Goal: Communication & Community: Answer question/provide support

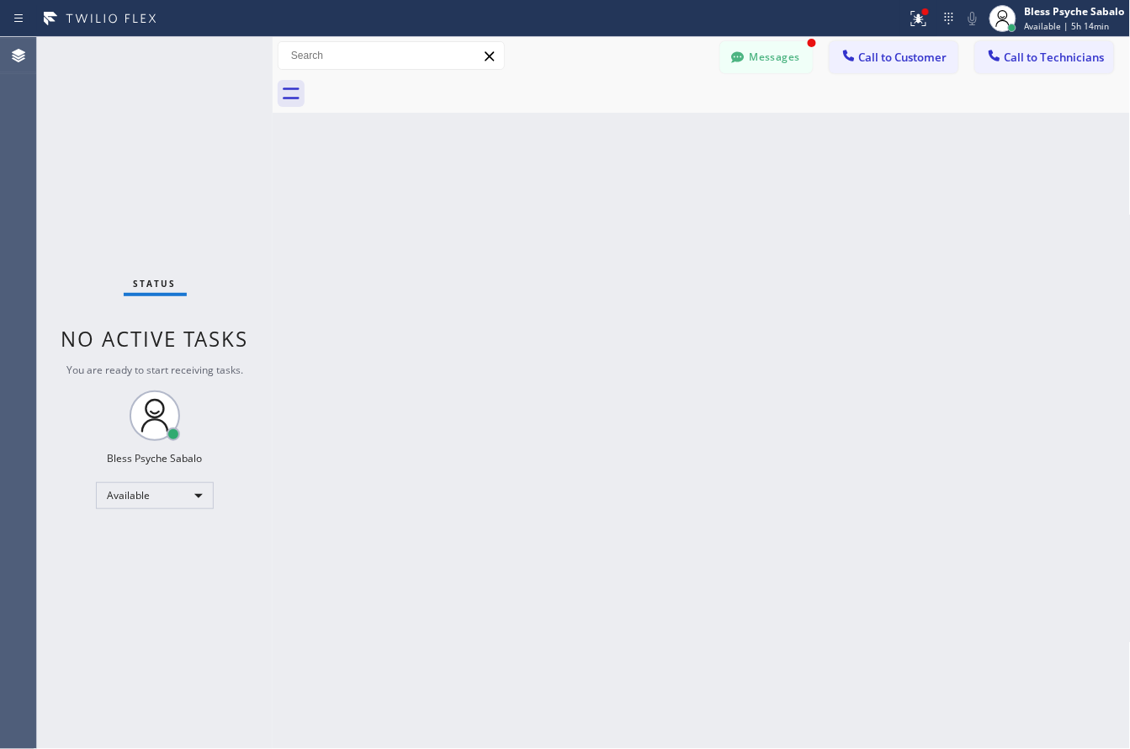
click at [821, 41] on div "Messages" at bounding box center [774, 55] width 109 height 29
drag, startPoint x: 787, startPoint y: 59, endPoint x: 745, endPoint y: 85, distance: 48.8
click at [784, 60] on button "Messages" at bounding box center [766, 57] width 93 height 32
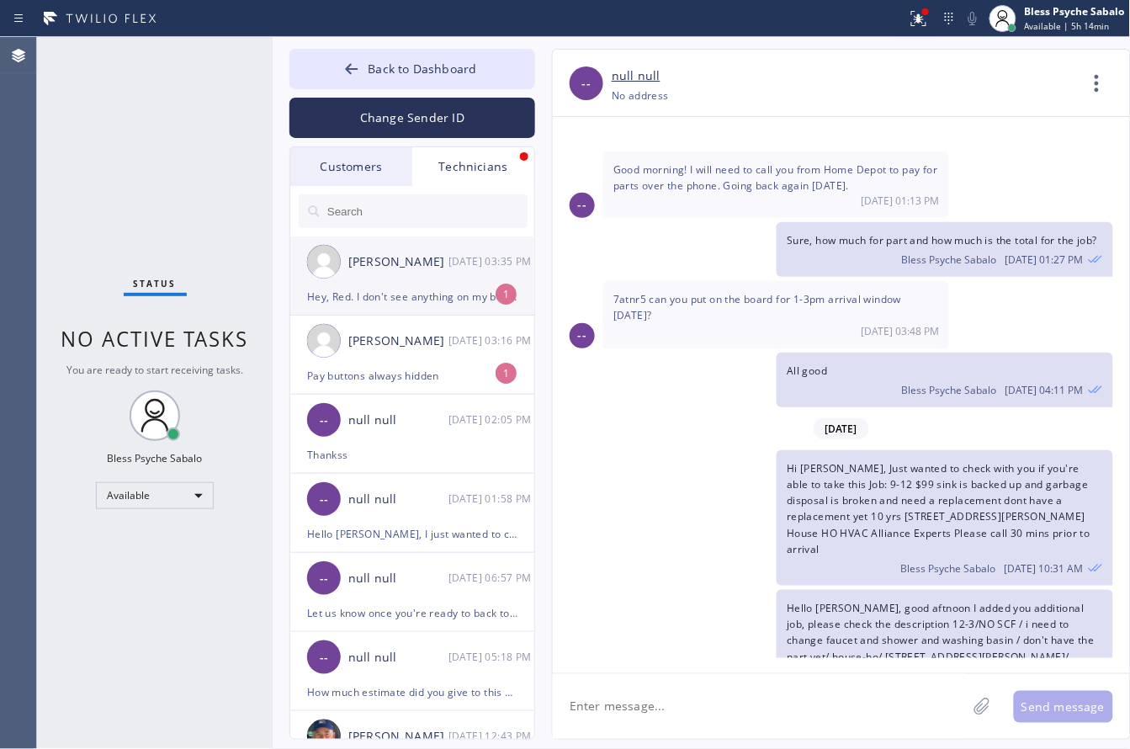
click at [450, 296] on div "Hey, Red. I don't see anything on my board on Slack for [DATE]" at bounding box center [412, 296] width 210 height 19
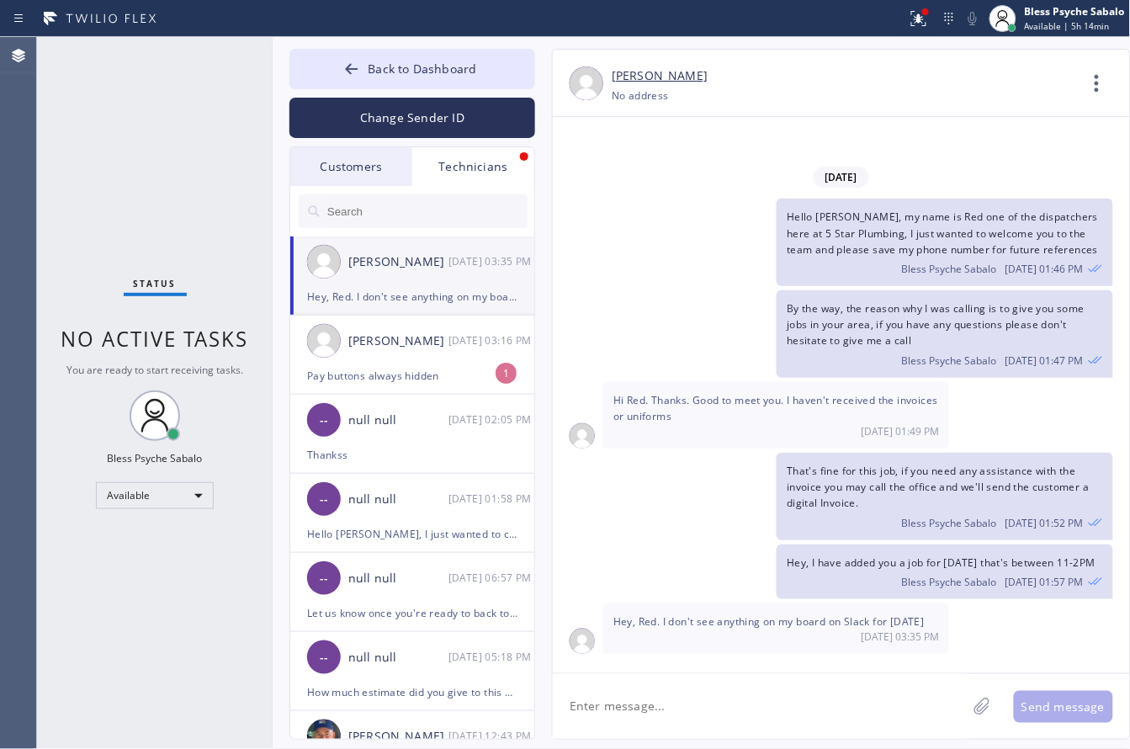
scroll to position [0, 0]
click at [758, 660] on div "[DATE] Hello [PERSON_NAME], my name is Red one of the dispatchers here at 5 Sta…" at bounding box center [841, 395] width 577 height 556
click at [764, 683] on textarea at bounding box center [760, 706] width 414 height 65
click at [770, 692] on textarea at bounding box center [760, 706] width 414 height 65
click at [787, 712] on textarea at bounding box center [760, 706] width 414 height 65
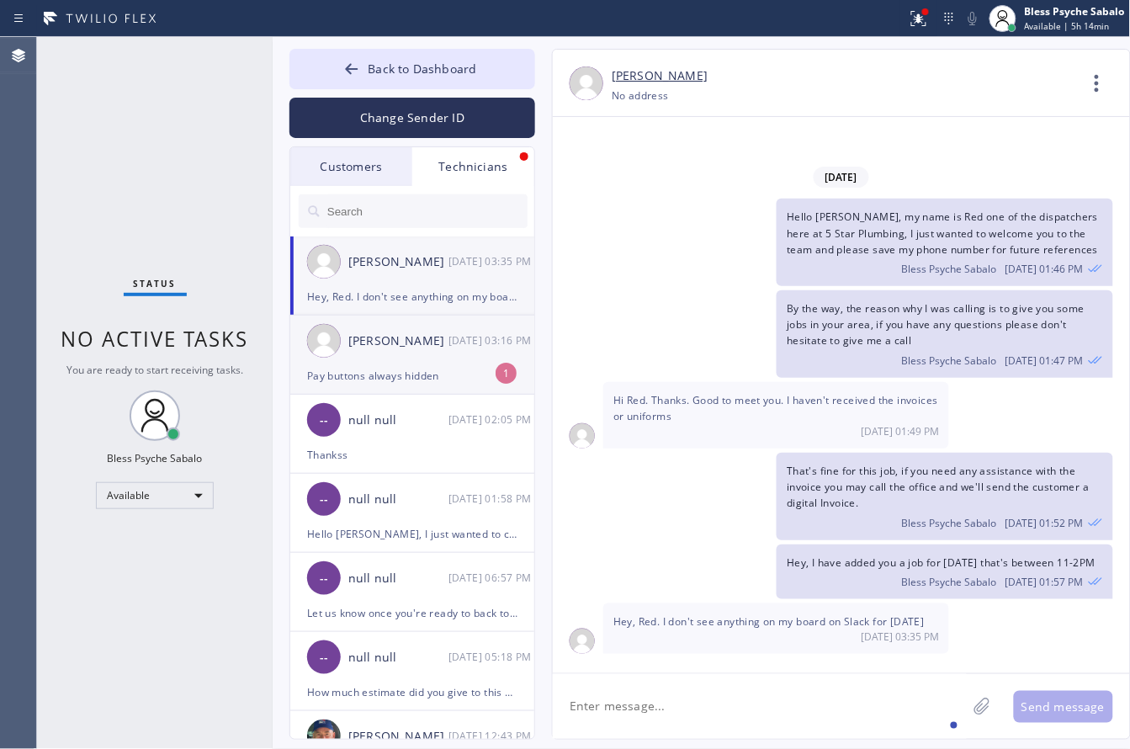
click at [451, 360] on div "[PERSON_NAME] [DATE] 03:16 PM" at bounding box center [413, 340] width 246 height 50
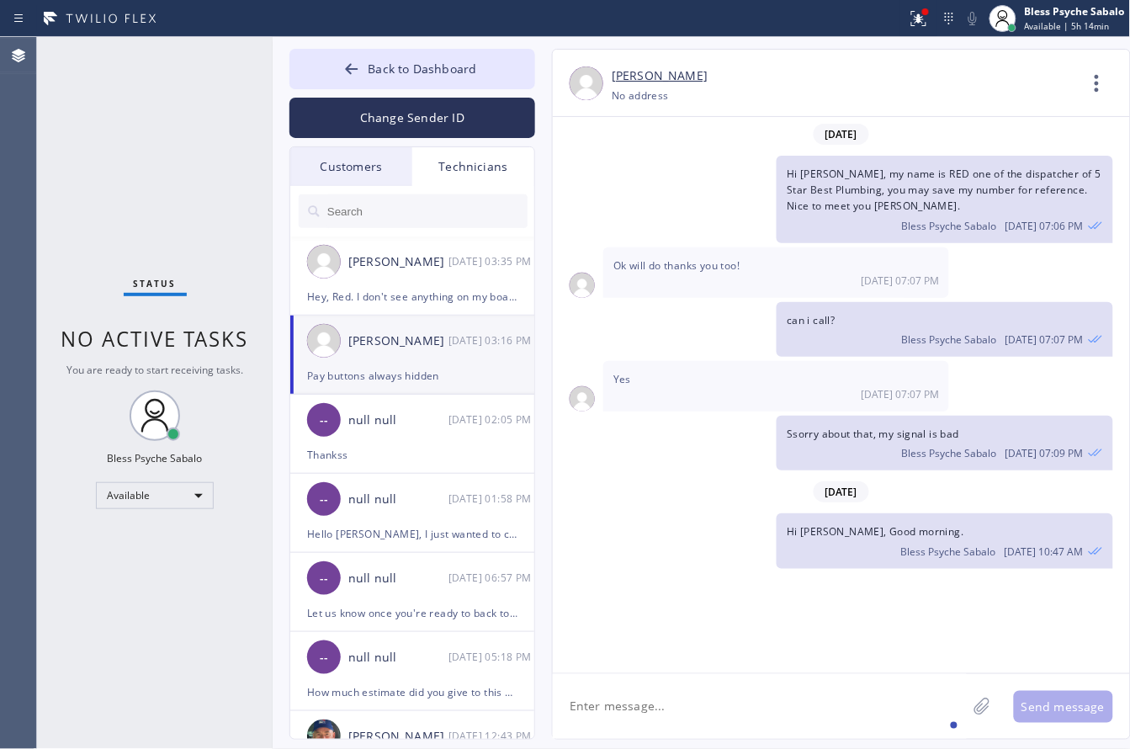
scroll to position [15878, 0]
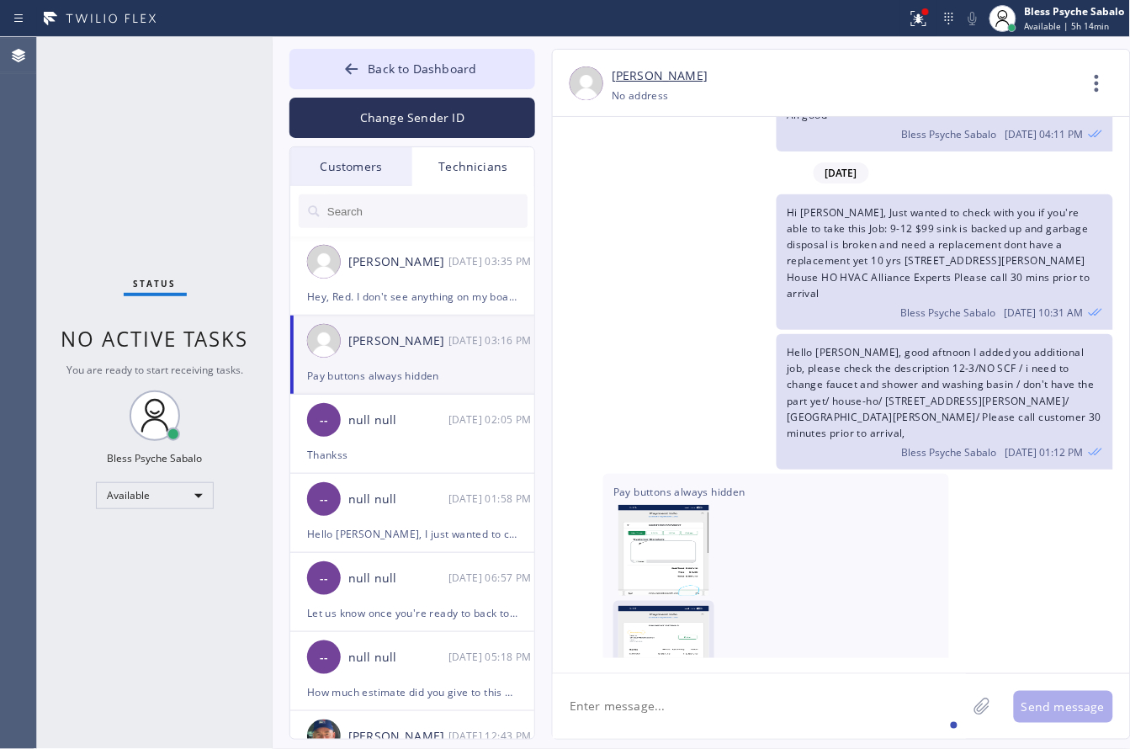
click at [677, 606] on img at bounding box center [663, 656] width 91 height 101
click at [687, 606] on img at bounding box center [663, 656] width 91 height 101
click at [744, 718] on textarea at bounding box center [760, 706] width 414 height 65
type textarea "Try to tilt the phone and see if that works"
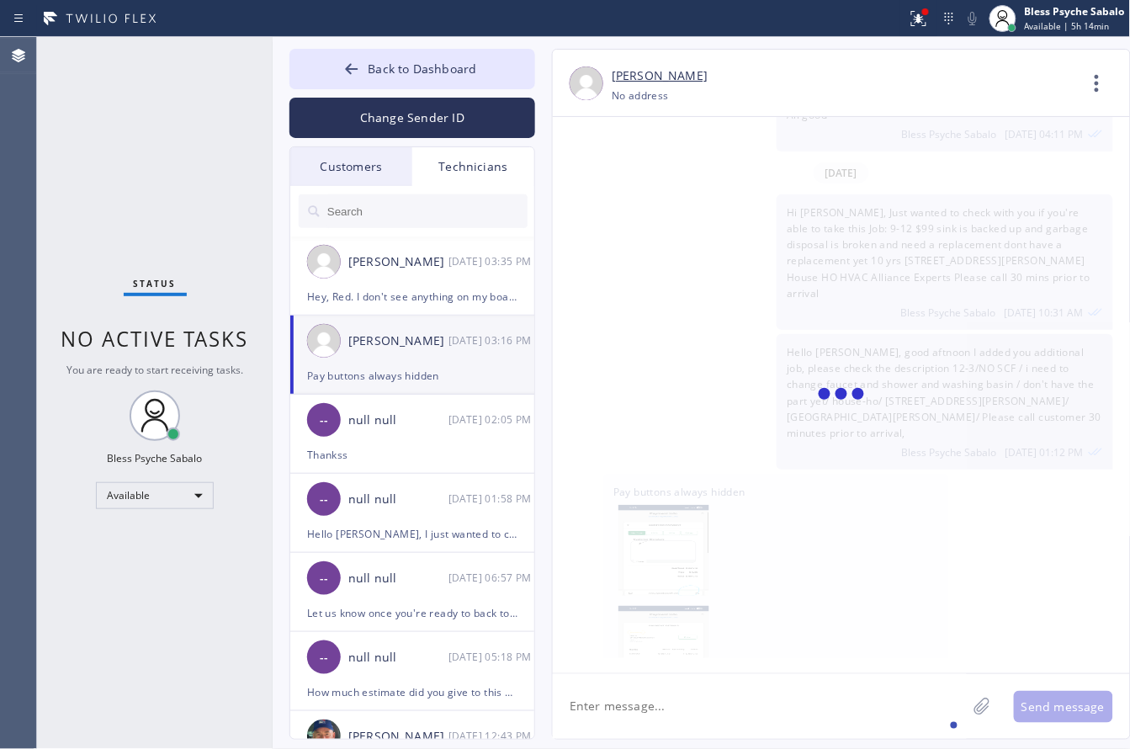
scroll to position [15937, 0]
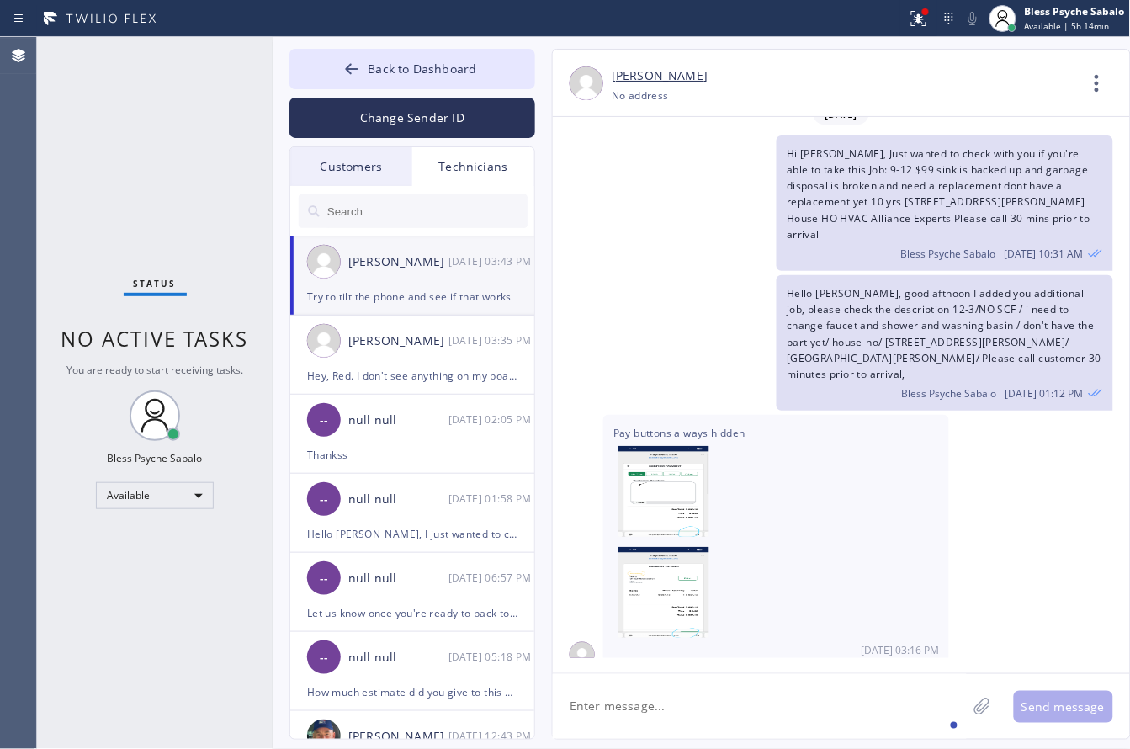
click at [755, 721] on textarea at bounding box center [760, 706] width 414 height 65
type textarea "I"
click at [460, 380] on div "Hey, Red. I don't see anything on my board on Slack for [DATE]" at bounding box center [412, 375] width 210 height 19
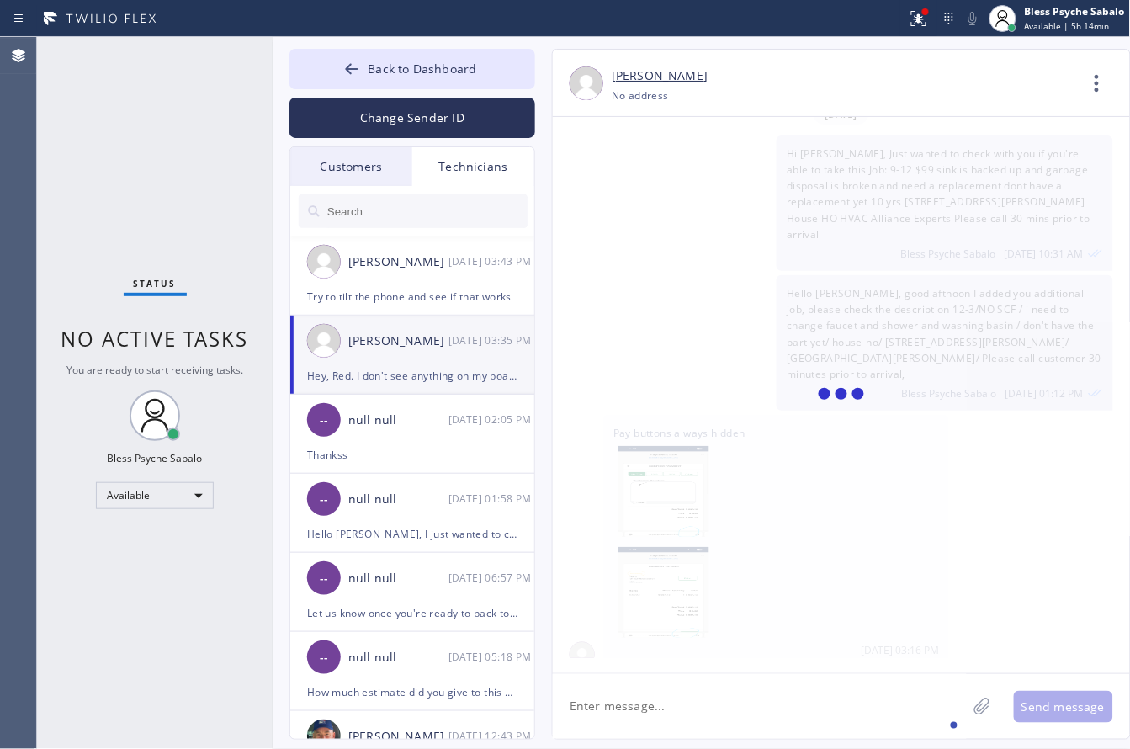
scroll to position [0, 0]
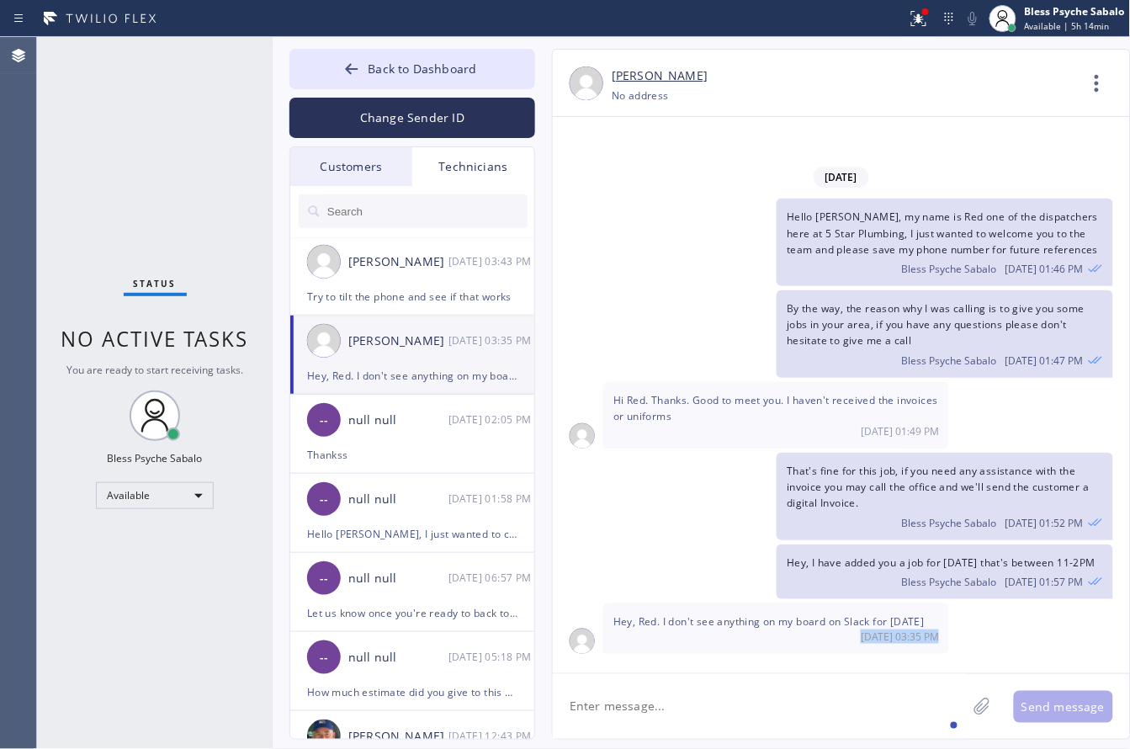
drag, startPoint x: 679, startPoint y: 669, endPoint x: 691, endPoint y: 707, distance: 40.7
click at [687, 696] on div "[PERSON_NAME] [PHONE_NUMBER] Choose phone number [PHONE_NUMBER] No address Cont…" at bounding box center [841, 394] width 579 height 691
click at [692, 708] on textarea at bounding box center [760, 706] width 414 height 65
paste textarea "has a leak in the drive way, it's a easement driveway that goes up to the drive…"
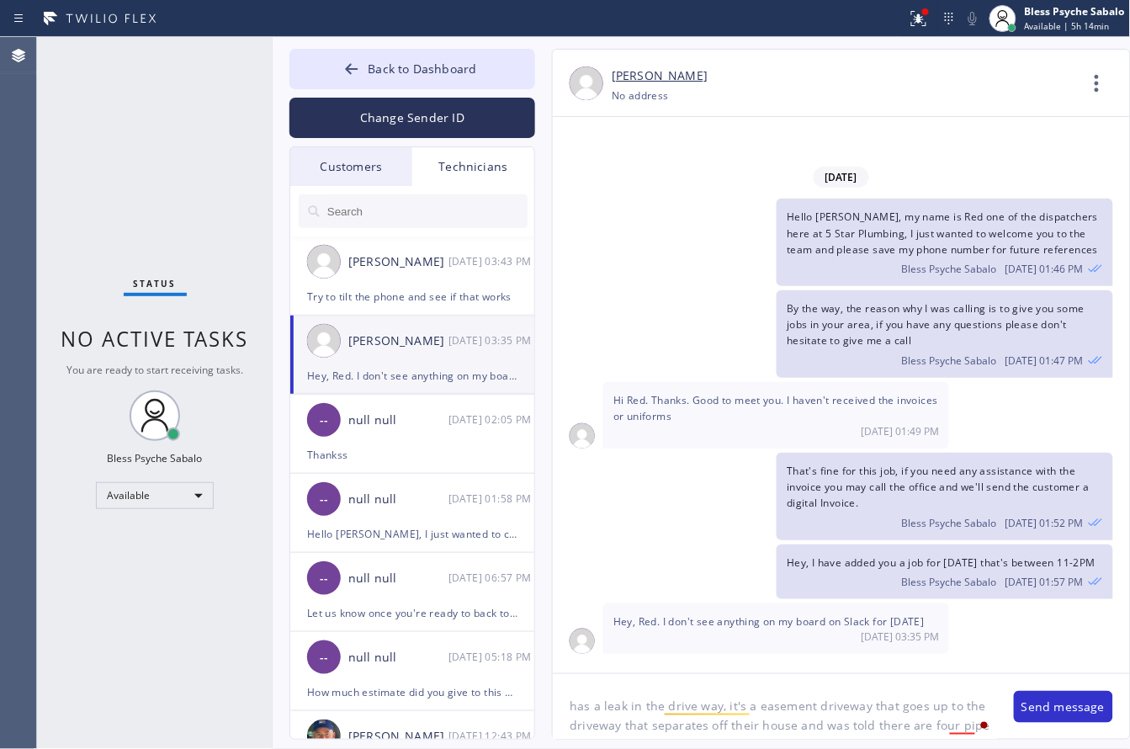
drag, startPoint x: 813, startPoint y: 363, endPoint x: 801, endPoint y: 467, distance: 104.2
click at [813, 363] on div "[DATE] Hello [PERSON_NAME], my name is Red one of the dispatchers here at 5 Sta…" at bounding box center [841, 409] width 577 height 498
click at [565, 702] on textarea "has a leak in the drive way, it's a easement driveway that goes up to the drive…" at bounding box center [775, 706] width 444 height 65
paste textarea "9-12"
type textarea "9-12/has a leak in the drive way, it's a easement driveway that goes up to the …"
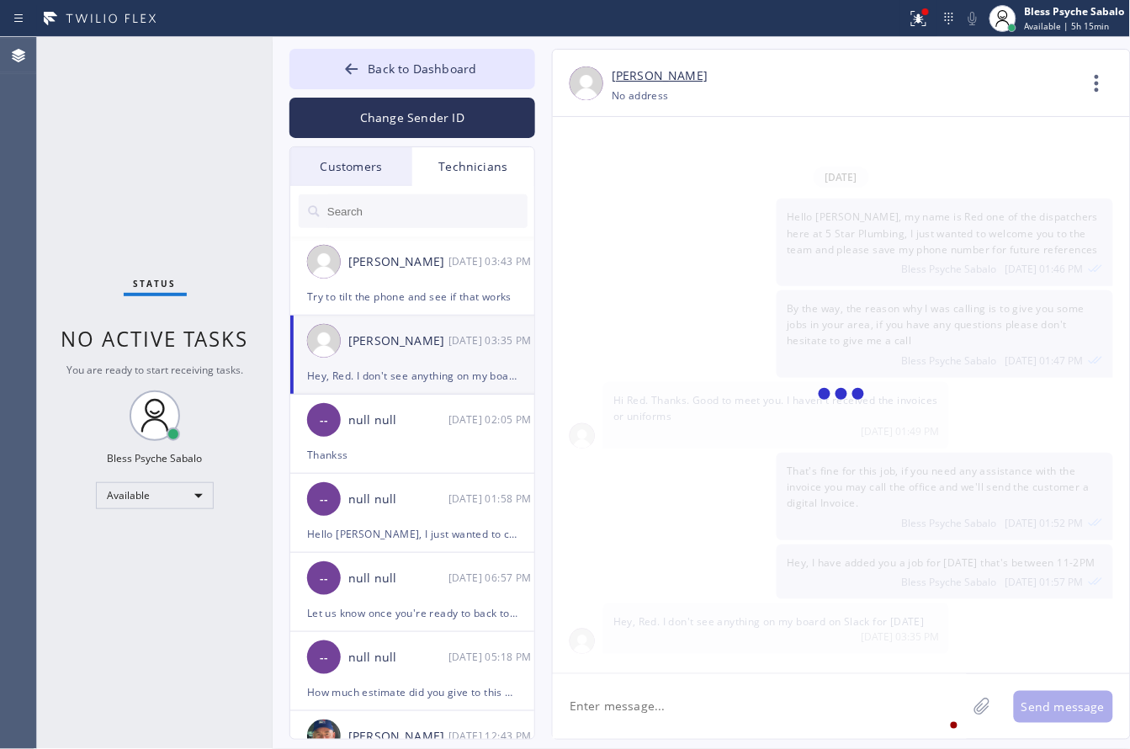
scroll to position [126, 0]
click at [802, 723] on textarea at bounding box center [760, 706] width 414 height 65
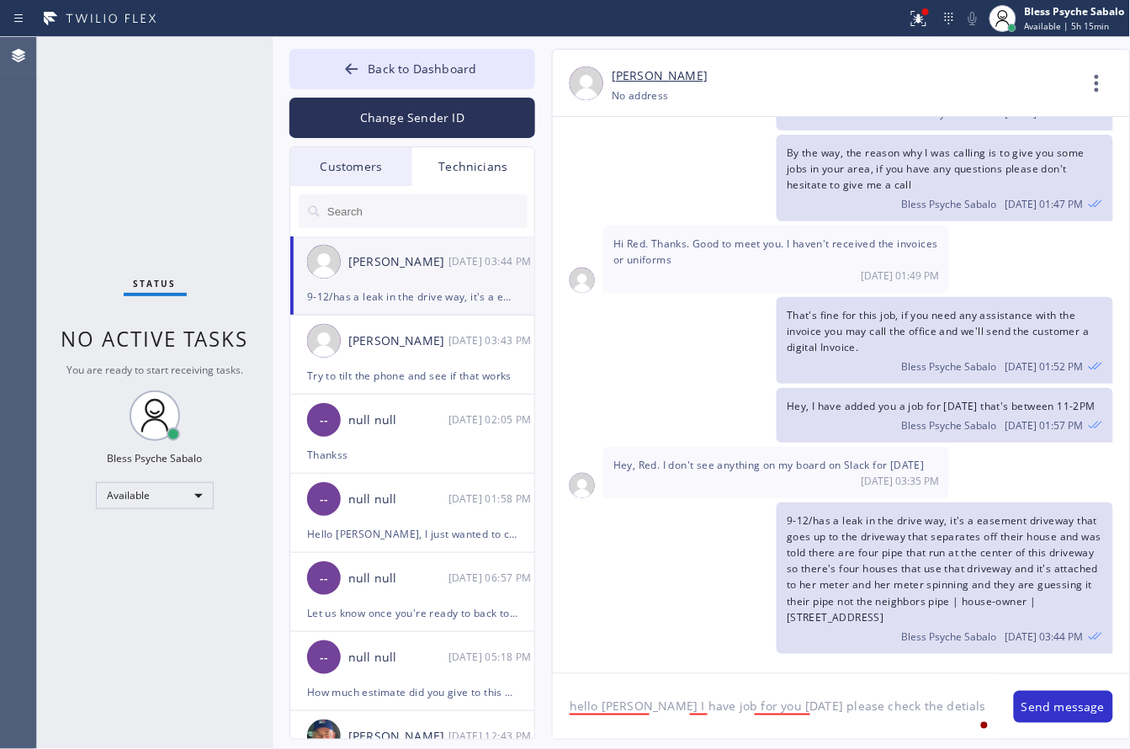
click at [927, 719] on textarea "hello [PERSON_NAME] I have job for you [DATE] please check the detials" at bounding box center [775, 706] width 444 height 65
click at [928, 705] on textarea "hello [PERSON_NAME] I have job for you [DATE] please check the detials" at bounding box center [775, 706] width 444 height 65
click at [974, 701] on textarea "hello [PERSON_NAME] I have job for you [DATE] please check the details" at bounding box center [775, 706] width 444 height 65
type textarea "hello [PERSON_NAME] I have job for you [DATE] please check the details"
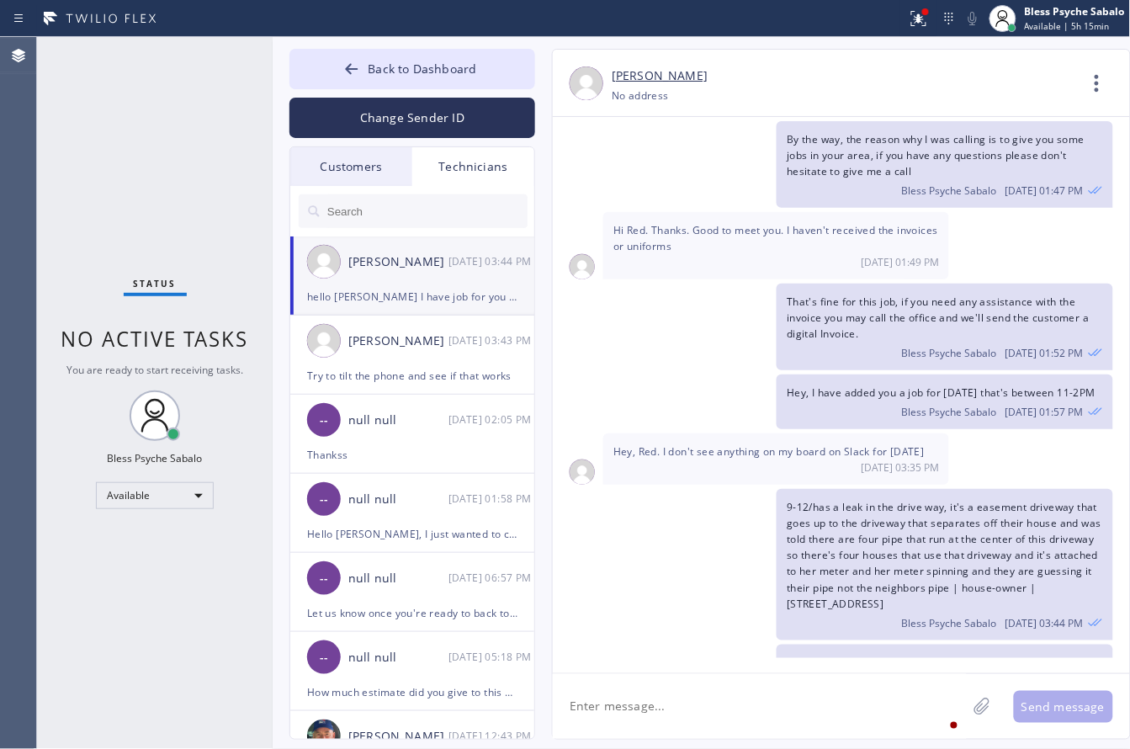
scroll to position [200, 0]
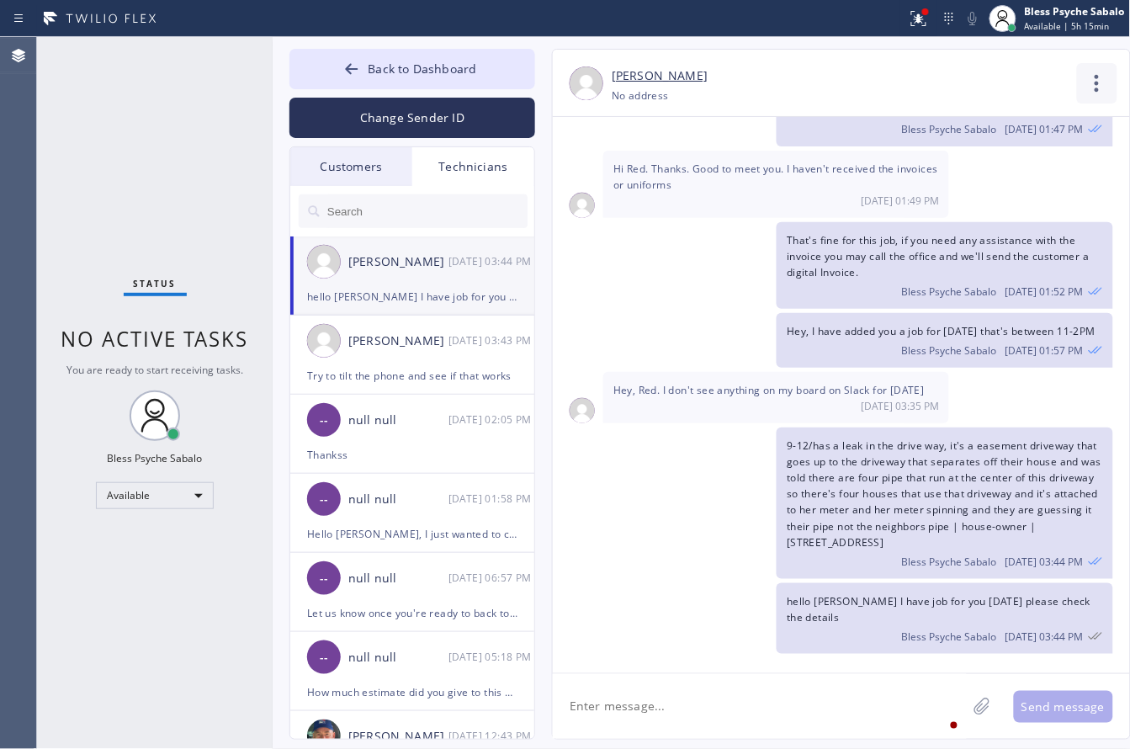
click at [1087, 86] on icon at bounding box center [1097, 83] width 40 height 40
click at [1028, 158] on li "Call to Technician" at bounding box center [995, 173] width 244 height 44
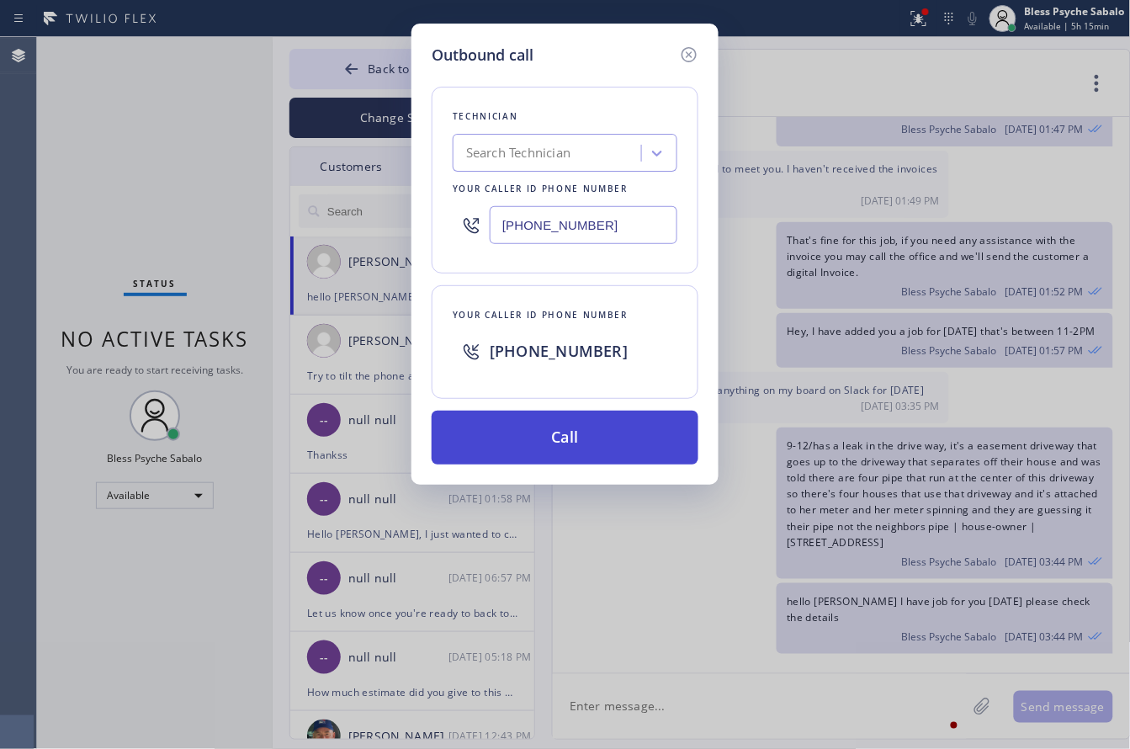
click at [540, 440] on button "Call" at bounding box center [565, 438] width 267 height 54
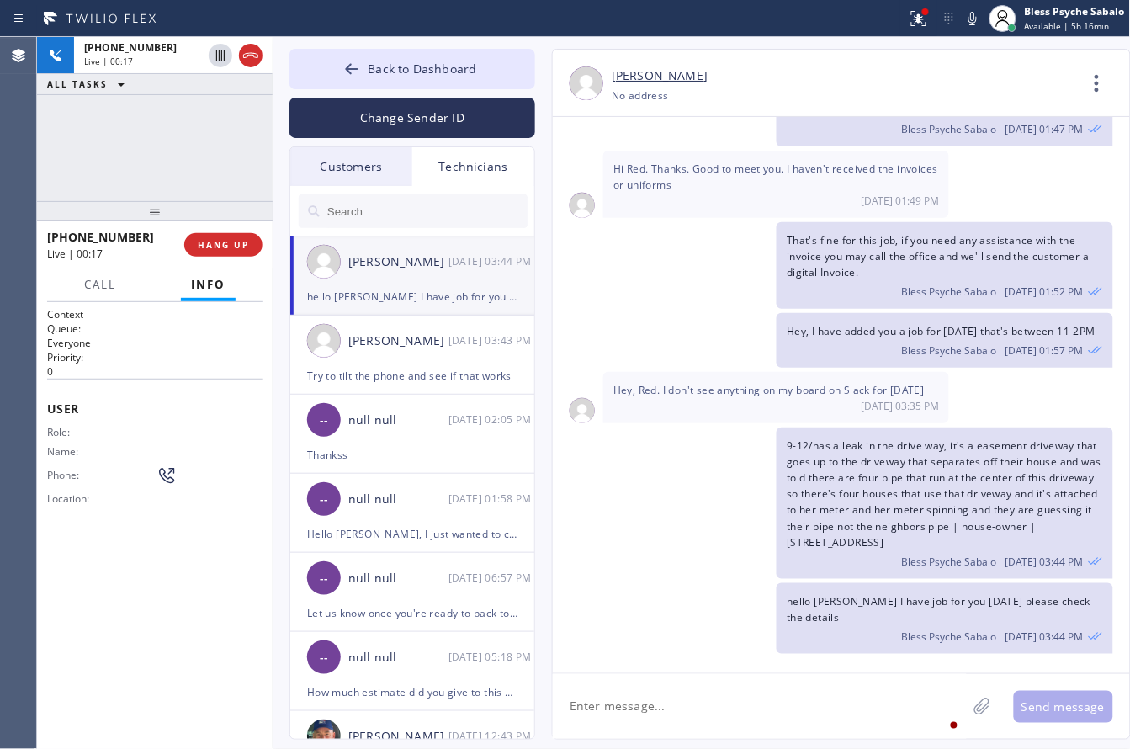
click at [738, 708] on textarea at bounding box center [760, 706] width 414 height 65
drag, startPoint x: 784, startPoint y: 599, endPoint x: 829, endPoint y: 628, distance: 53.0
click at [829, 628] on div "hello [PERSON_NAME] I have job for you [DATE] please check the details Bless Ps…" at bounding box center [944, 618] width 336 height 71
click at [829, 625] on div "Bless Psyche Sabalo [DATE] 03:44 PM" at bounding box center [944, 634] width 315 height 19
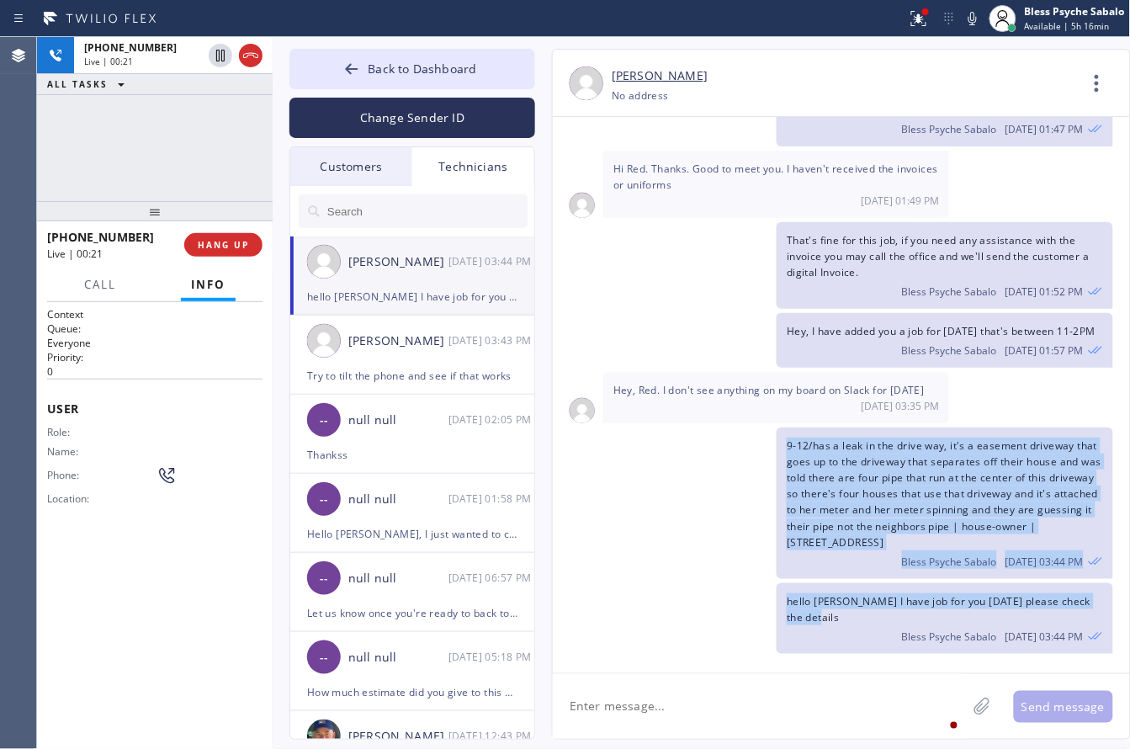
drag, startPoint x: 827, startPoint y: 618, endPoint x: 784, endPoint y: 437, distance: 185.9
click at [784, 437] on div "[DATE] Hello [PERSON_NAME], my name is Red one of the dispatchers here at 5 Sta…" at bounding box center [841, 387] width 577 height 541
drag, startPoint x: 785, startPoint y: 215, endPoint x: 829, endPoint y: 337, distance: 130.4
click at [829, 337] on div "[DATE] Hello [PERSON_NAME], my name is Red one of the dispatchers here at 5 Sta…" at bounding box center [841, 387] width 577 height 541
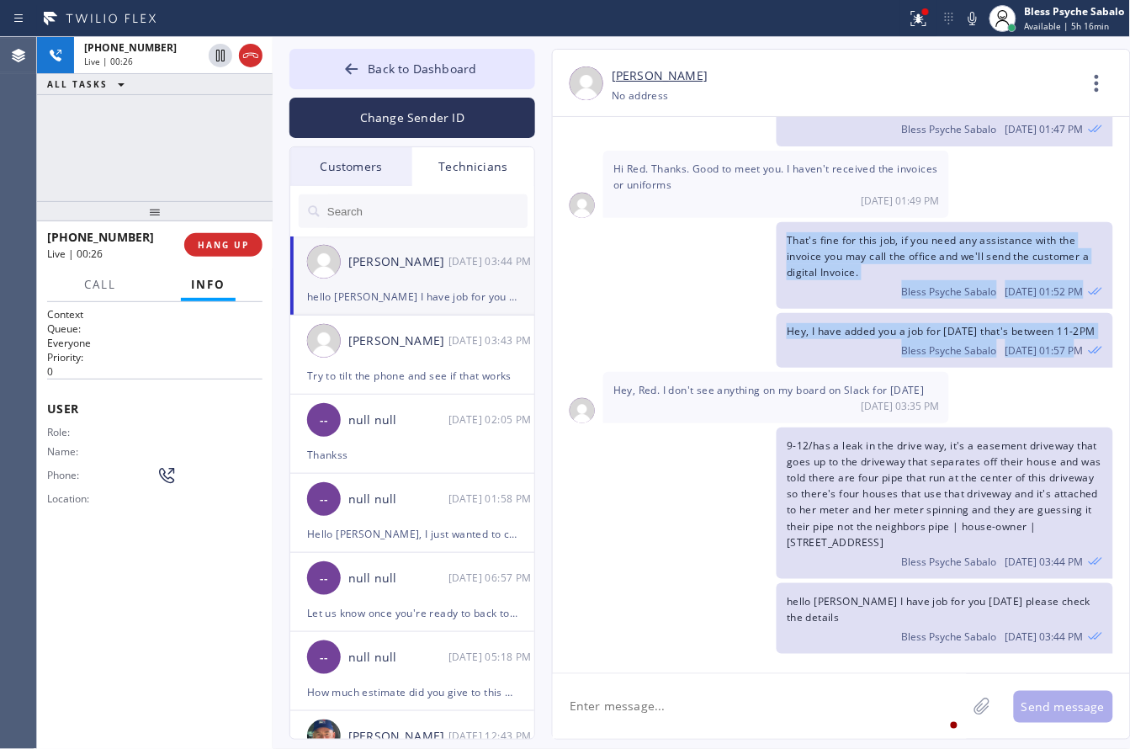
drag, startPoint x: 1083, startPoint y: 352, endPoint x: 776, endPoint y: 219, distance: 333.8
click at [776, 219] on div "[DATE] Hello [PERSON_NAME], my name is Red one of the dispatchers here at 5 Sta…" at bounding box center [841, 387] width 577 height 541
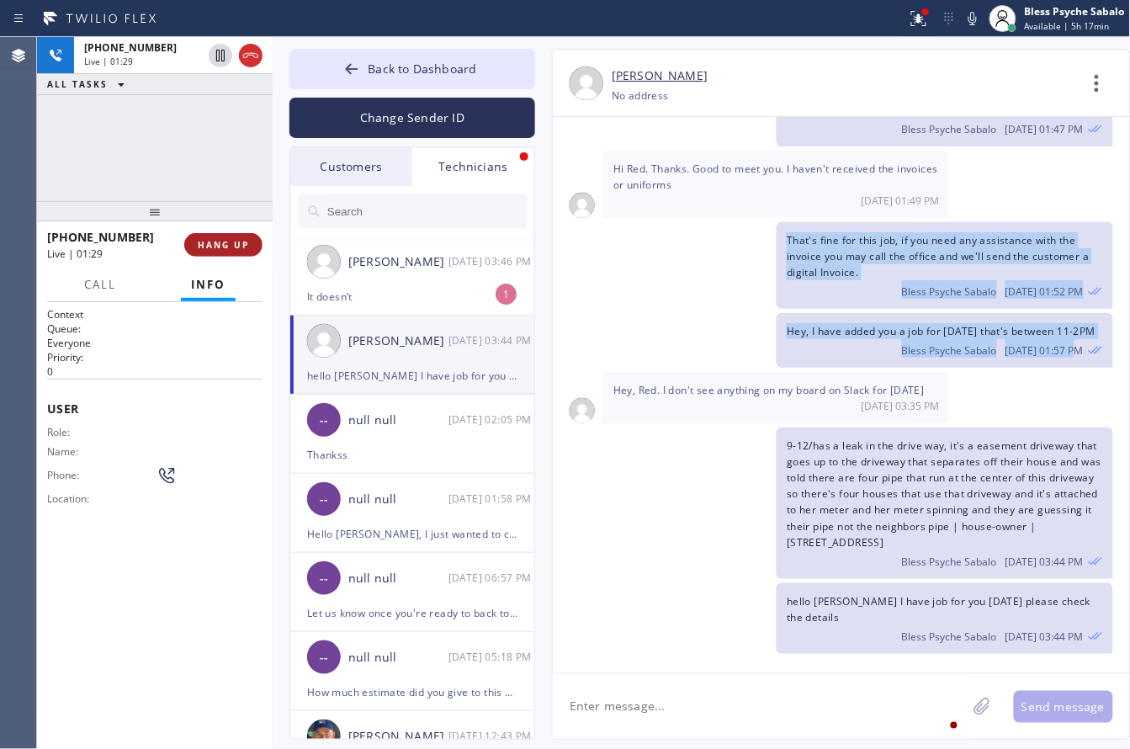
click at [223, 246] on span "HANG UP" at bounding box center [223, 245] width 51 height 12
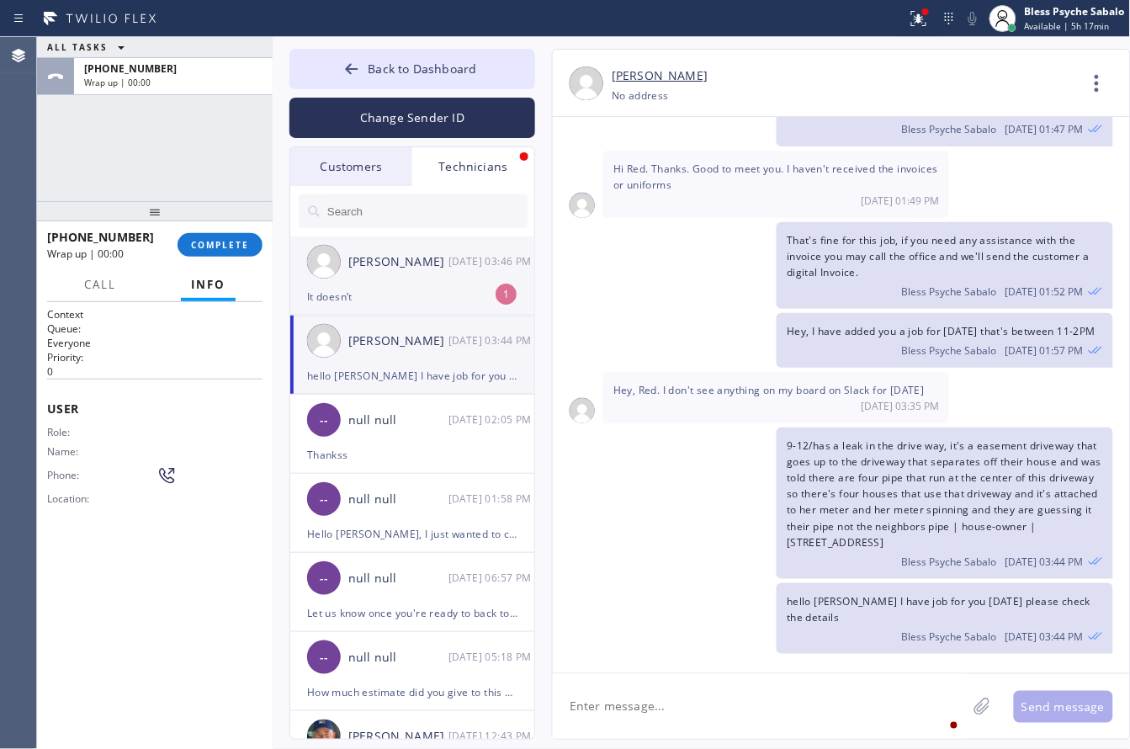
click at [314, 288] on div "It doesn’t" at bounding box center [412, 296] width 210 height 19
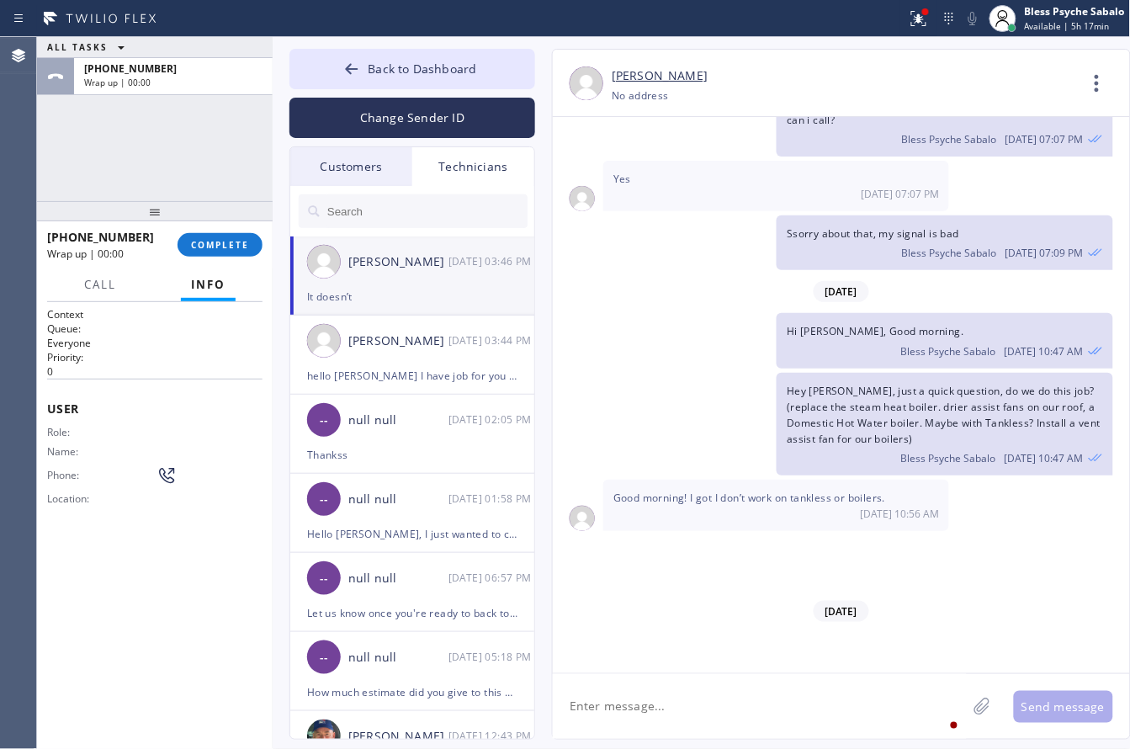
scroll to position [15992, 0]
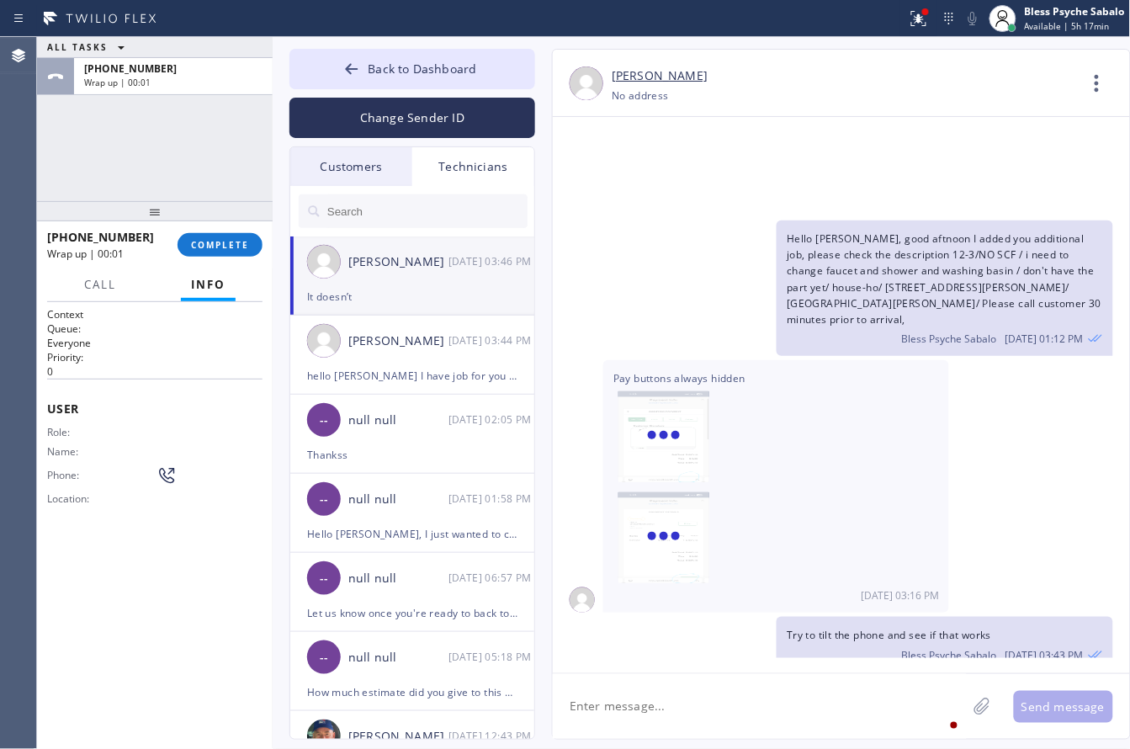
click at [741, 716] on textarea at bounding box center [760, 706] width 414 height 65
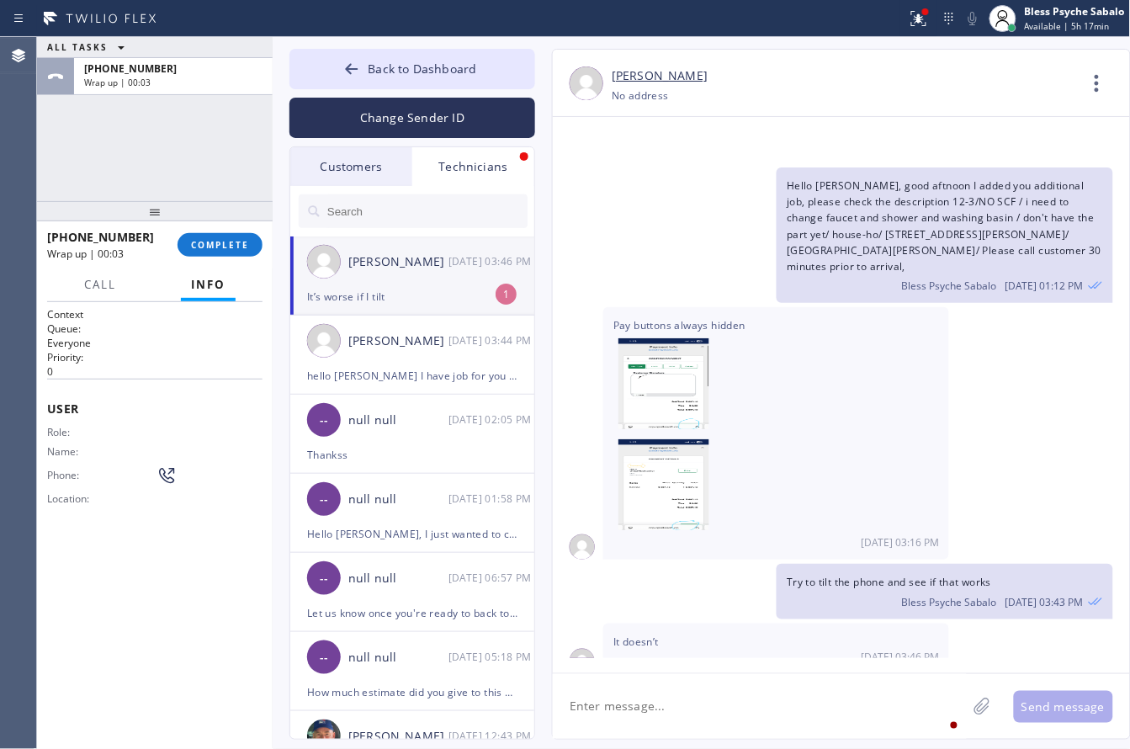
click at [734, 702] on textarea at bounding box center [760, 706] width 414 height 65
click at [713, 716] on textarea at bounding box center [760, 706] width 414 height 65
type textarea "would you like me to take the pay"
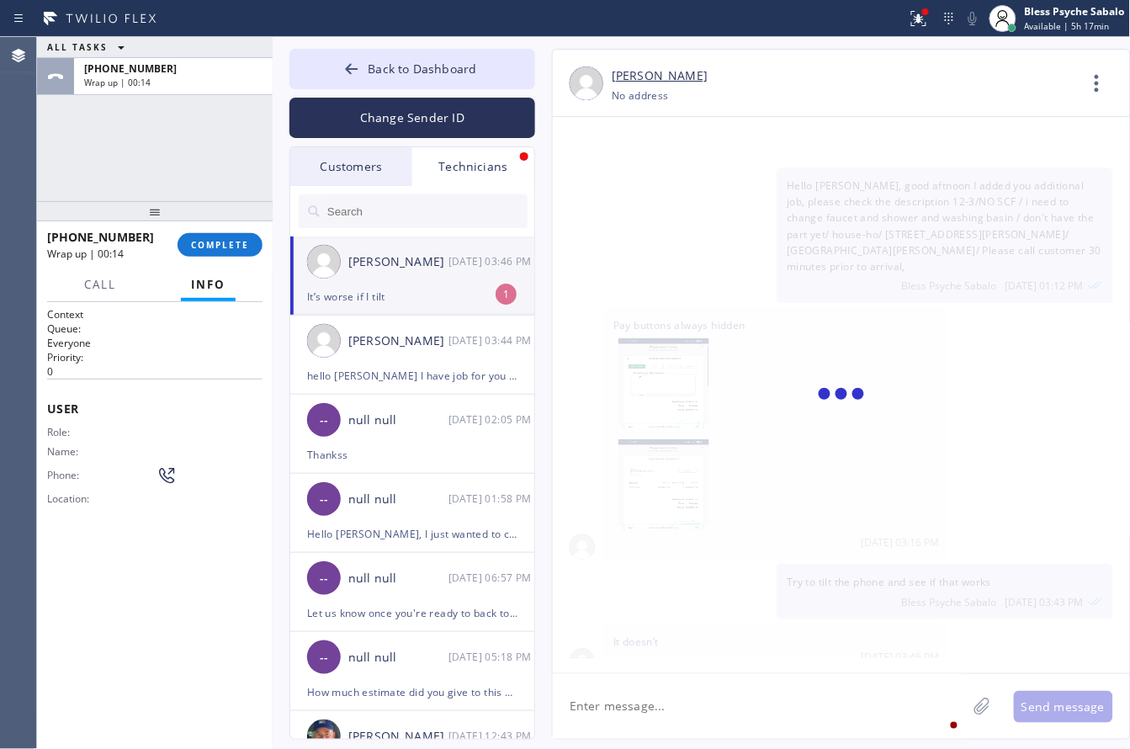
scroll to position [16104, 0]
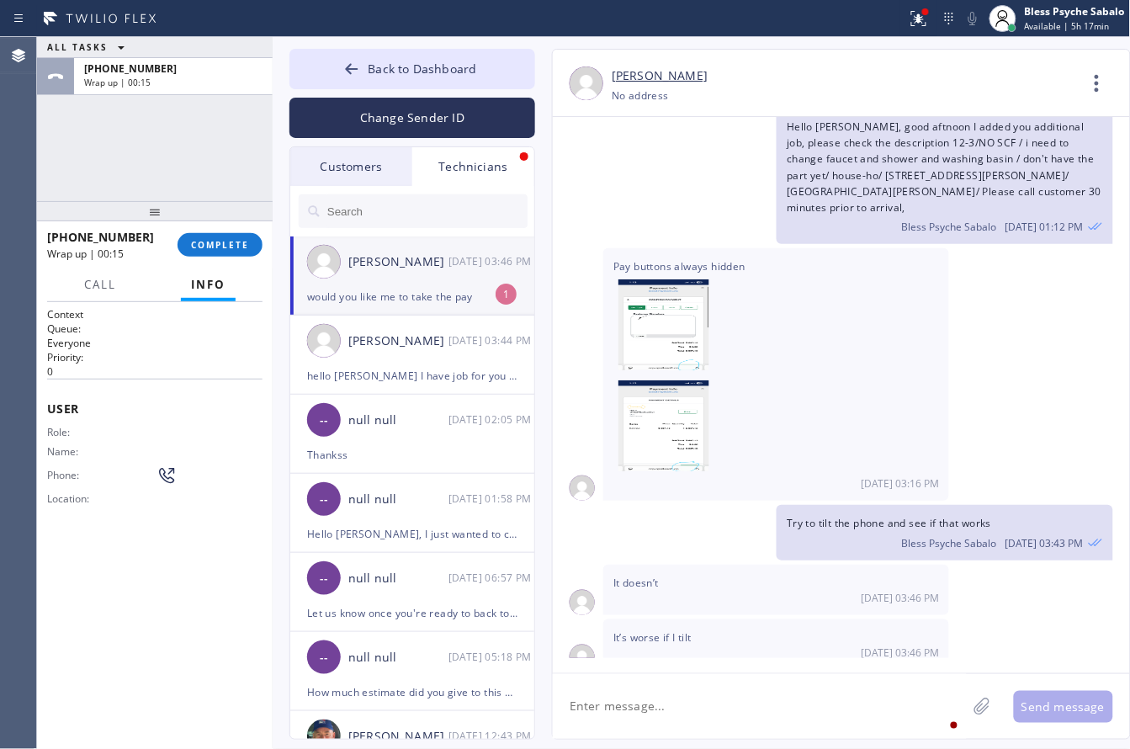
click at [759, 698] on textarea at bounding box center [760, 706] width 414 height 65
type textarea "payment instead?"
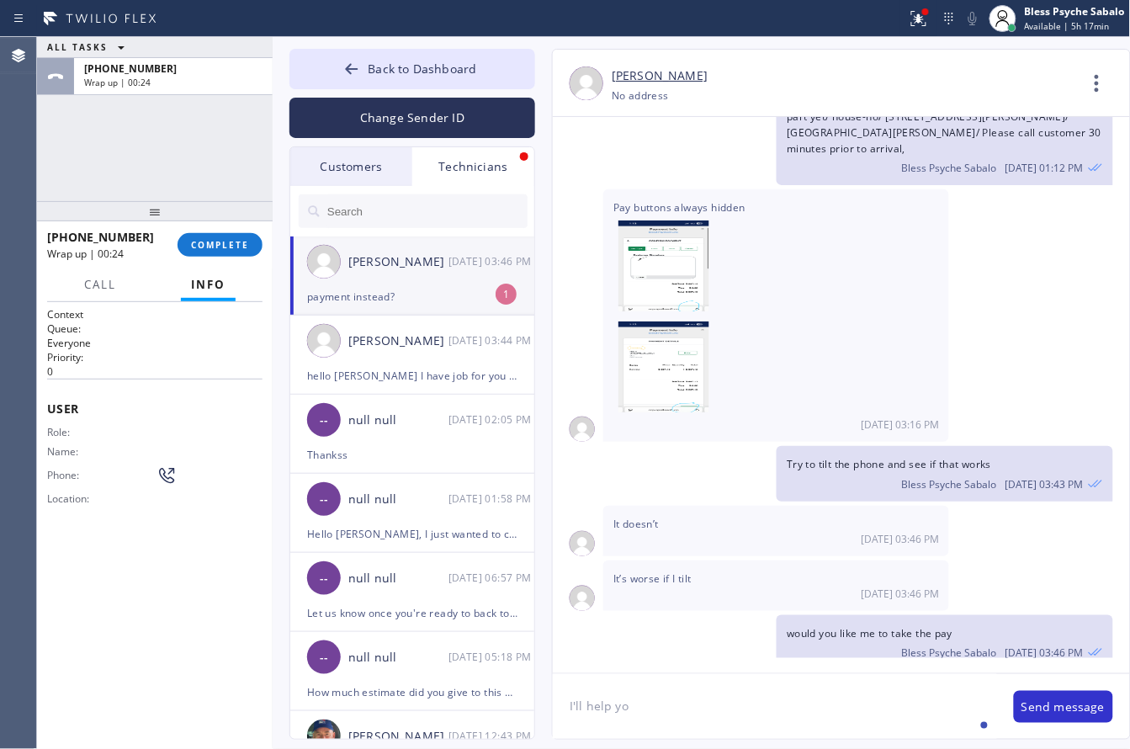
type textarea "I'll help you"
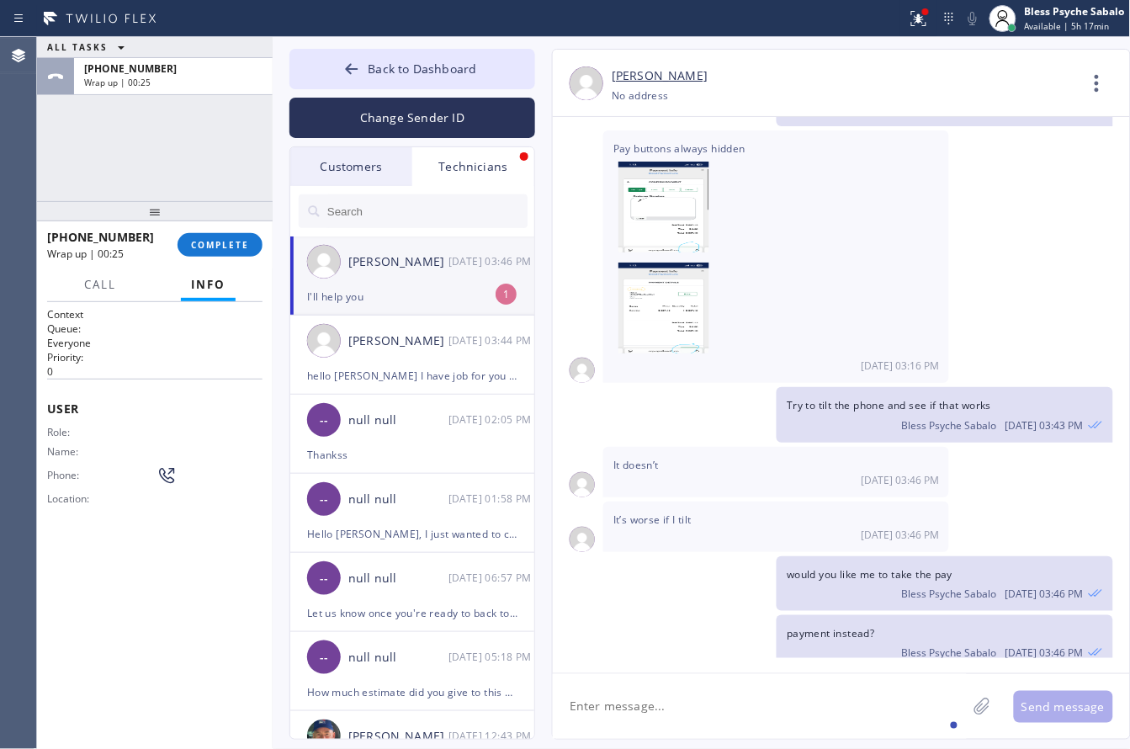
click at [1098, 65] on icon at bounding box center [1097, 83] width 40 height 40
click at [961, 165] on li "Call to Technician" at bounding box center [995, 173] width 244 height 44
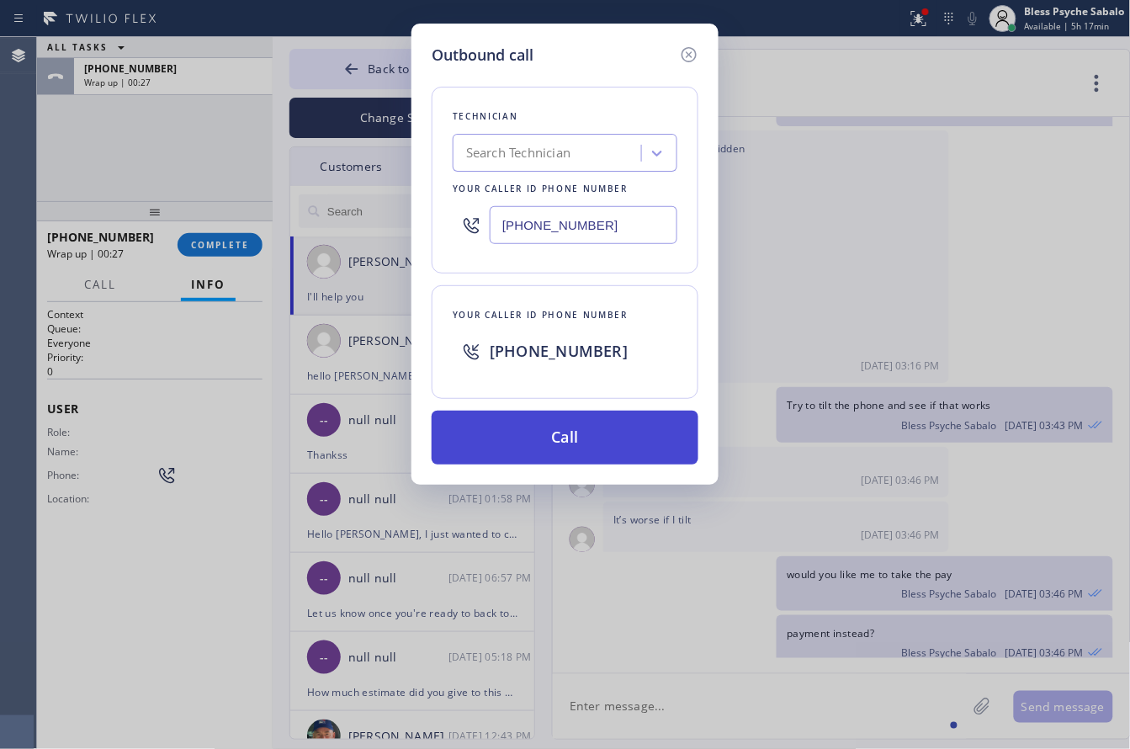
click at [628, 446] on button "Call" at bounding box center [565, 438] width 267 height 54
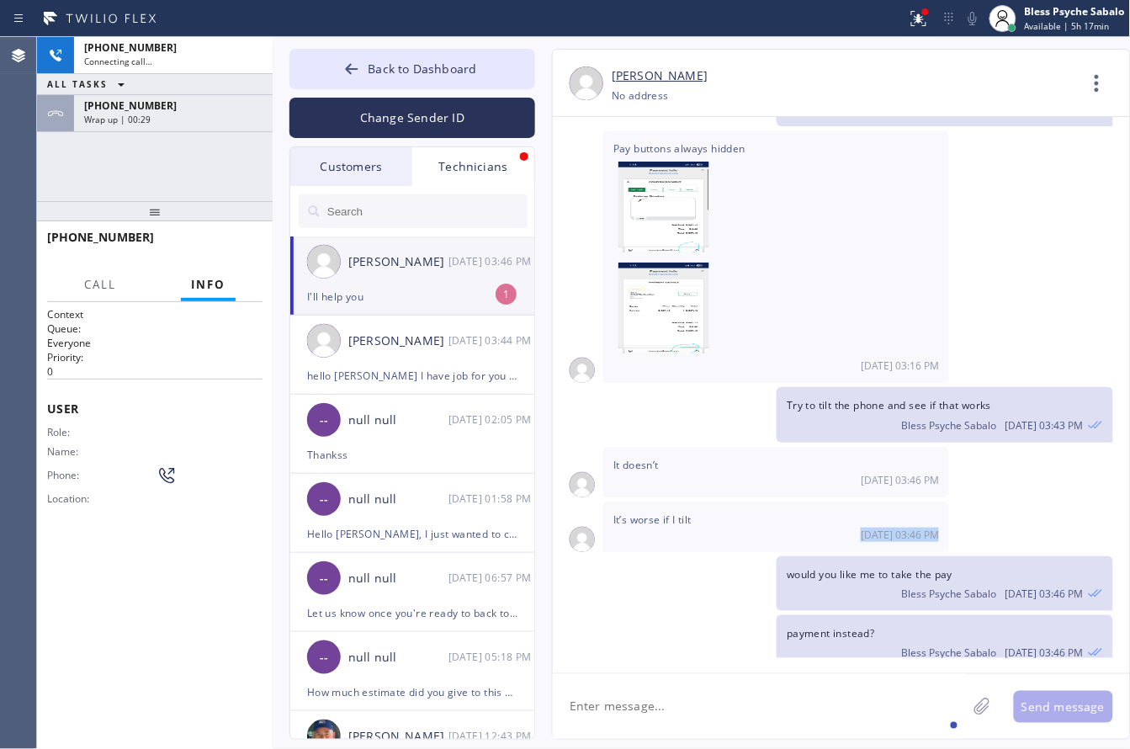
drag, startPoint x: 740, startPoint y: 476, endPoint x: 744, endPoint y: 488, distance: 12.5
click at [744, 488] on div "[DATE] Hi [PERSON_NAME], my name is RED one of the dispatcher of 5 Star Best Pl…" at bounding box center [841, 387] width 577 height 541
click at [204, 120] on div "Wrap up | 00:29" at bounding box center [173, 120] width 178 height 12
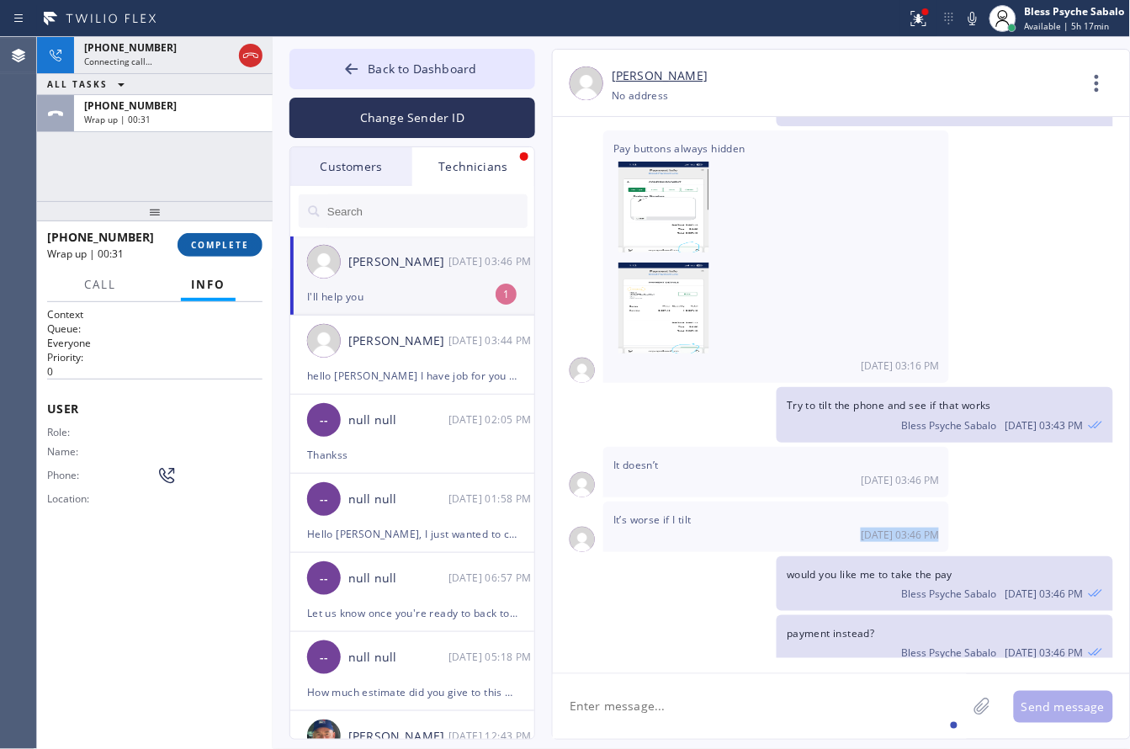
click at [220, 240] on span "COMPLETE" at bounding box center [220, 245] width 58 height 12
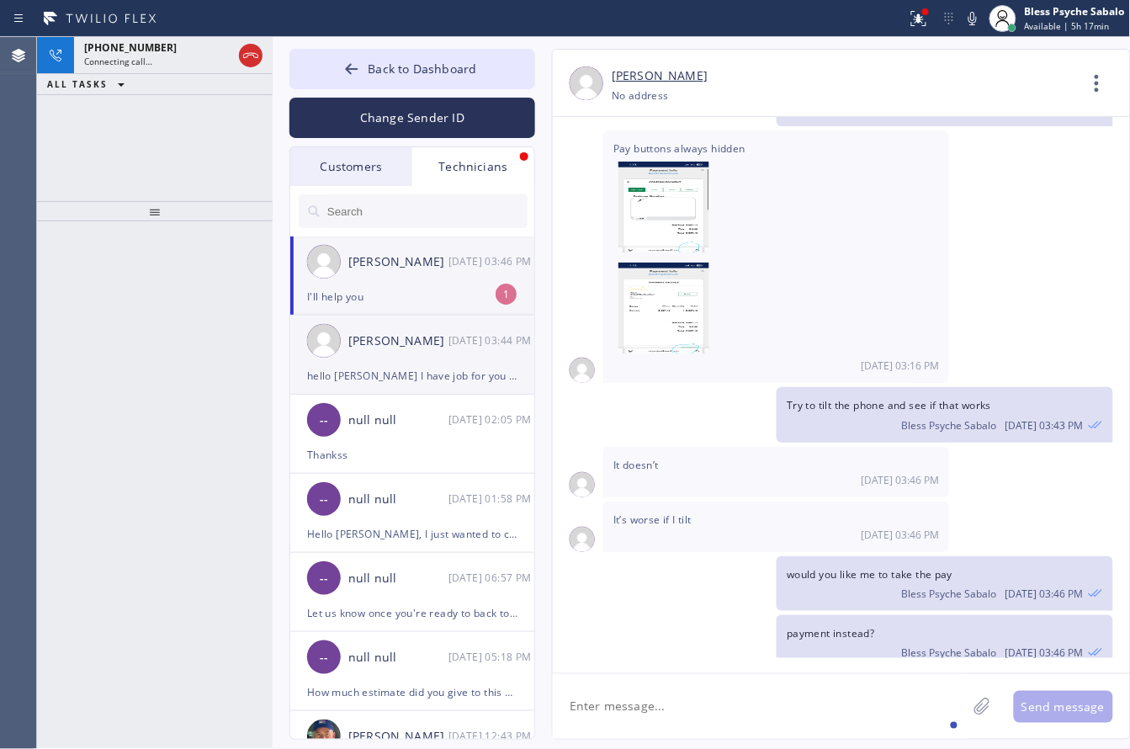
click at [412, 358] on div "[PERSON_NAME] [DATE] 03:44 PM" at bounding box center [413, 340] width 246 height 50
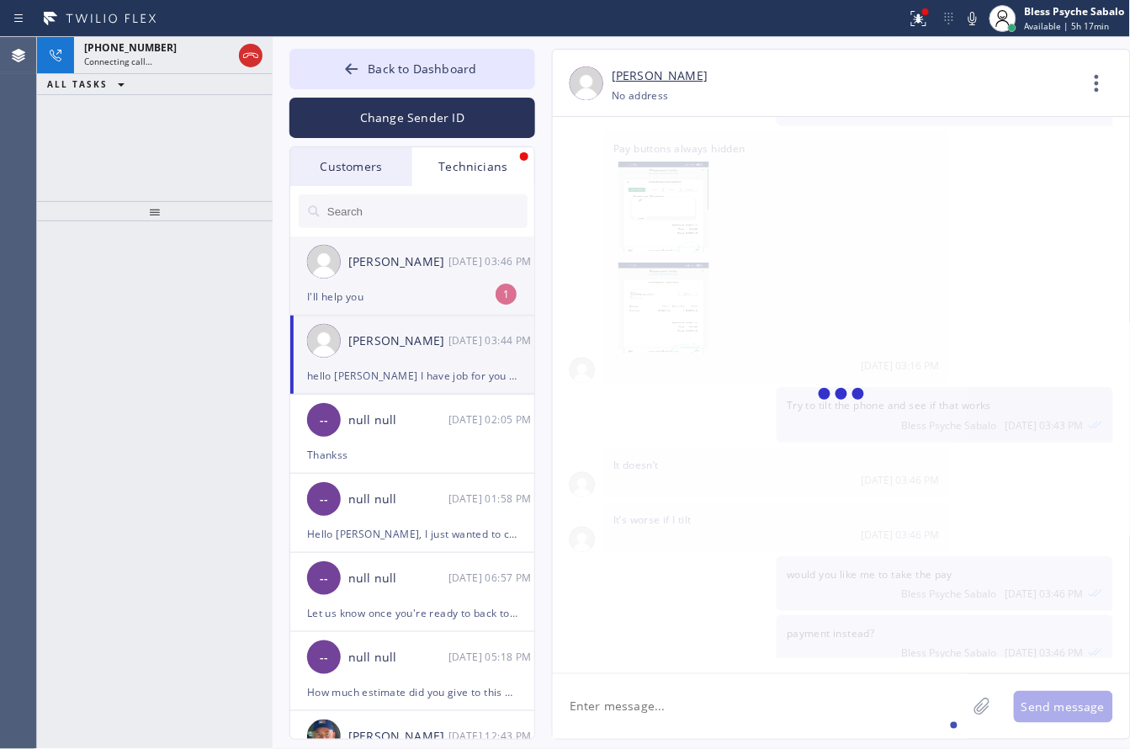
click at [427, 282] on div "[PERSON_NAME] [DATE] 03:46 PM" at bounding box center [413, 261] width 246 height 50
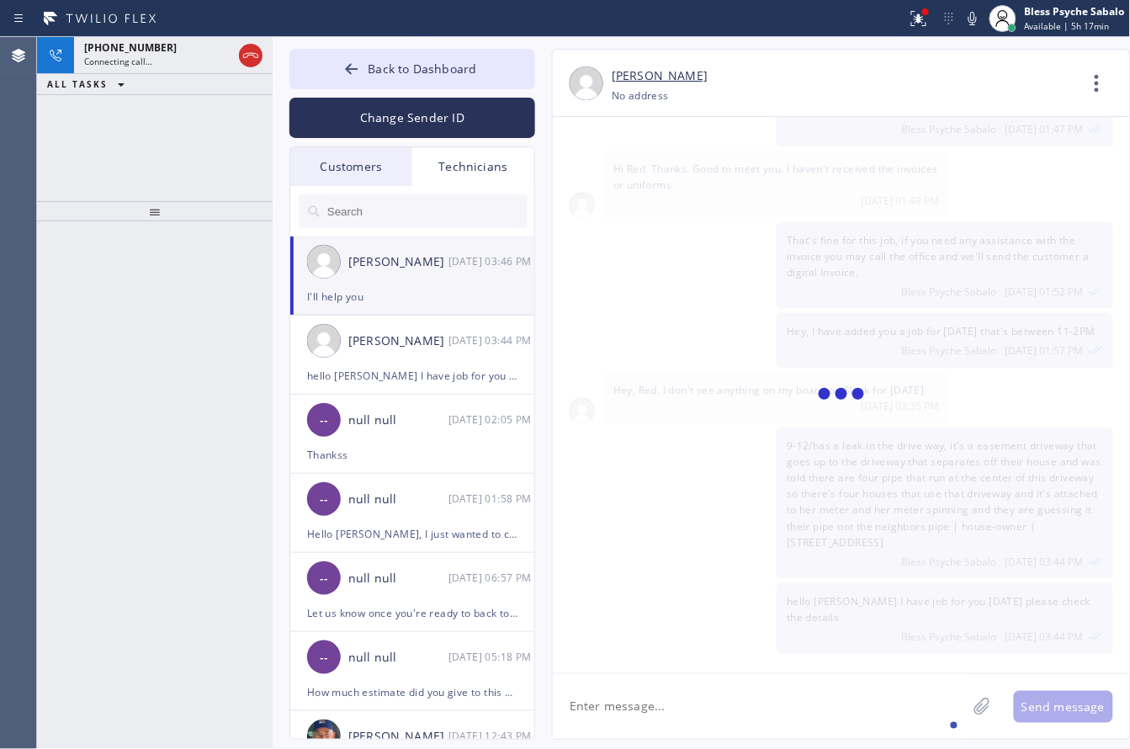
click at [427, 282] on div "[PERSON_NAME] [DATE] 03:46 PM" at bounding box center [413, 261] width 246 height 50
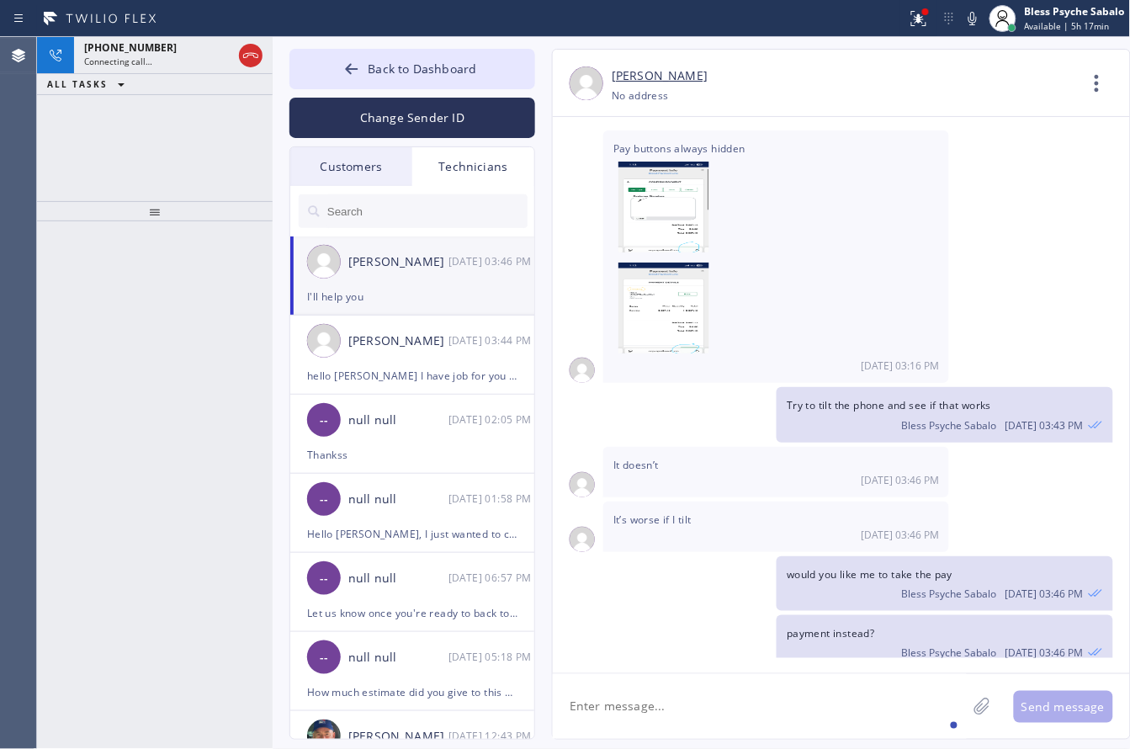
click at [185, 123] on div "[PHONE_NUMBER] Connecting call… ALL TASKS ALL TASKS ACTIVE TASKS TASKS IN WRAP …" at bounding box center [155, 119] width 236 height 164
click at [736, 387] on div "Try to tilt the phone and see if that works Bless Psyche Sabalo [DATE] 03:43 PM" at bounding box center [833, 414] width 560 height 55
click at [241, 57] on icon at bounding box center [251, 55] width 20 height 20
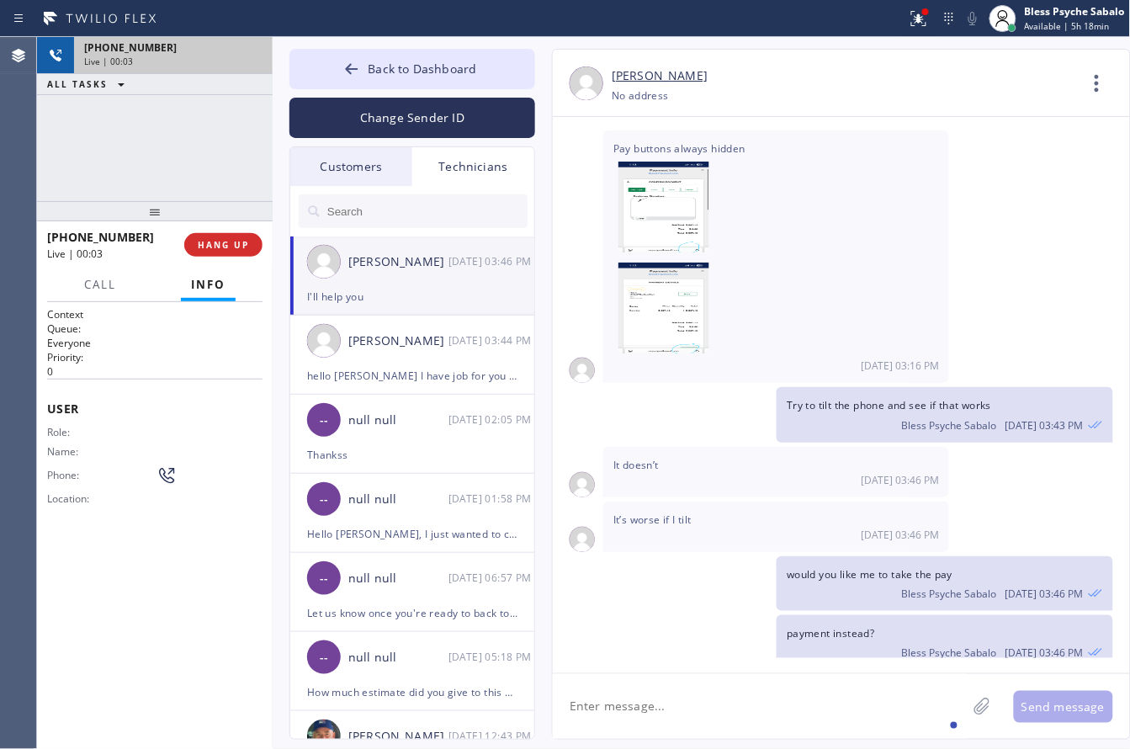
drag, startPoint x: 241, startPoint y: 57, endPoint x: 232, endPoint y: 73, distance: 18.5
click at [241, 57] on div "Live | 00:03" at bounding box center [173, 62] width 178 height 12
click at [185, 177] on div "[PHONE_NUMBER] Live | 00:03 ALL TASKS ALL TASKS ACTIVE TASKS TASKS IN WRAP UP" at bounding box center [155, 119] width 236 height 164
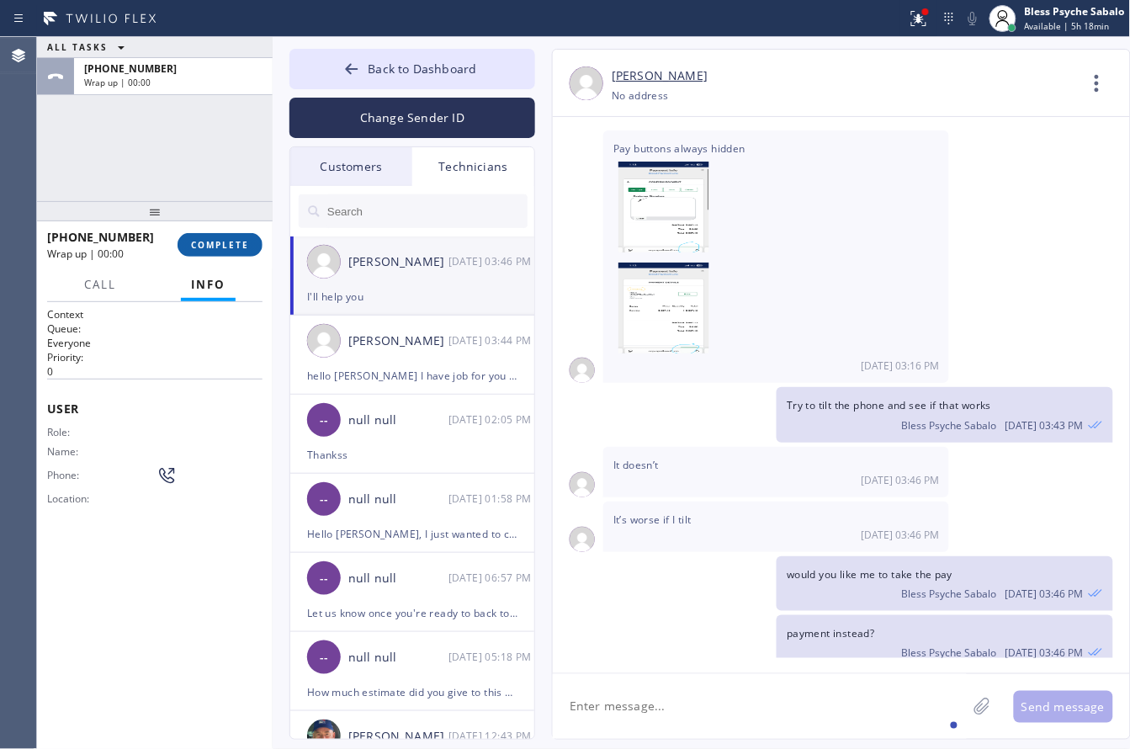
click at [220, 251] on button "COMPLETE" at bounding box center [219, 245] width 85 height 24
drag, startPoint x: 207, startPoint y: 166, endPoint x: 366, endPoint y: 232, distance: 172.3
click at [208, 166] on div "ALL TASKS ALL TASKS ACTIVE TASKS TASKS IN WRAP UP [PHONE_NUMBER] Wrap up | 00:00" at bounding box center [155, 119] width 236 height 164
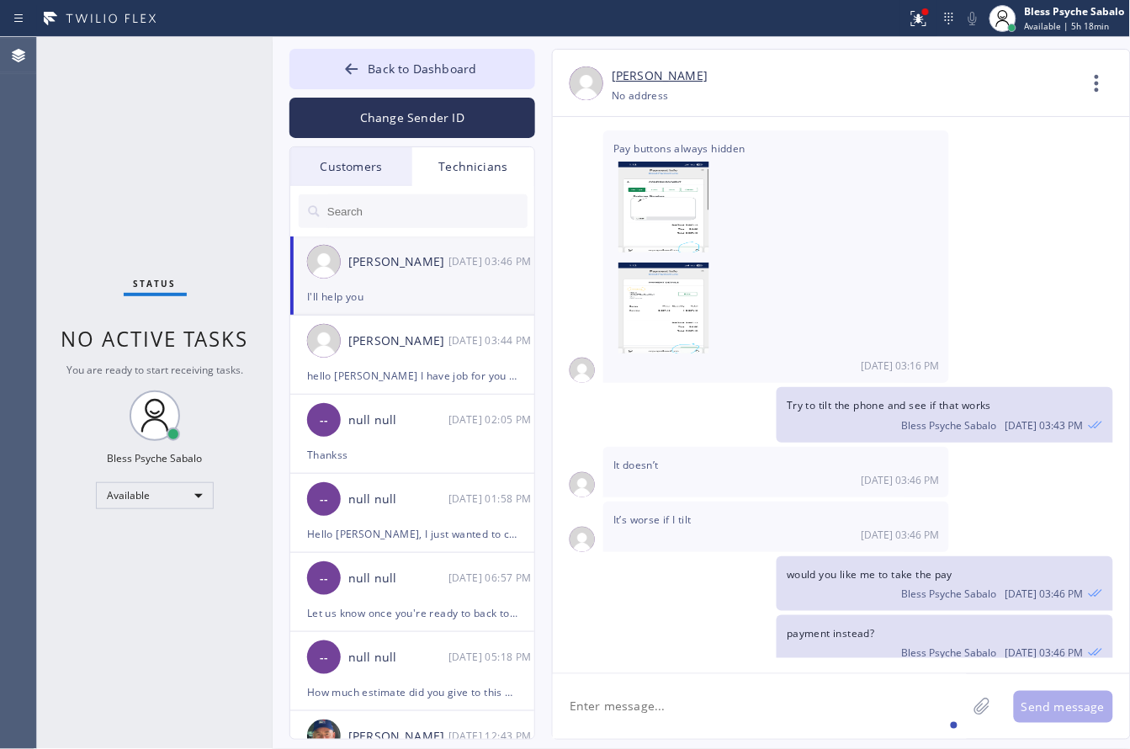
click at [718, 699] on textarea at bounding box center [760, 706] width 414 height 65
type textarea "O"
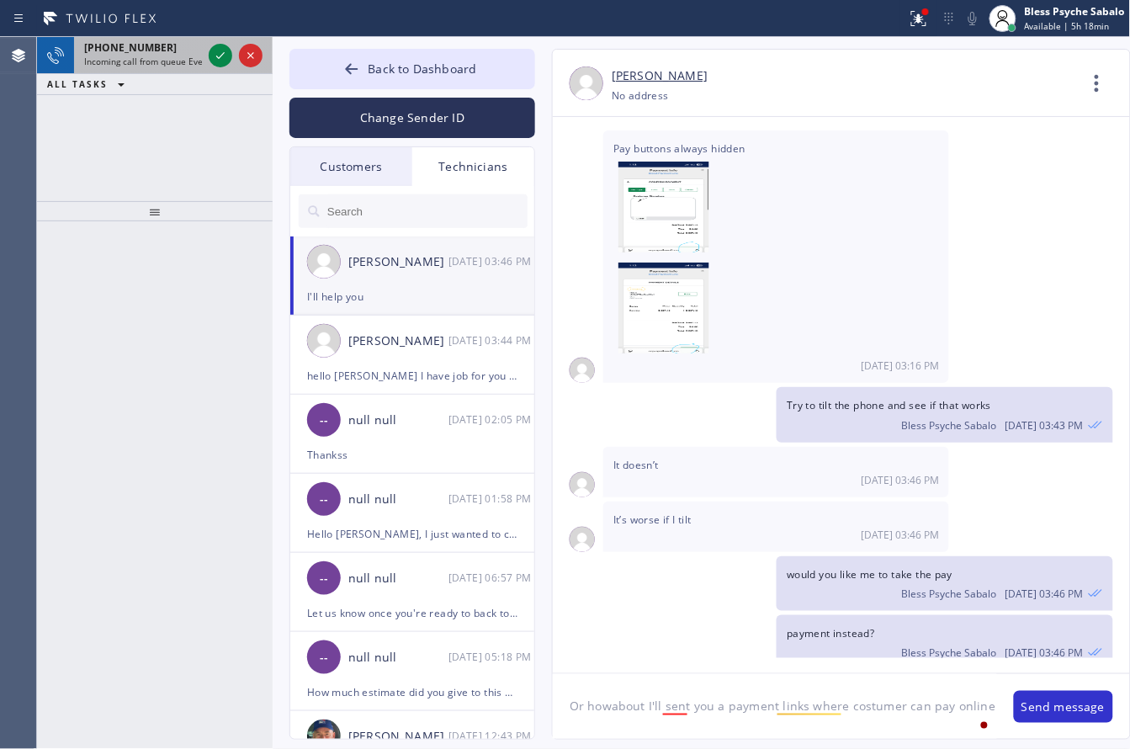
type textarea "Or howabout I'll sent you a payment links where costumer can pay online"
click at [101, 53] on span "[PHONE_NUMBER]" at bounding box center [130, 47] width 93 height 14
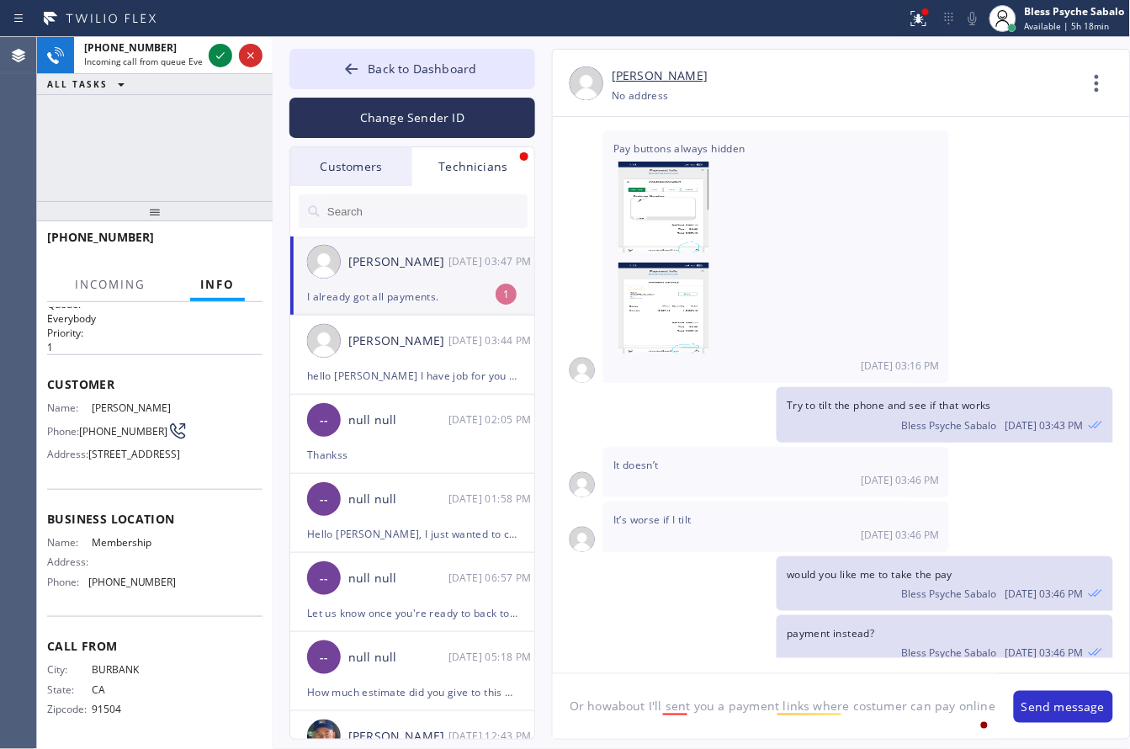
scroll to position [16276, 0]
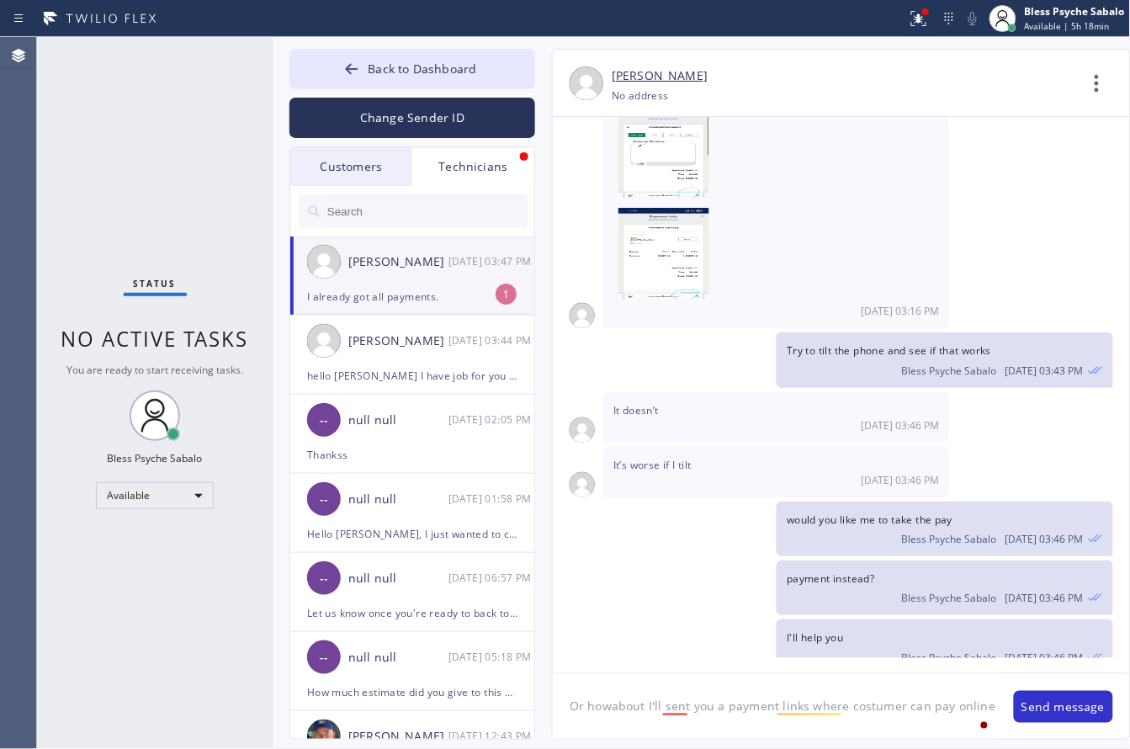
click at [433, 297] on div "I already got all payments." at bounding box center [412, 296] width 210 height 19
drag, startPoint x: 983, startPoint y: 711, endPoint x: 475, endPoint y: 713, distance: 507.3
click at [475, 713] on div "Back to Dashboard Change Sender ID Customers Technicians AN [PERSON_NAME] [DATE…" at bounding box center [702, 393] width 858 height 712
type textarea "got it."
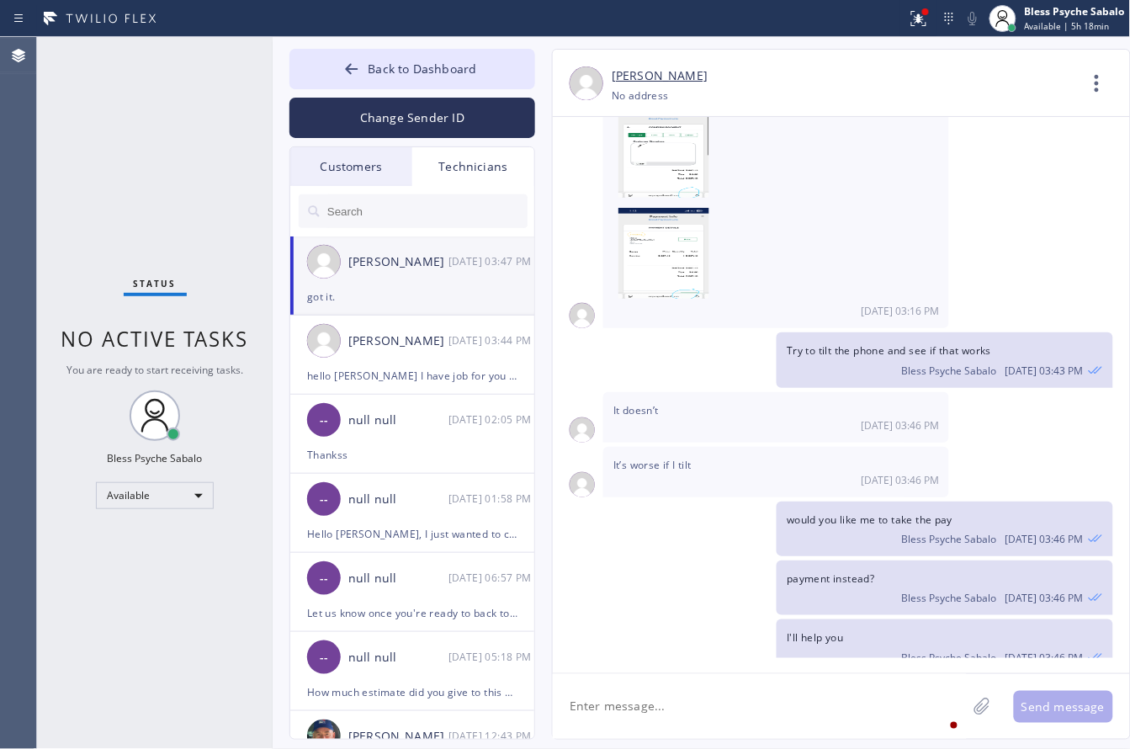
scroll to position [16335, 0]
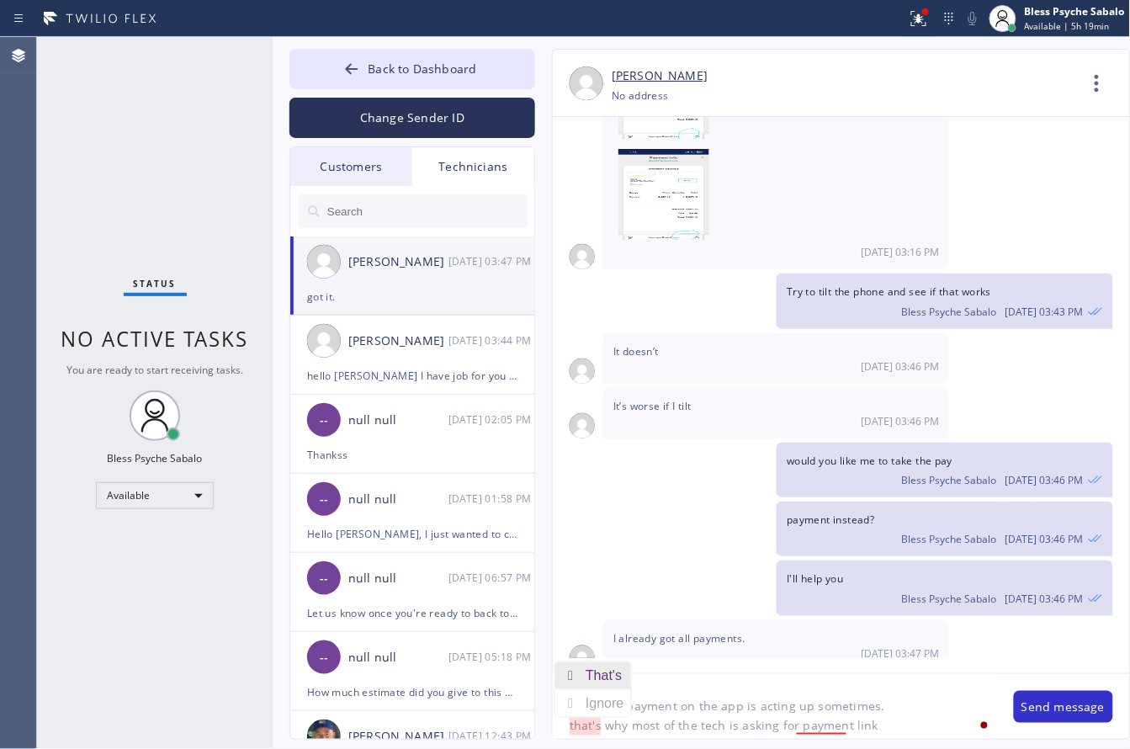
click at [608, 670] on div "That's" at bounding box center [606, 675] width 43 height 27
click at [845, 674] on div "a payment" at bounding box center [850, 675] width 70 height 27
click at [904, 730] on textarea "Yeah, the payment on the app is acting up sometimes. That's why most of the tec…" at bounding box center [775, 706] width 444 height 65
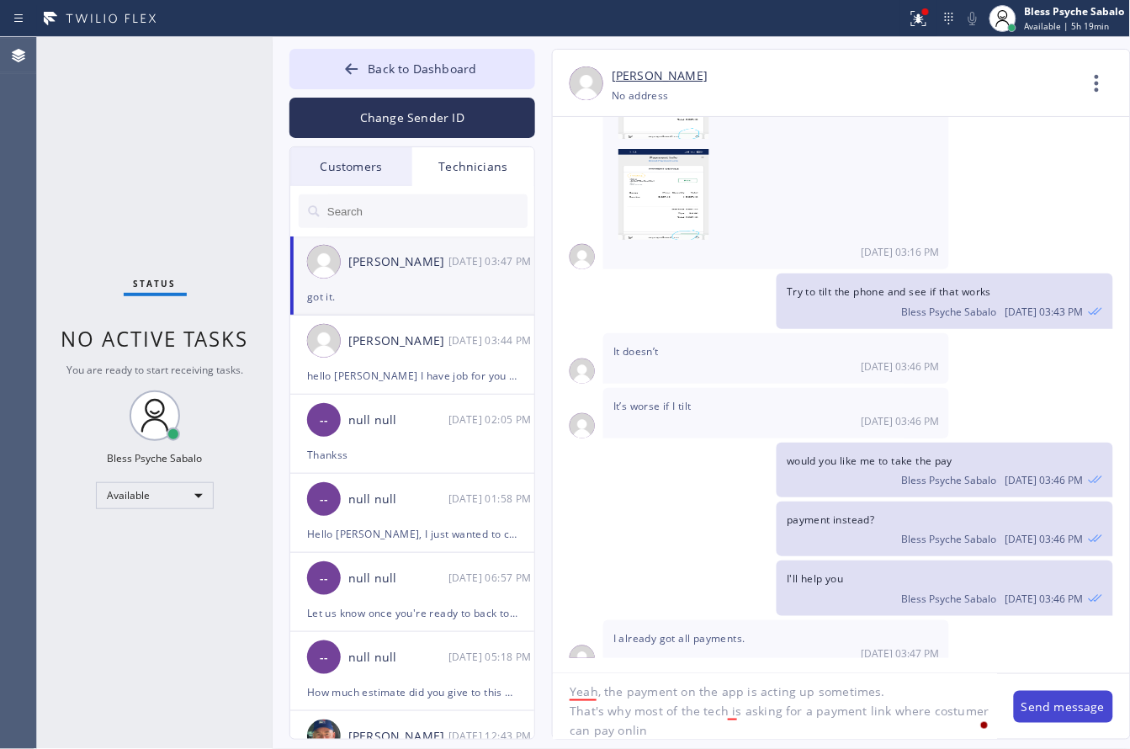
type textarea "Yeah, the payment on the app is acting up sometimes. That's why most of the tec…"
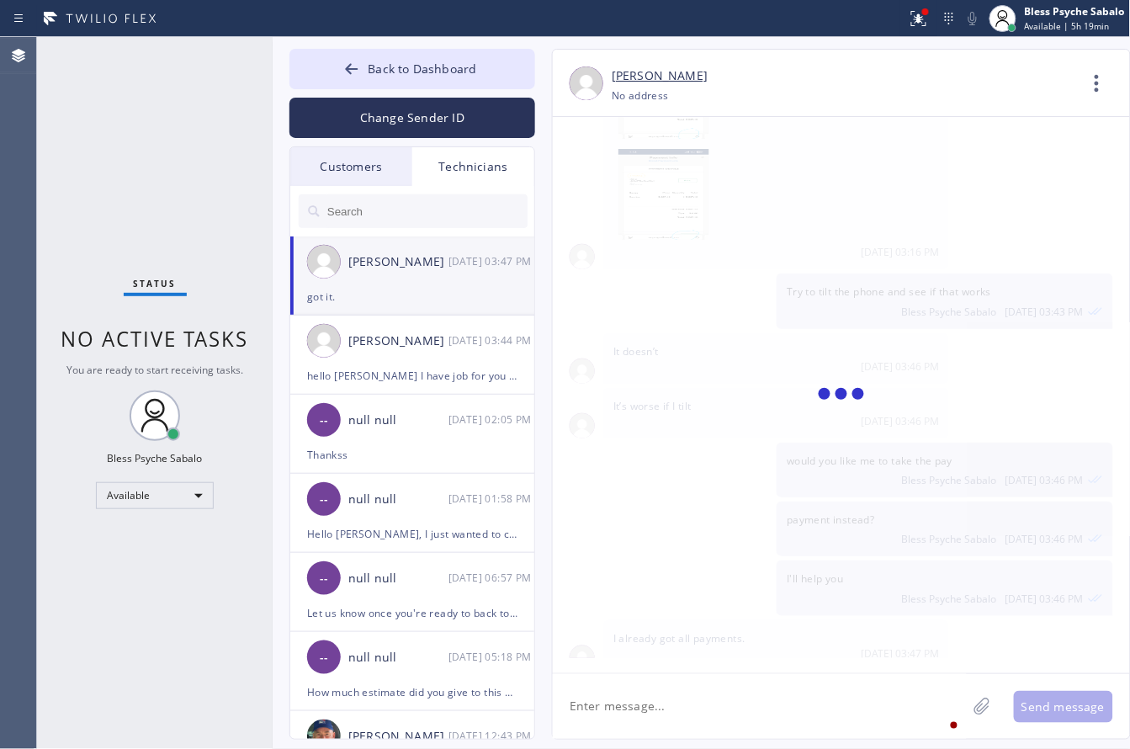
scroll to position [16426, 0]
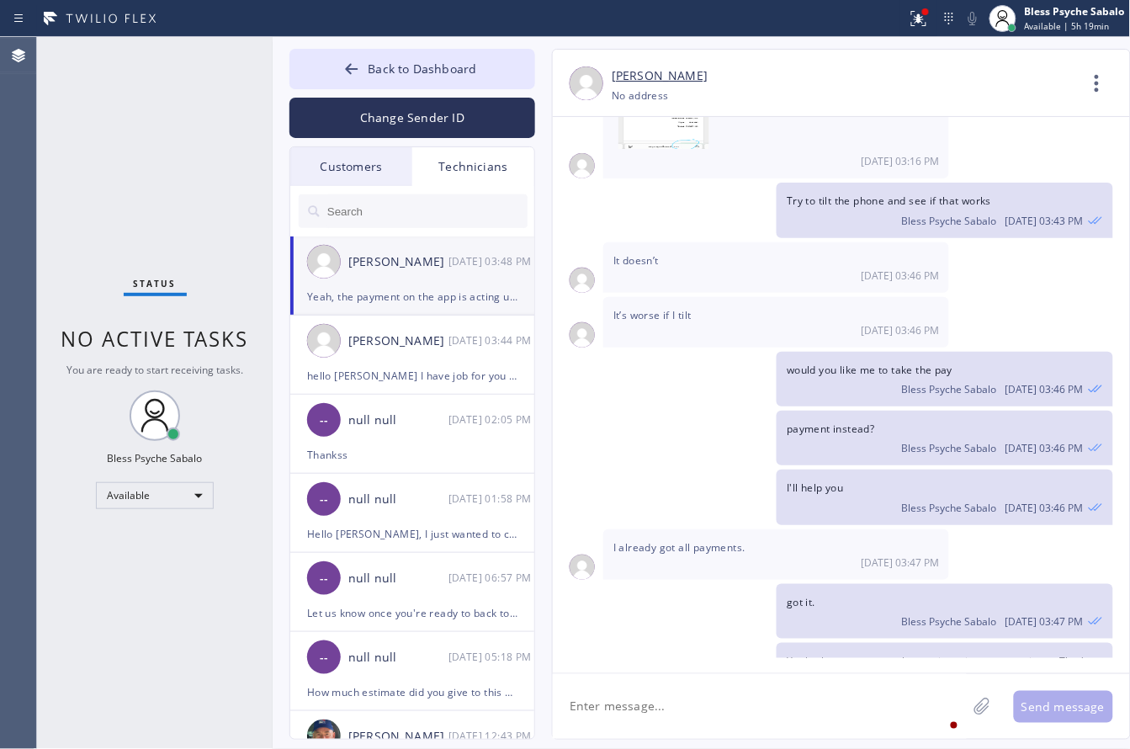
click at [750, 721] on textarea at bounding box center [760, 706] width 414 height 65
click at [454, 72] on span "Back to Dashboard" at bounding box center [422, 69] width 109 height 16
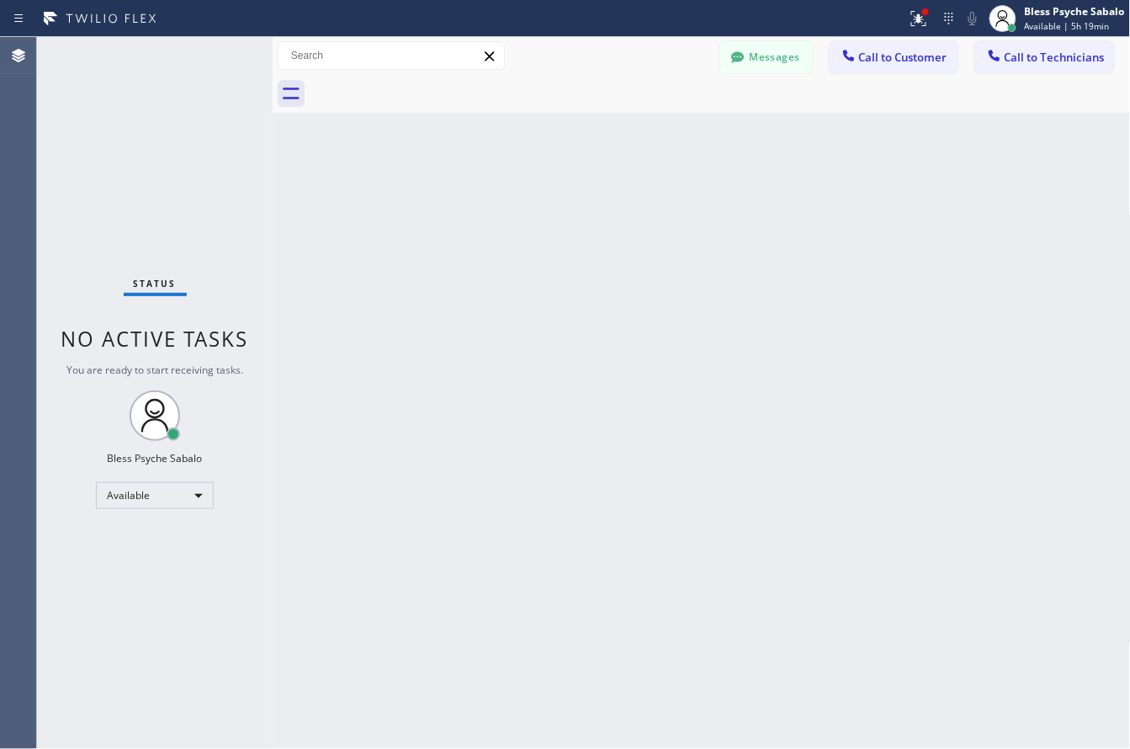
click at [663, 246] on div "Back to Dashboard Change Sender ID Customers Technicians AN [PERSON_NAME] [DATE…" at bounding box center [702, 393] width 858 height 712
click at [530, 253] on div "Back to Dashboard Change Sender ID Customers Technicians AN [PERSON_NAME] [DATE…" at bounding box center [702, 393] width 858 height 712
click at [653, 271] on div "Back to Dashboard Change Sender ID Customers Technicians AN [PERSON_NAME] [DATE…" at bounding box center [702, 393] width 858 height 712
drag, startPoint x: 952, startPoint y: 278, endPoint x: 968, endPoint y: 98, distance: 180.7
click at [952, 278] on div "Back to Dashboard Change Sender ID Customers Technicians AN [PERSON_NAME] [DATE…" at bounding box center [702, 393] width 858 height 712
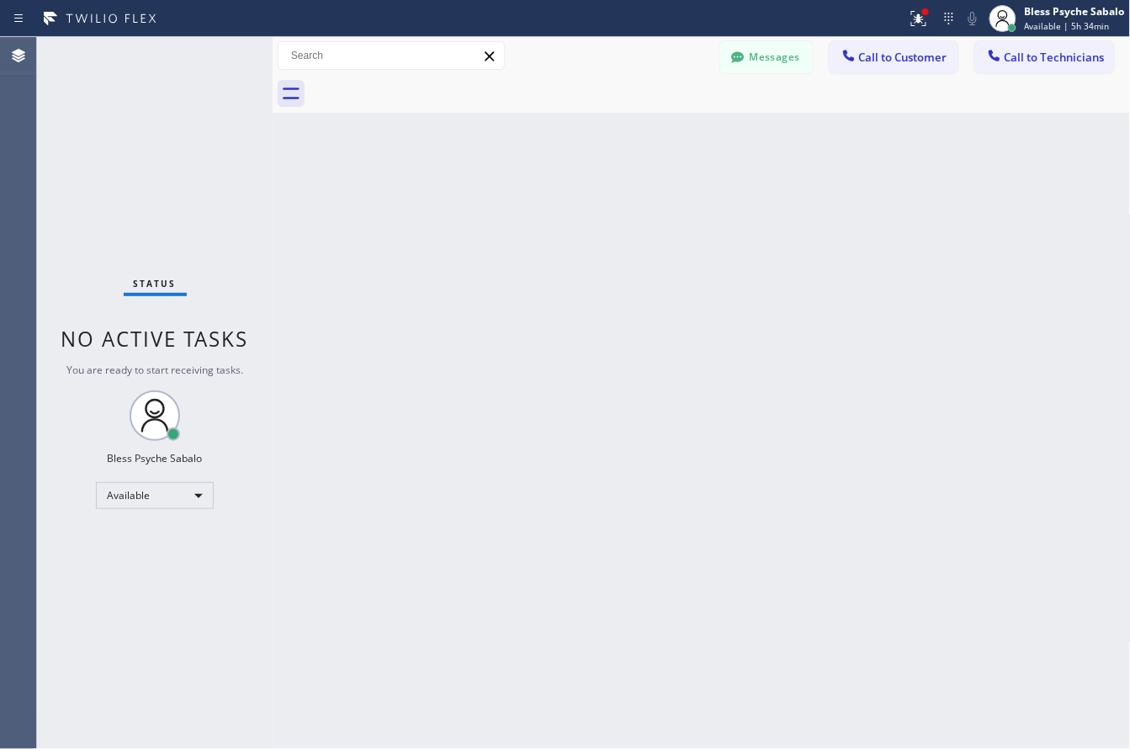
drag, startPoint x: 489, startPoint y: 151, endPoint x: 490, endPoint y: 143, distance: 8.5
click at [490, 151] on div "Back to Dashboard Change Sender ID Customers Technicians AN [PERSON_NAME] [DATE…" at bounding box center [702, 393] width 858 height 712
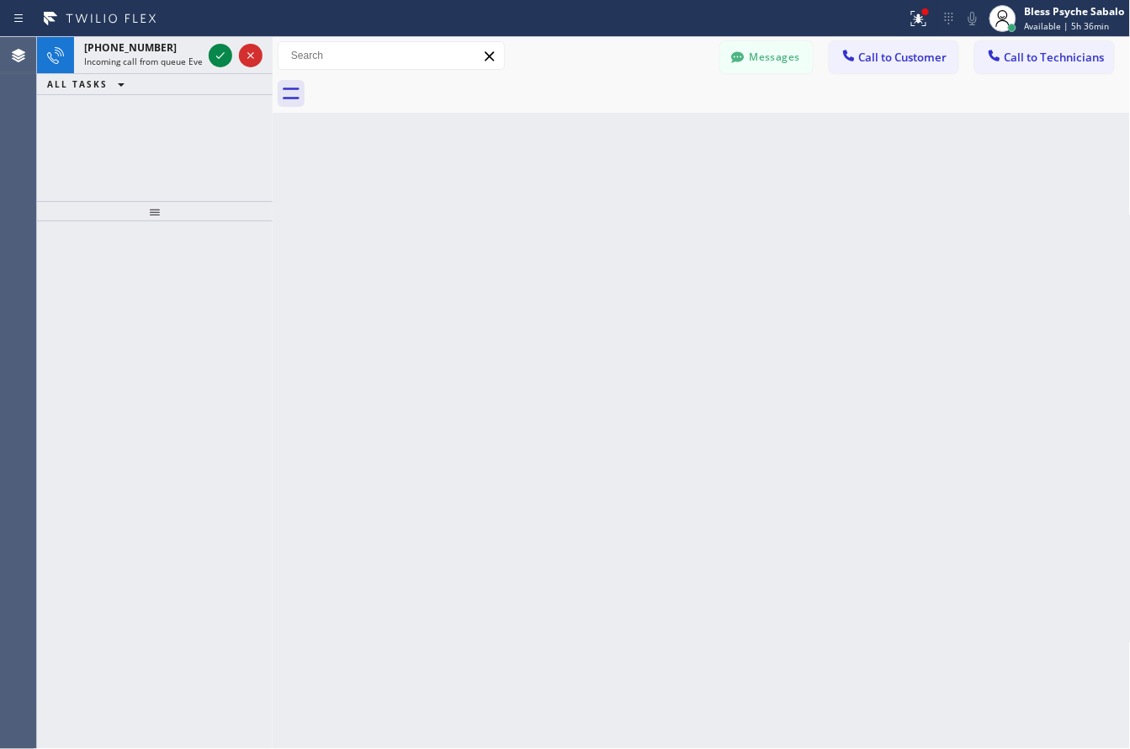
click at [611, 345] on div "Back to Dashboard Change Sender ID Customers Technicians AN [PERSON_NAME] [DATE…" at bounding box center [702, 393] width 858 height 712
click at [140, 56] on span "Incoming call from queue Everybody" at bounding box center [157, 62] width 146 height 12
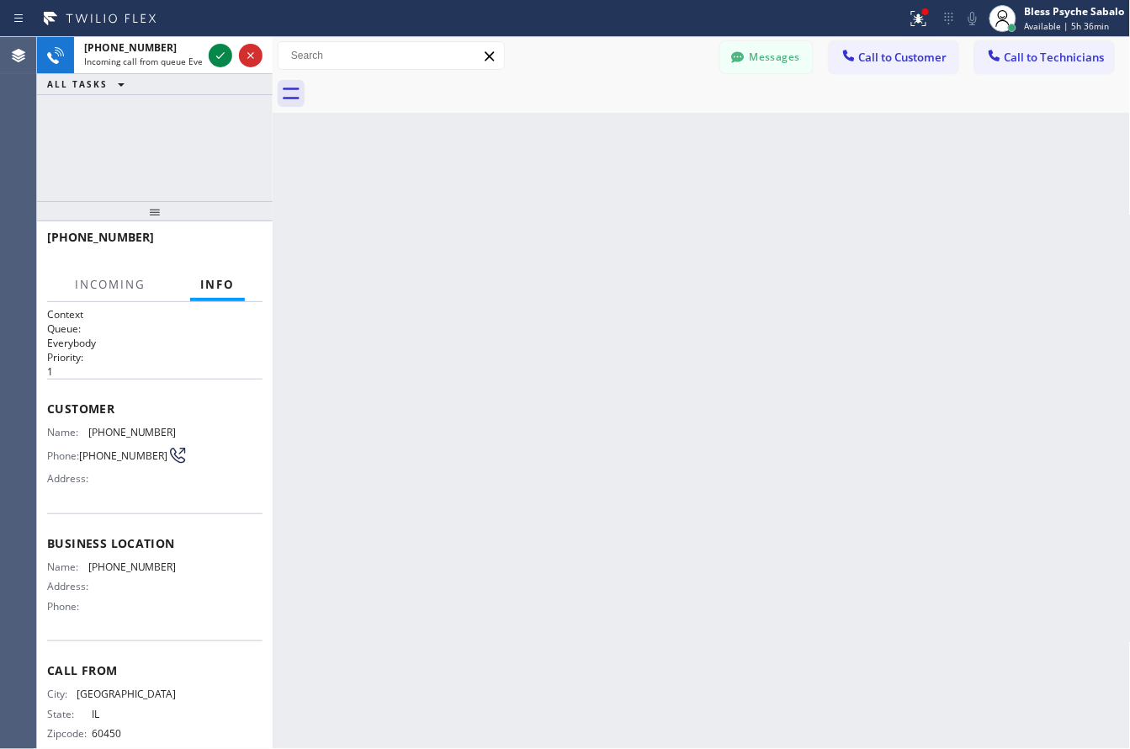
click at [355, 430] on div "Back to Dashboard Change Sender ID Customers Technicians AN [PERSON_NAME] [DATE…" at bounding box center [702, 393] width 858 height 712
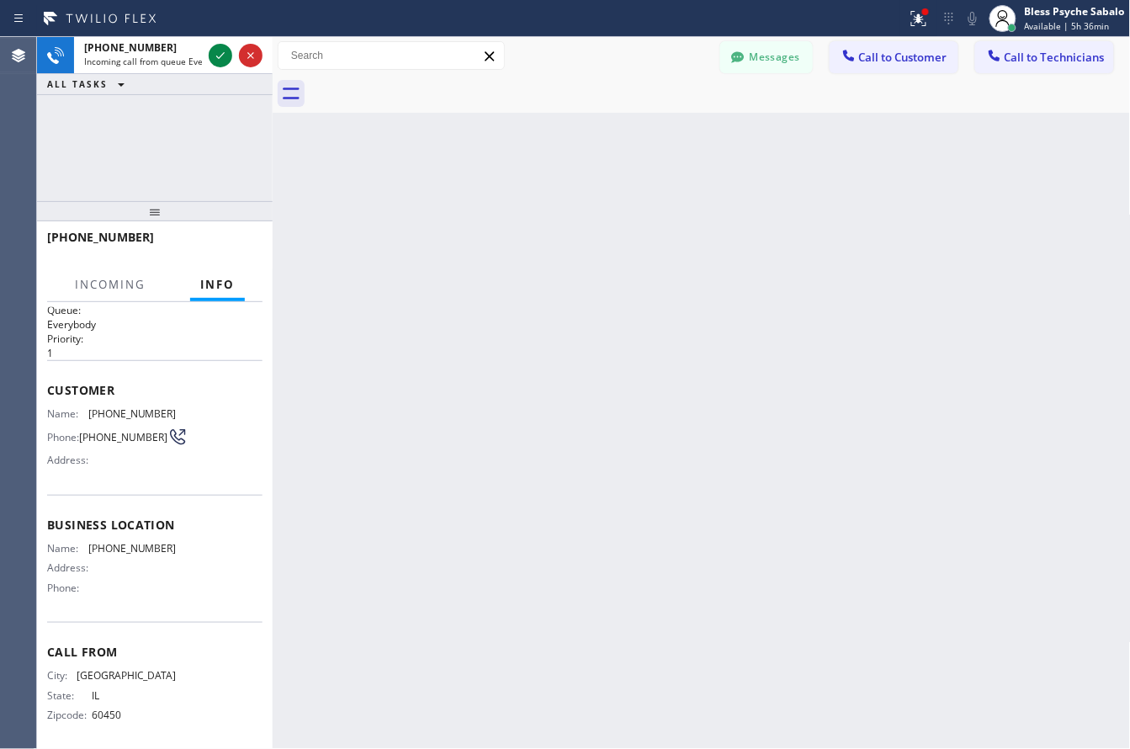
scroll to position [27, 0]
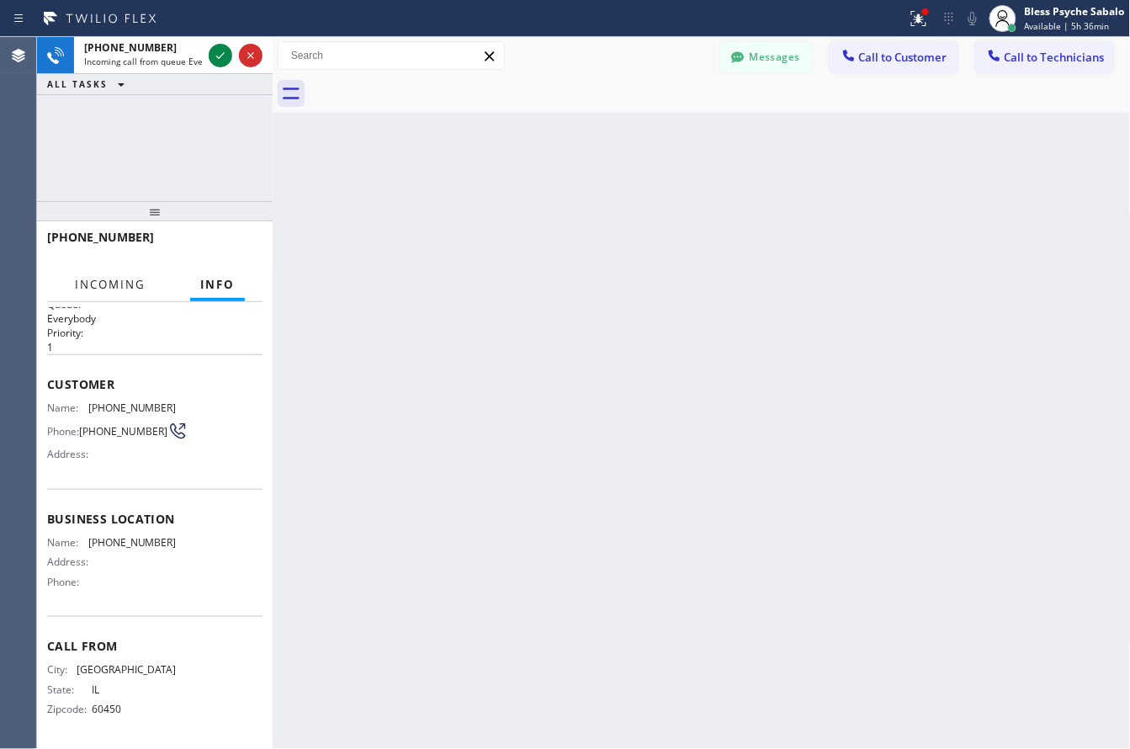
click at [115, 283] on span "Incoming" at bounding box center [110, 284] width 71 height 15
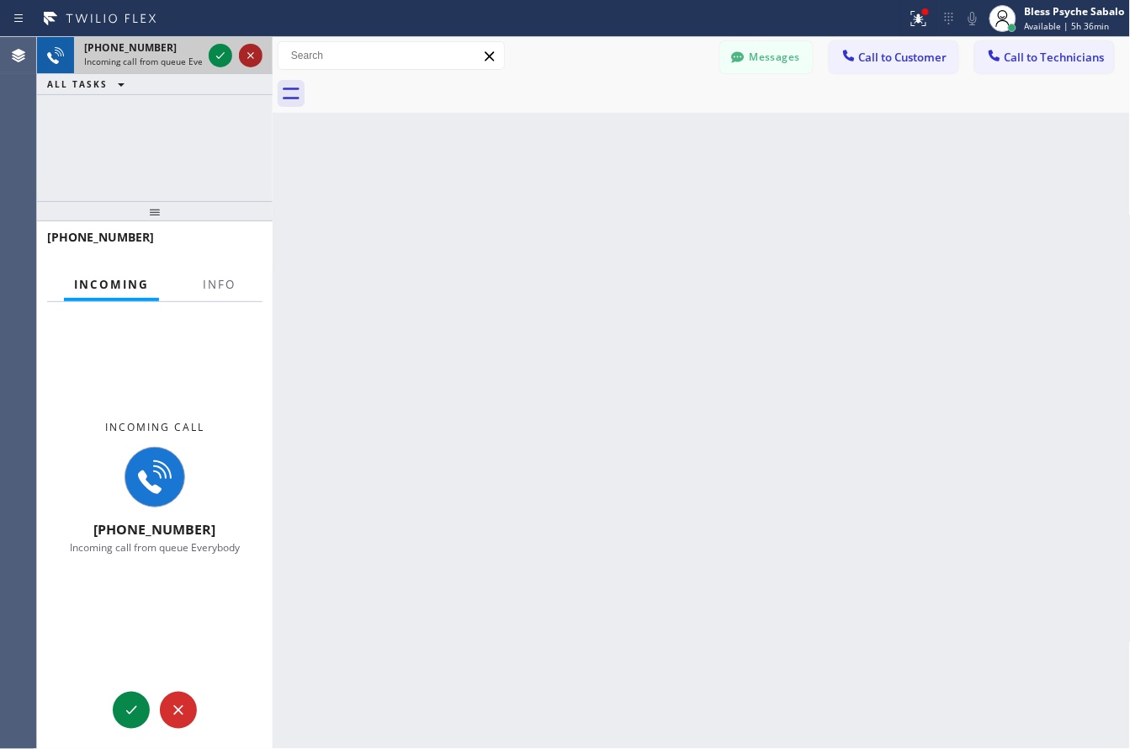
click at [255, 55] on icon at bounding box center [251, 55] width 20 height 20
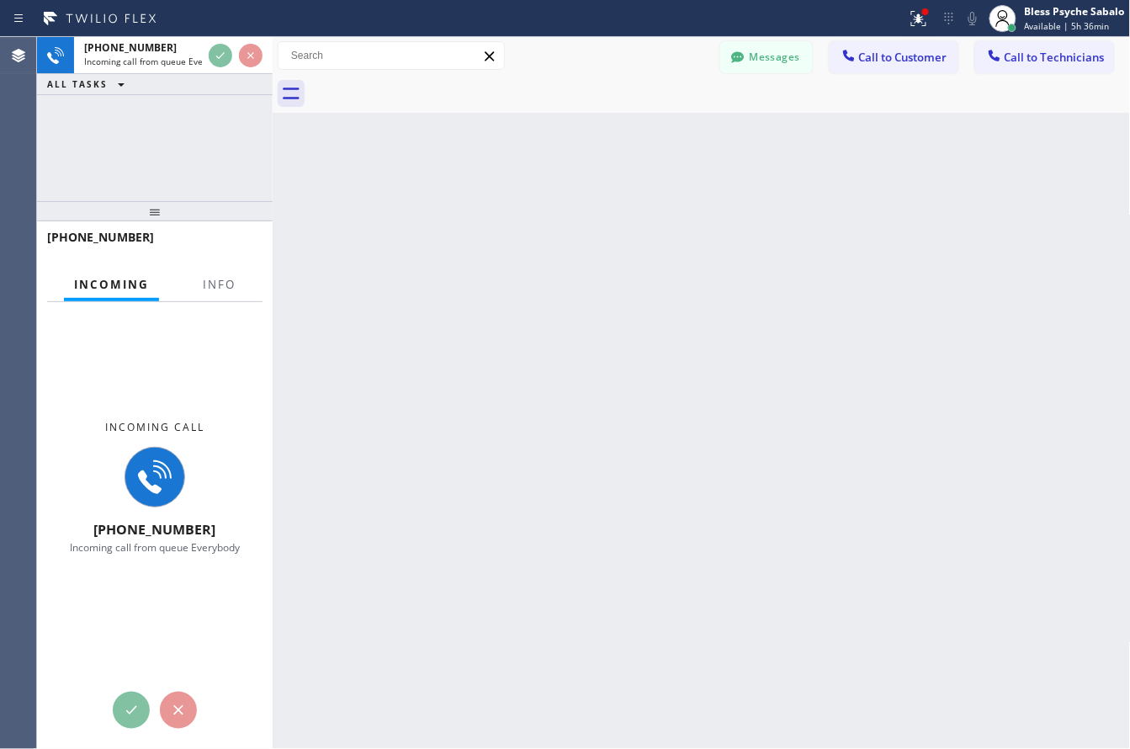
click at [296, 179] on div "Back to Dashboard Change Sender ID Customers Technicians AN [PERSON_NAME] [DATE…" at bounding box center [702, 393] width 858 height 712
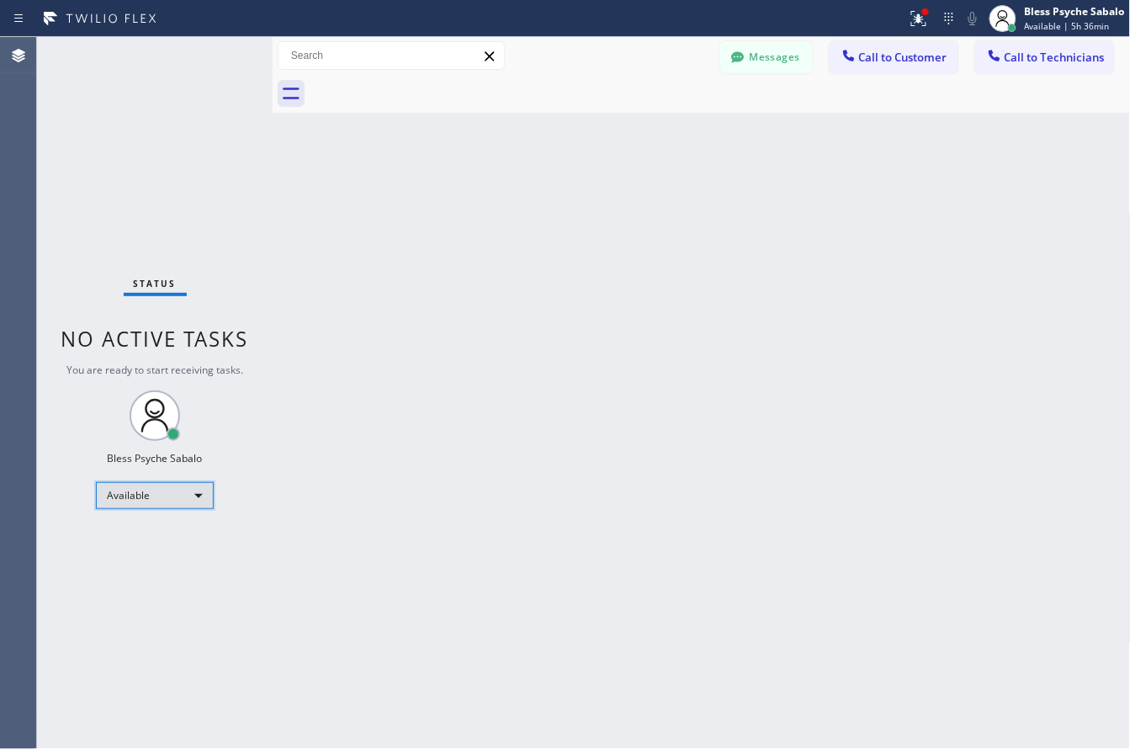
click at [175, 501] on div "Available" at bounding box center [155, 495] width 118 height 27
click at [148, 560] on li "Unavailable" at bounding box center [154, 560] width 114 height 20
click at [465, 457] on div "Back to Dashboard Change Sender ID Customers Technicians AN [PERSON_NAME] [DATE…" at bounding box center [702, 393] width 858 height 712
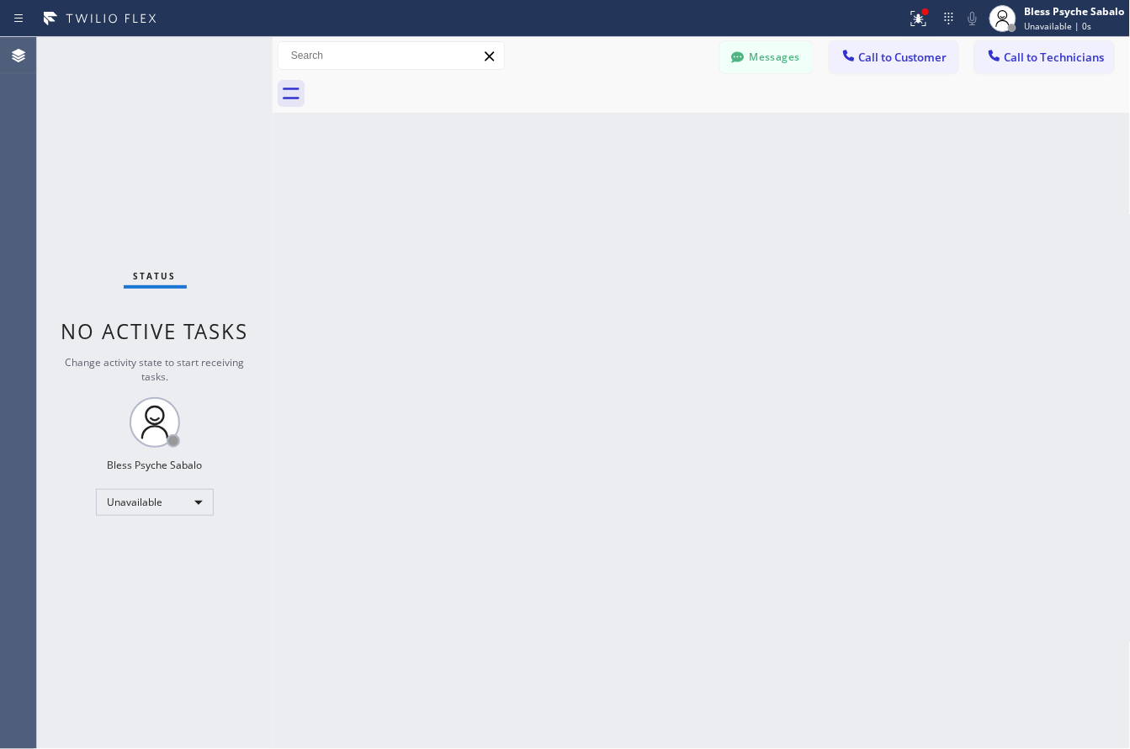
drag, startPoint x: 800, startPoint y: 43, endPoint x: 792, endPoint y: 57, distance: 16.6
click at [797, 50] on button "Messages" at bounding box center [766, 57] width 93 height 32
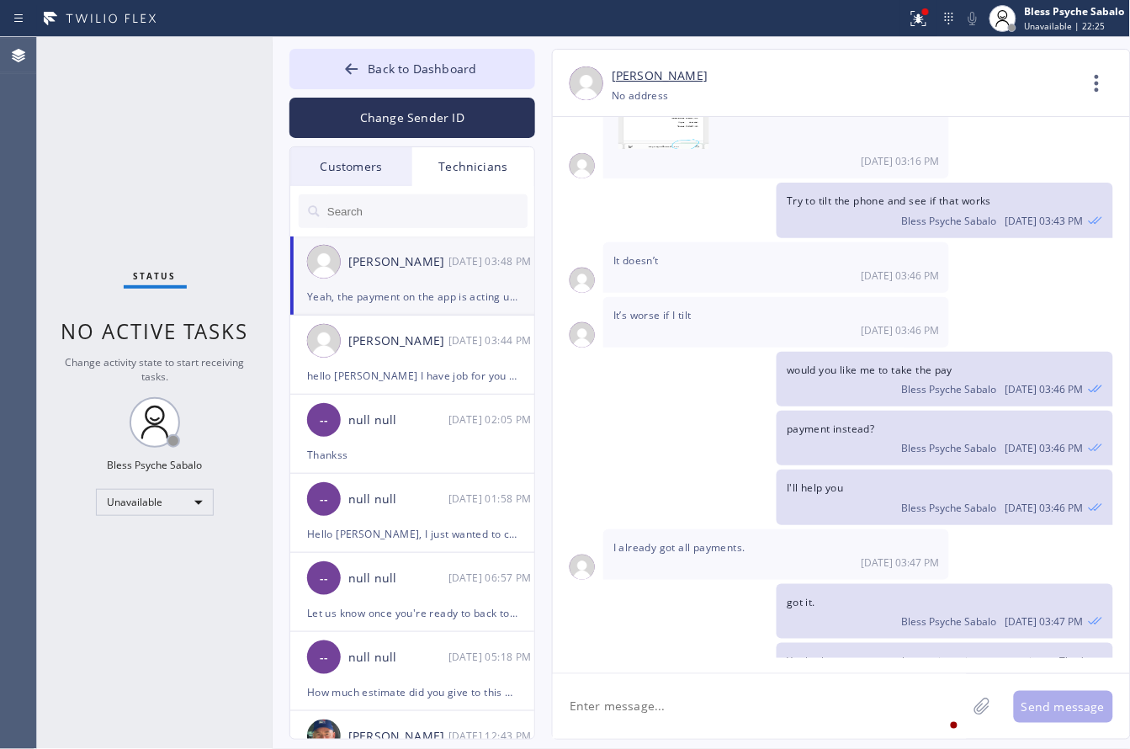
click at [250, 454] on div "Status No active tasks Change activity state to start receiving tasks. Bless Ps…" at bounding box center [155, 393] width 236 height 712
click at [227, 250] on div "Status No active tasks Change activity state to start receiving tasks. Bless Ps…" at bounding box center [155, 393] width 236 height 712
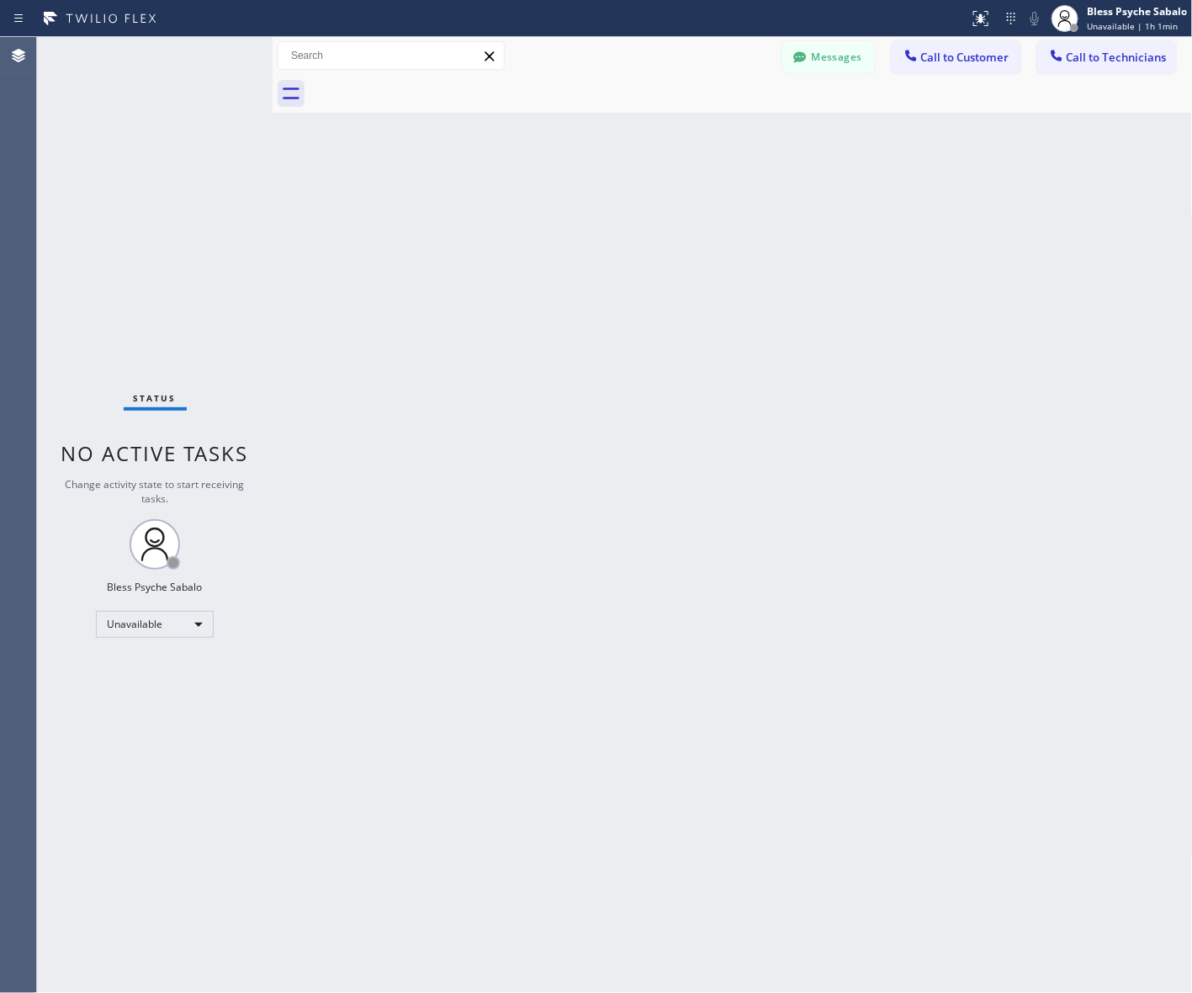
click at [631, 263] on div "Back to Dashboard Change Sender ID Customers Technicians AN [PERSON_NAME] [DATE…" at bounding box center [733, 515] width 920 height 956
click at [932, 59] on span "Call to Customer" at bounding box center [965, 57] width 88 height 15
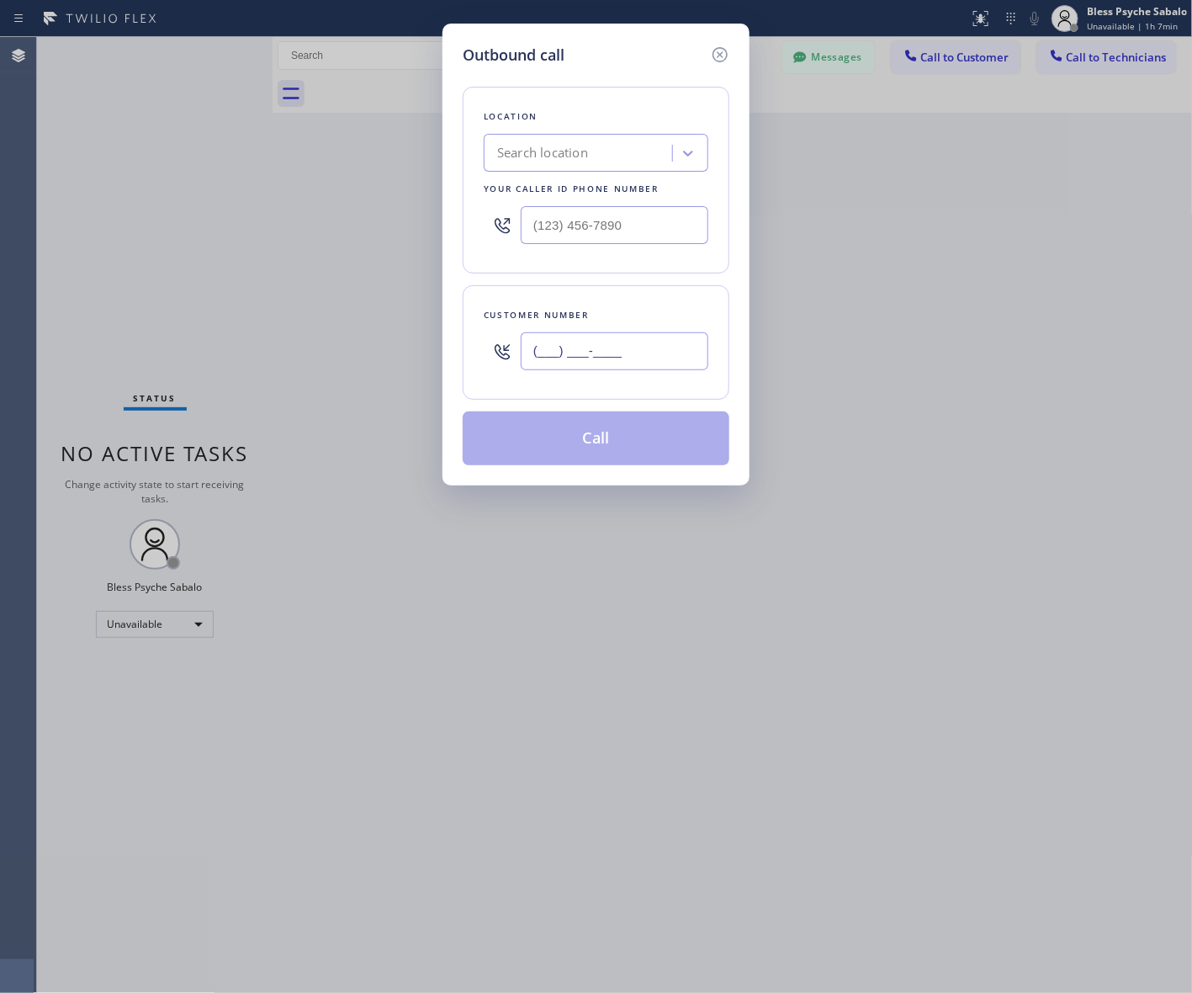
click at [582, 359] on input "(___) ___-____" at bounding box center [615, 351] width 188 height 38
paste input "949) 258-2063"
type input "[PHONE_NUMBER]"
click at [644, 147] on div "Search location" at bounding box center [580, 153] width 183 height 29
paste input "Laguna Niguel Mini Plumbing"
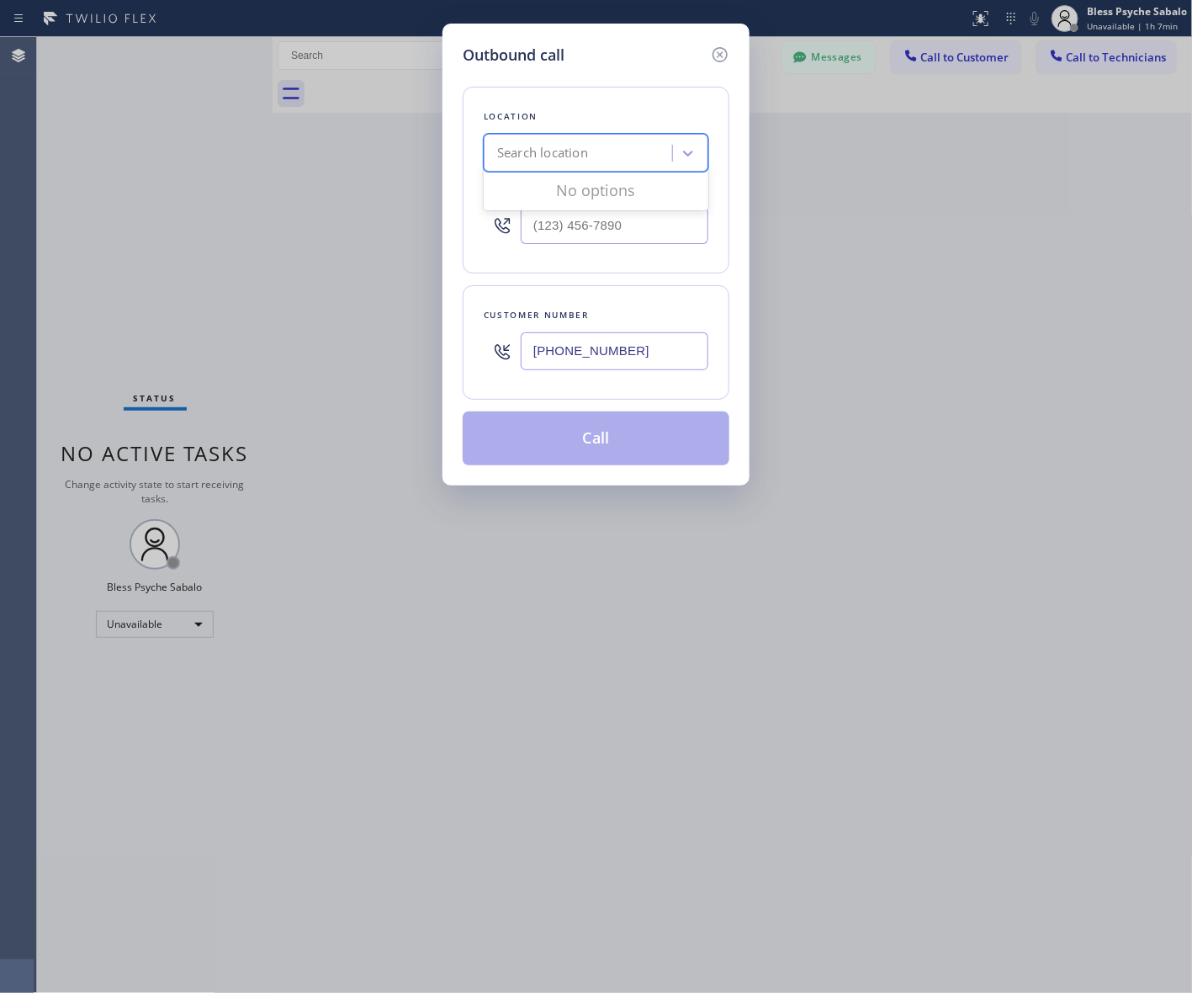
type input "Laguna Niguel Mini Plumbing"
click at [681, 186] on div "Laguna Niguel Mini Plumbing" at bounding box center [596, 188] width 225 height 30
type input "(949) 267-3029"
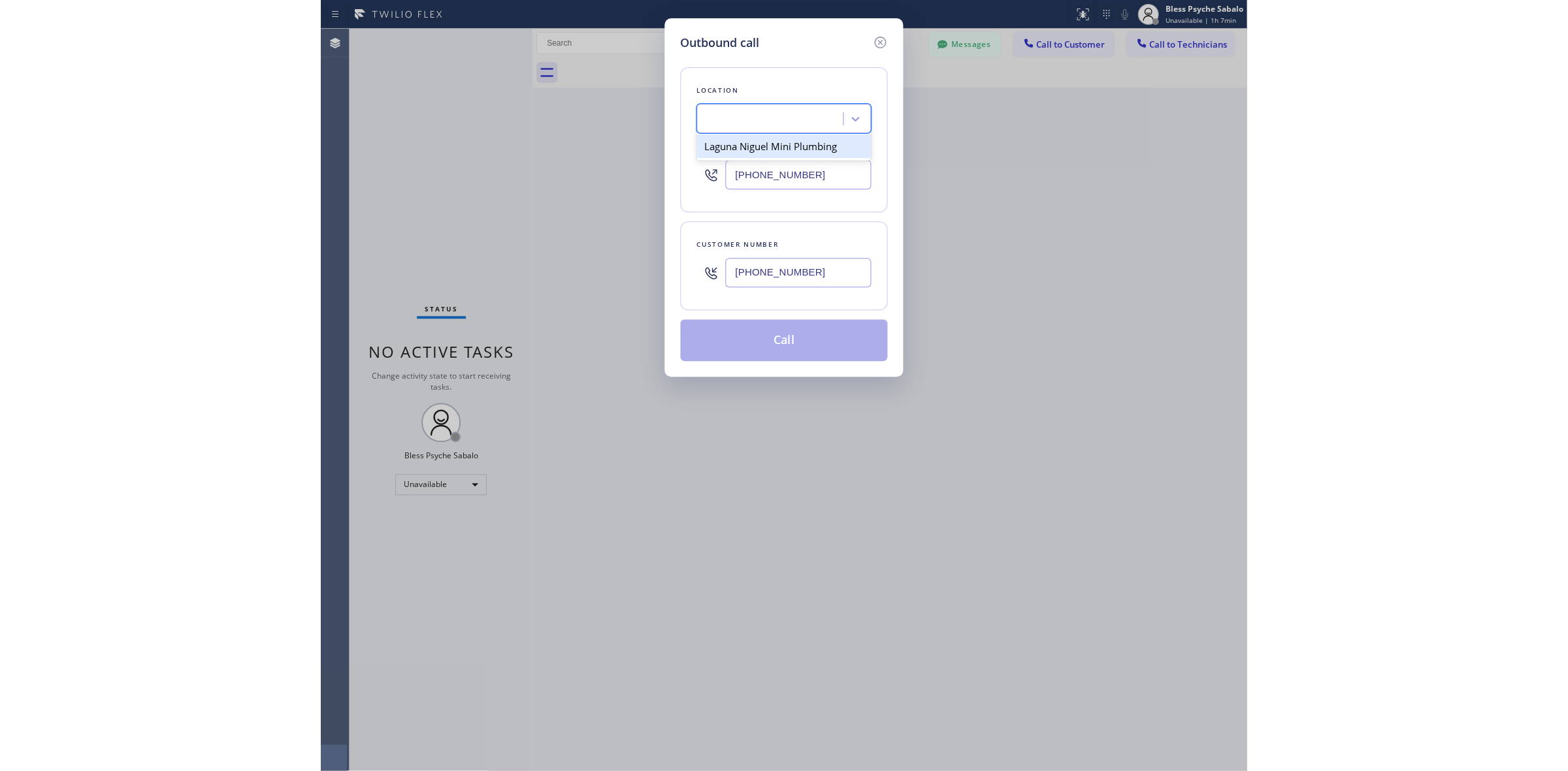
scroll to position [0, 1]
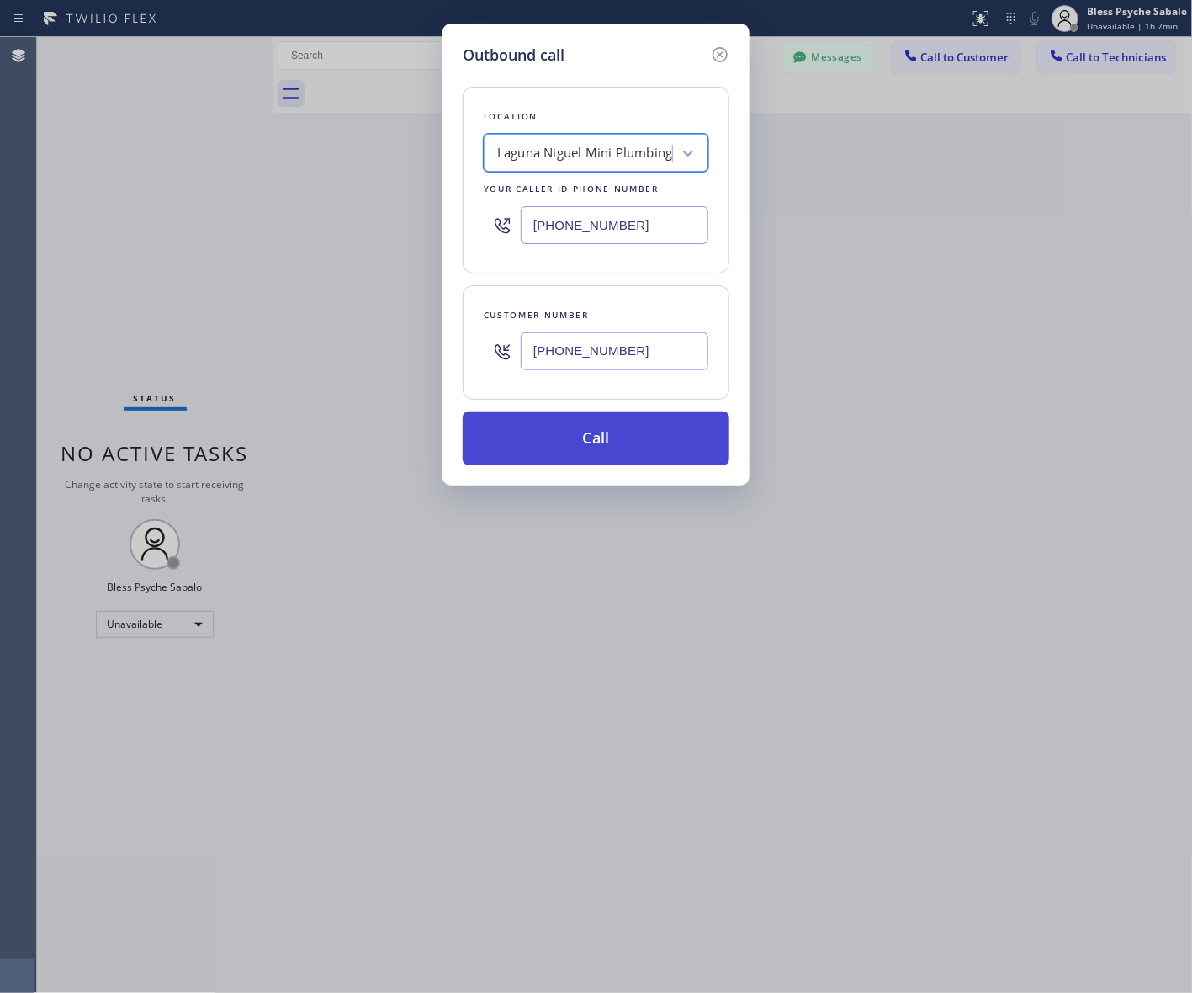
click at [598, 448] on button "Call" at bounding box center [596, 438] width 267 height 54
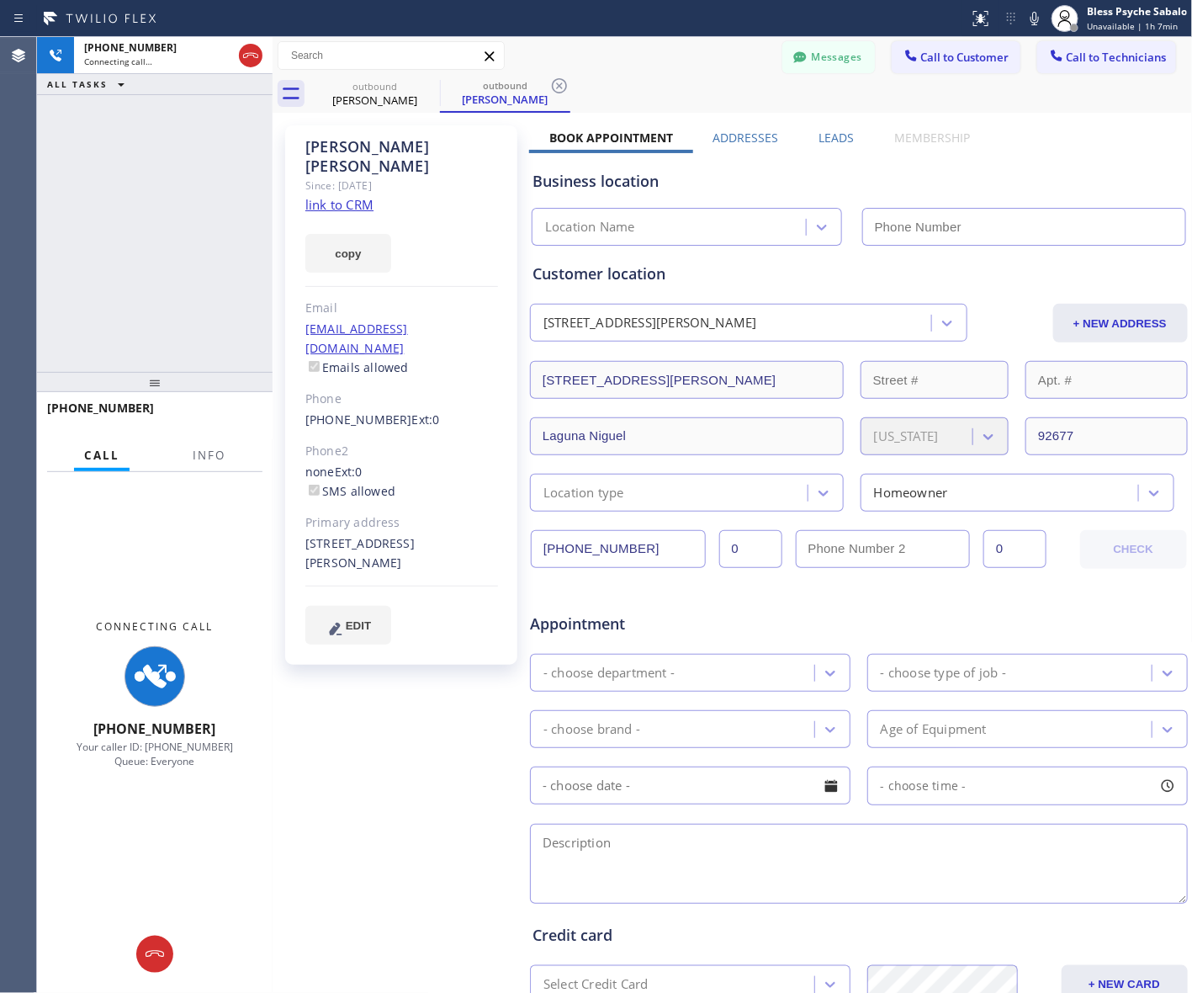
type input "(949) 267-3029"
click at [301, 753] on div "Diana Manalo Since: 20 may 2020 link to CRM copy Email delshaven30@gmail.com Em…" at bounding box center [403, 662] width 252 height 1090
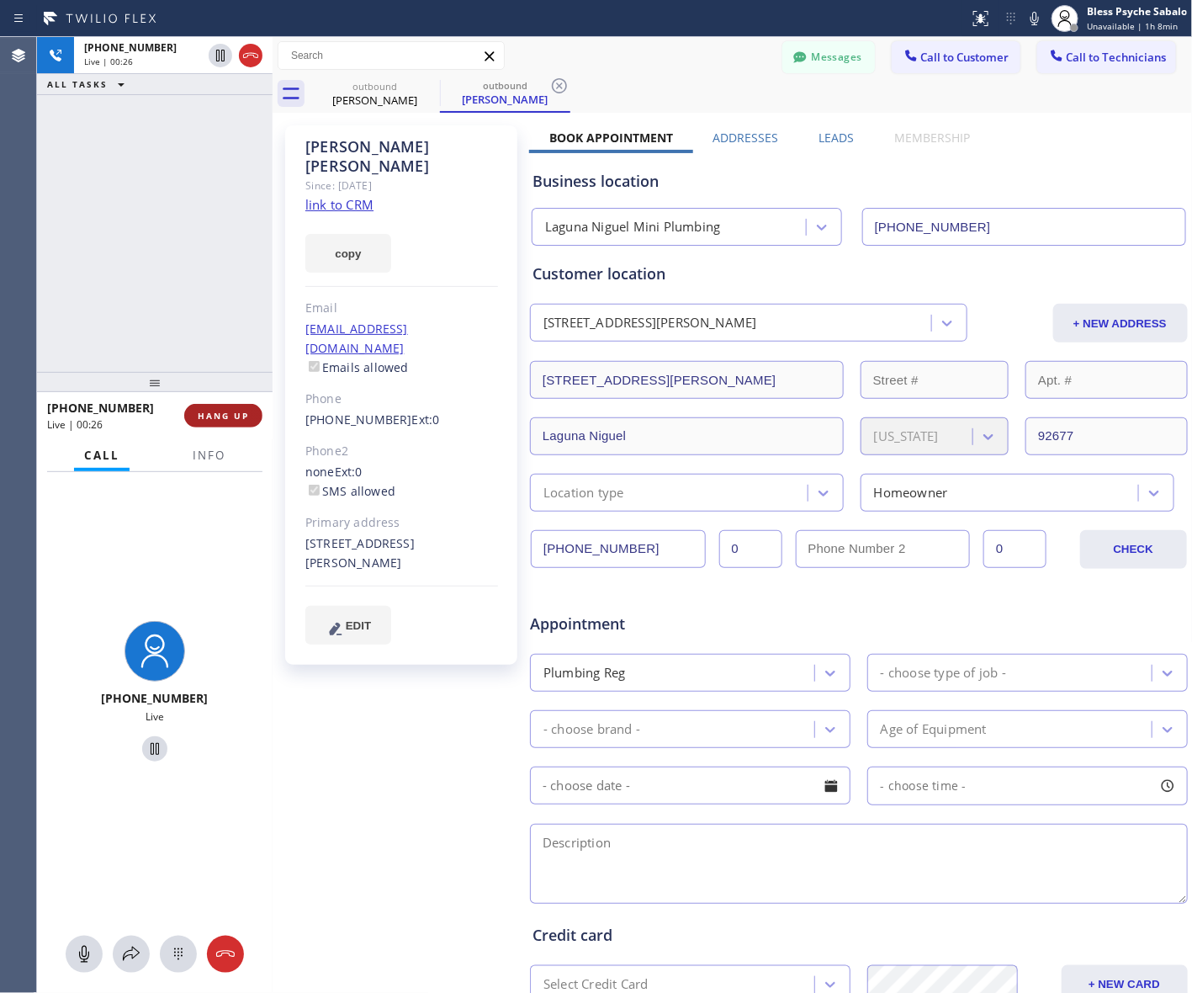
click at [232, 430] on div "+19492582063 Live | 00:26 HANG UP" at bounding box center [154, 416] width 215 height 44
click at [229, 425] on button "HANG UP" at bounding box center [223, 416] width 78 height 24
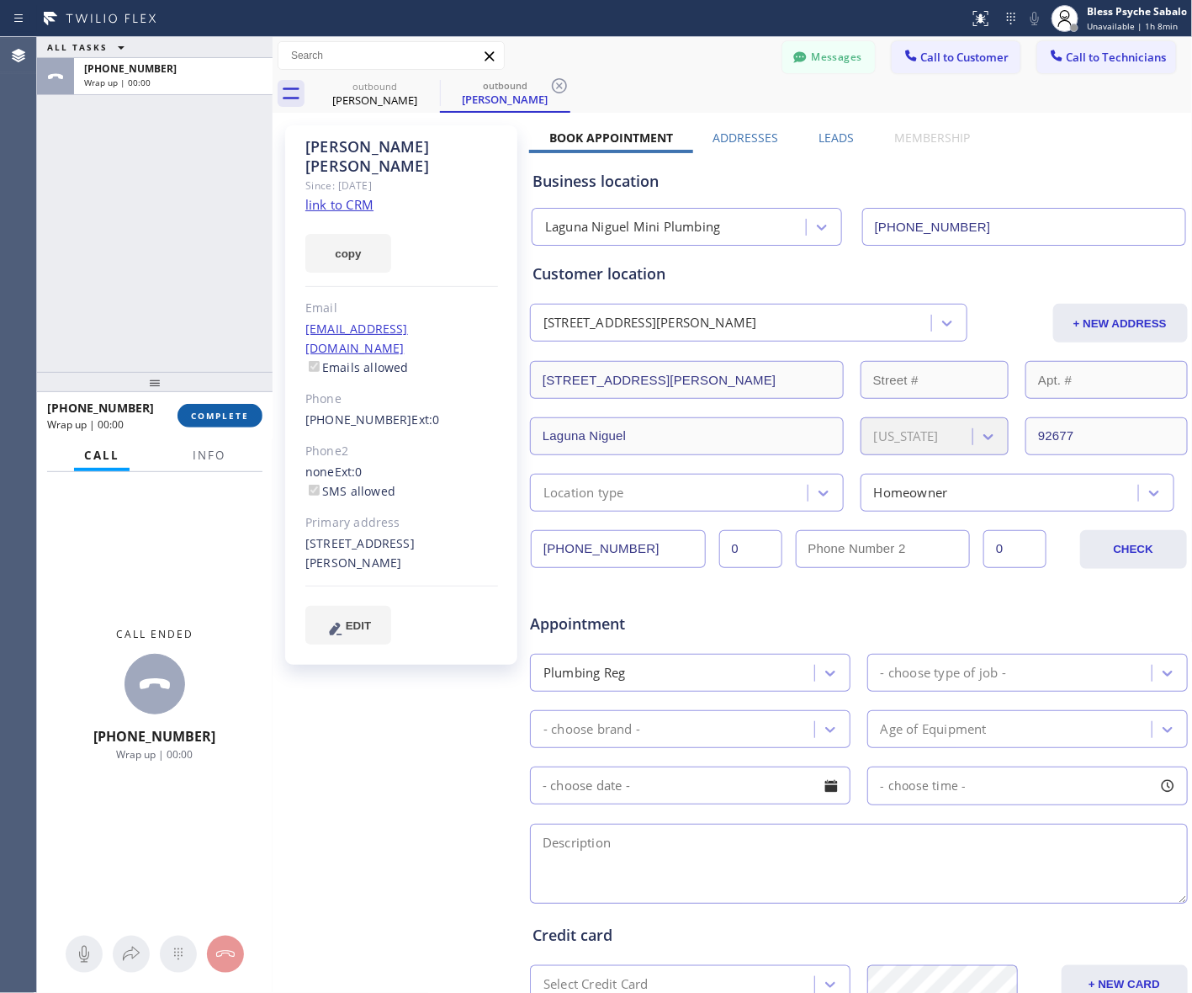
click at [229, 421] on button "COMPLETE" at bounding box center [219, 416] width 85 height 24
click at [175, 199] on div "ALL TASKS ALL TASKS ACTIVE TASKS TASKS IN WRAP UP +19492582063 Wrap up | 00:00" at bounding box center [155, 204] width 236 height 335
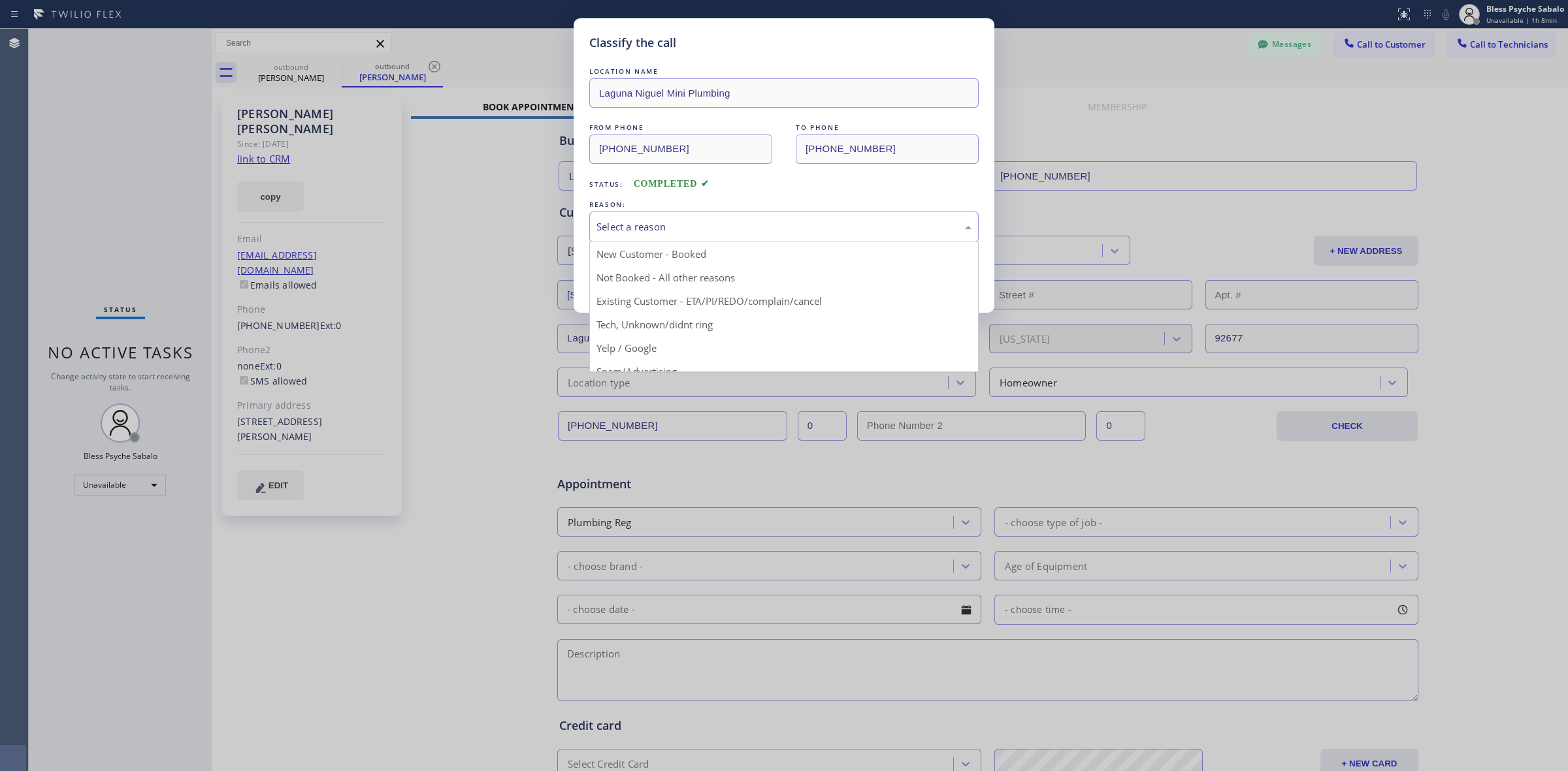
drag, startPoint x: 681, startPoint y: 243, endPoint x: 688, endPoint y: 226, distance: 18.4
click at [683, 241] on div "Select a reason" at bounding box center [784, 227] width 389 height 31
click at [688, 226] on div "Select a reason" at bounding box center [784, 227] width 375 height 15
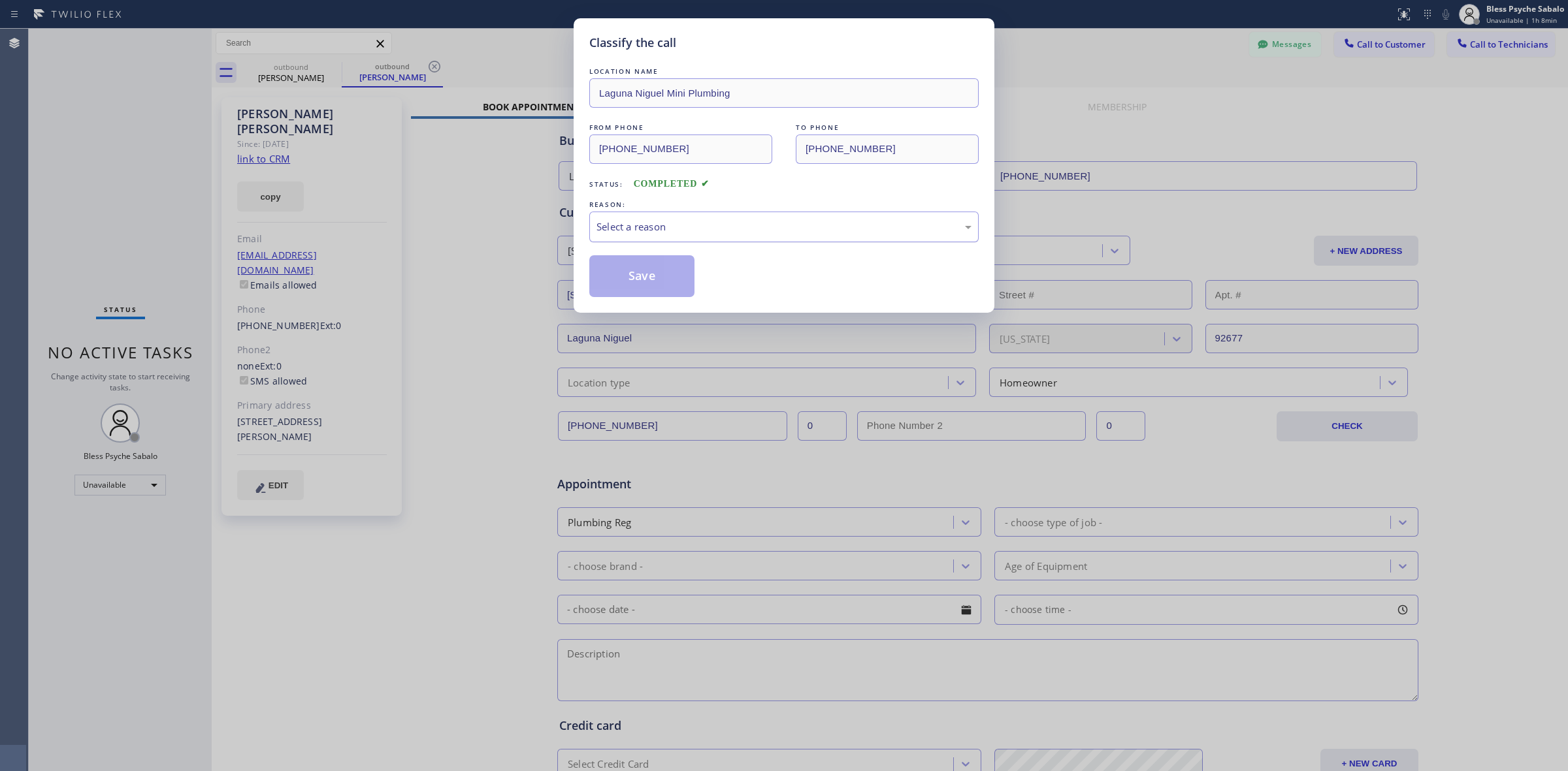
click at [697, 236] on div "Select a reason" at bounding box center [784, 227] width 389 height 31
click at [650, 276] on button "Save" at bounding box center [641, 276] width 105 height 42
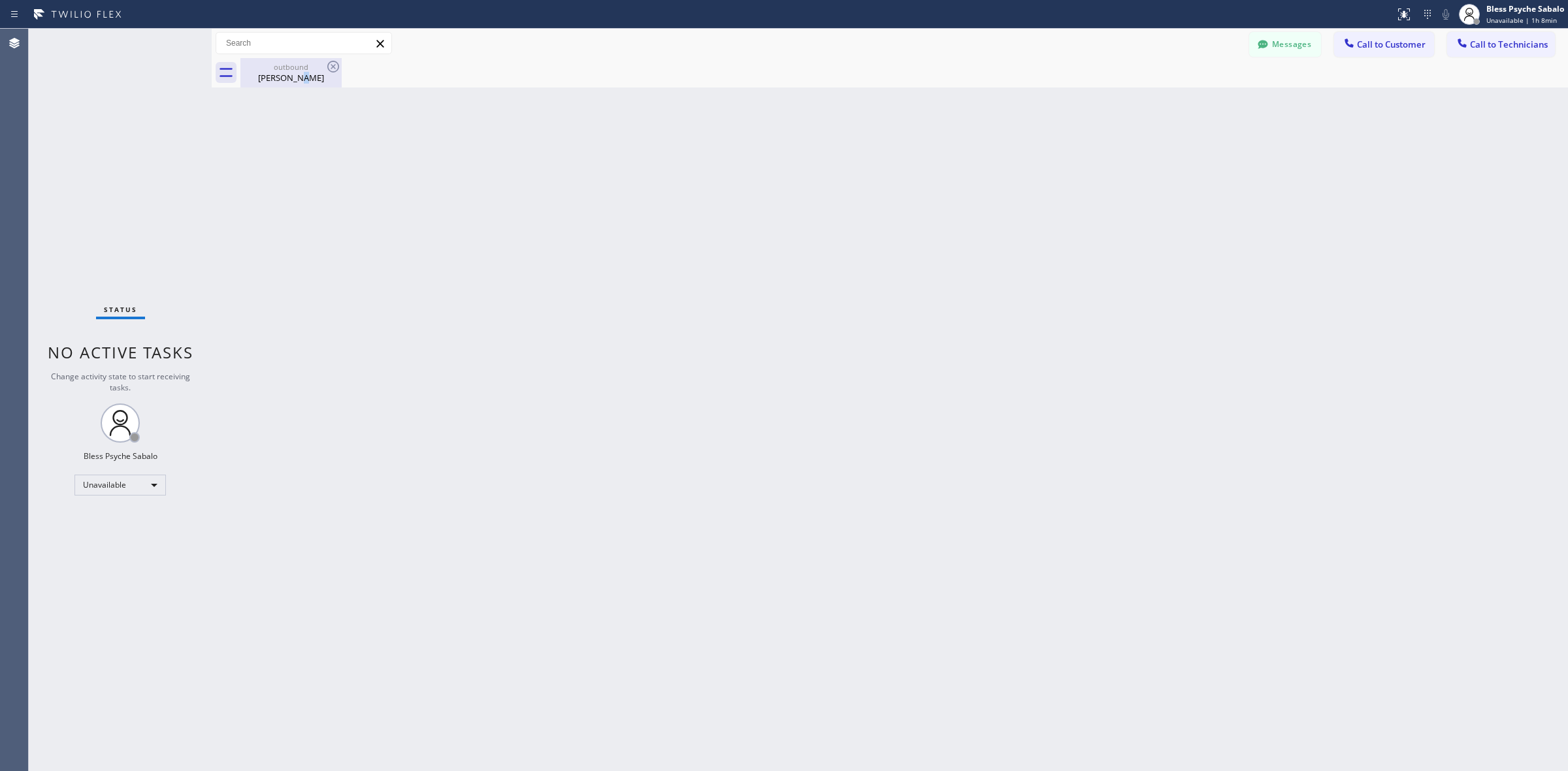
click at [309, 80] on div "Diana Manalo" at bounding box center [290, 78] width 99 height 12
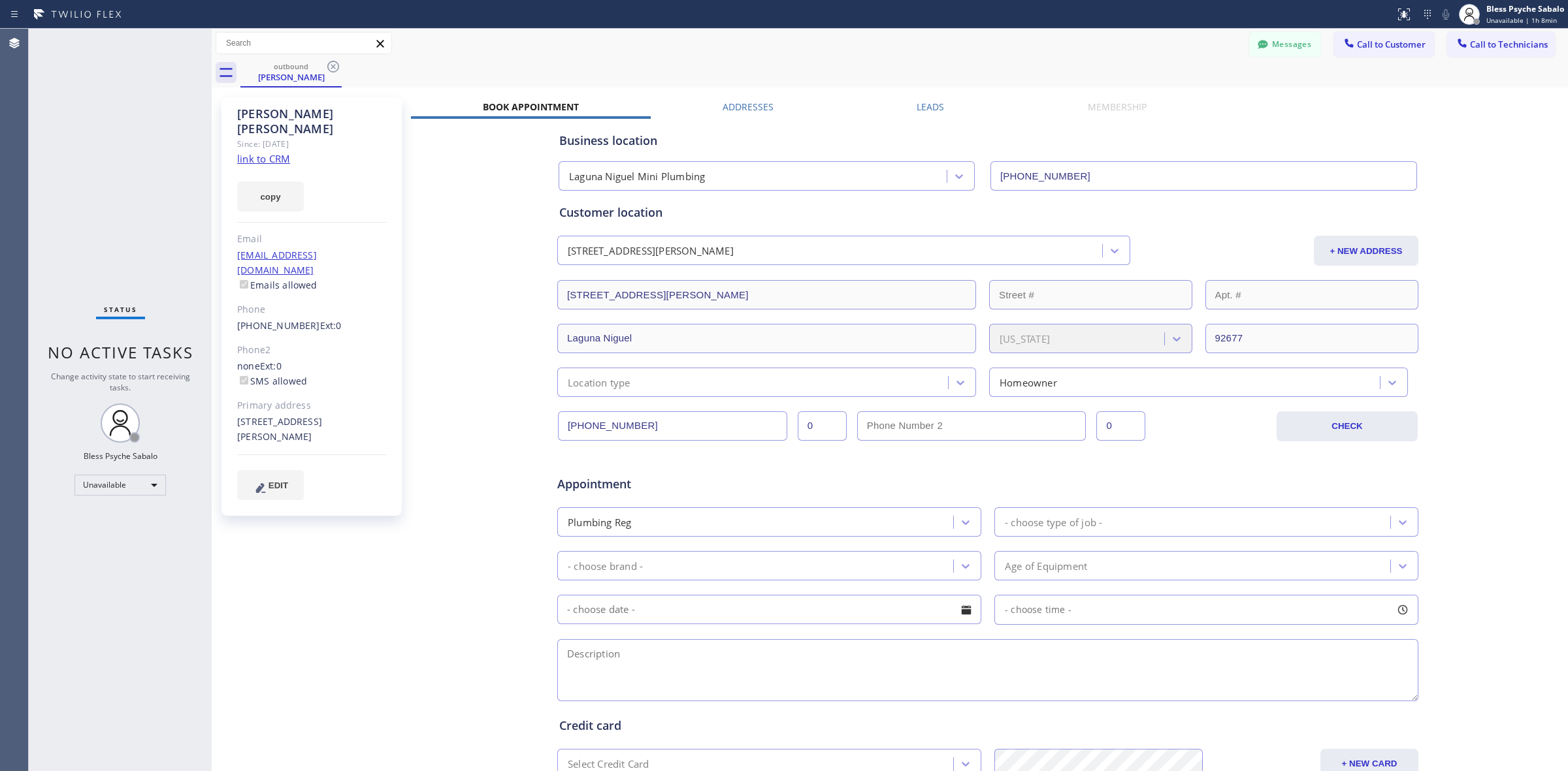
click at [285, 319] on link "(949) 258-2063" at bounding box center [278, 325] width 83 height 12
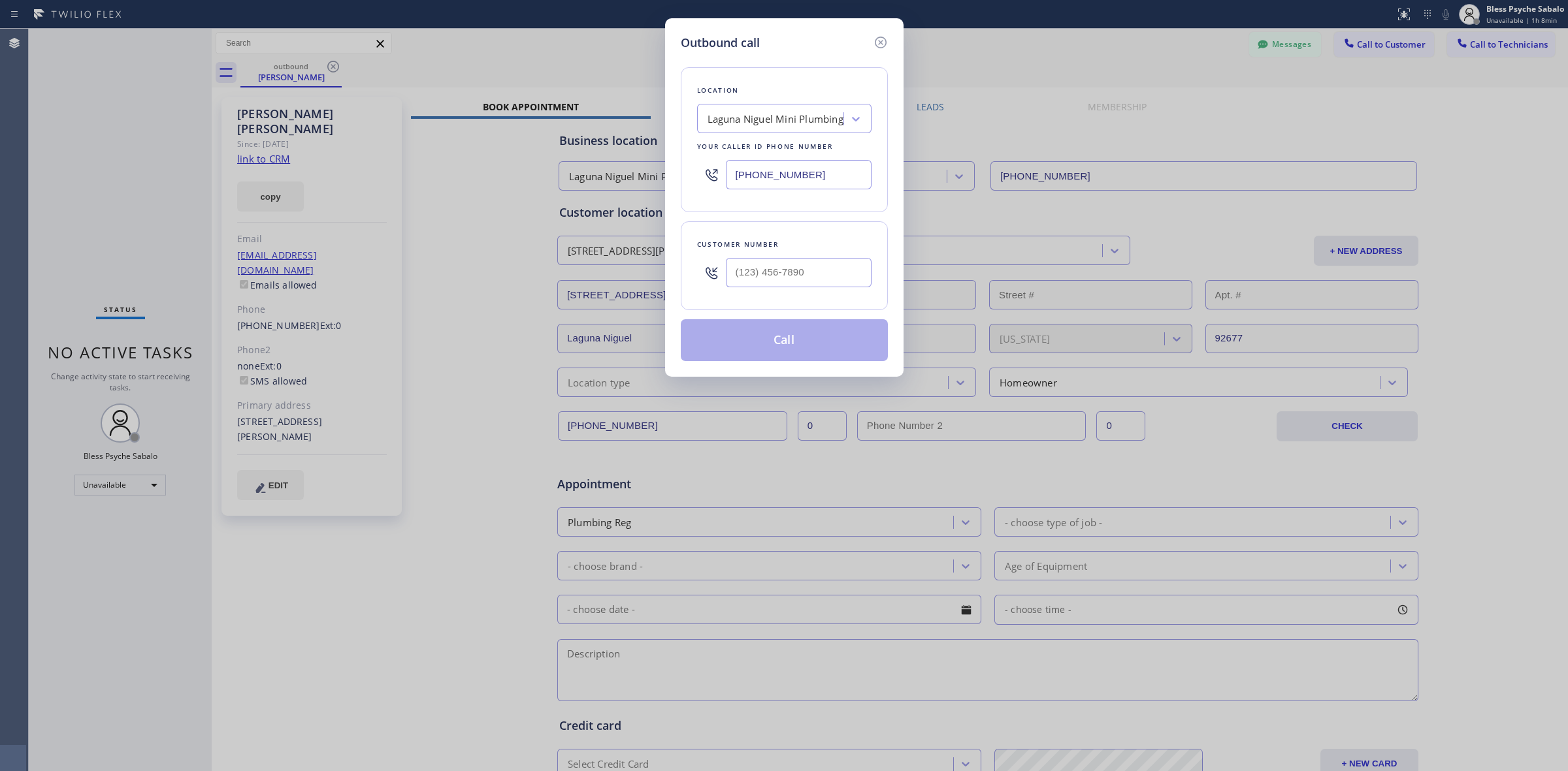
type input "(949) 258-2063"
click at [732, 328] on button "Call" at bounding box center [784, 340] width 207 height 42
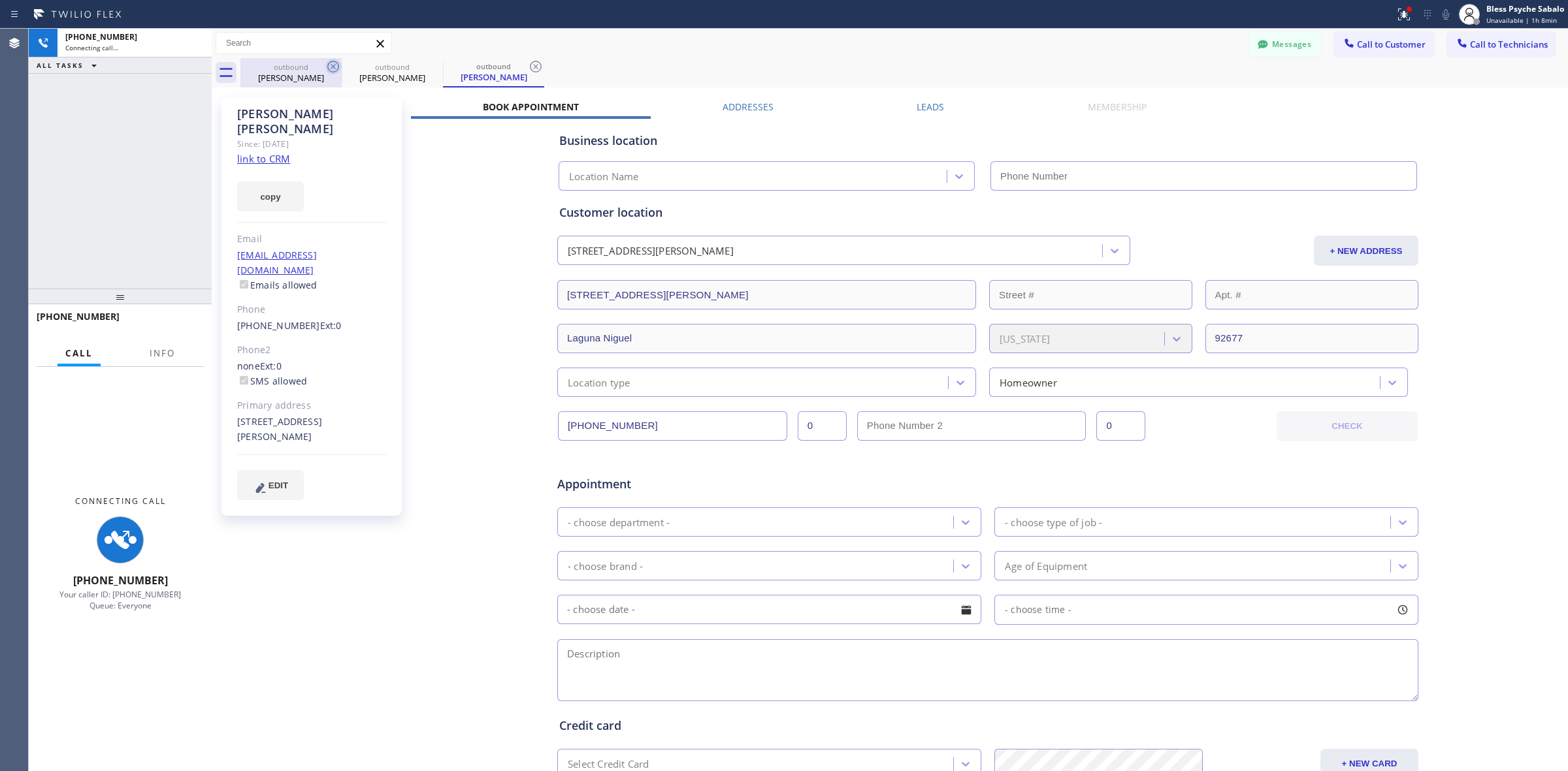
type input "(949) 267-3029"
click at [0, 0] on icon at bounding box center [0, 0] width 0 height 0
drag, startPoint x: 436, startPoint y: 63, endPoint x: 434, endPoint y: 71, distance: 8.2
click at [436, 64] on icon at bounding box center [434, 67] width 16 height 16
click at [443, 147] on div "Business location Laguna Niguel Mini Plumbing (949) 267-3029 Personal informati…" at bounding box center [988, 515] width 1154 height 792
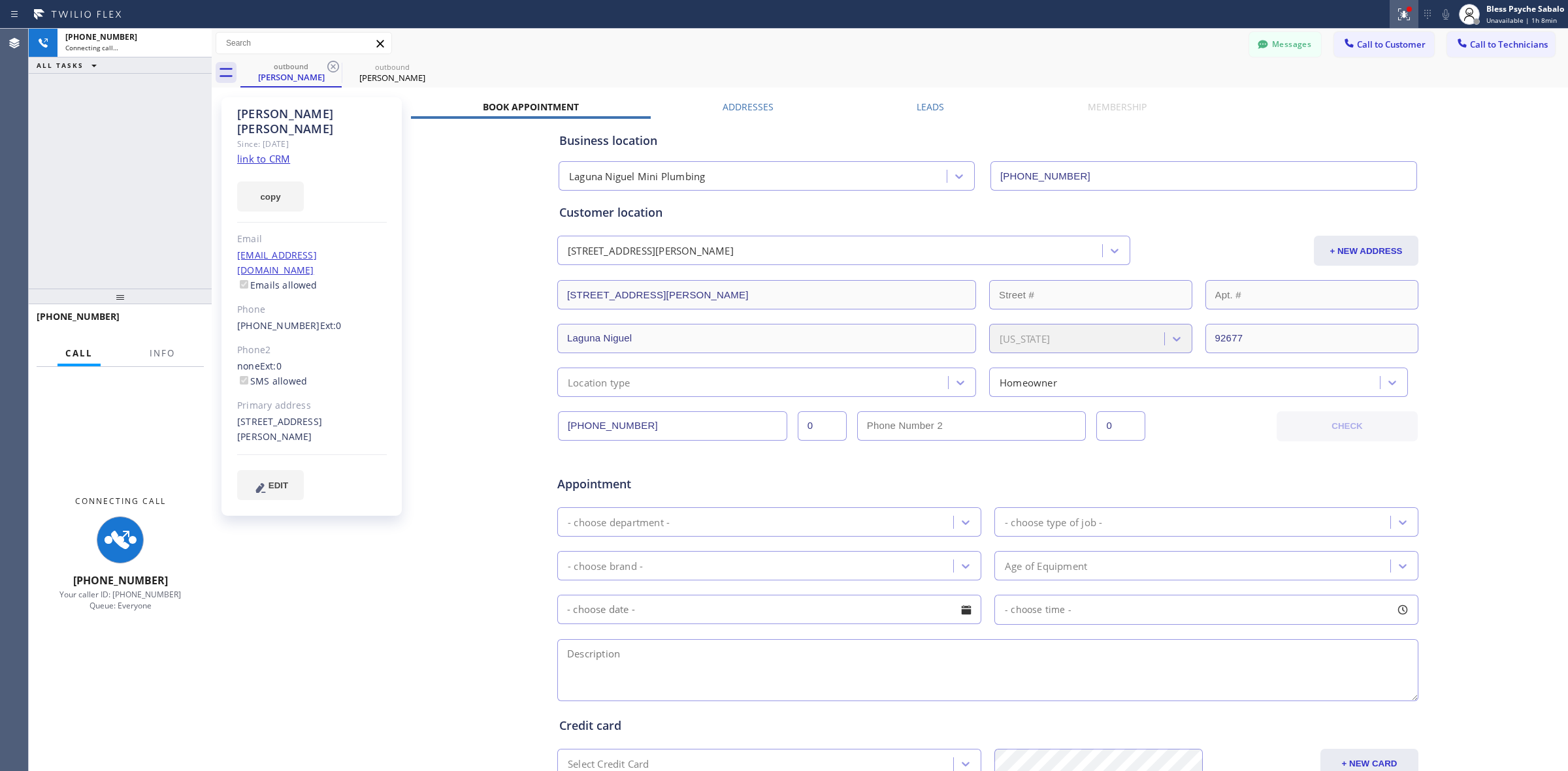
click at [925, 10] on icon at bounding box center [1404, 14] width 16 height 16
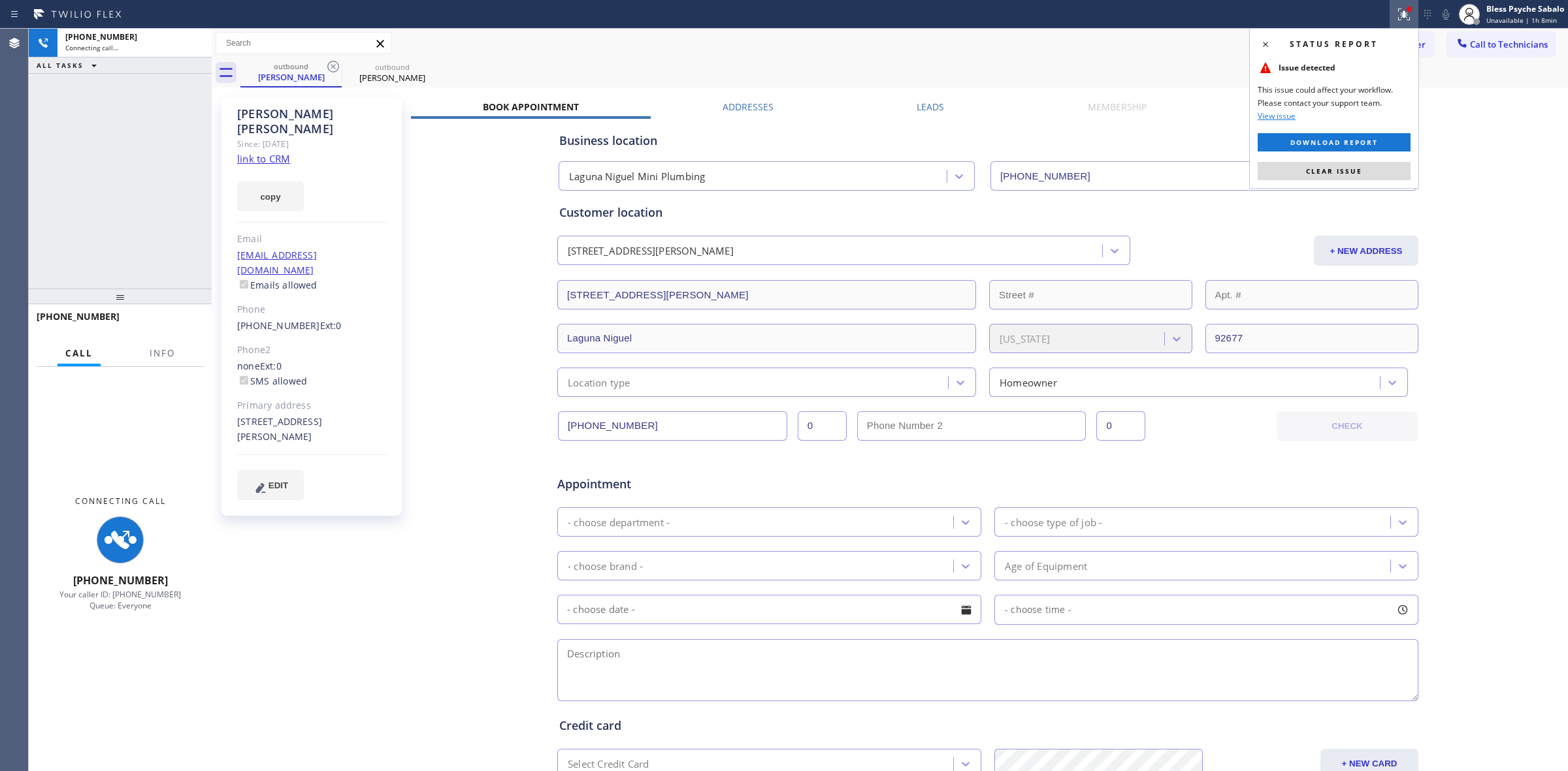
click at [925, 165] on button "Clear issue" at bounding box center [1333, 172] width 153 height 19
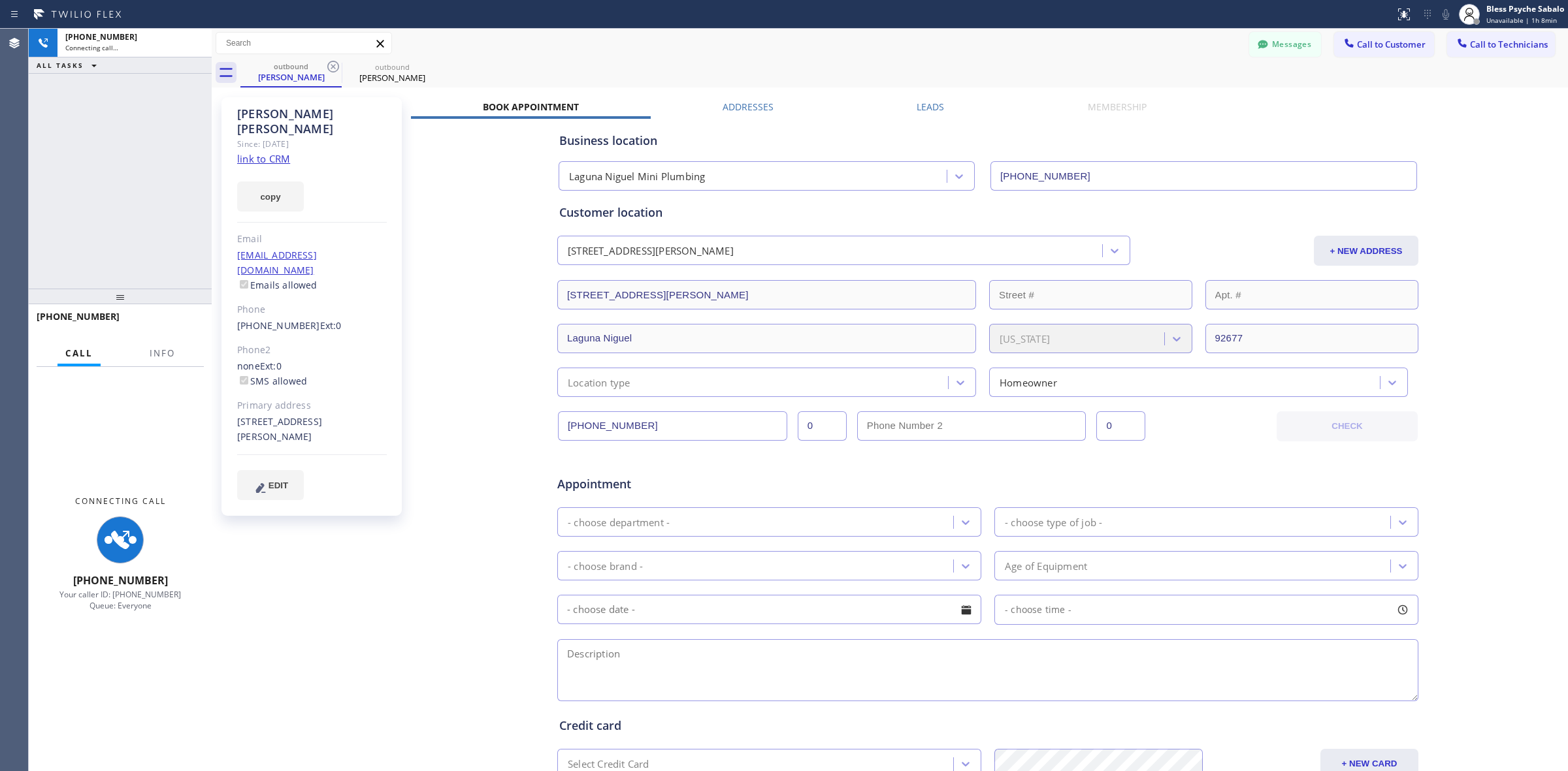
click at [925, 120] on div "Business location Laguna Niguel Mini Plumbing (949) 267-3029" at bounding box center [988, 155] width 862 height 72
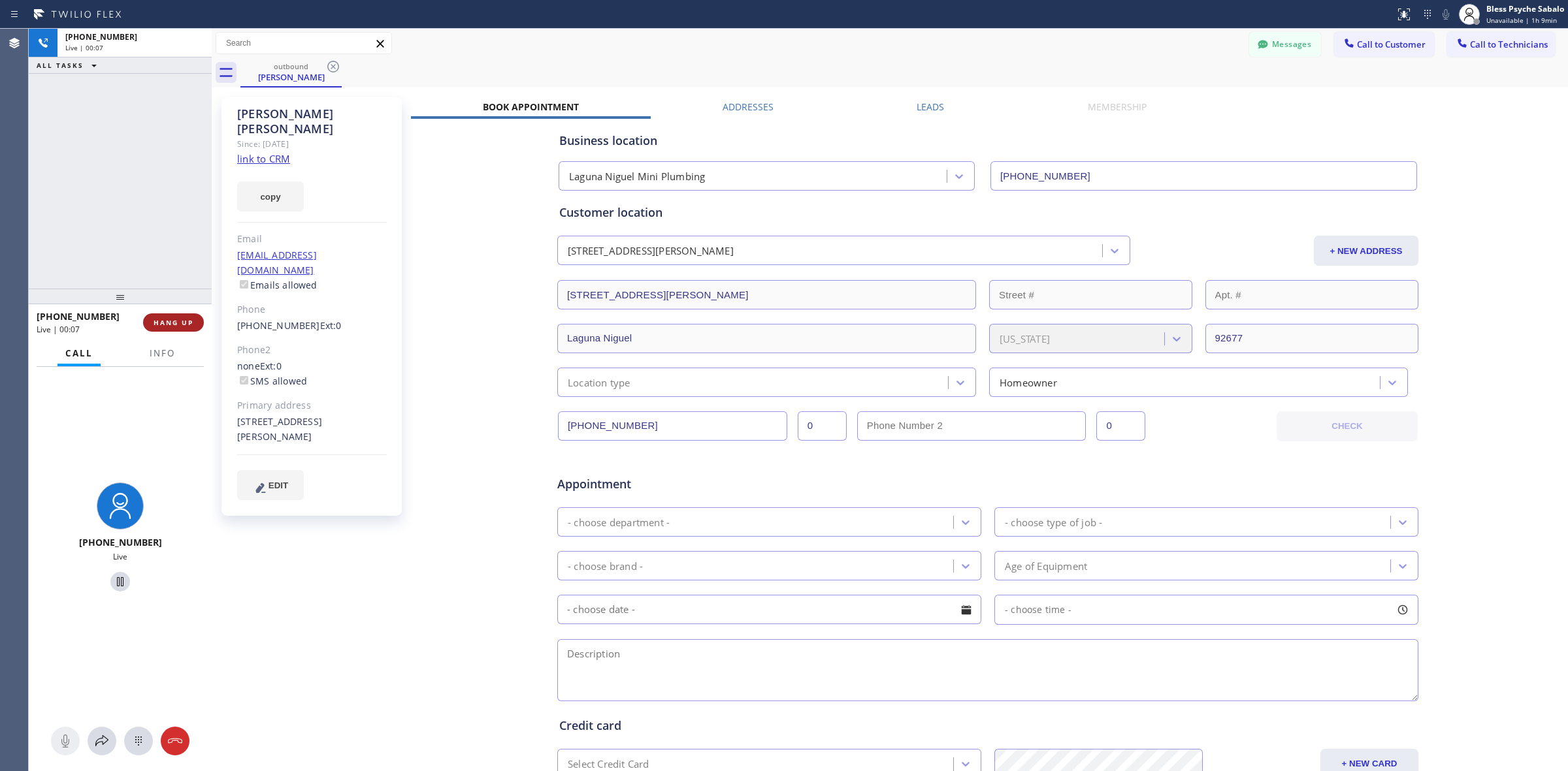
click at [186, 321] on span "HANG UP" at bounding box center [173, 323] width 40 height 9
drag, startPoint x: 456, startPoint y: 318, endPoint x: 461, endPoint y: 300, distance: 18.7
click at [459, 311] on div "Business location Laguna Niguel Mini Plumbing (949) 267-3029 Personal informati…" at bounding box center [988, 515] width 1154 height 792
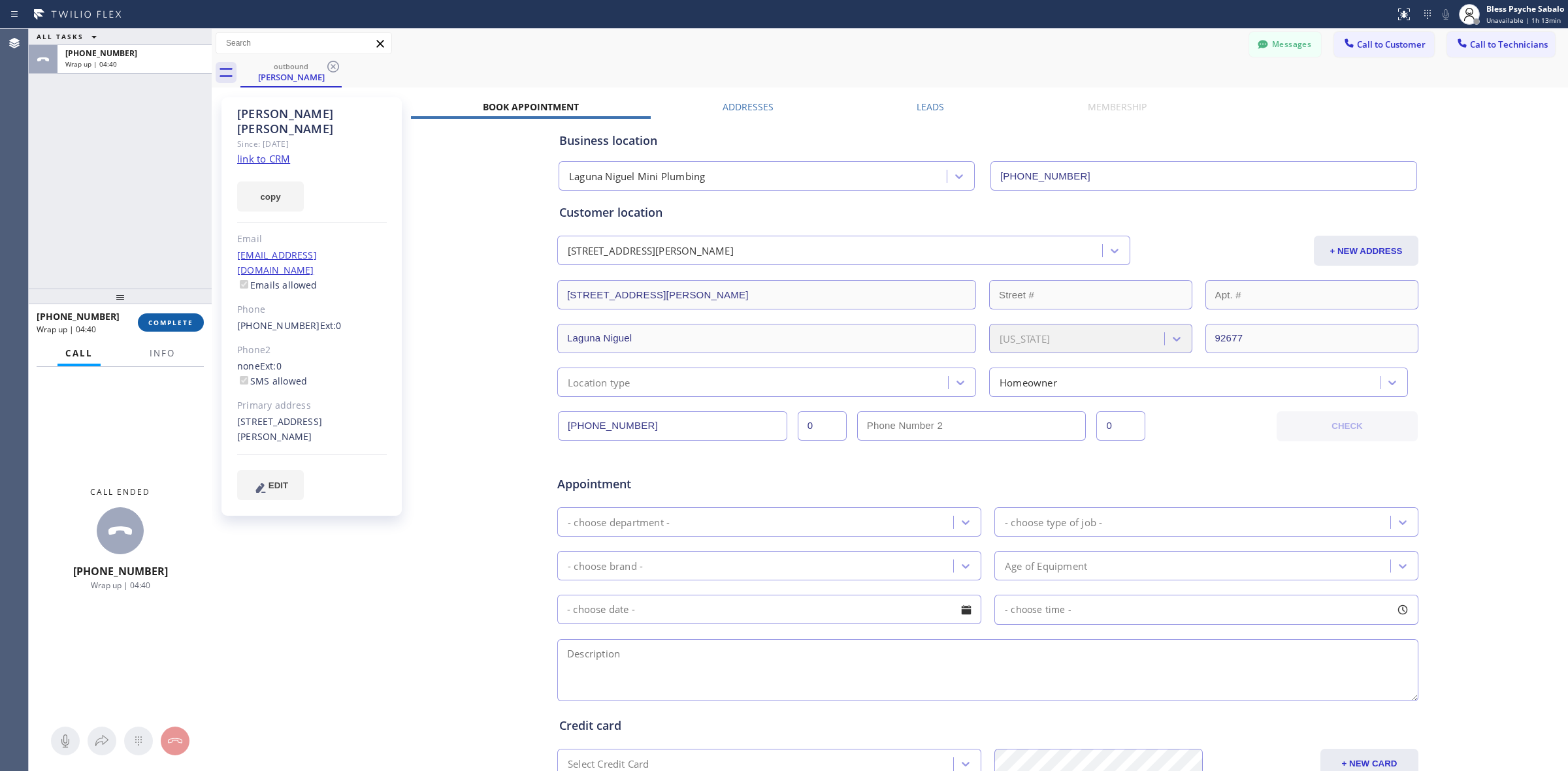
click at [190, 333] on div "+19492582063 Wrap up | 04:40 COMPLETE" at bounding box center [120, 323] width 167 height 34
click at [189, 327] on span "COMPLETE" at bounding box center [171, 323] width 45 height 9
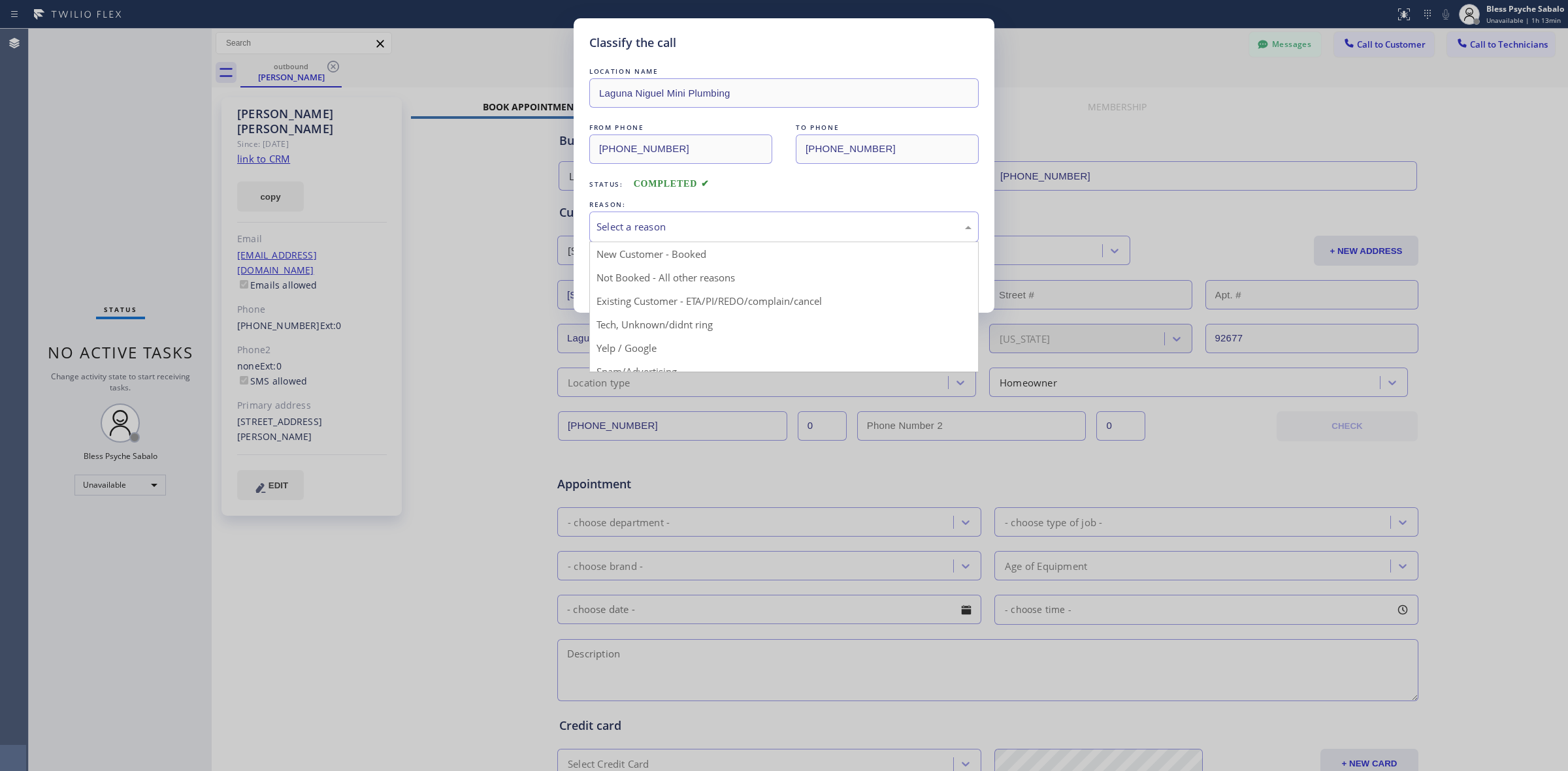
click at [665, 224] on div "Select a reason" at bounding box center [784, 227] width 389 height 31
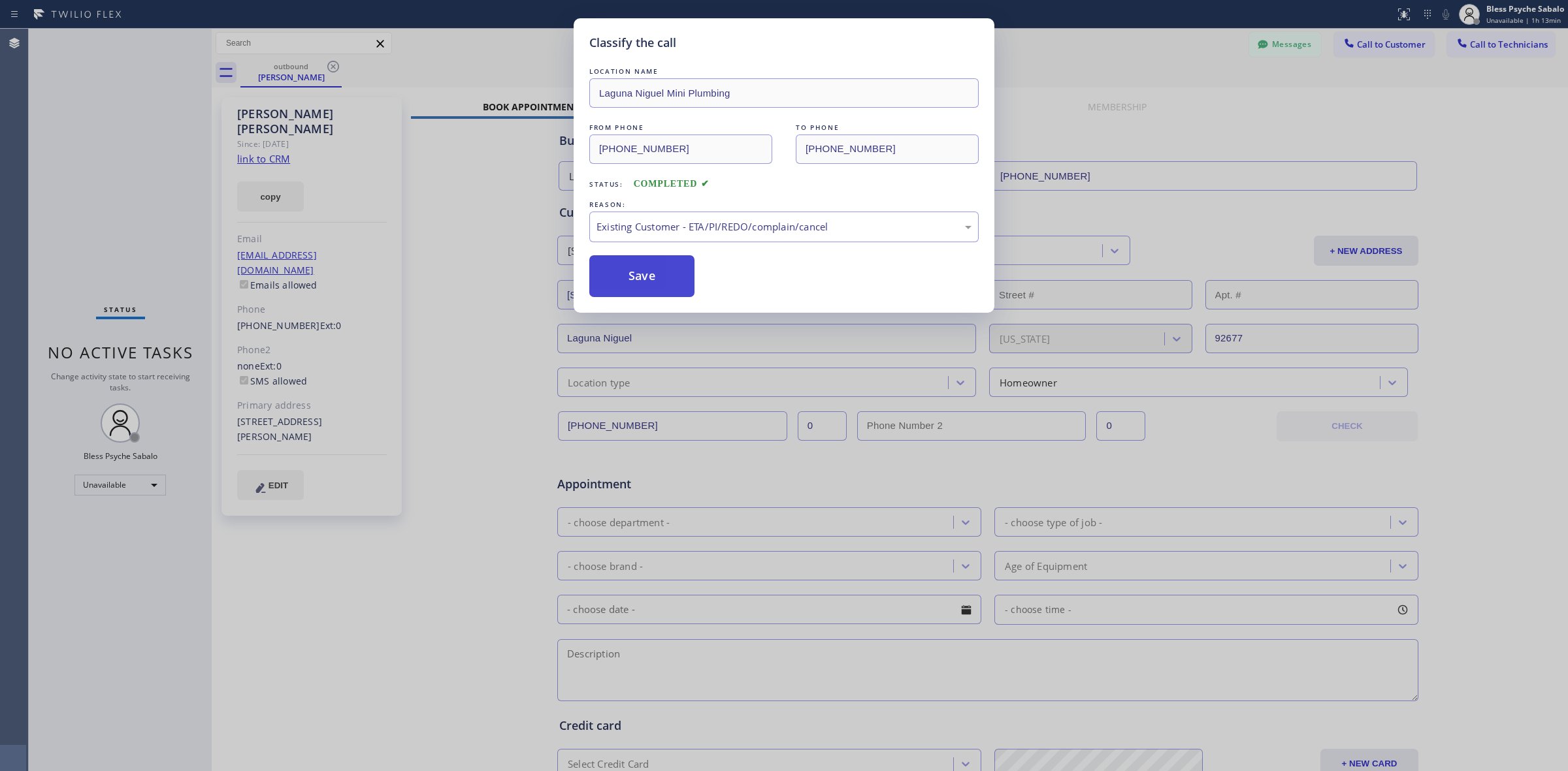
click at [631, 290] on button "Save" at bounding box center [641, 276] width 105 height 42
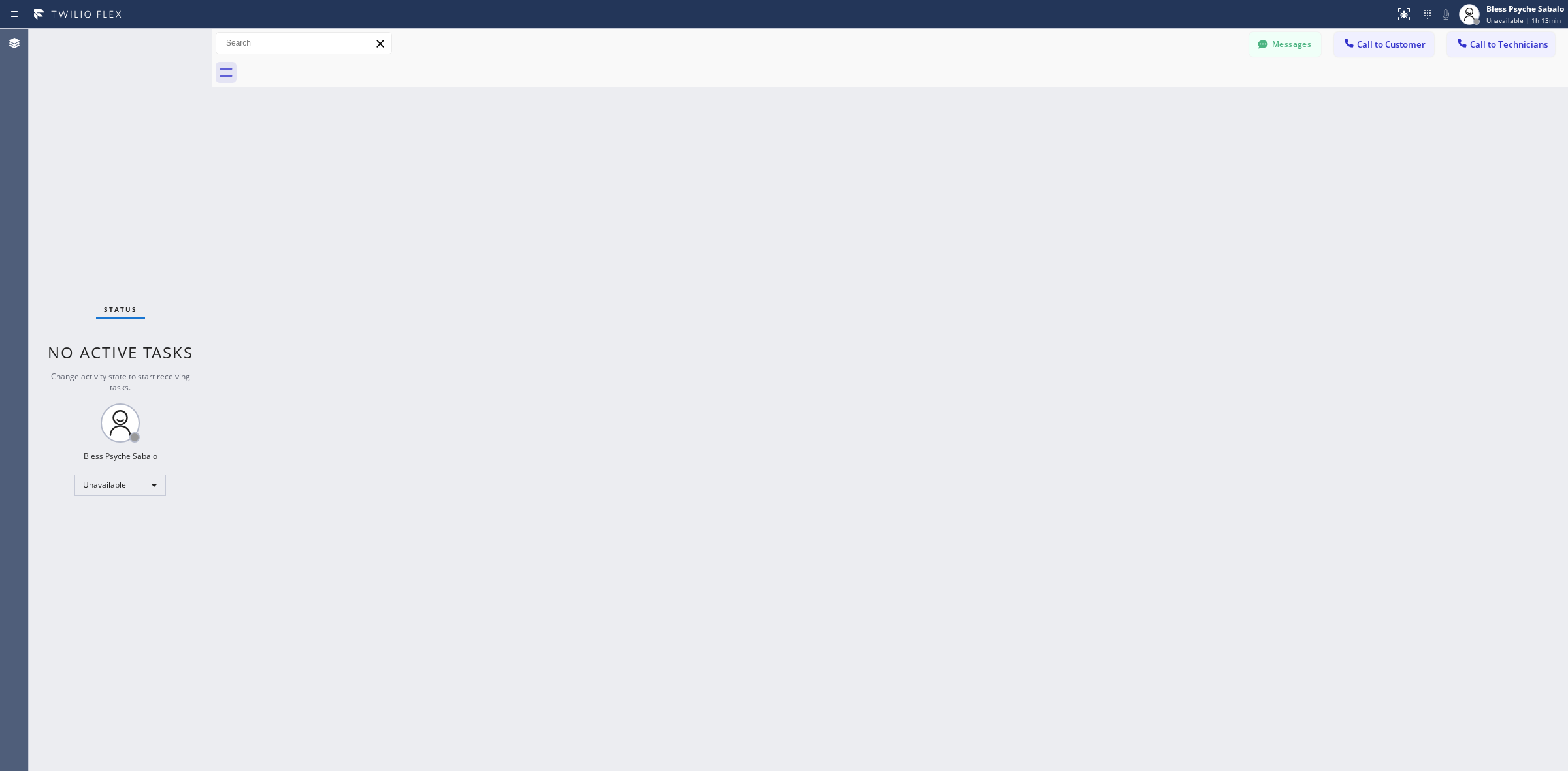
drag, startPoint x: 1504, startPoint y: 54, endPoint x: 1412, endPoint y: 68, distance: 93.1
click at [925, 54] on button "Call to Technicians" at bounding box center [1500, 44] width 108 height 25
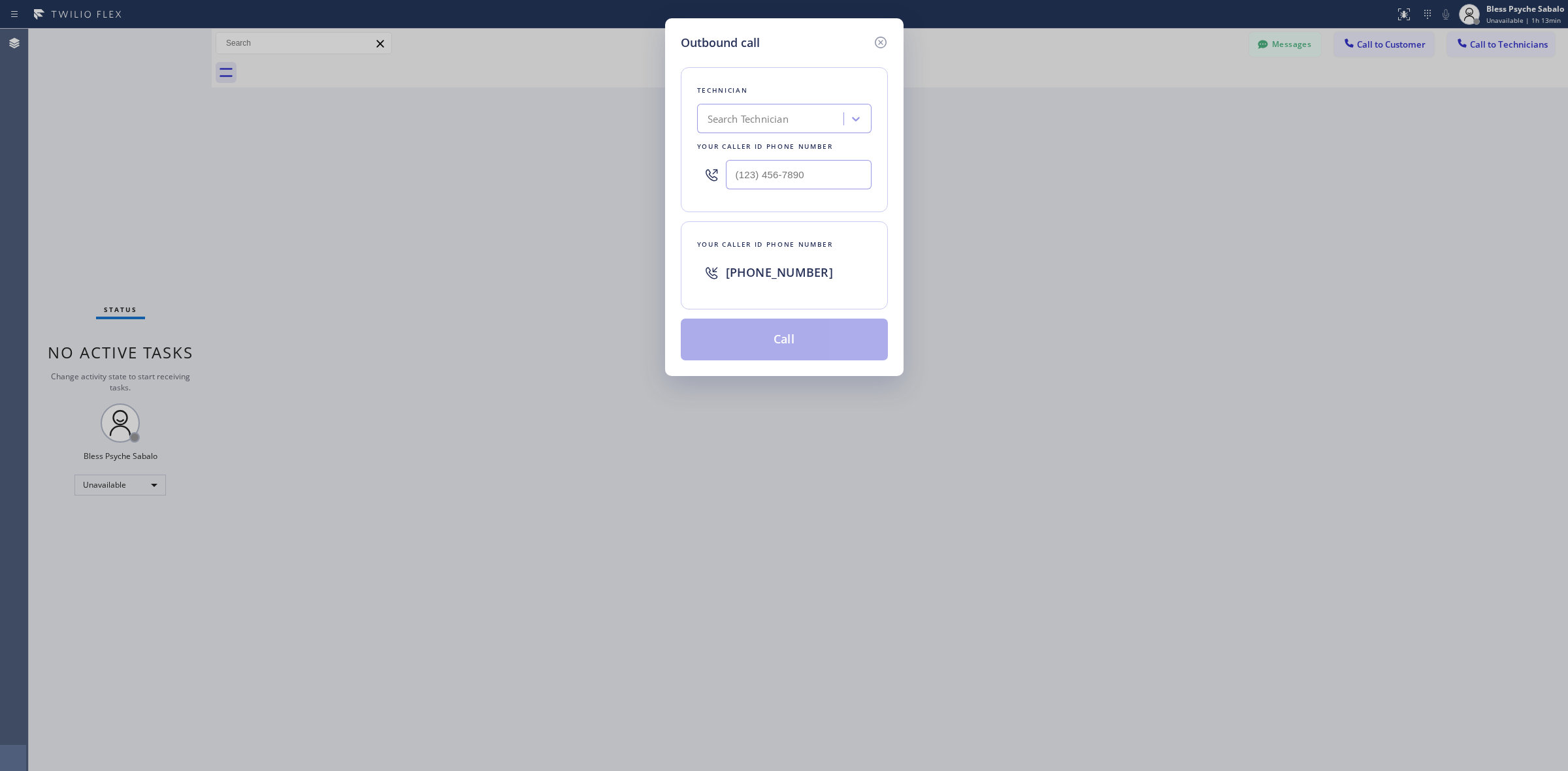
click at [747, 271] on span "[PHONE_NUMBER]" at bounding box center [780, 273] width 107 height 16
copy span "[PHONE_NUMBER]"
click at [878, 46] on icon at bounding box center [881, 43] width 16 height 16
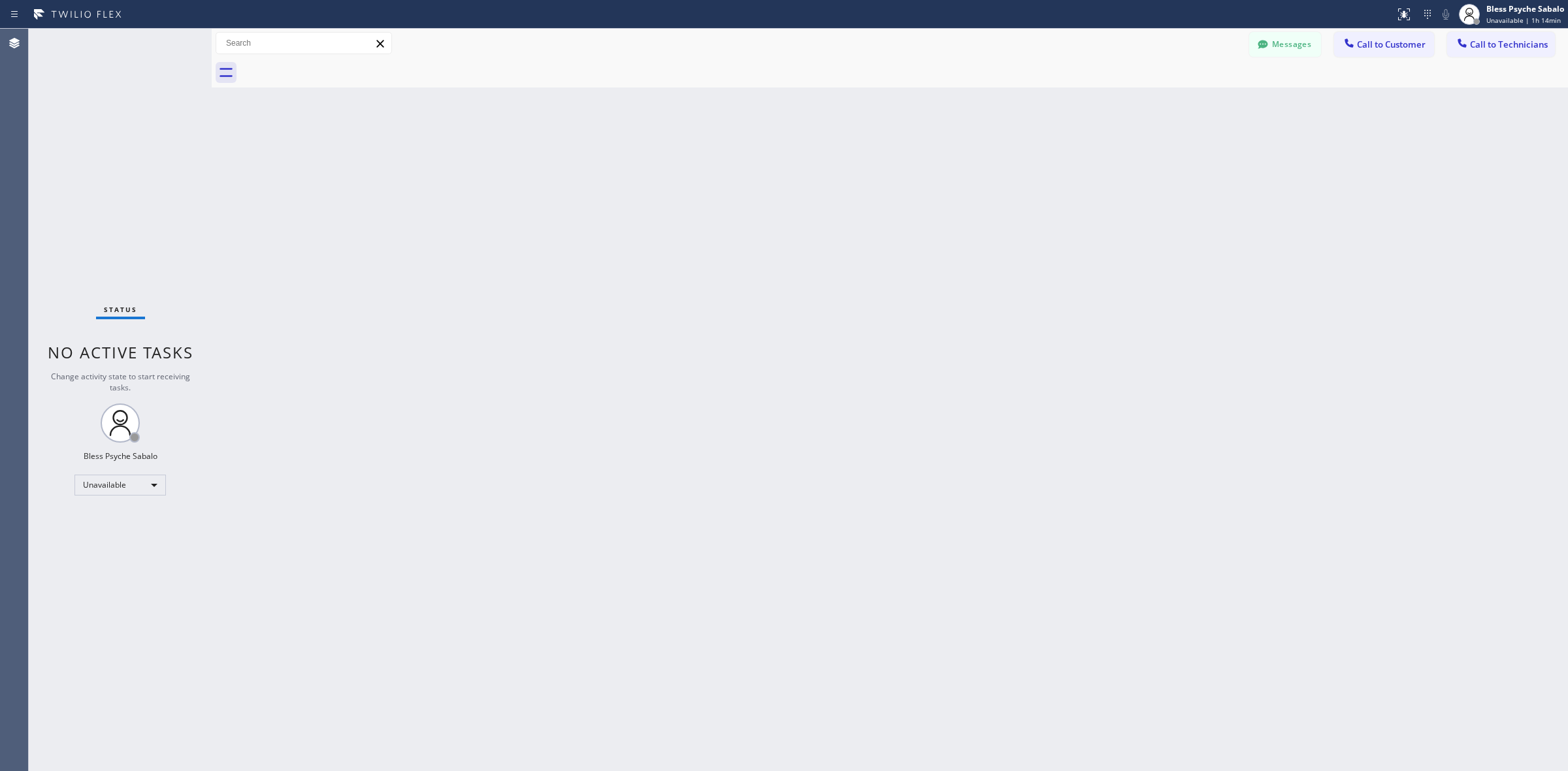
drag, startPoint x: 940, startPoint y: 111, endPoint x: 1027, endPoint y: 85, distance: 90.8
click at [925, 105] on div "Back to Dashboard Change Sender ID Customers Technicians AN [PERSON_NAME] [DATE…" at bounding box center [890, 400] width 1356 height 742
click at [925, 57] on div "Messages Call to Customer Call to Technicians Outbound call Location Laguna Nig…" at bounding box center [890, 43] width 1356 height 30
click at [925, 49] on button "Messages" at bounding box center [1285, 44] width 72 height 25
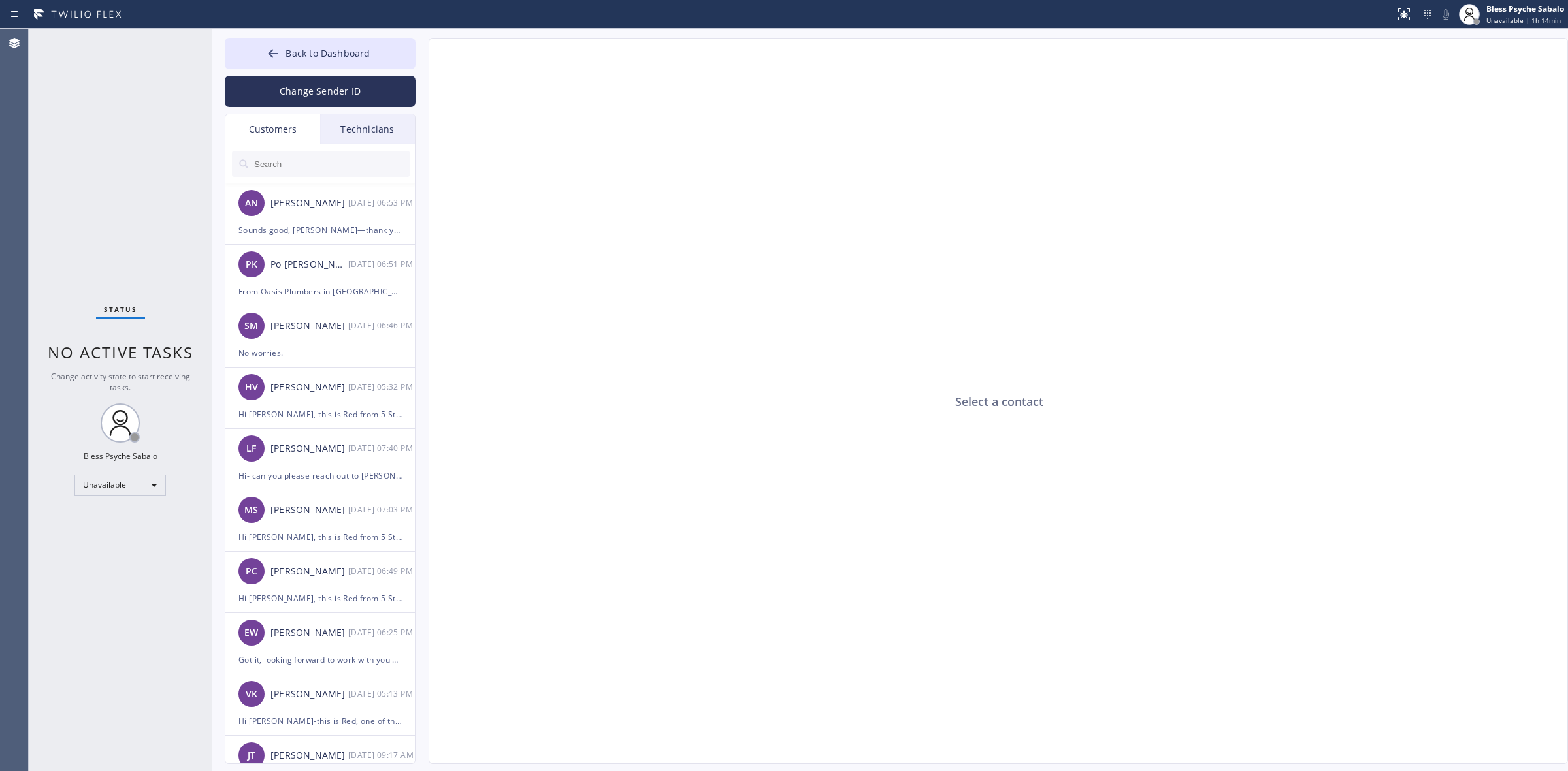
click at [364, 144] on div at bounding box center [321, 164] width 191 height 39
click at [280, 137] on div "Customers" at bounding box center [273, 129] width 95 height 30
click at [308, 187] on div "AN Alex Nedelkow 09/16 06:53 PM" at bounding box center [321, 203] width 191 height 39
click at [312, 165] on input "text" at bounding box center [332, 164] width 157 height 26
click at [374, 67] on button "Back to Dashboard" at bounding box center [320, 54] width 191 height 31
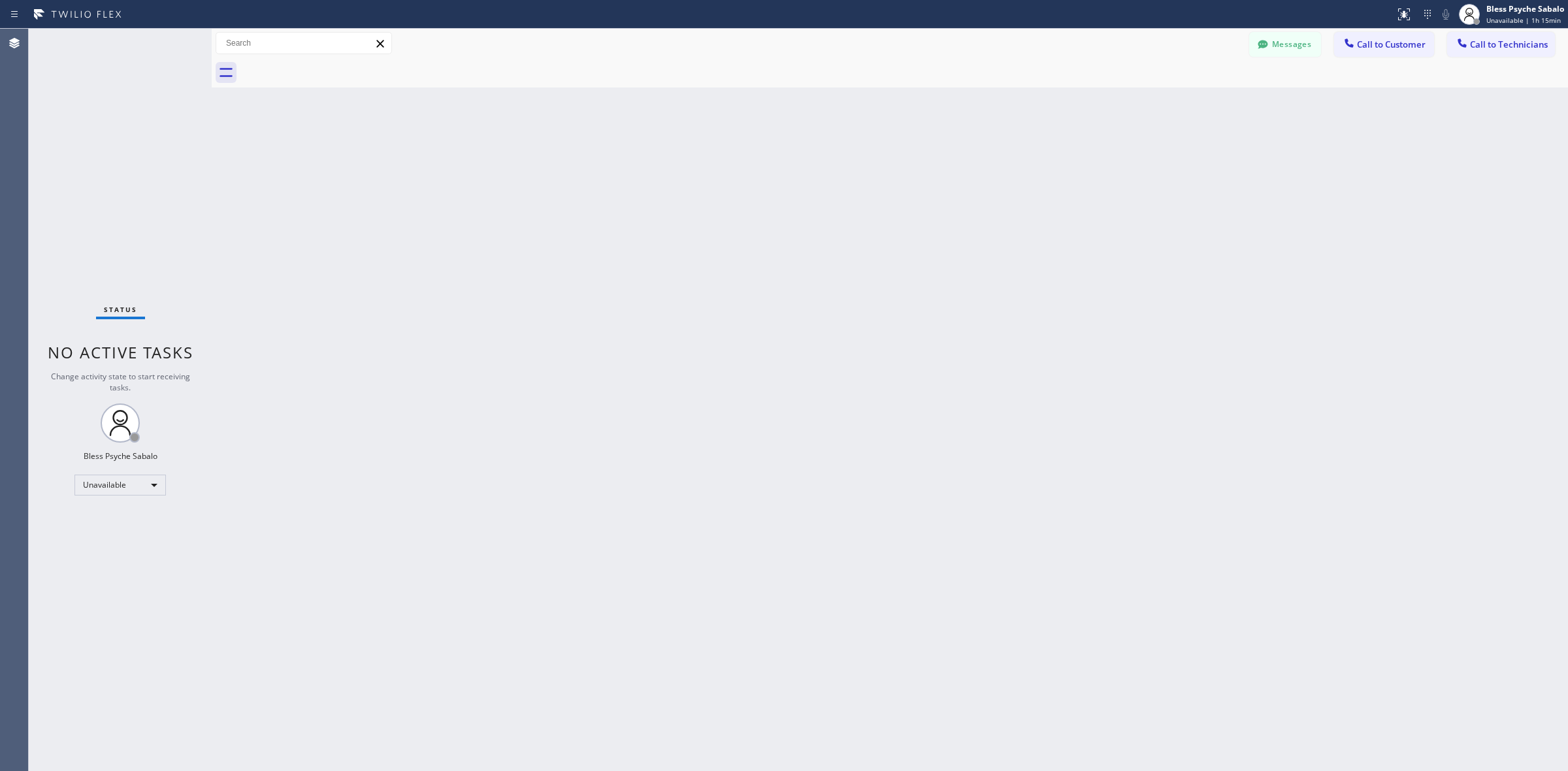
click at [925, 46] on button "Messages" at bounding box center [1285, 44] width 72 height 25
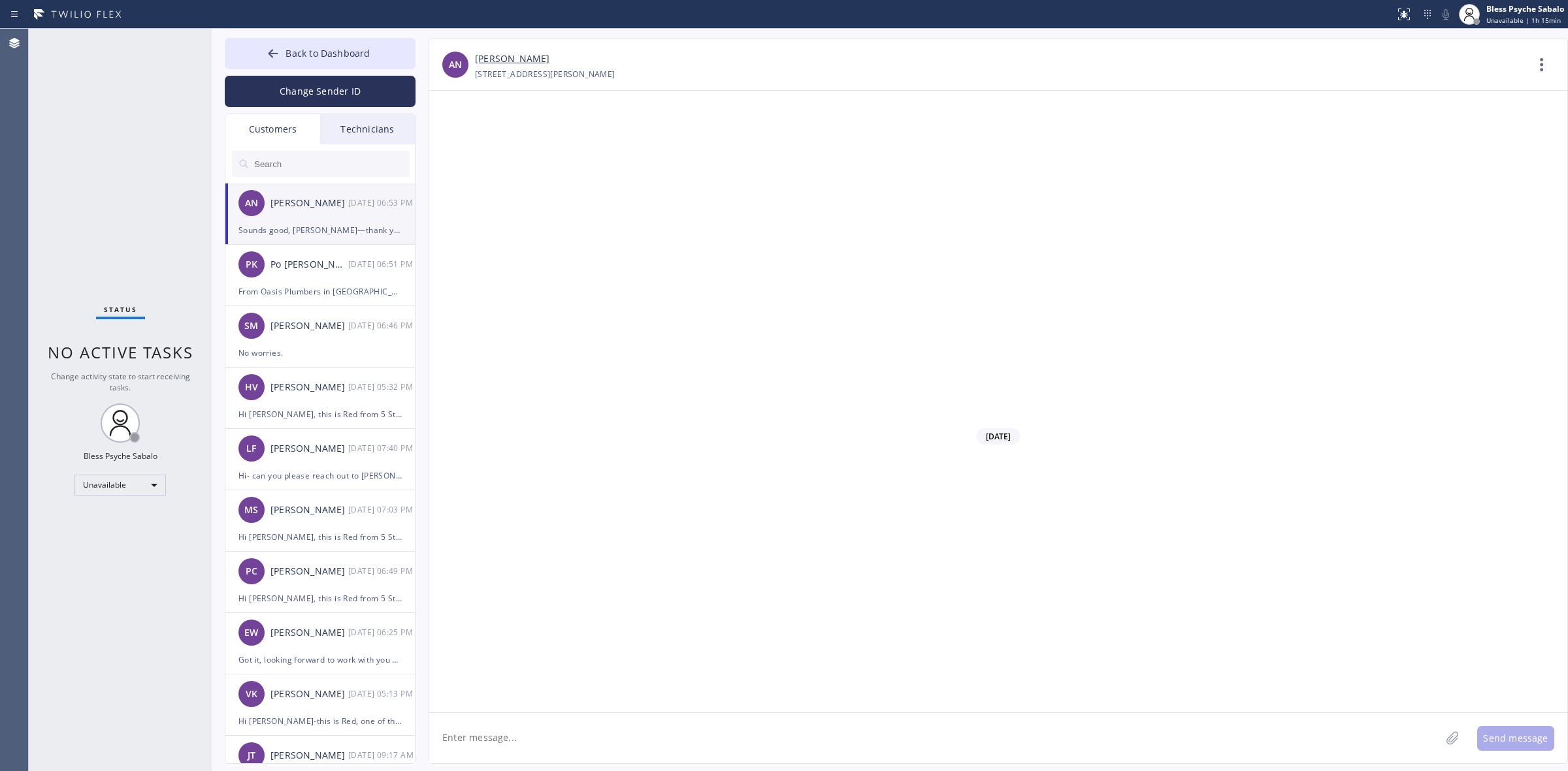
click at [271, 171] on input "text" at bounding box center [332, 164] width 157 height 26
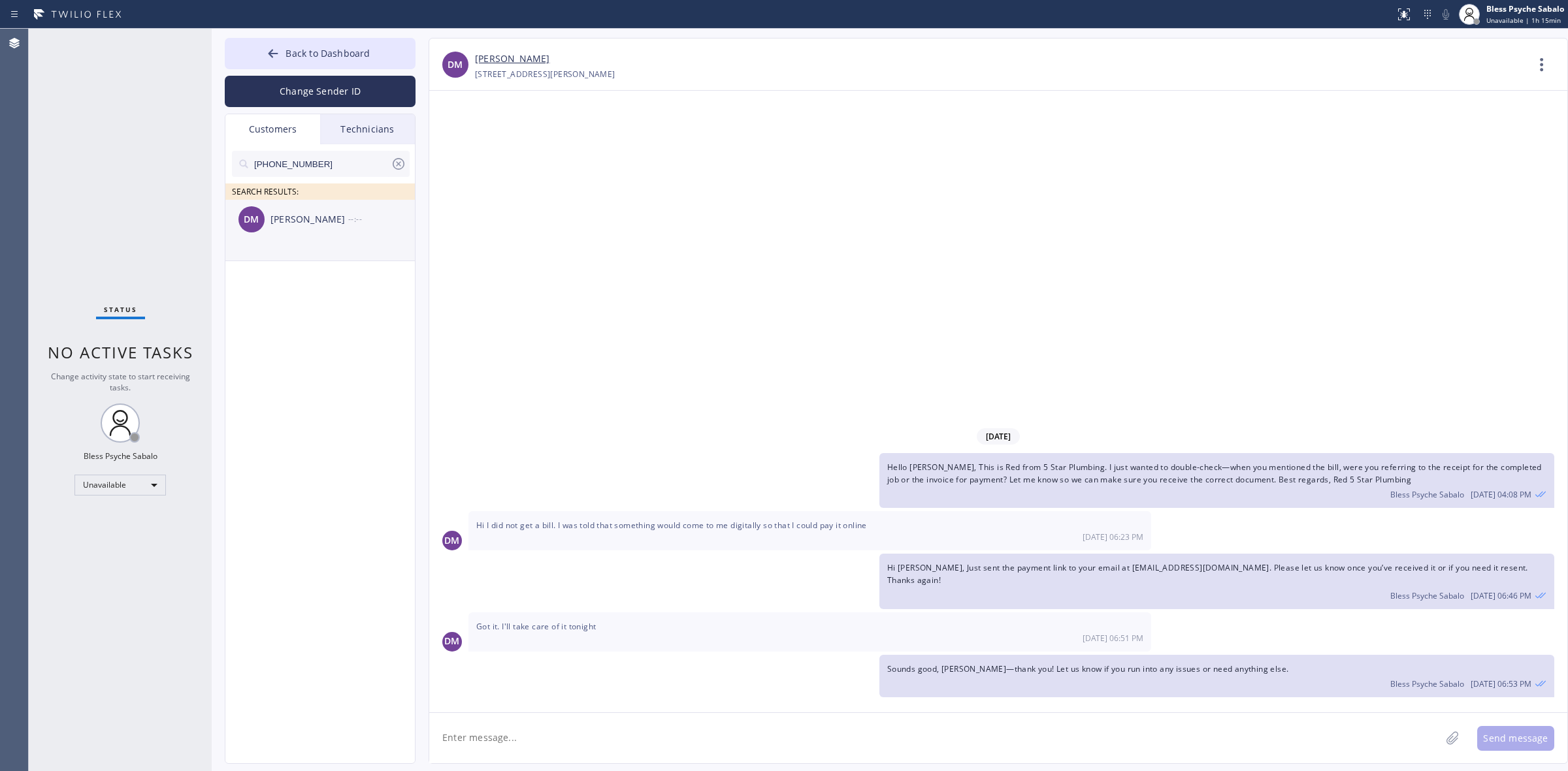
click at [353, 238] on div "DM Diana Manalo --:--" at bounding box center [321, 219] width 191 height 39
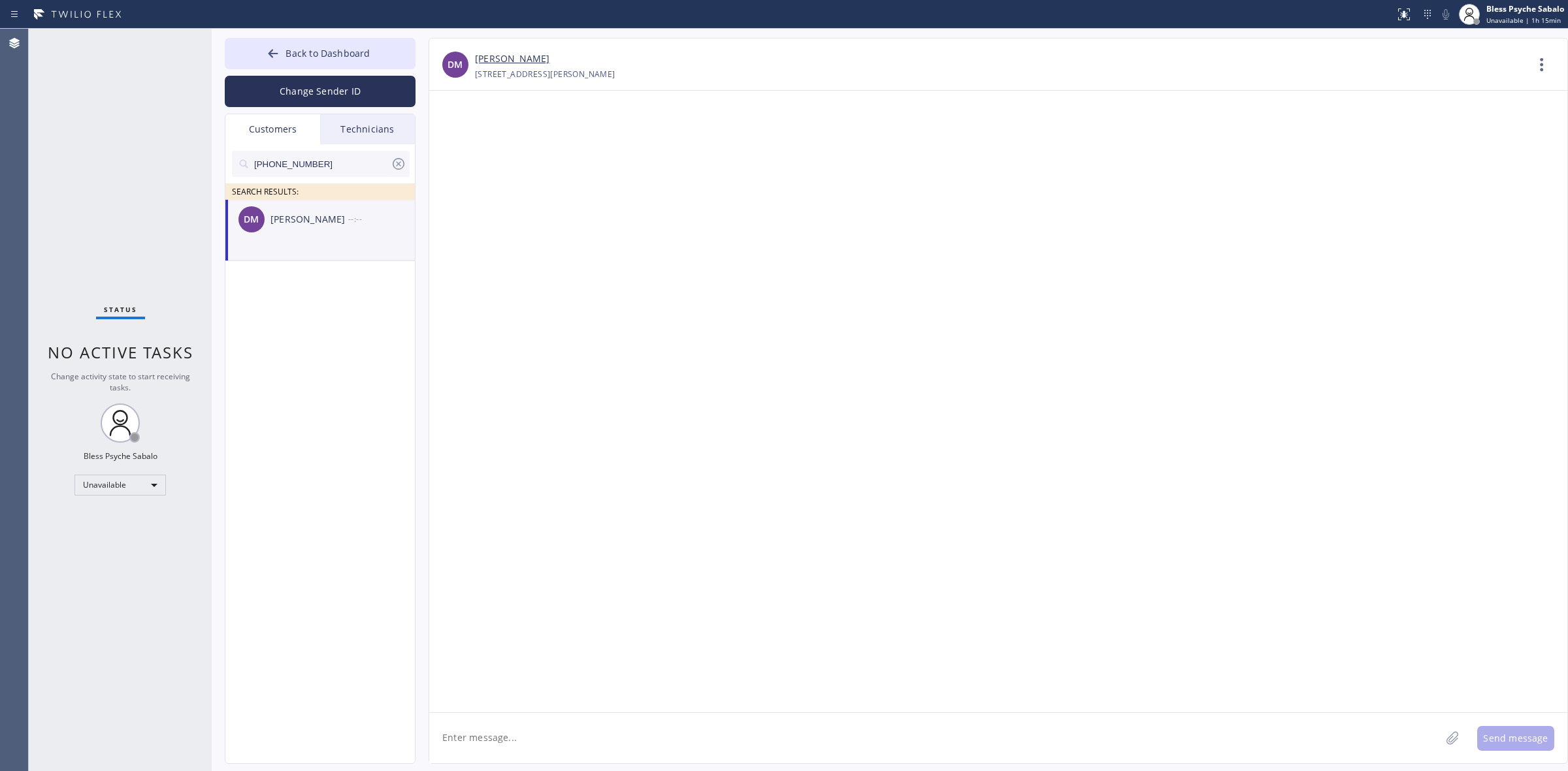
click at [607, 733] on textarea at bounding box center [935, 738] width 1011 height 50
paste textarea "Diana, This is Red, one of the managers from 5 Star Plumbing. I just wanted to …"
click at [464, 742] on textarea "Diana, This is Red, one of the managers from 5 Star Plumbing. I just wanted to …" at bounding box center [947, 738] width 1034 height 50
click at [482, 728] on textarea "Diana, This is Red, one of the managers from 5 Star Plumbing. I just wanted to …" at bounding box center [947, 738] width 1034 height 50
click at [439, 738] on textarea "Diana, This is Red, one of the managers from 5 Star Plumbing. I just wanted to …" at bounding box center [947, 738] width 1034 height 50
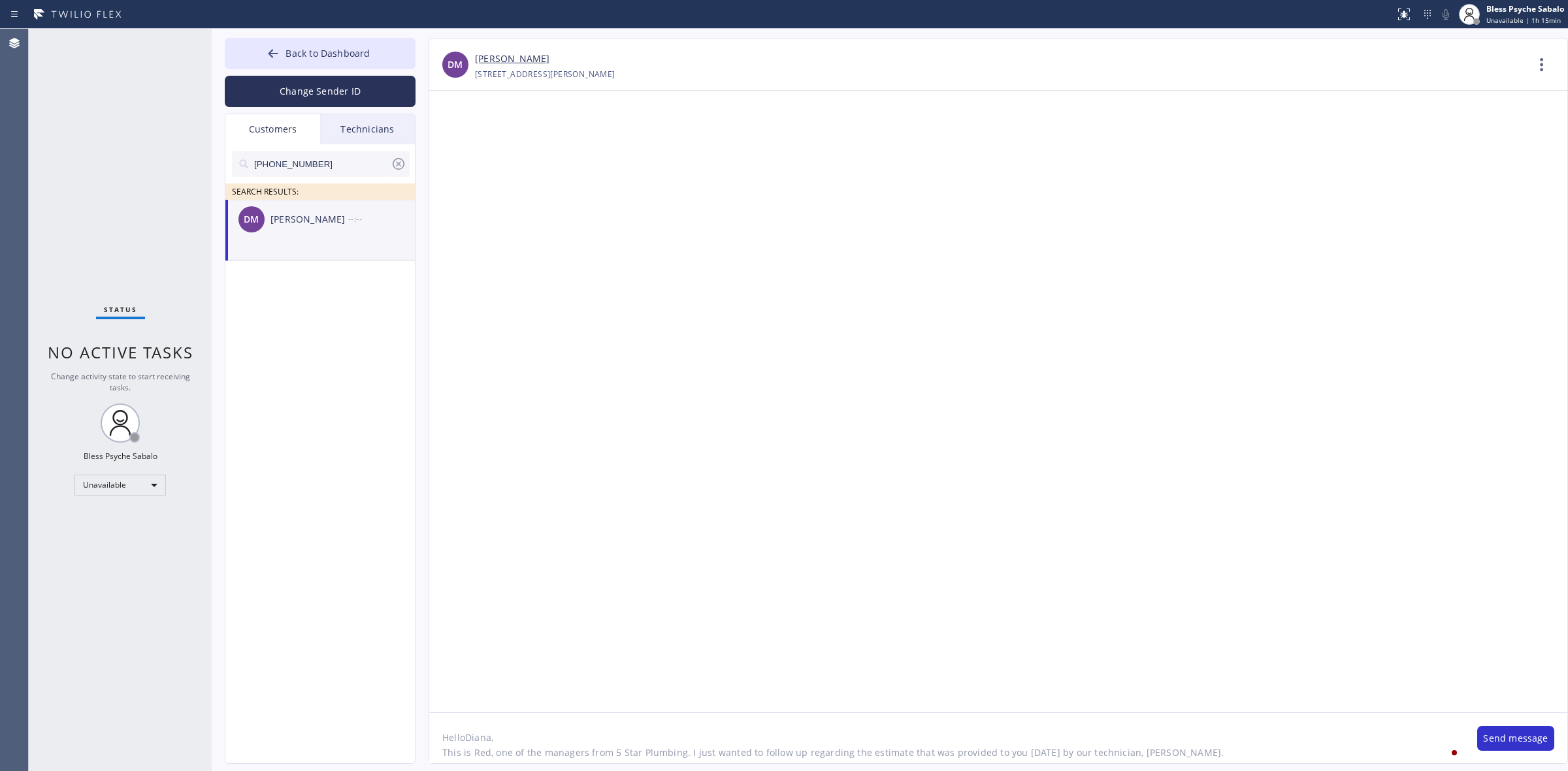
type textarea "Hello Diana, This is Red, one of the managers from 5 Star Plumbing. I just want…"
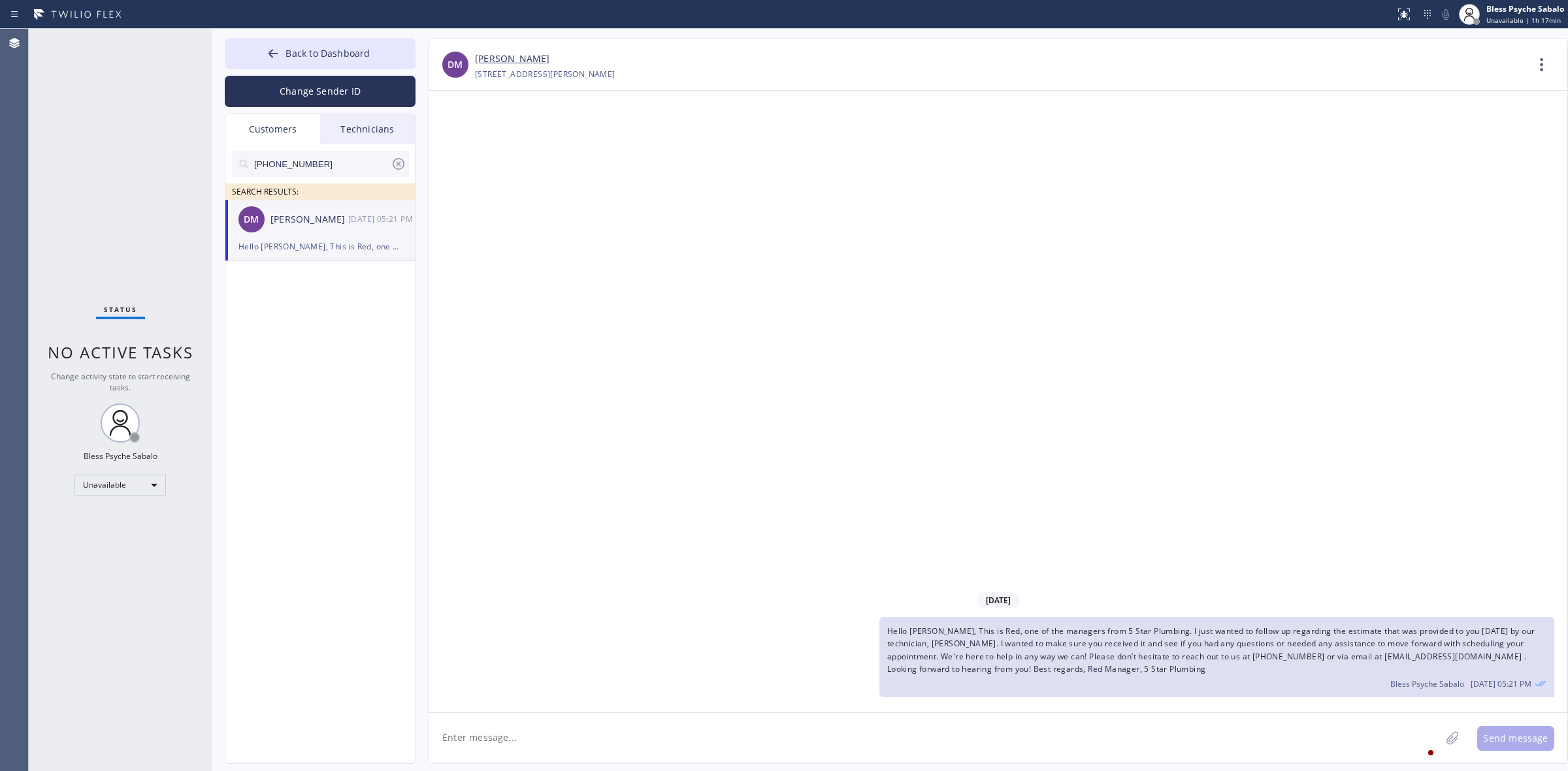
click at [554, 268] on div "09/17/2025 Hello Diana, This is Red, one of the managers from 5 Star Plumbing. …" at bounding box center [998, 401] width 1138 height 622
click at [397, 158] on icon at bounding box center [398, 164] width 12 height 12
click at [366, 131] on div "Technicians" at bounding box center [367, 129] width 95 height 30
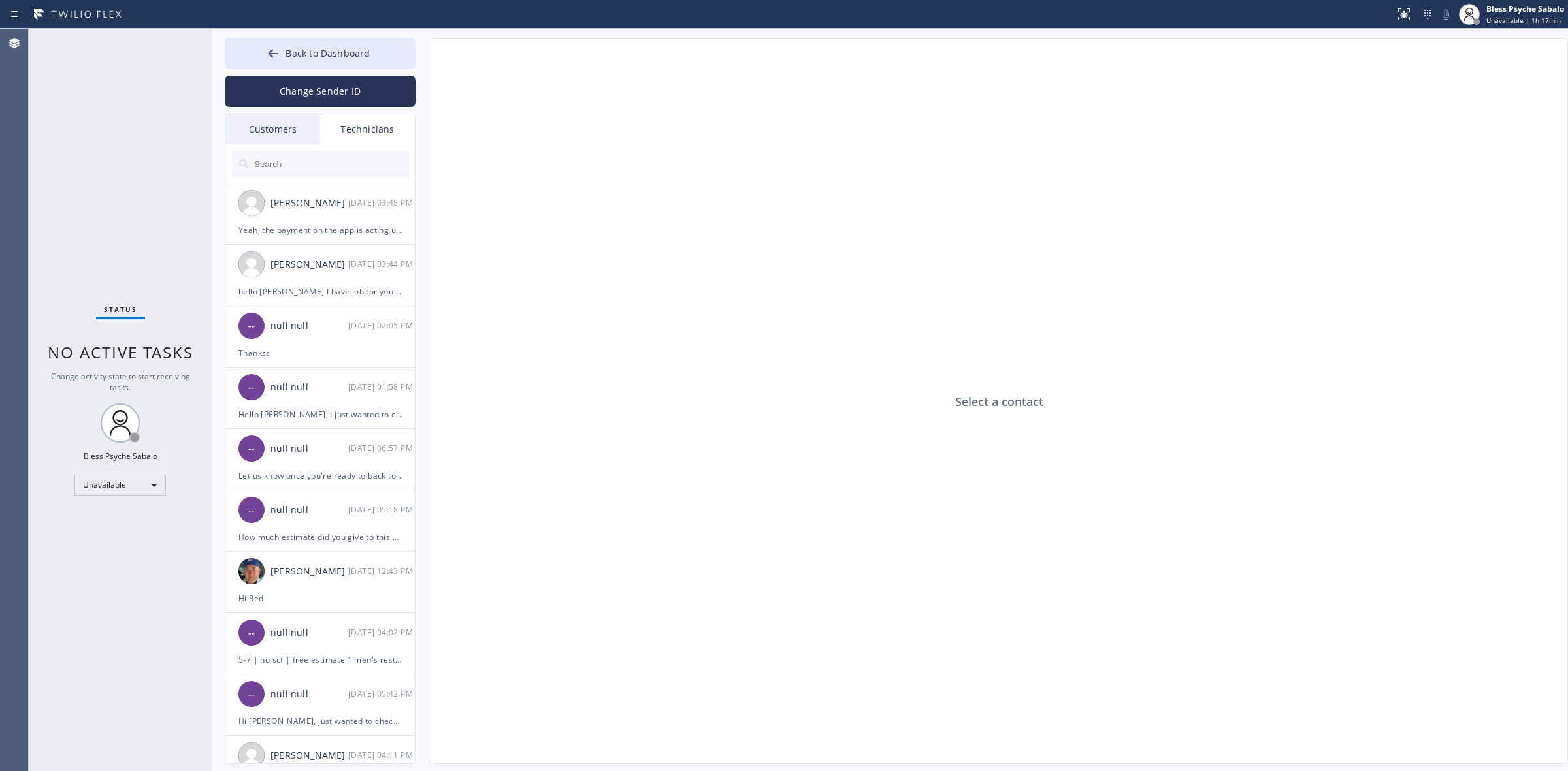
click at [335, 161] on input "text" at bounding box center [332, 164] width 157 height 26
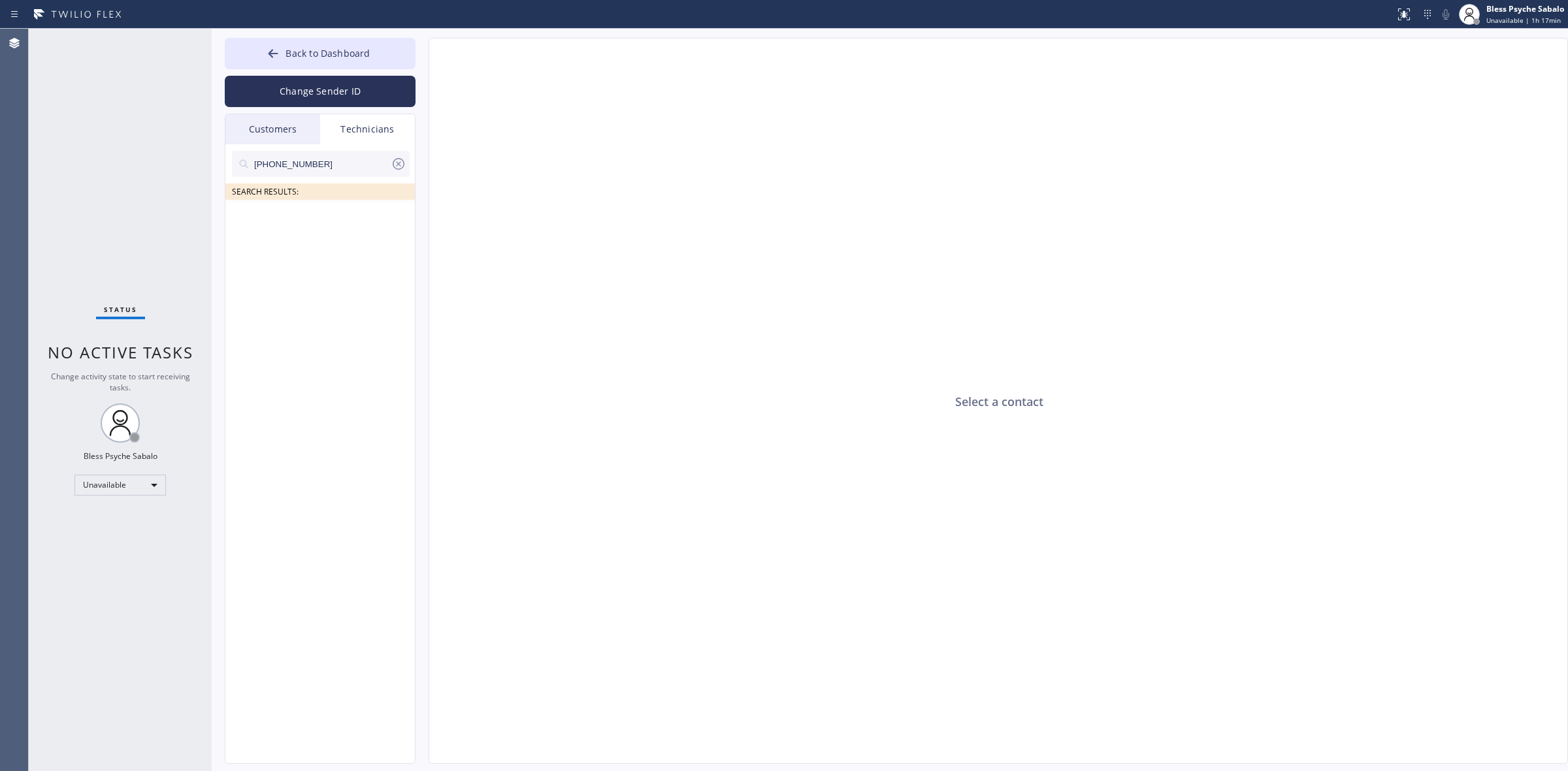
click at [360, 161] on input "(626) 475-3504" at bounding box center [322, 164] width 137 height 26
click at [376, 126] on div "Technicians" at bounding box center [367, 129] width 95 height 30
click at [268, 127] on div "Customers" at bounding box center [273, 129] width 95 height 30
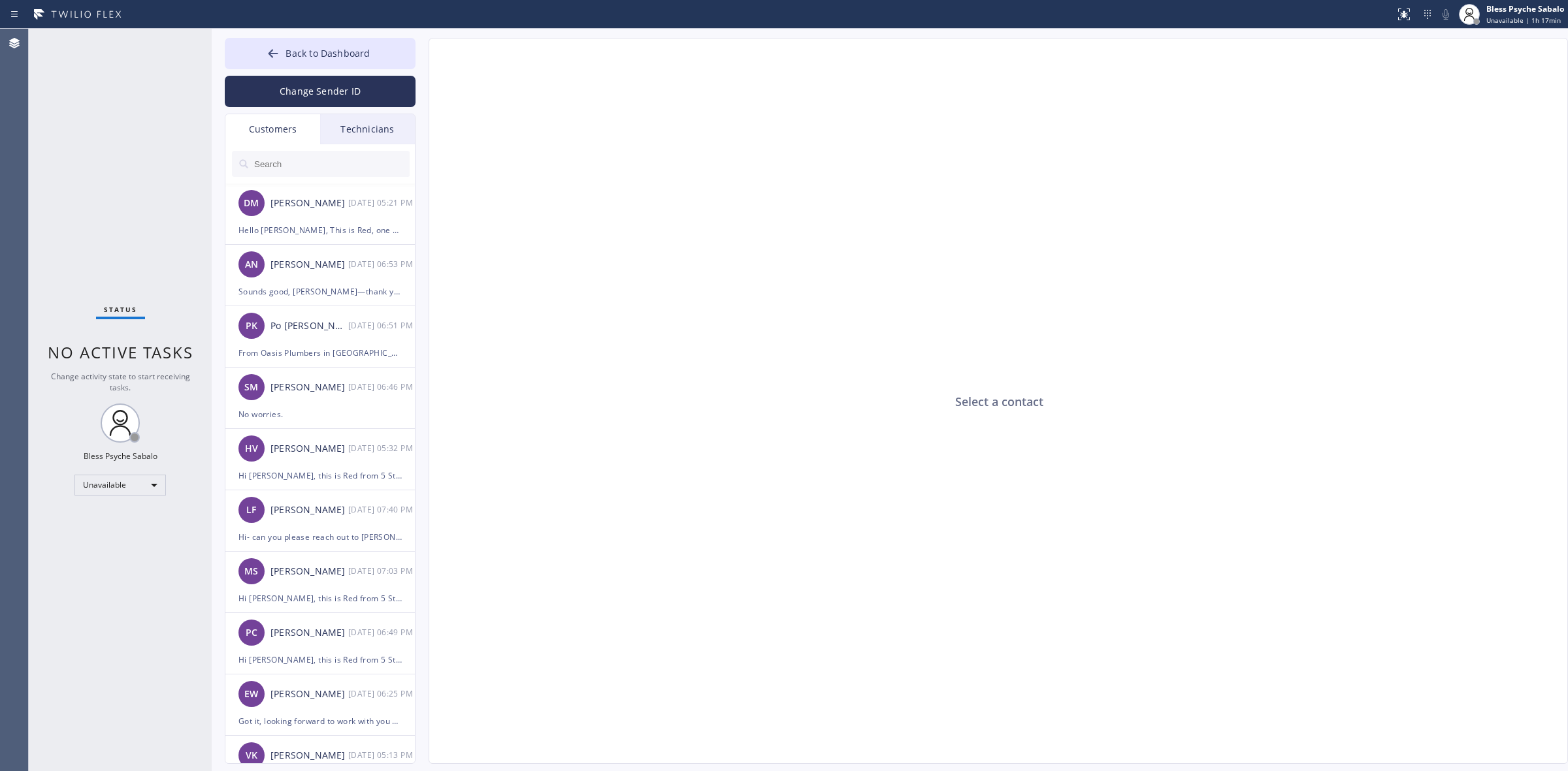
click at [327, 160] on input "text" at bounding box center [332, 164] width 157 height 26
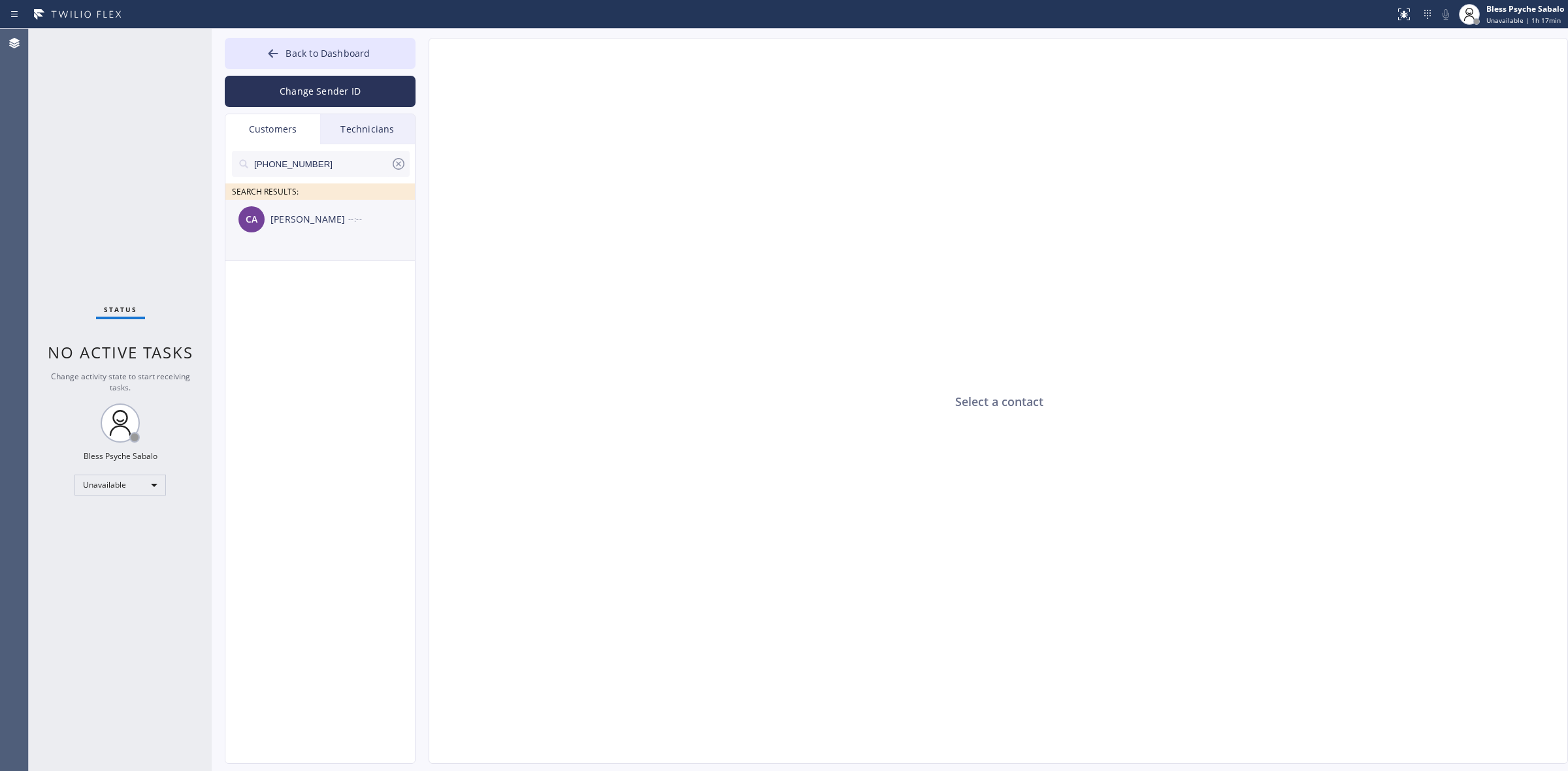
click at [314, 220] on div "Chad Algorri" at bounding box center [309, 219] width 78 height 15
click at [499, 738] on textarea at bounding box center [935, 738] width 1011 height 50
paste textarea "Hi Chad, I hope this message finds you well! This is Red, one of the managers h…"
type textarea "Hi Chad, I hope this message finds you well! This is Red, one of the managers h…"
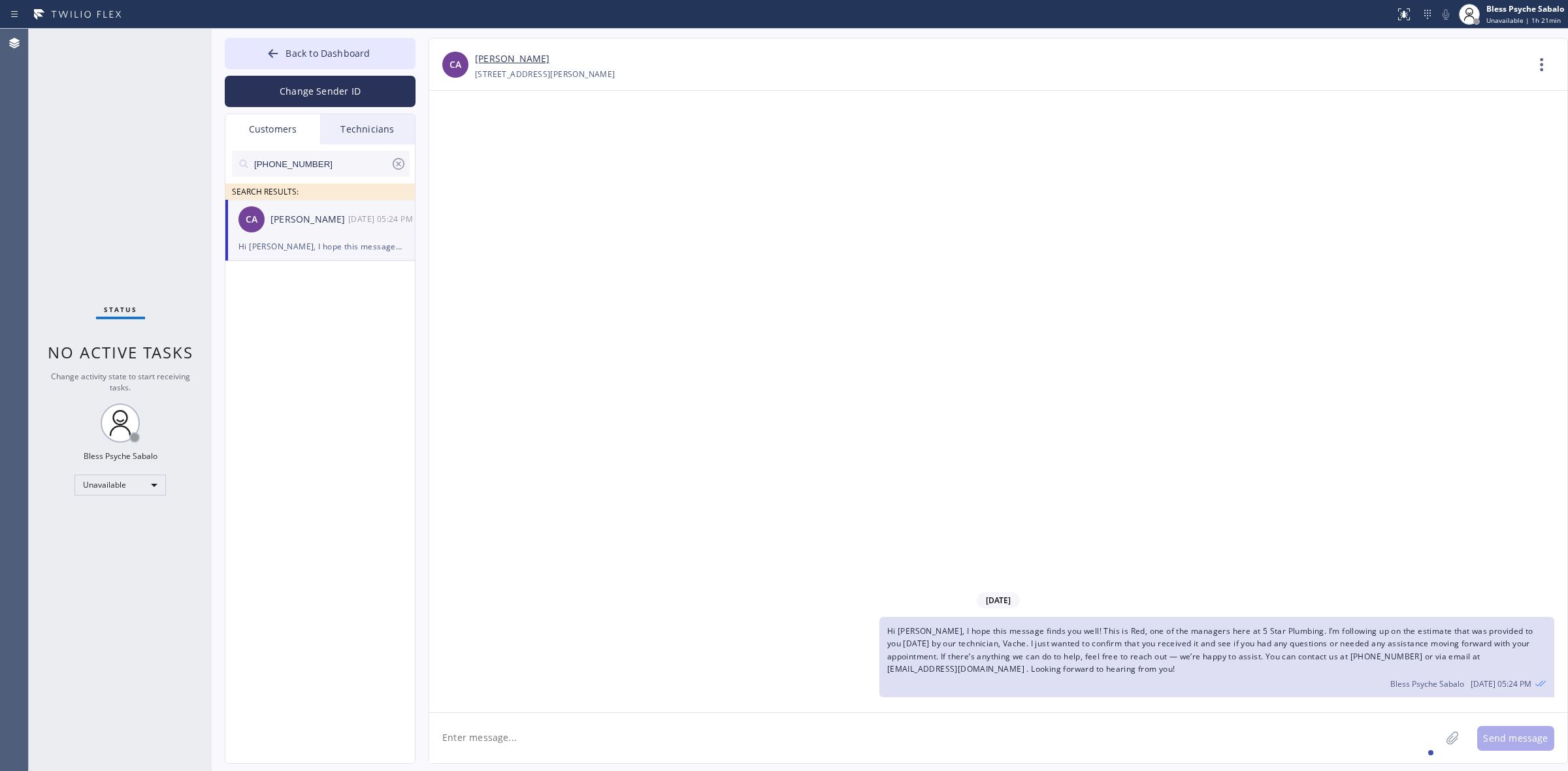
click at [677, 127] on div "09/17/2025 Hi Chad, I hope this message finds you well! This is Red, one of the…" at bounding box center [998, 401] width 1138 height 622
click at [925, 60] on icon at bounding box center [1542, 64] width 31 height 31
click at [925, 130] on li "Call to Customer" at bounding box center [1463, 134] width 189 height 34
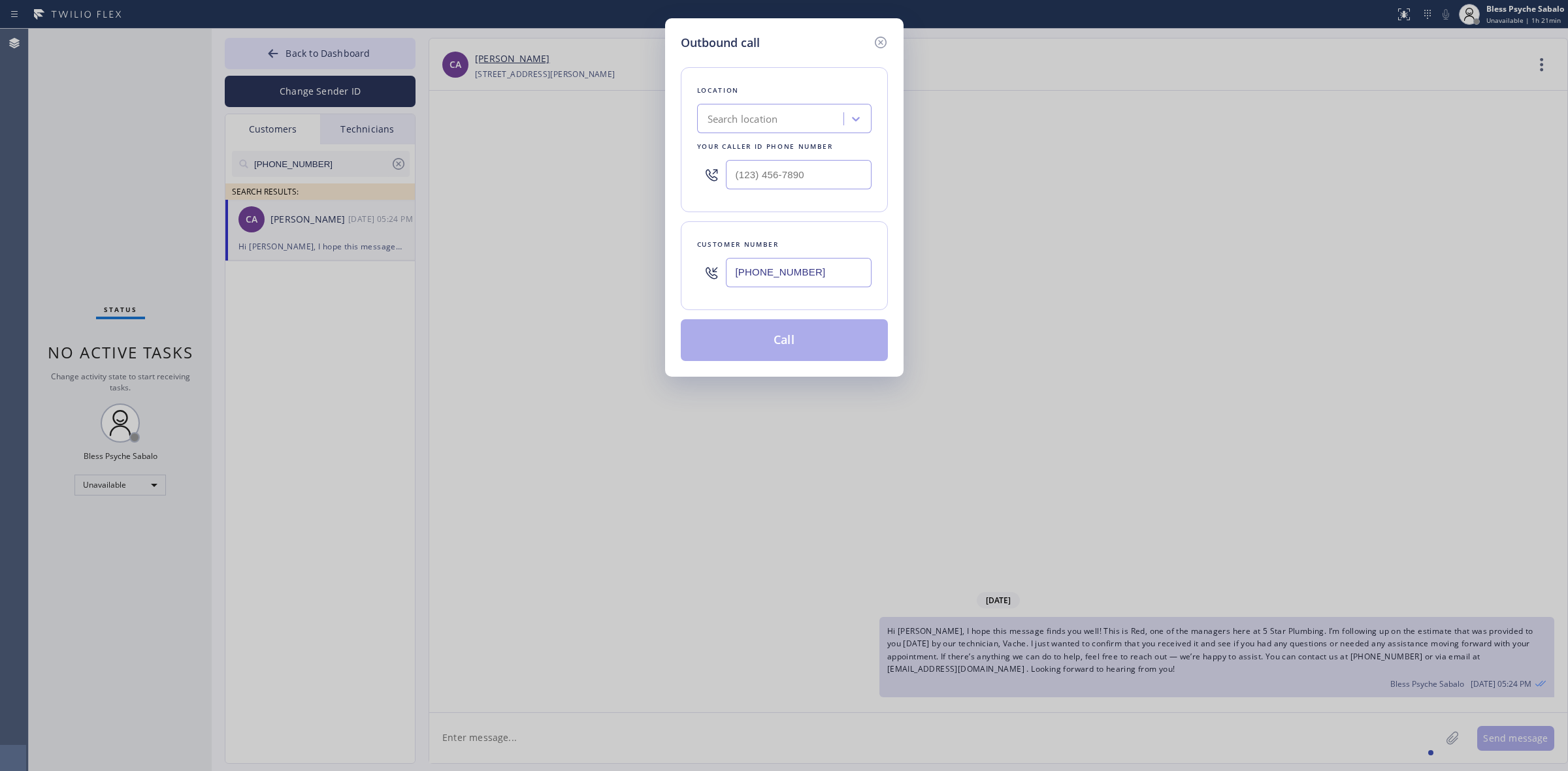
click at [771, 124] on div "Search location" at bounding box center [742, 119] width 71 height 15
click at [807, 120] on div "Search location" at bounding box center [772, 119] width 142 height 23
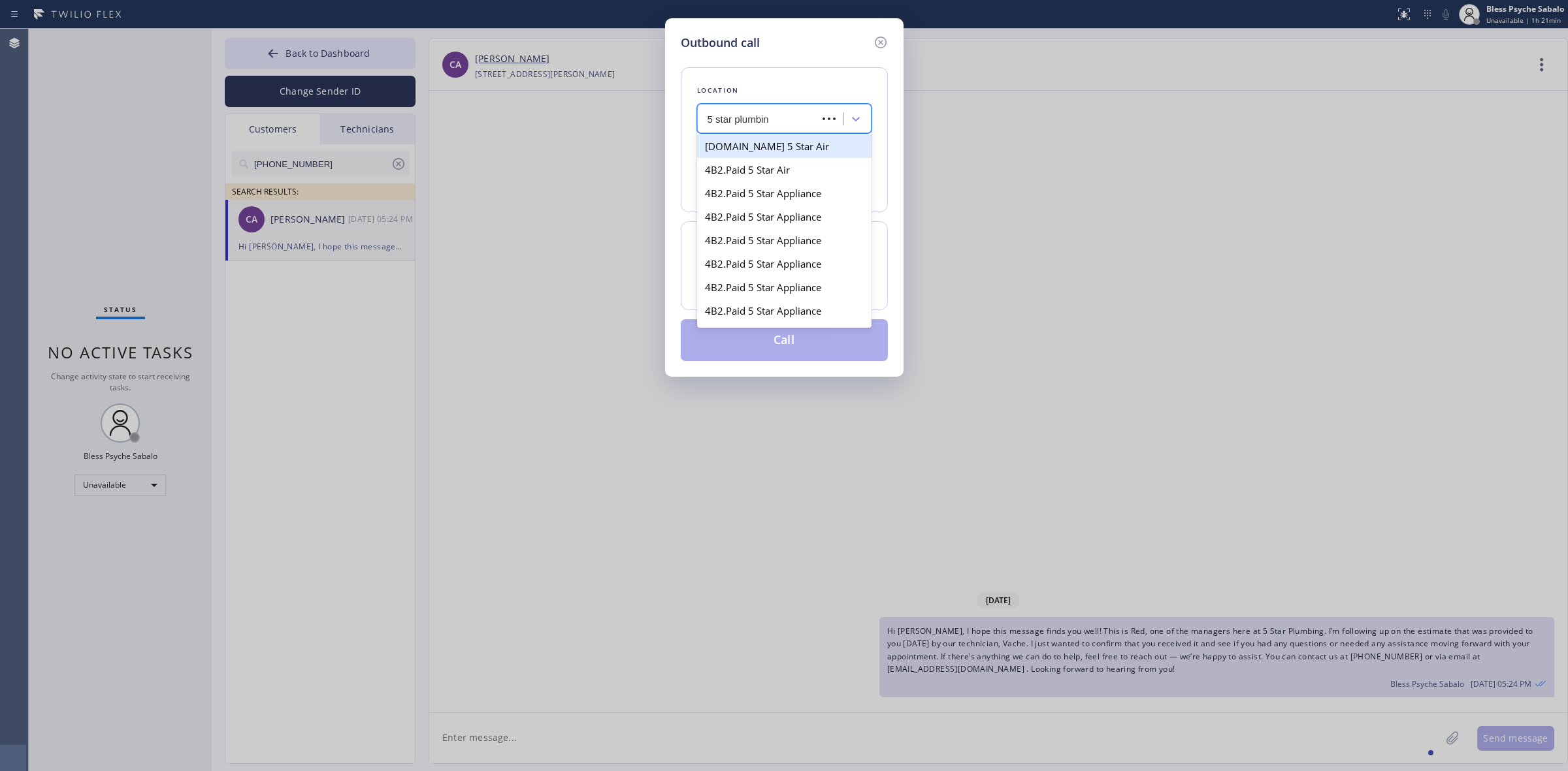
type input "5 star plumbing"
click at [766, 149] on div "5 Star Plumbing" at bounding box center [784, 146] width 175 height 23
type input "(888) 909-0120"
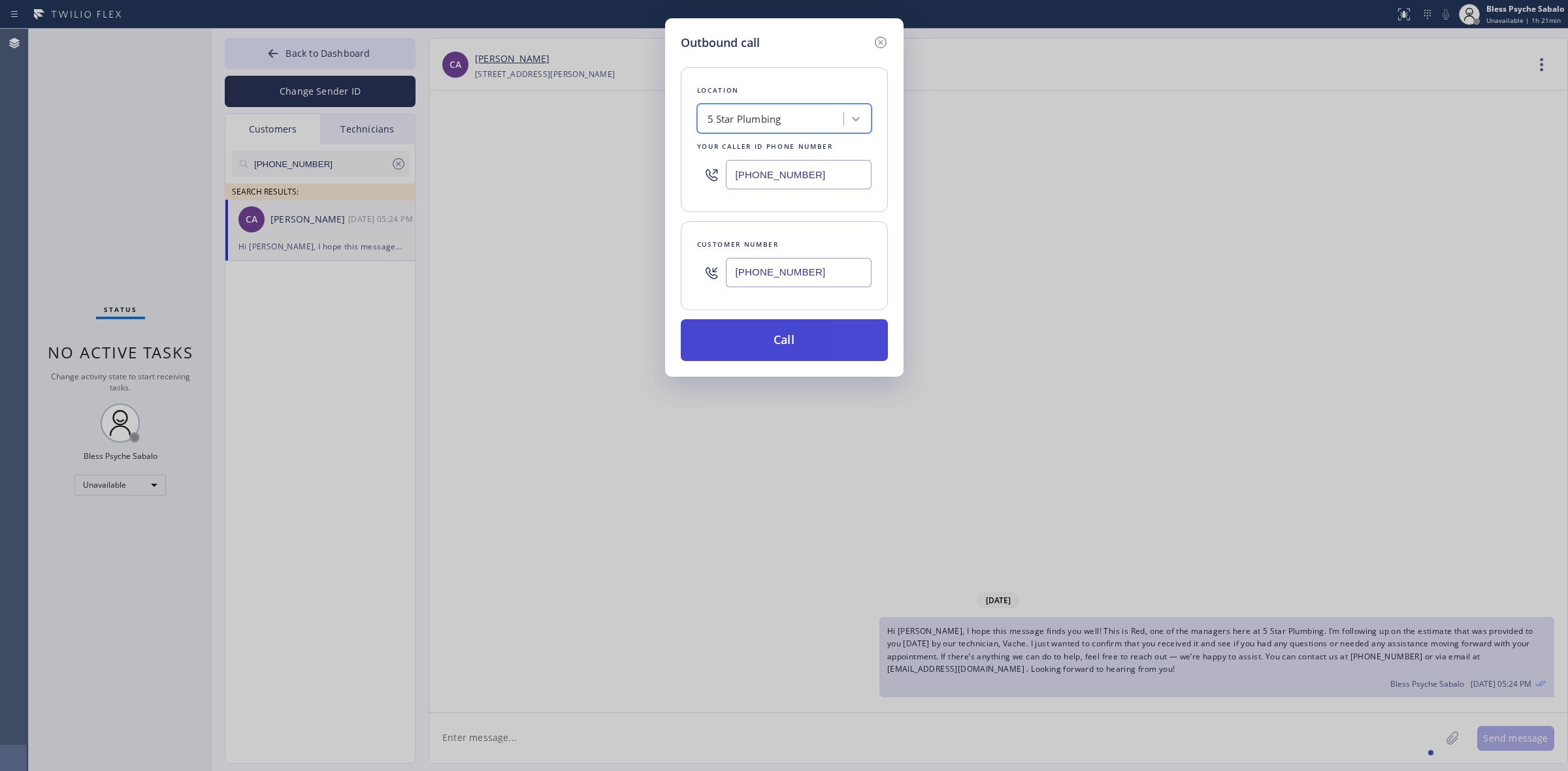
click at [835, 343] on button "Call" at bounding box center [784, 340] width 207 height 42
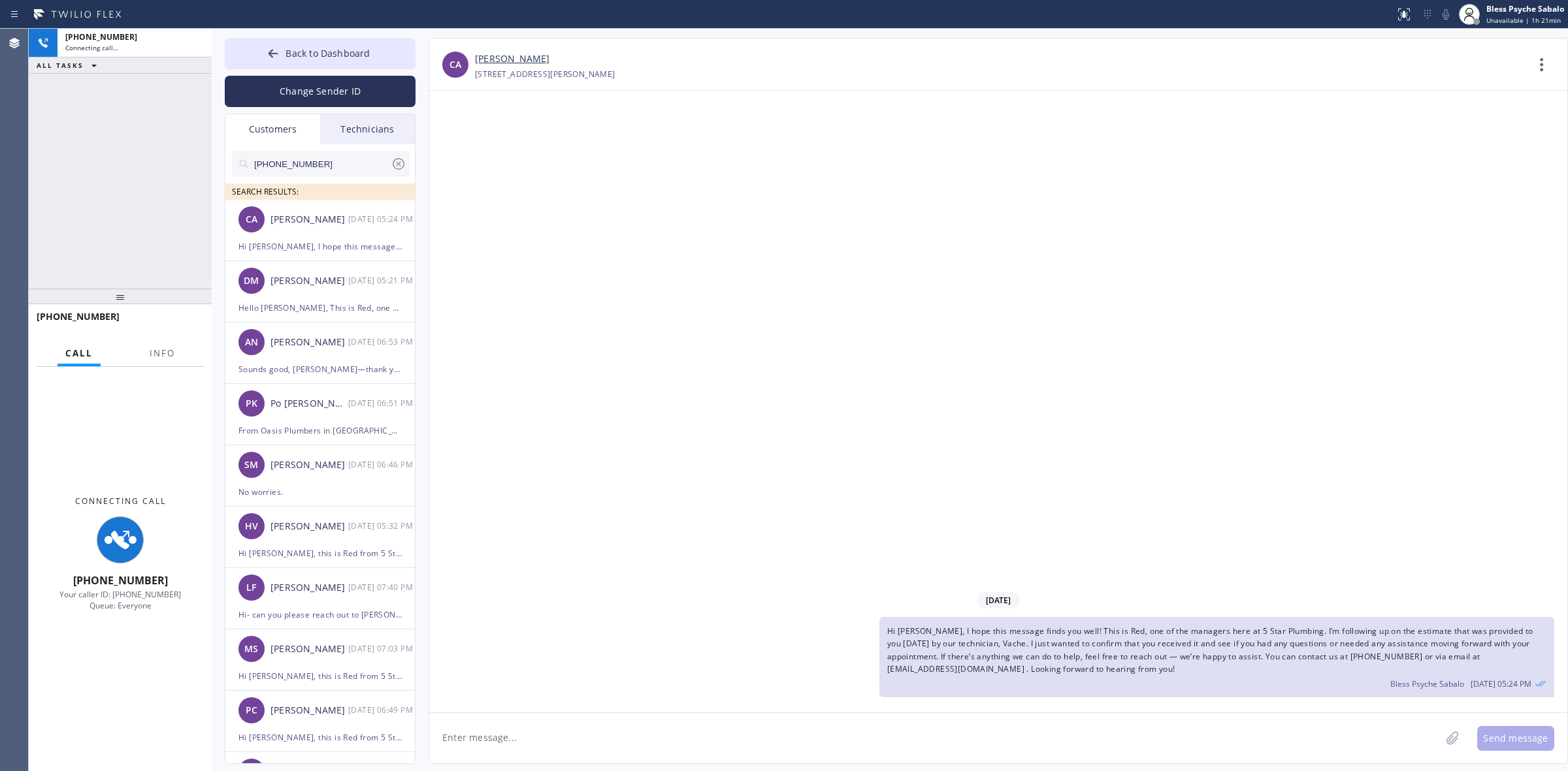
click at [540, 172] on div "09/17/2025 Hi Chad, I hope this message finds you well! This is Red, one of the…" at bounding box center [998, 401] width 1138 height 622
type input "(888) 909-0120"
drag, startPoint x: 165, startPoint y: 354, endPoint x: 139, endPoint y: 357, distance: 26.2
click at [165, 354] on span "Info" at bounding box center [162, 353] width 26 height 12
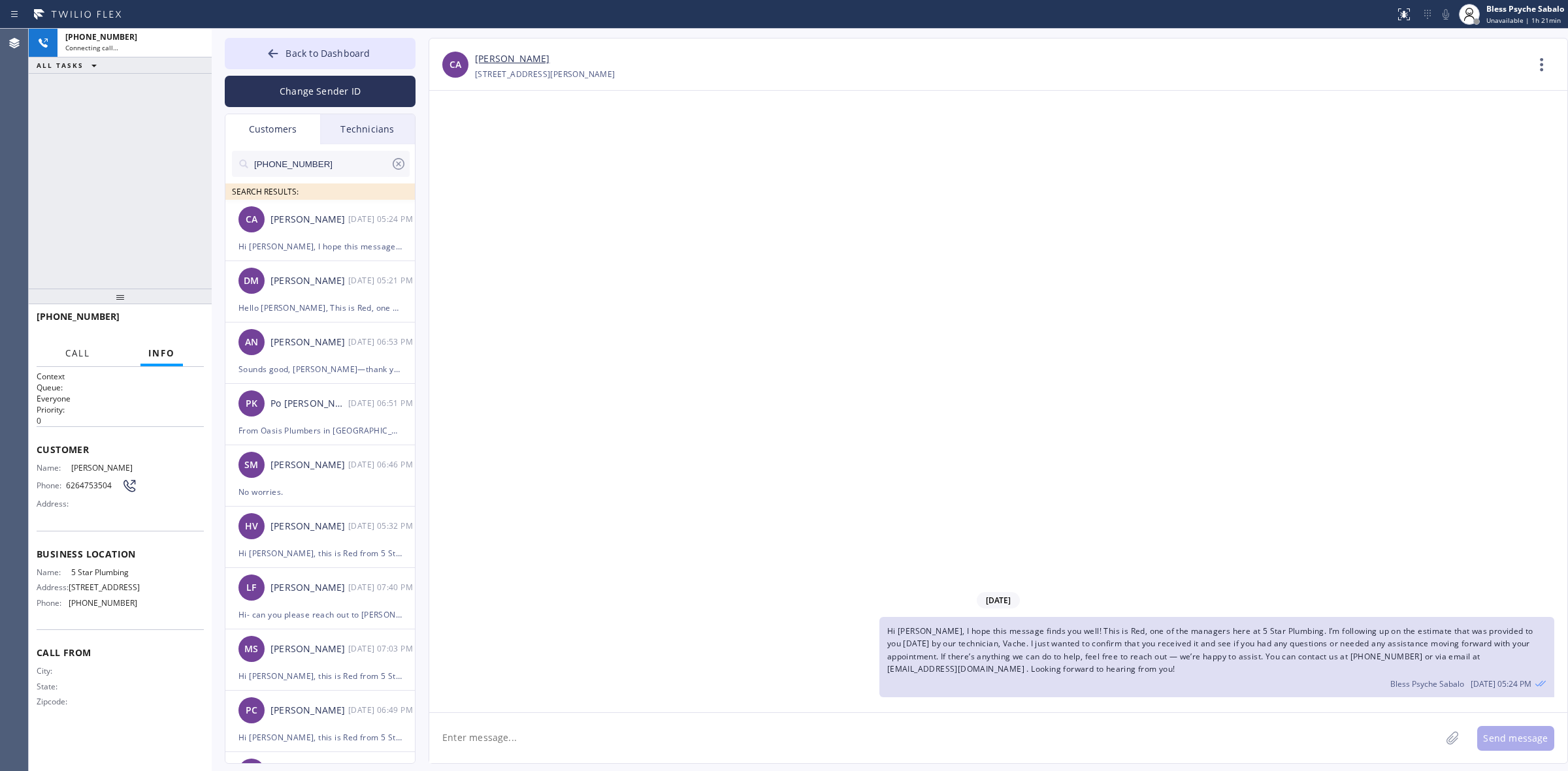
click at [73, 351] on span "Call" at bounding box center [78, 353] width 25 height 12
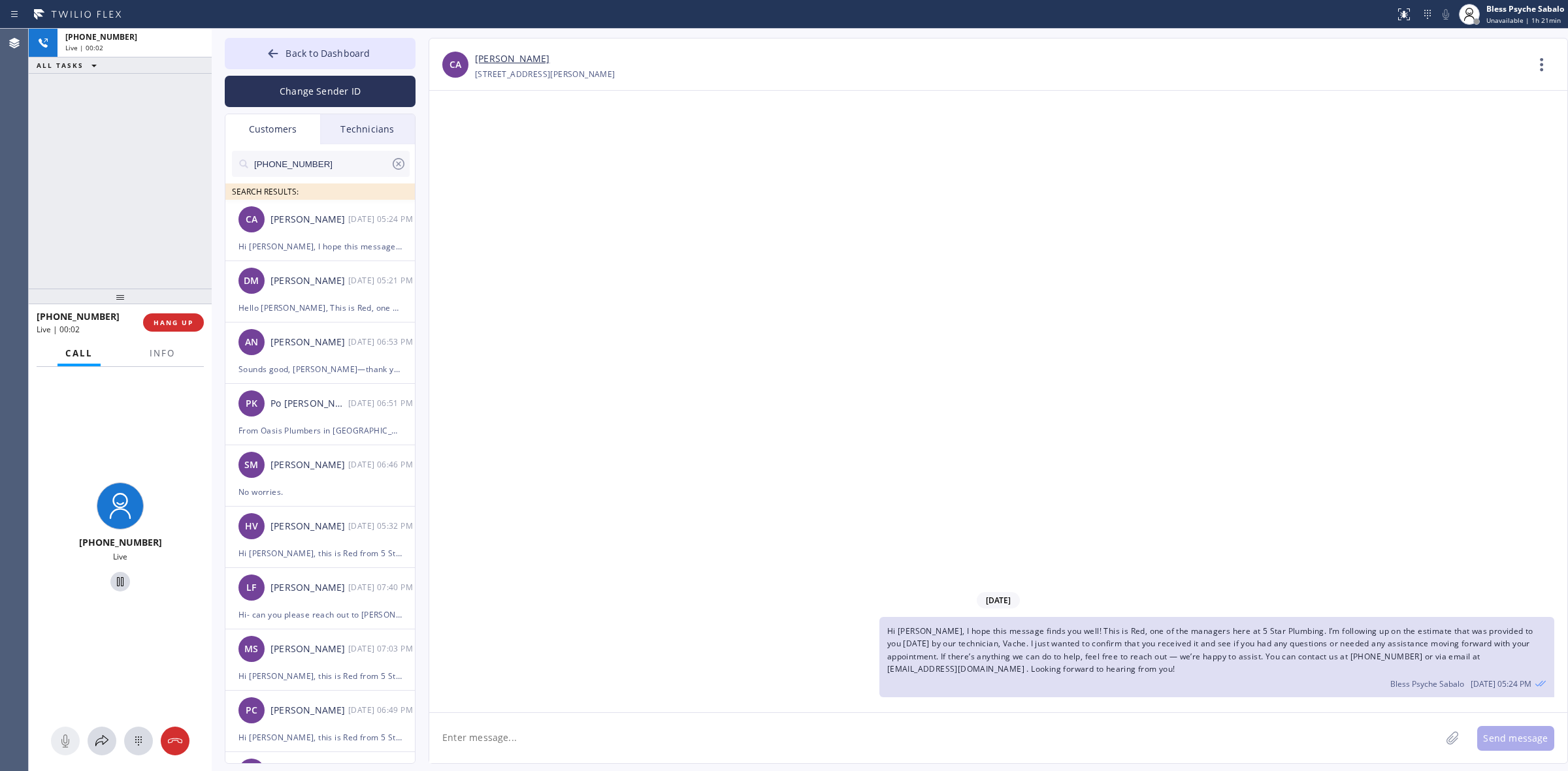
click at [677, 364] on div "09/17/2025 Hi Chad, I hope this message finds you well! This is Red, one of the…" at bounding box center [998, 401] width 1138 height 622
click at [187, 324] on span "HANG UP" at bounding box center [173, 323] width 40 height 9
click at [152, 257] on div "+16264753504 Live | 01:06 ALL TASKS ALL TASKS ACTIVE TASKS TASKS IN WRAP UP" at bounding box center [120, 158] width 183 height 260
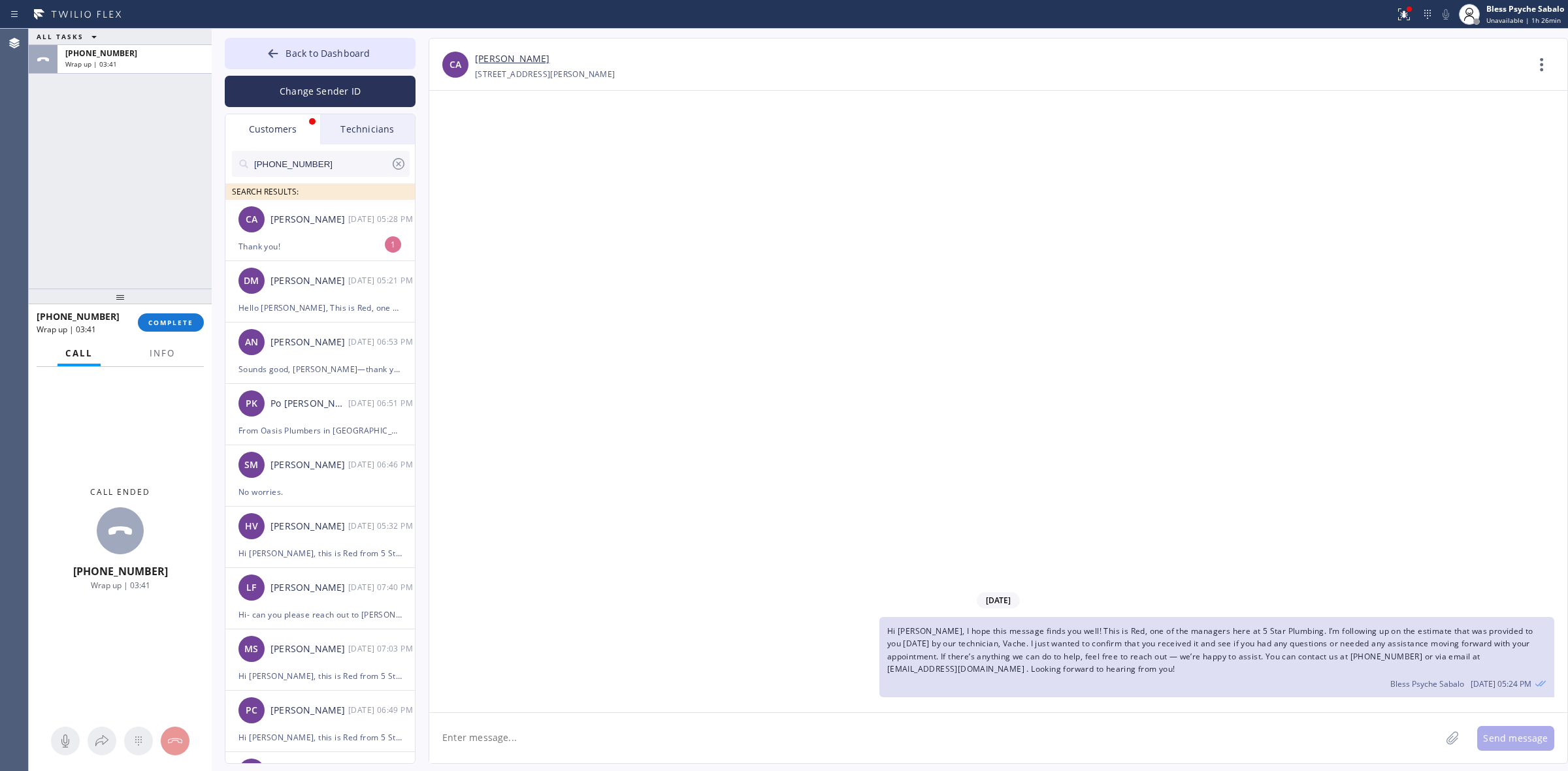
drag, startPoint x: 534, startPoint y: 322, endPoint x: 462, endPoint y: 263, distance: 93.1
click at [534, 318] on div "09/17/2025 Hi Chad, I hope this message finds you well! This is Red, one of the…" at bounding box center [998, 401] width 1138 height 622
click at [360, 241] on div "Thank you!" at bounding box center [320, 246] width 163 height 15
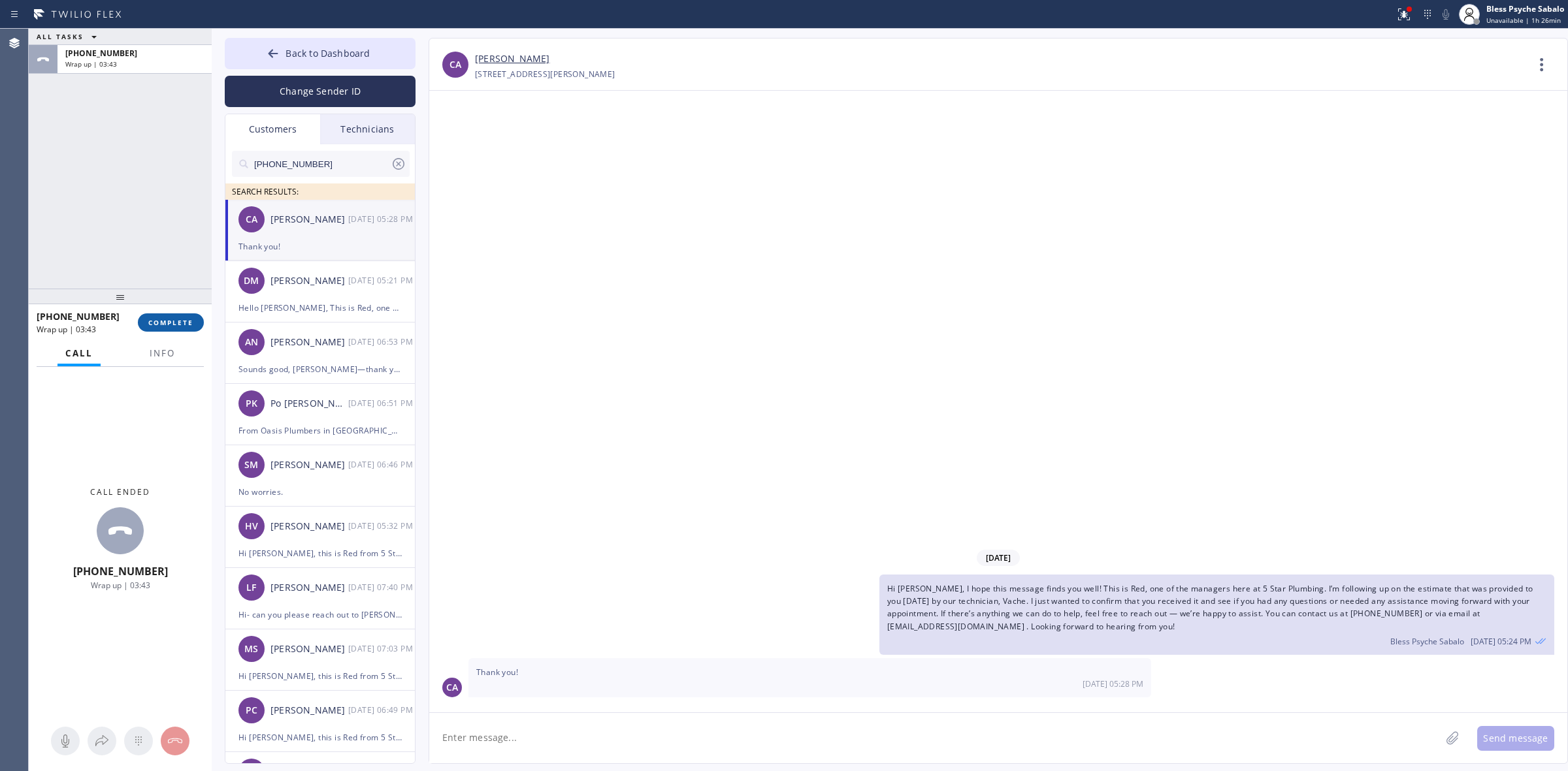
click at [175, 317] on button "COMPLETE" at bounding box center [170, 323] width 66 height 19
click at [132, 232] on div "ALL TASKS ALL TASKS ACTIVE TASKS TASKS IN WRAP UP +16264753504 Wrap up | 03:44" at bounding box center [120, 158] width 183 height 260
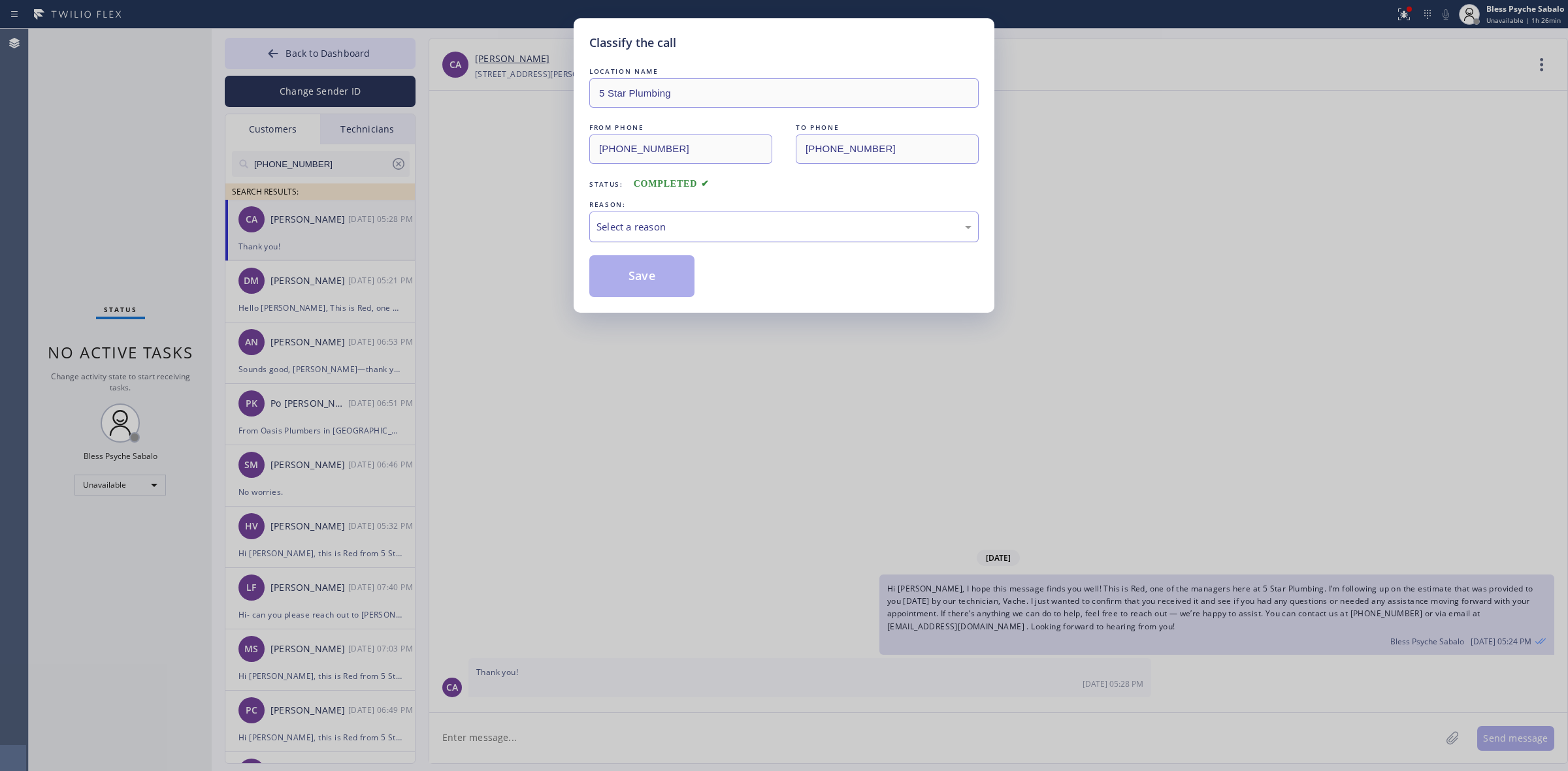
click at [663, 236] on div "Select a reason" at bounding box center [784, 227] width 389 height 31
click at [652, 282] on button "Save" at bounding box center [641, 276] width 105 height 42
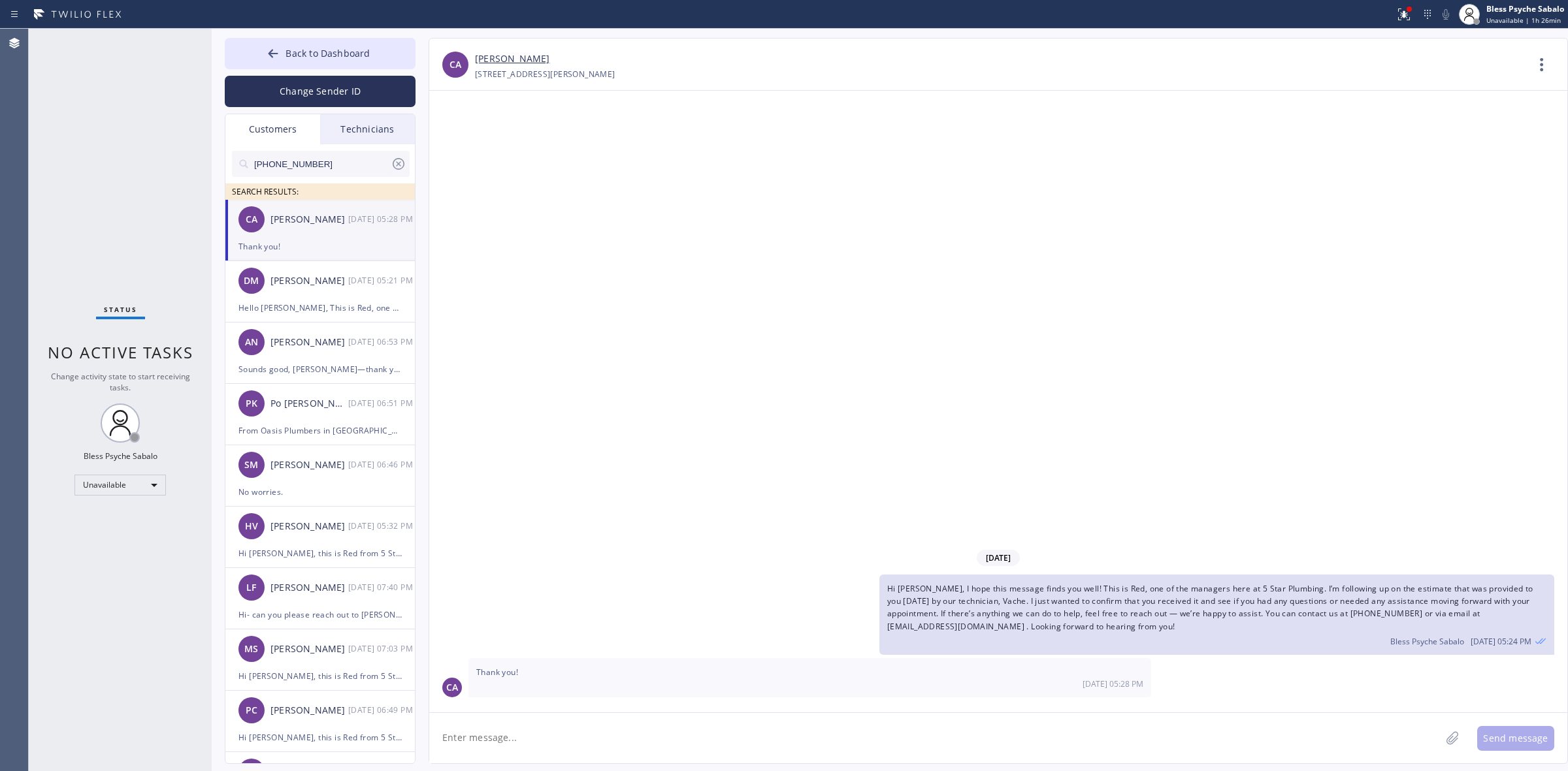
click at [651, 137] on div "09/17/2025 Hi Chad, I hope this message finds you well! This is Red, one of the…" at bounding box center [998, 401] width 1138 height 622
click at [360, 57] on span "Back to Dashboard" at bounding box center [328, 54] width 85 height 12
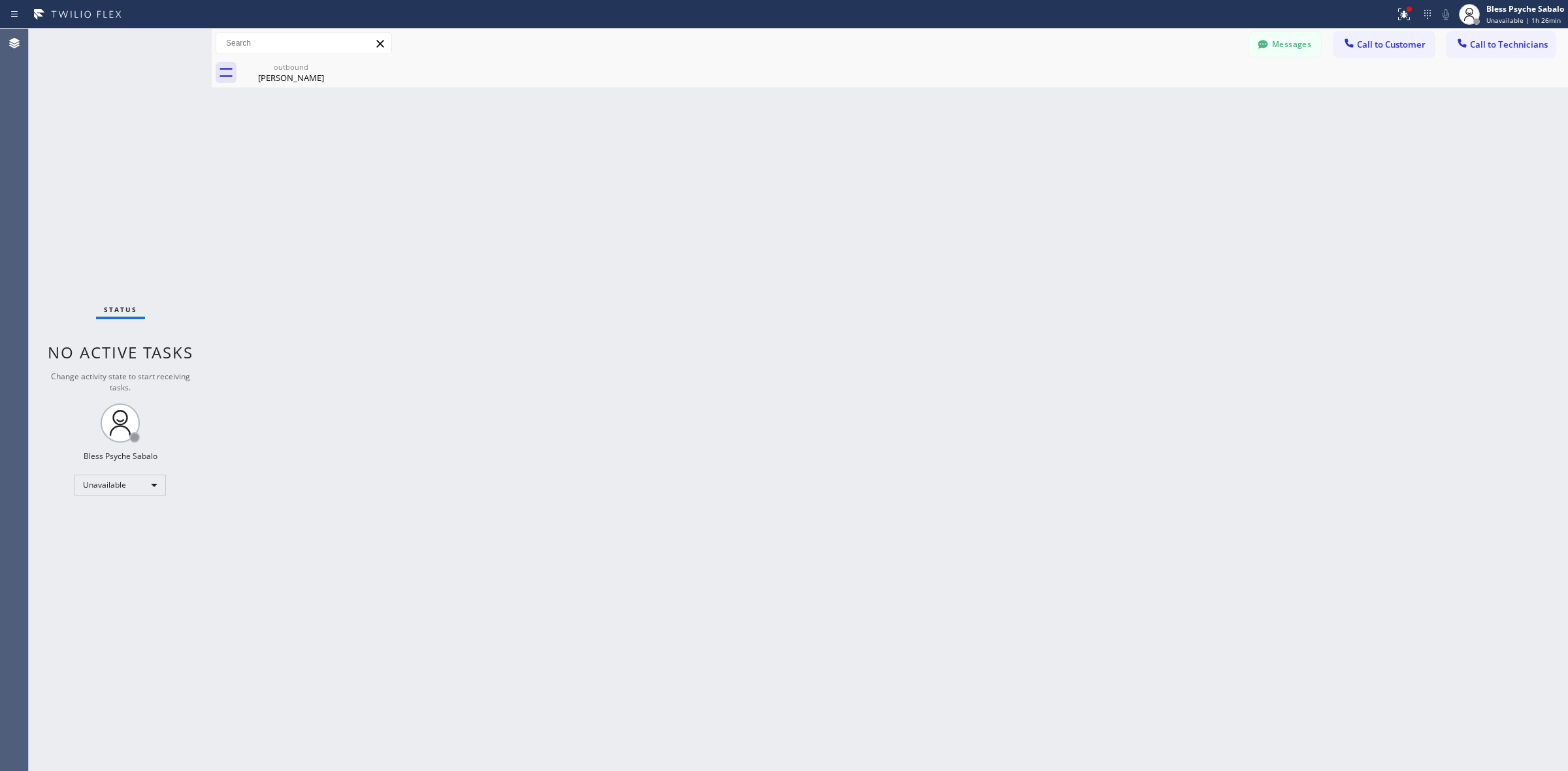
click at [719, 124] on div "Back to Dashboard Change Sender ID Customers Technicians (626) 475-3504 SEARCH …" at bounding box center [890, 400] width 1356 height 742
drag, startPoint x: 730, startPoint y: 502, endPoint x: 767, endPoint y: 471, distance: 48.3
click at [747, 488] on div "Back to Dashboard Change Sender ID Customers Technicians (626) 475-3504 SEARCH …" at bounding box center [890, 400] width 1356 height 742
click at [925, 46] on button "Messages" at bounding box center [1285, 44] width 72 height 25
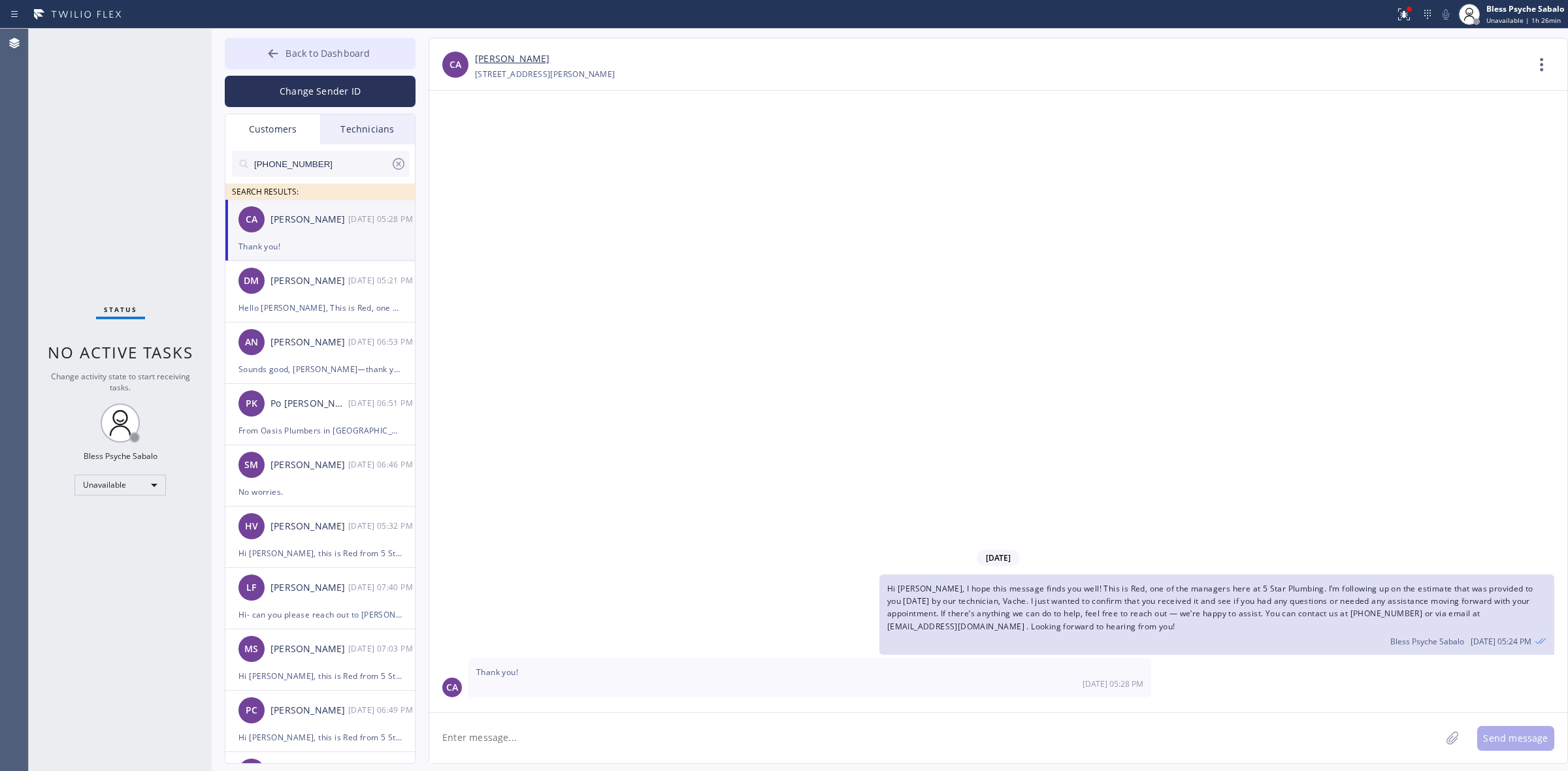
click at [333, 54] on span "Back to Dashboard" at bounding box center [328, 54] width 85 height 12
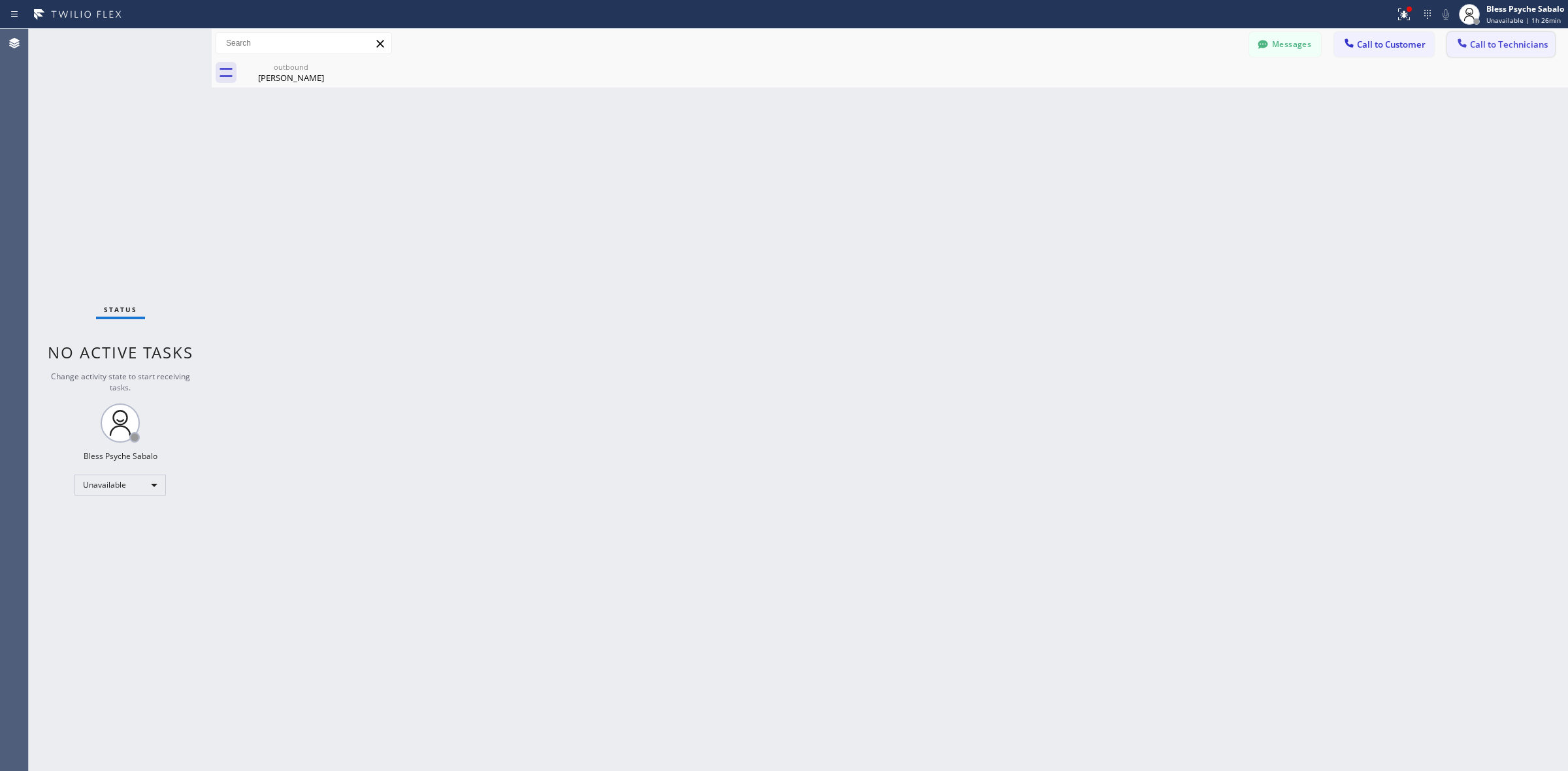
click at [925, 47] on icon at bounding box center [1462, 43] width 13 height 13
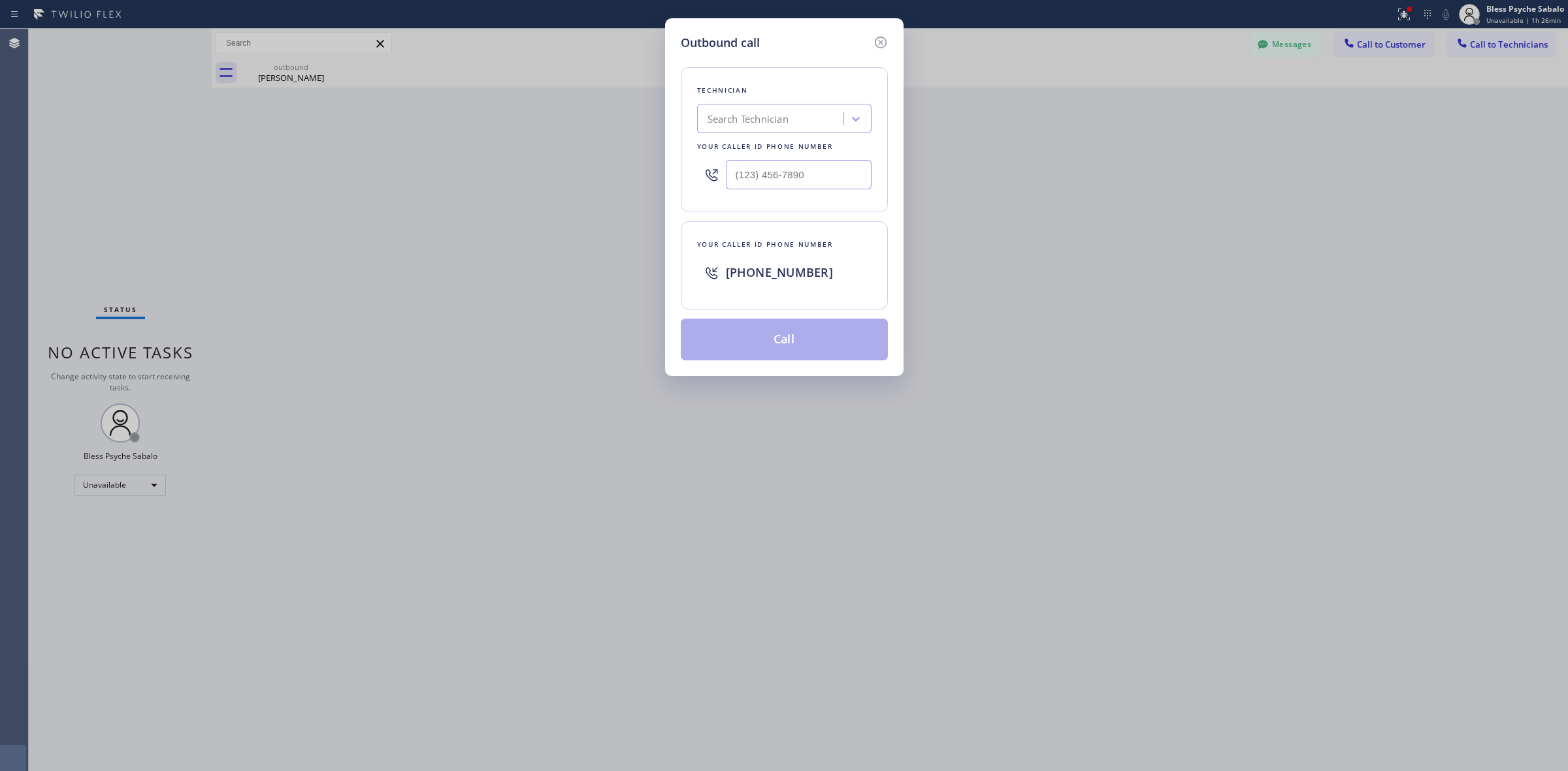
click at [796, 117] on div "Search Technician" at bounding box center [772, 119] width 142 height 23
type input "jacob"
click at [742, 178] on div "[PERSON_NAME]" at bounding box center [784, 170] width 175 height 23
type input "[PHONE_NUMBER]"
click at [796, 337] on button "Call" at bounding box center [784, 340] width 207 height 42
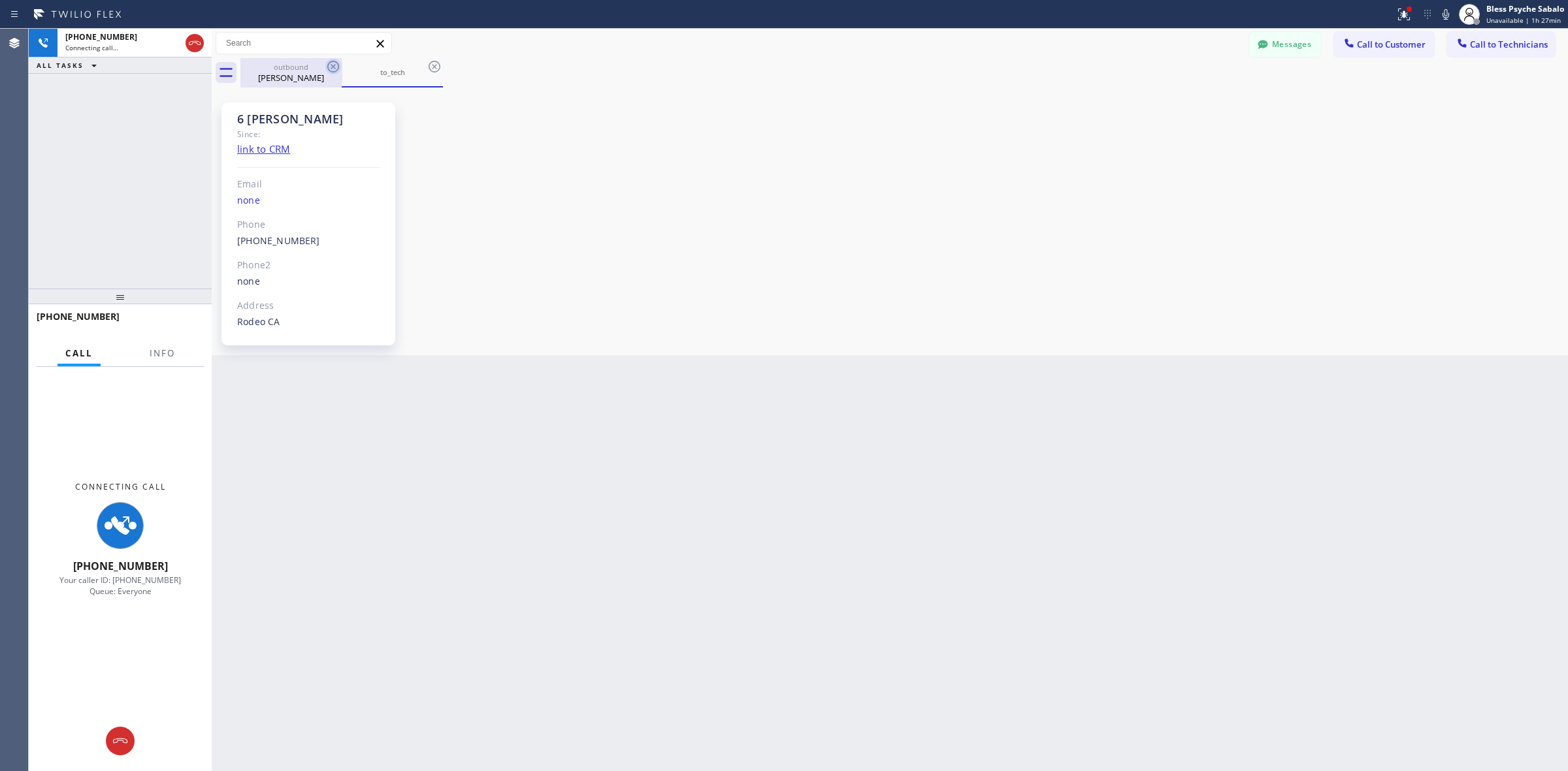
click at [334, 66] on icon at bounding box center [332, 66] width 12 height 12
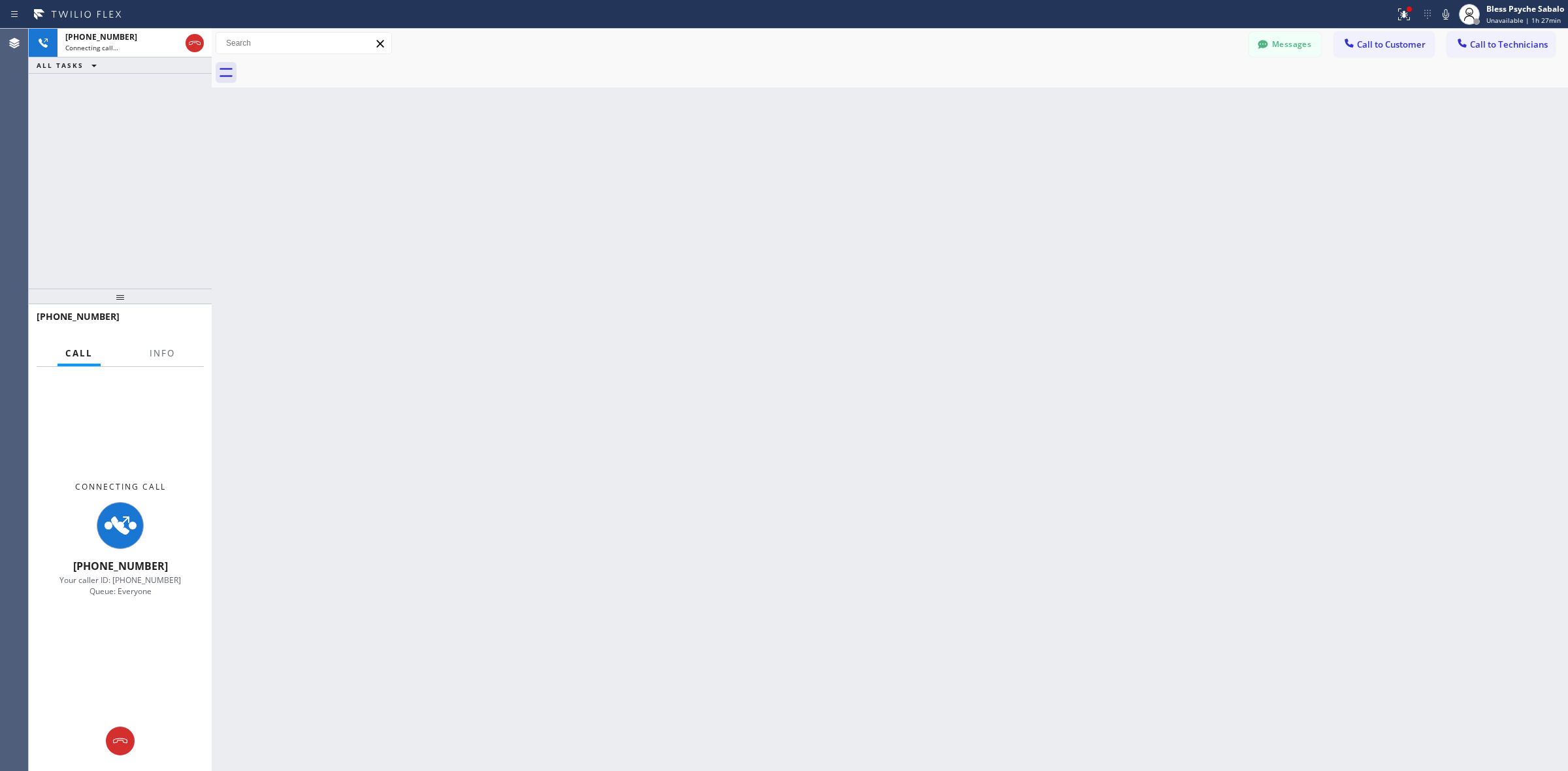
click at [492, 96] on div "Back to Dashboard Change Sender ID Customers Technicians (626) 475-3504 SEARCH …" at bounding box center [890, 400] width 1356 height 742
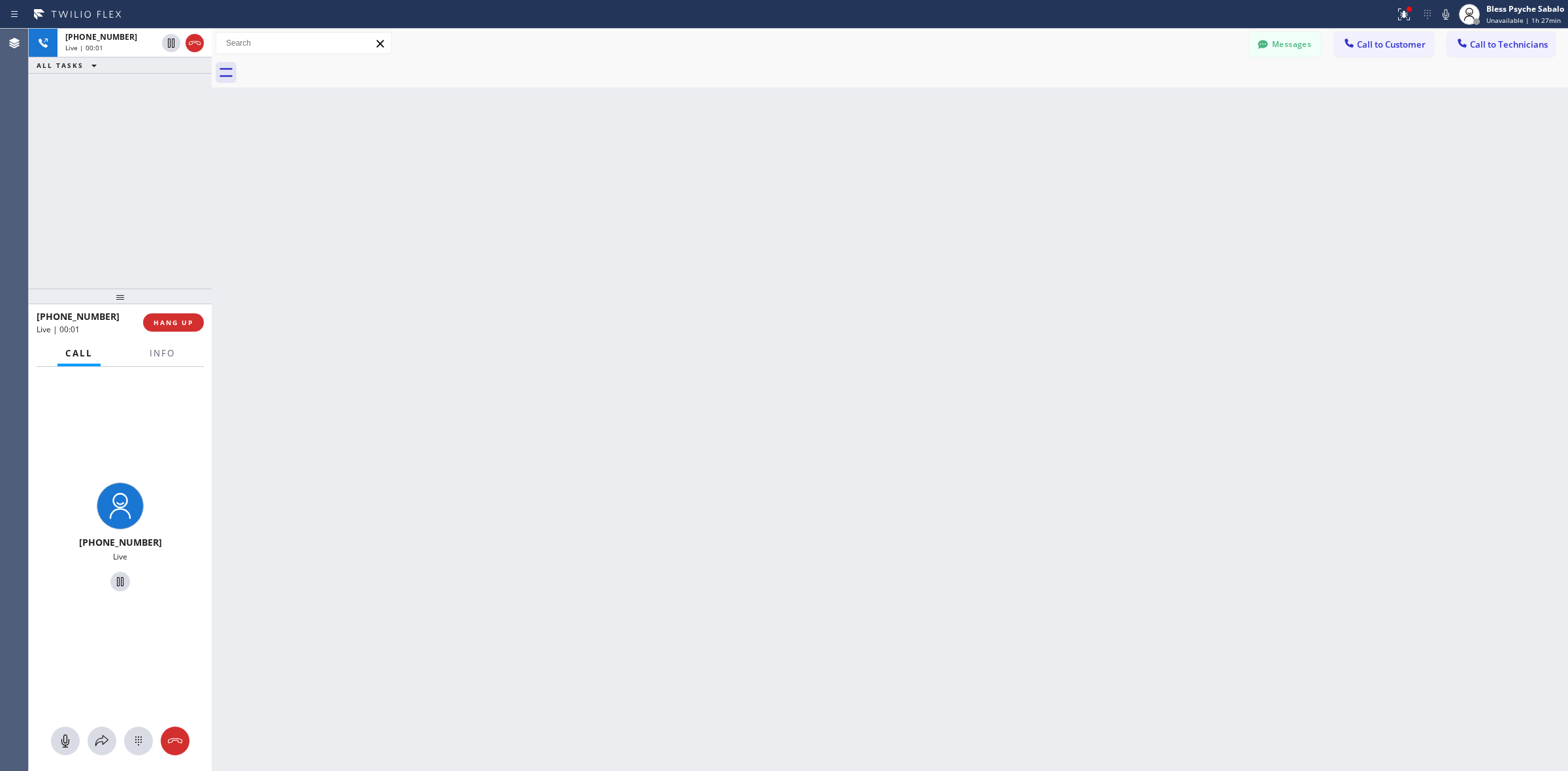
click at [278, 635] on div "Back to Dashboard Change Sender ID Customers Technicians (626) 475-3504 SEARCH …" at bounding box center [890, 400] width 1356 height 742
click at [925, 36] on button "Messages" at bounding box center [1285, 44] width 72 height 25
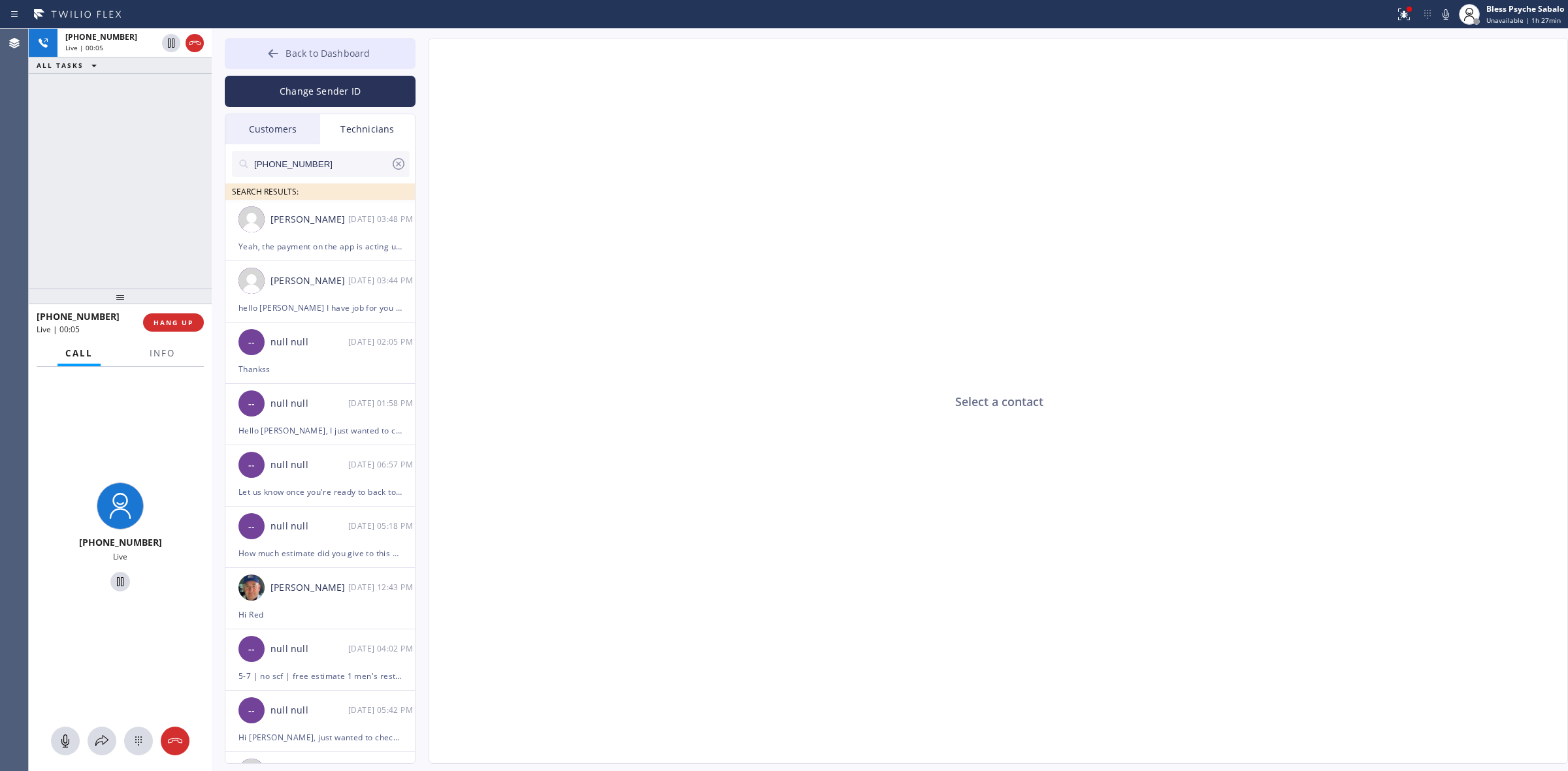
click at [343, 65] on button "Back to Dashboard" at bounding box center [320, 54] width 191 height 31
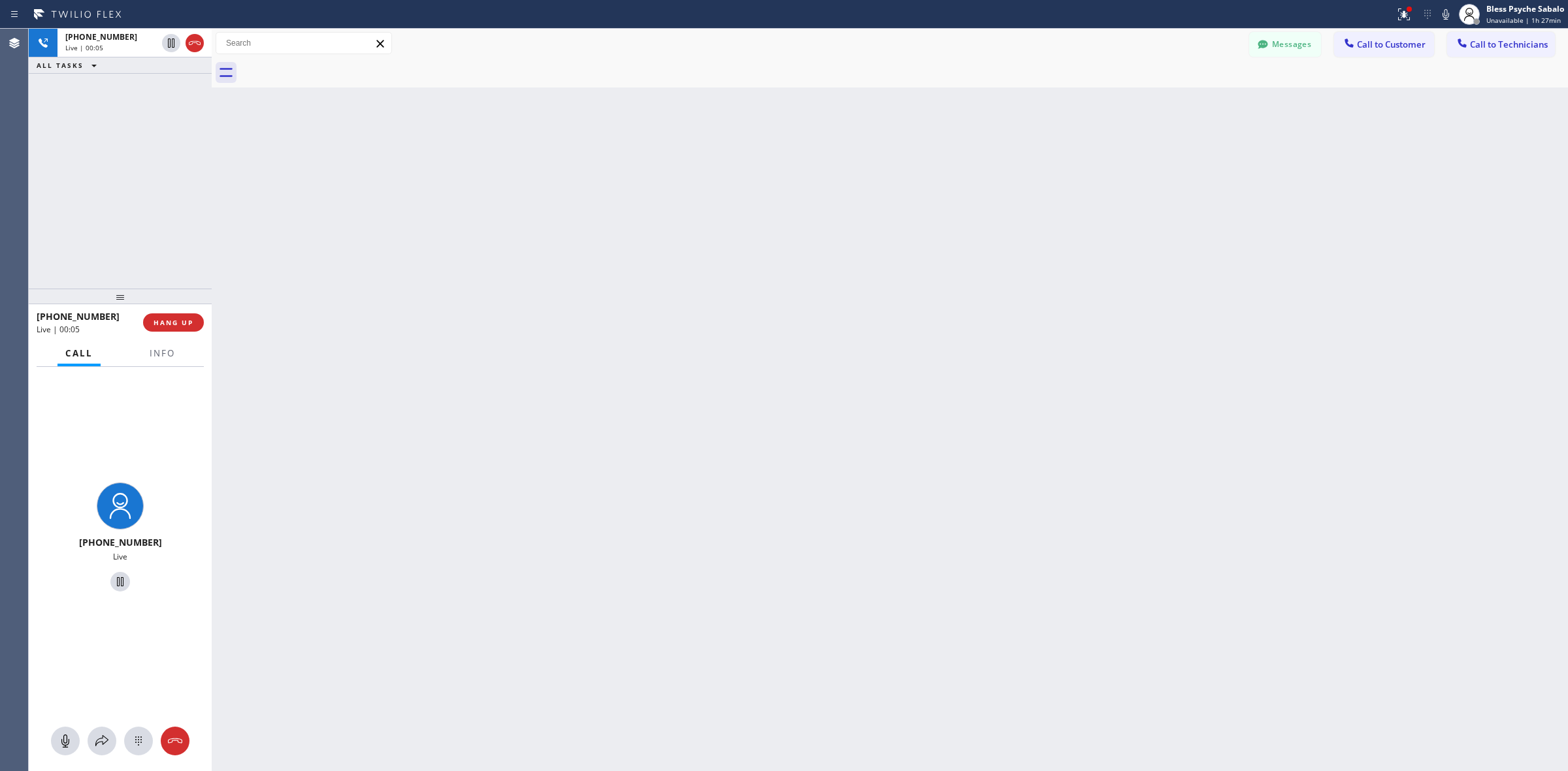
click at [161, 224] on div "+14159078007 Live | 00:05 ALL TASKS ALL TASKS ACTIVE TASKS TASKS IN WRAP UP" at bounding box center [120, 158] width 183 height 260
click at [925, 134] on div "Back to Dashboard Change Sender ID Customers Technicians (626) 475-3504 SEARCH …" at bounding box center [890, 400] width 1356 height 742
click at [191, 325] on span "HANG UP" at bounding box center [173, 323] width 40 height 9
click at [490, 195] on div "Back to Dashboard Change Sender ID Customers Technicians (626) 475-3504 SEARCH …" at bounding box center [890, 400] width 1356 height 742
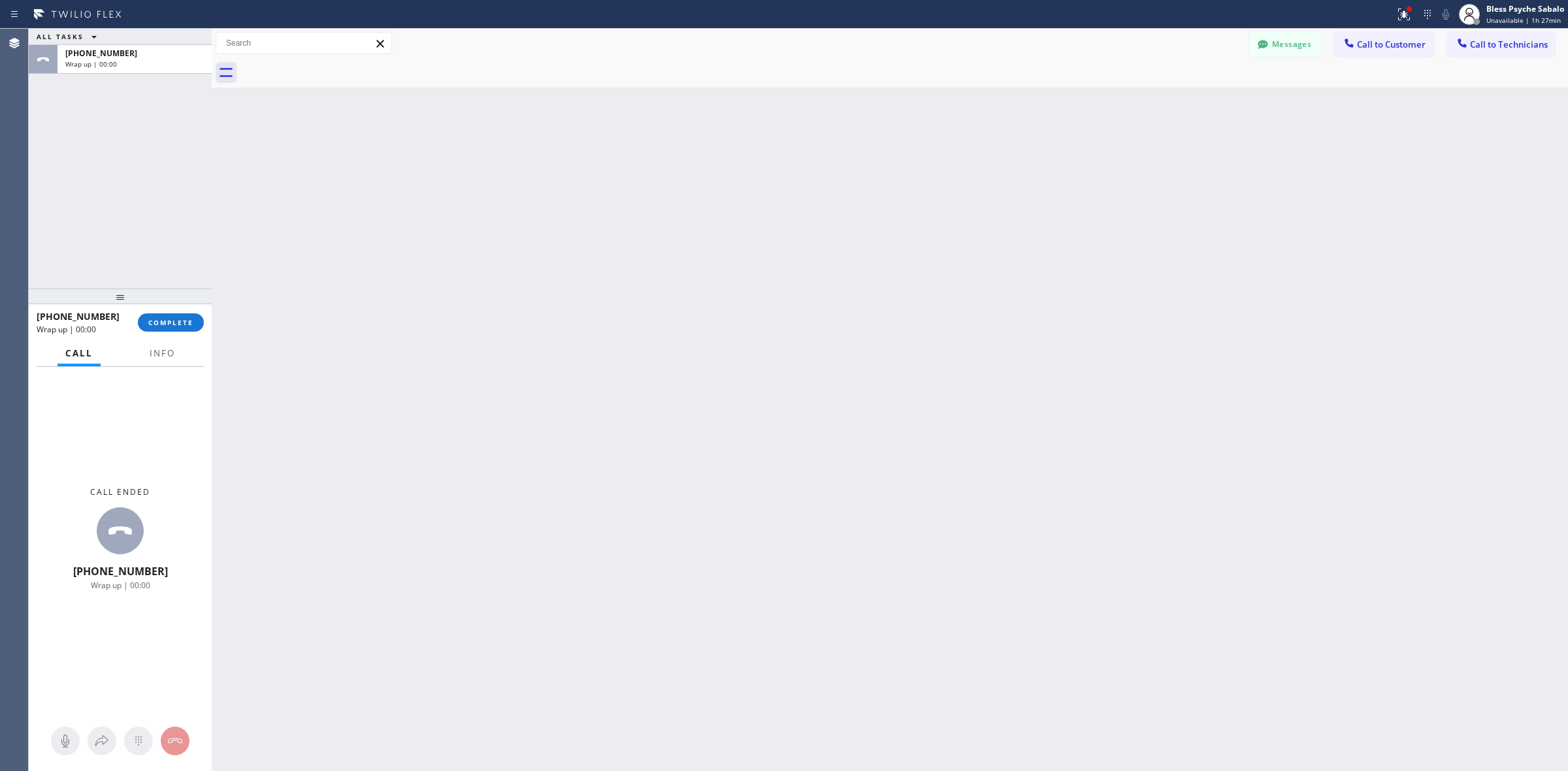
click at [925, 36] on button "Call to Technicians" at bounding box center [1500, 44] width 108 height 25
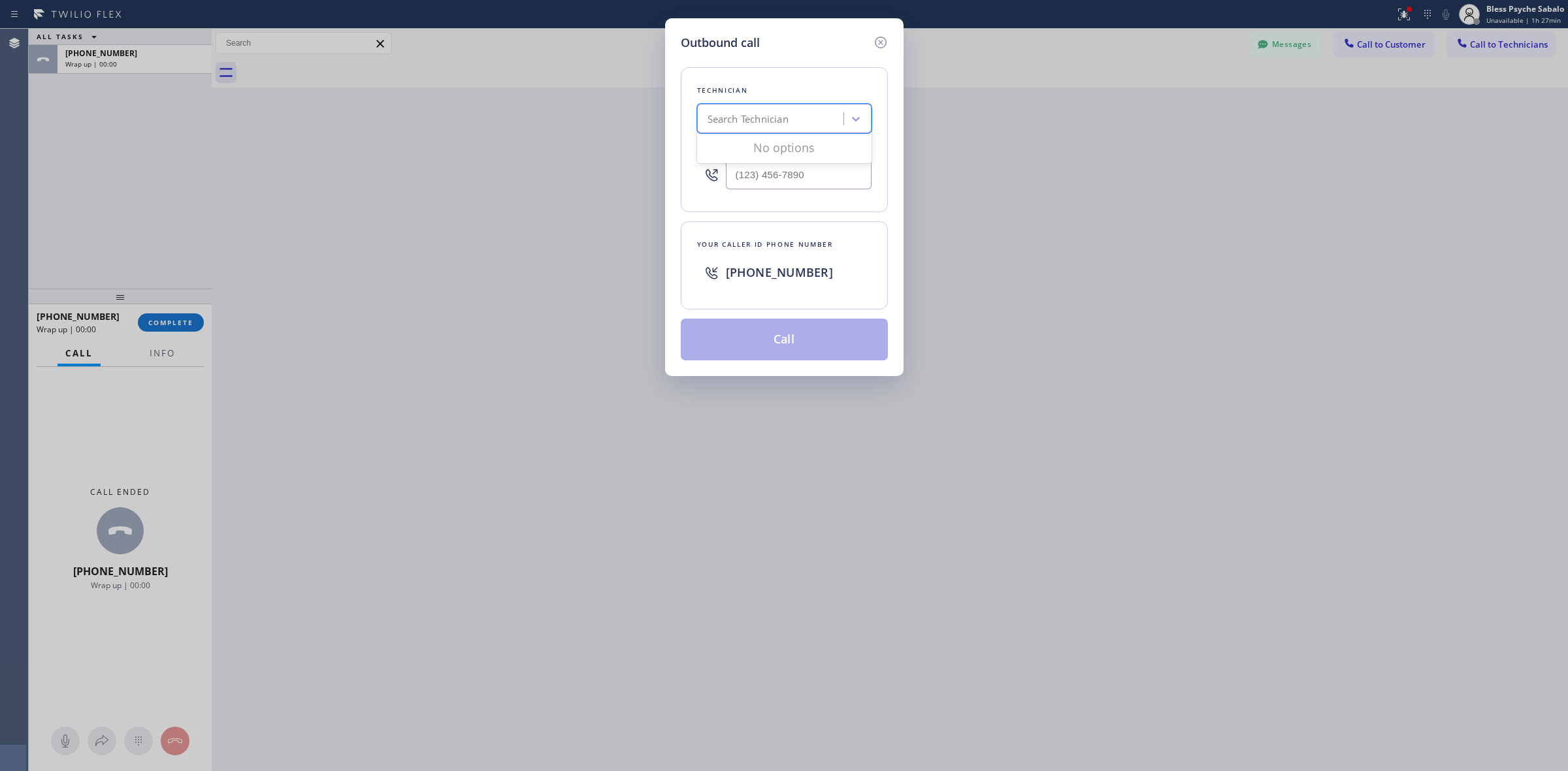
click at [791, 118] on div "Search Technician" at bounding box center [772, 119] width 142 height 23
type input "j"
type input "jacob"
click at [776, 171] on div "[PERSON_NAME]" at bounding box center [784, 170] width 175 height 23
type input "[PHONE_NUMBER]"
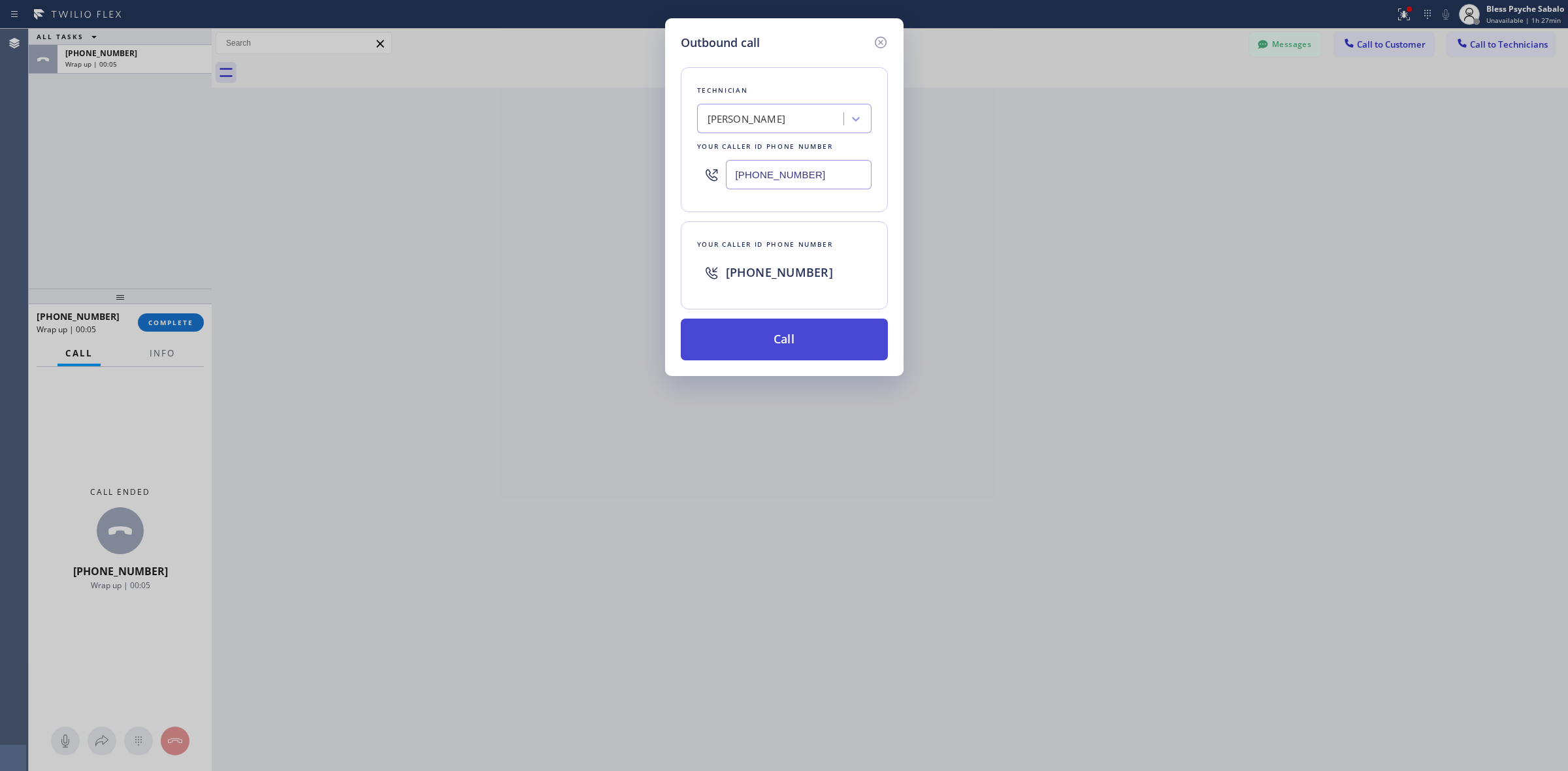
click at [815, 349] on button "Call" at bounding box center [784, 340] width 207 height 42
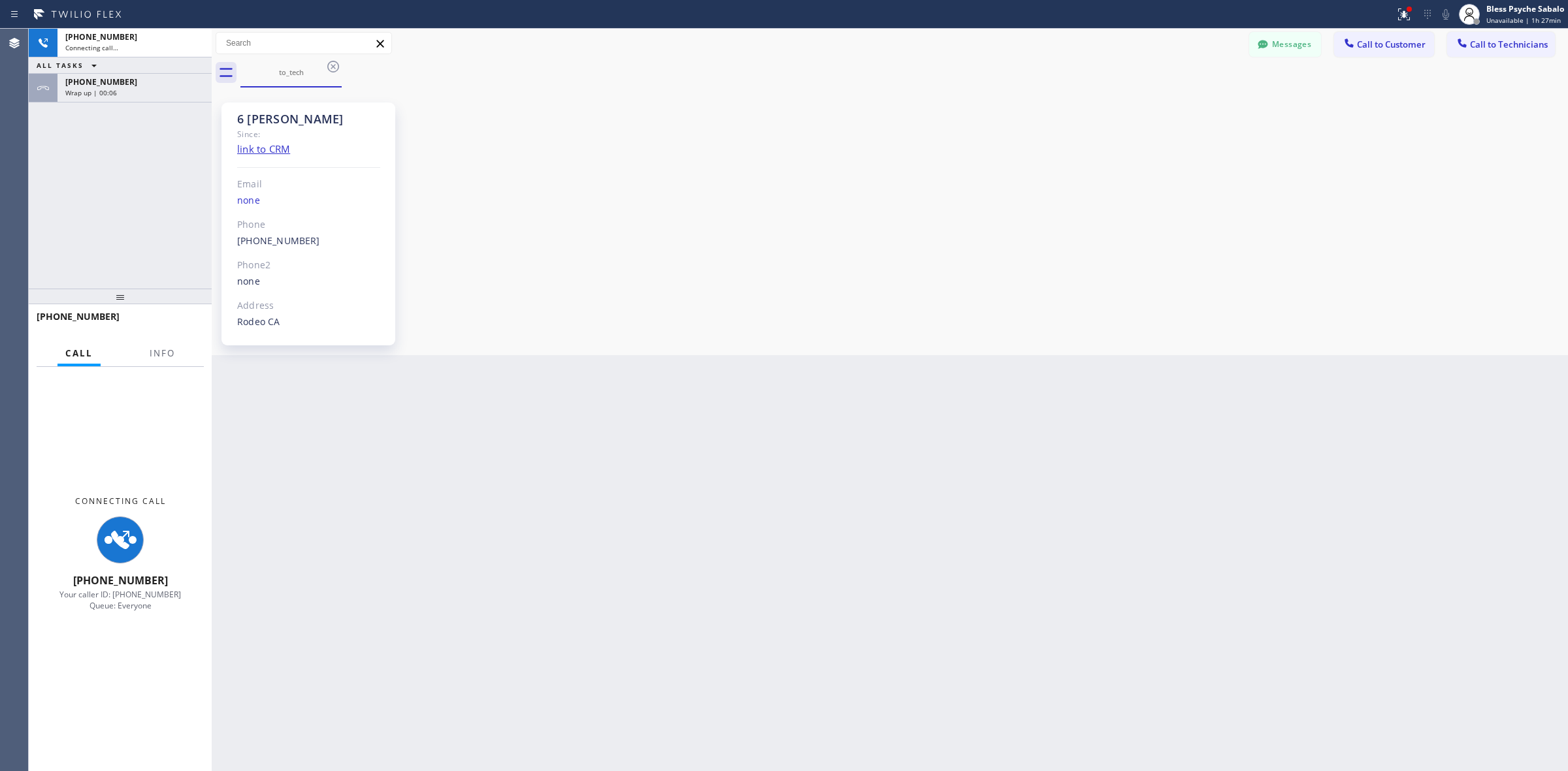
scroll to position [10858, 0]
click at [163, 247] on div "+14159078007 Connecting call… ALL TASKS ALL TASKS ACTIVE TASKS TASKS IN WRAP UP…" at bounding box center [120, 158] width 183 height 260
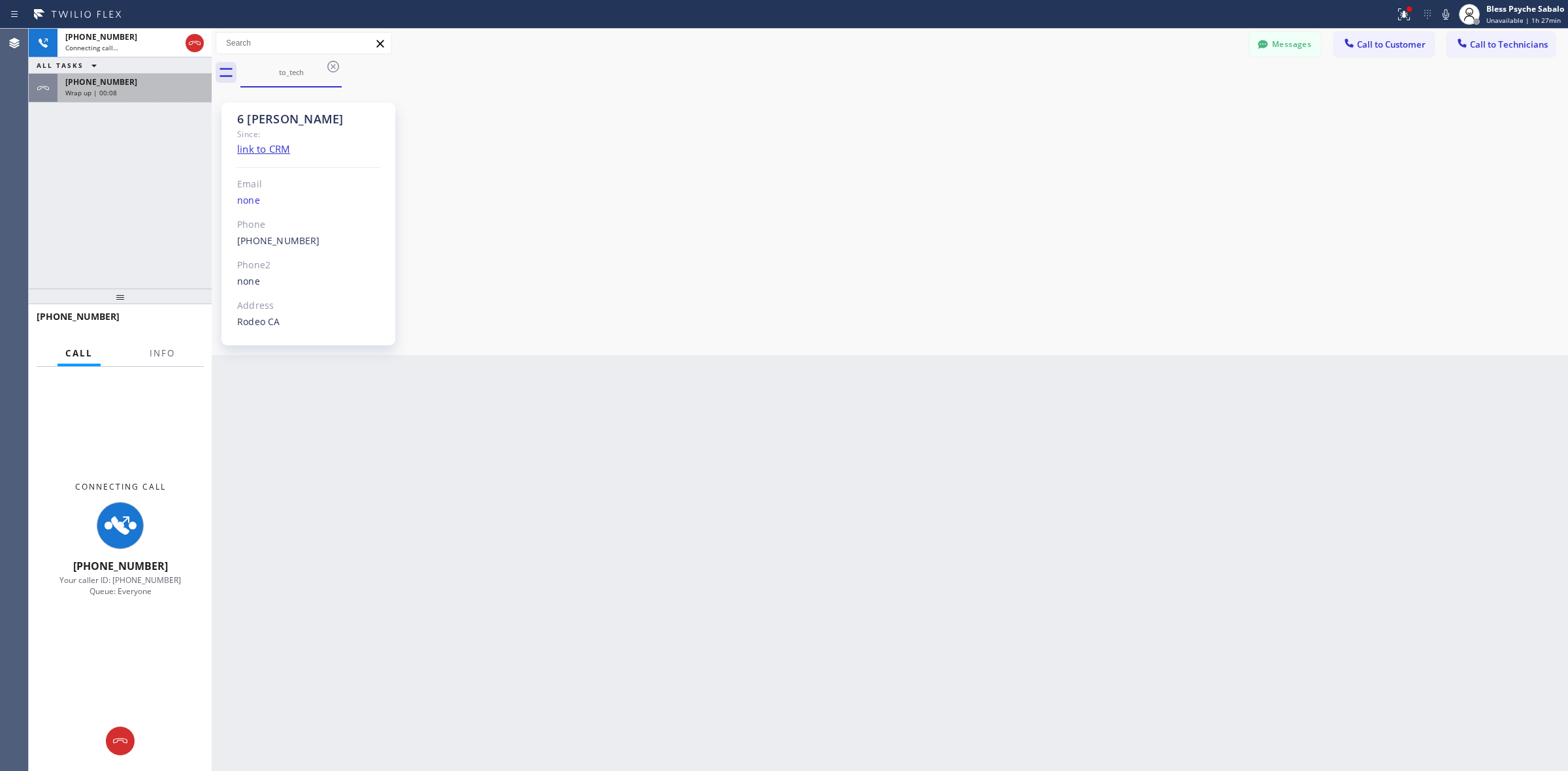
click at [183, 89] on div "Wrap up | 00:08" at bounding box center [134, 93] width 138 height 9
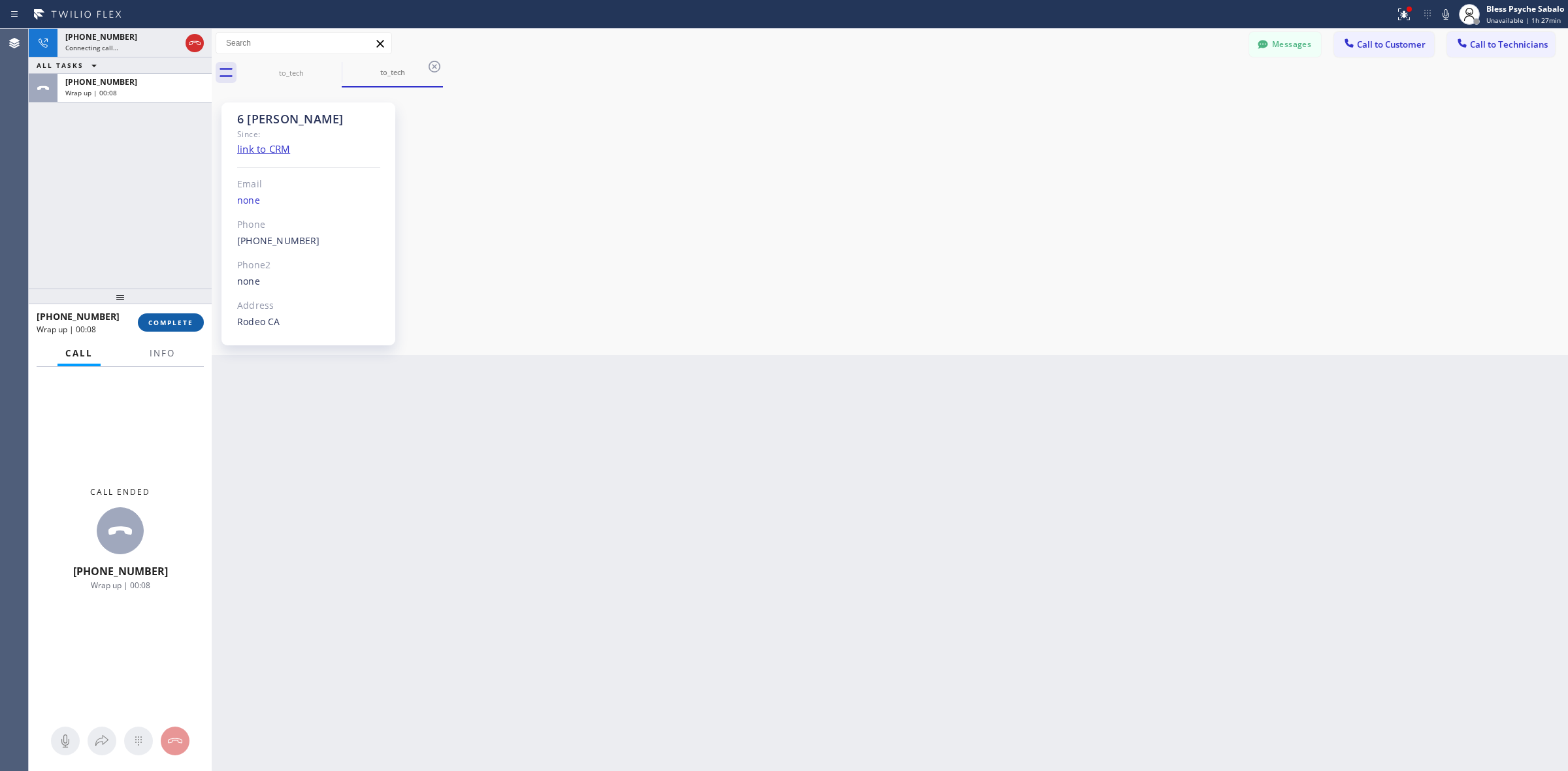
click at [161, 318] on span "COMPLETE" at bounding box center [171, 323] width 45 height 9
click at [184, 211] on div "+14159078007 Connecting call… ALL TASKS ALL TASKS ACTIVE TASKS TASKS IN WRAP UP…" at bounding box center [120, 158] width 183 height 260
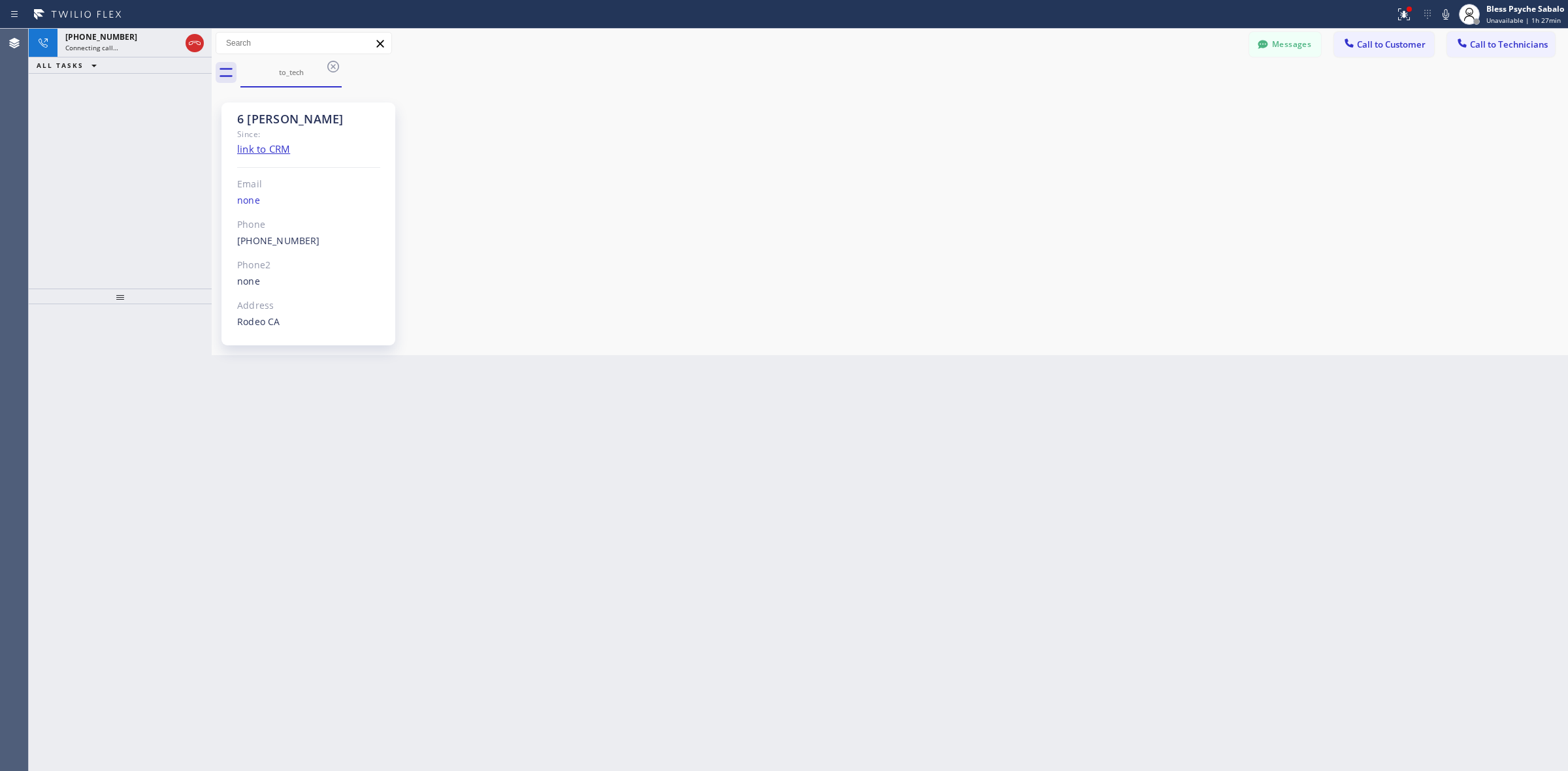
click at [925, 61] on div "to_tech" at bounding box center [904, 73] width 1327 height 30
click at [925, 31] on div "Messages Call to Customer Call to Technicians Outbound call Location Laguna Nig…" at bounding box center [890, 43] width 1356 height 30
click at [925, 37] on button "Messages" at bounding box center [1285, 44] width 72 height 25
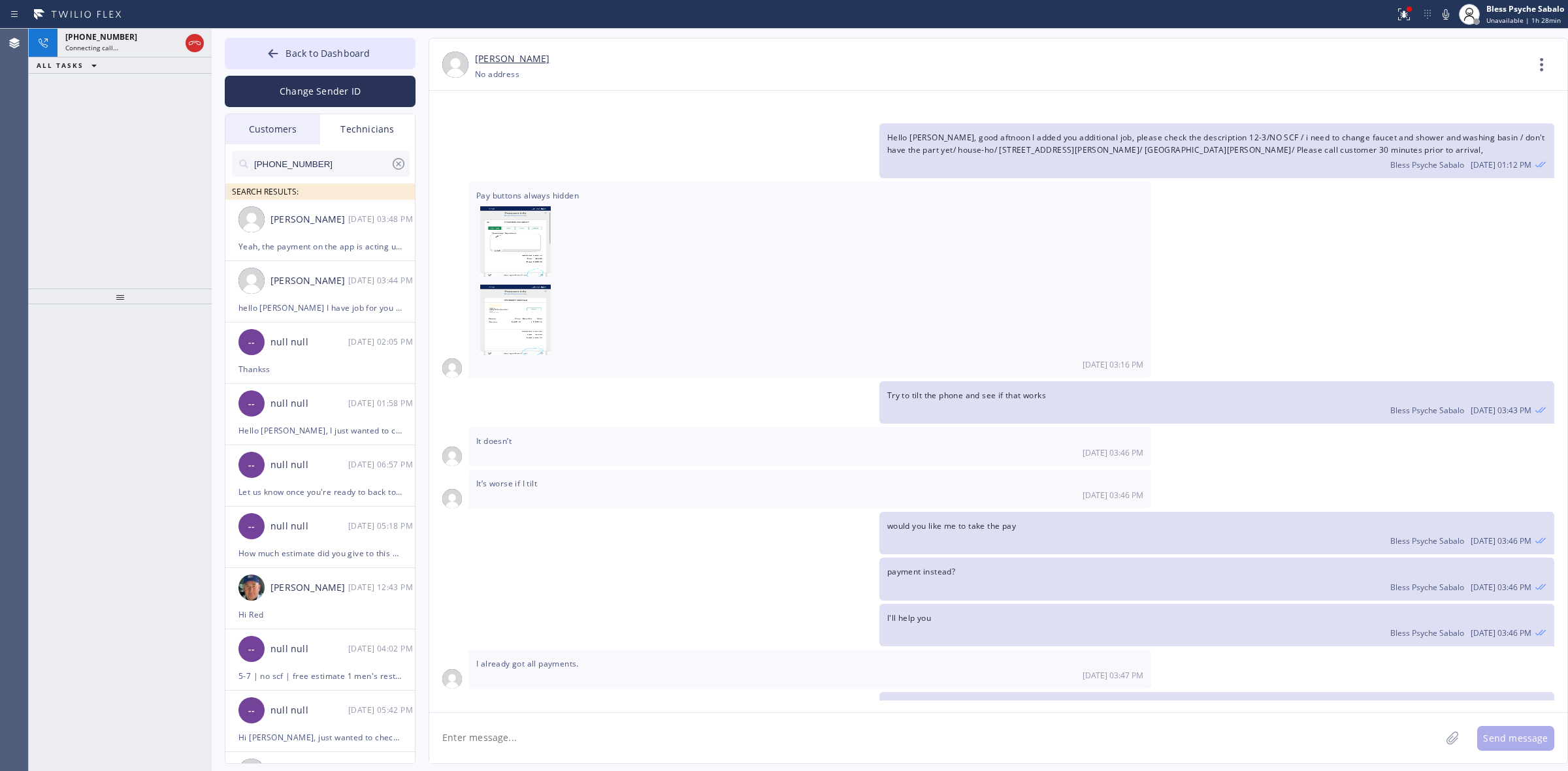
click at [658, 228] on span "Pay buttons always hidden" at bounding box center [809, 274] width 667 height 168
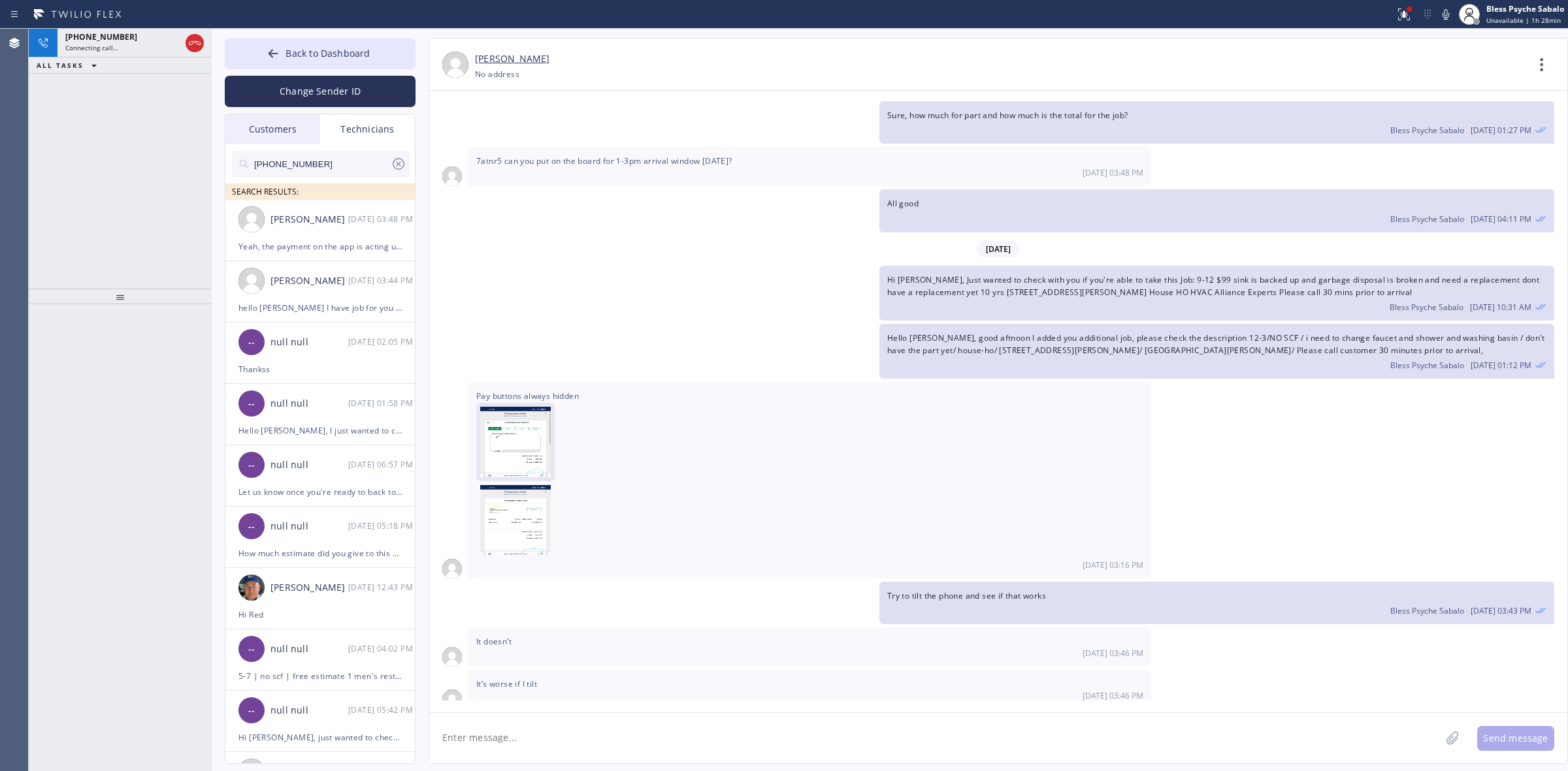
scroll to position [10695, 0]
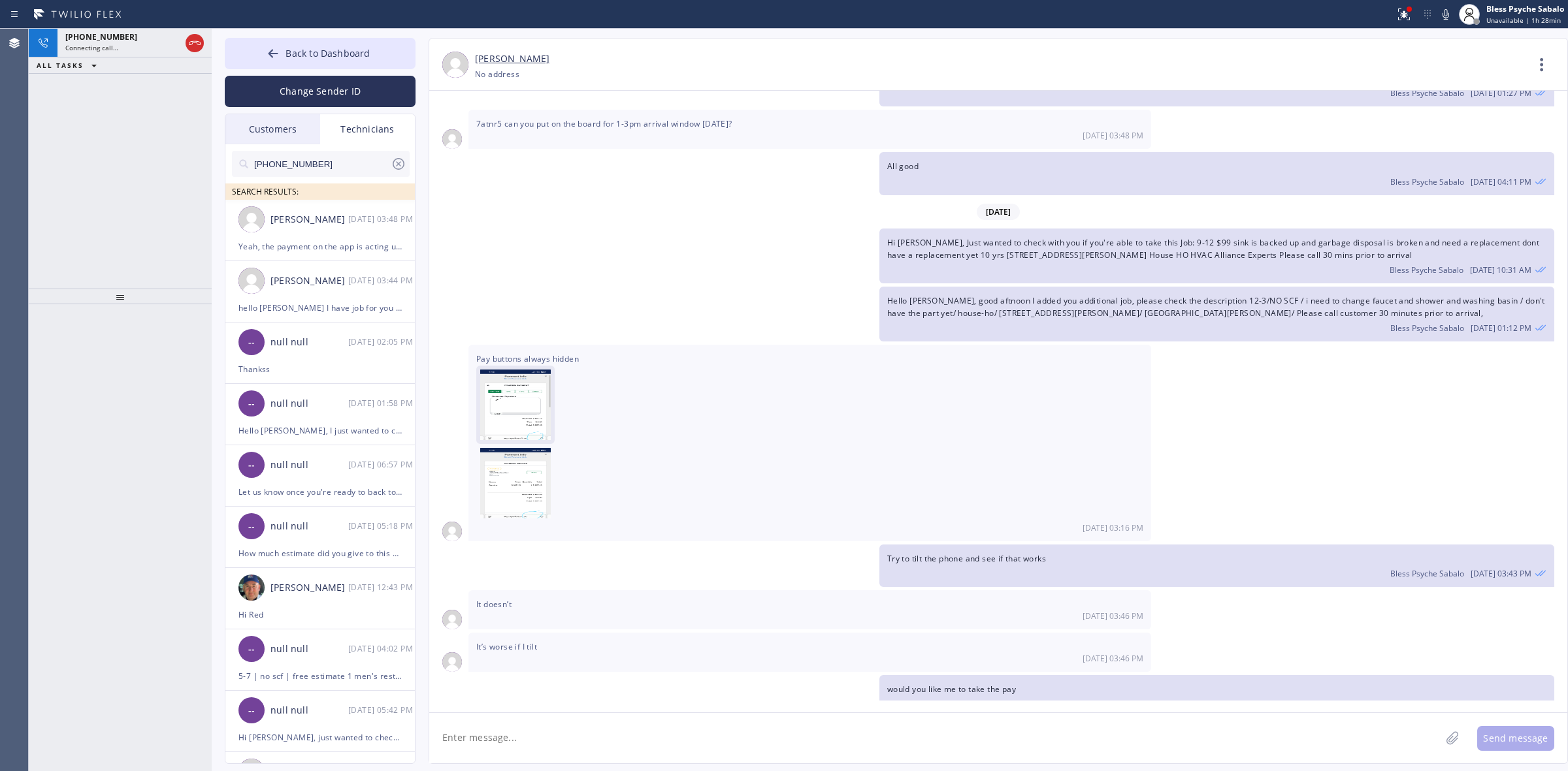
click at [491, 370] on img at bounding box center [515, 408] width 71 height 78
click at [339, 227] on div "Jacob Solomon 09/17 03:48 PM" at bounding box center [321, 219] width 191 height 39
click at [593, 742] on textarea at bounding box center [935, 738] width 1011 height 50
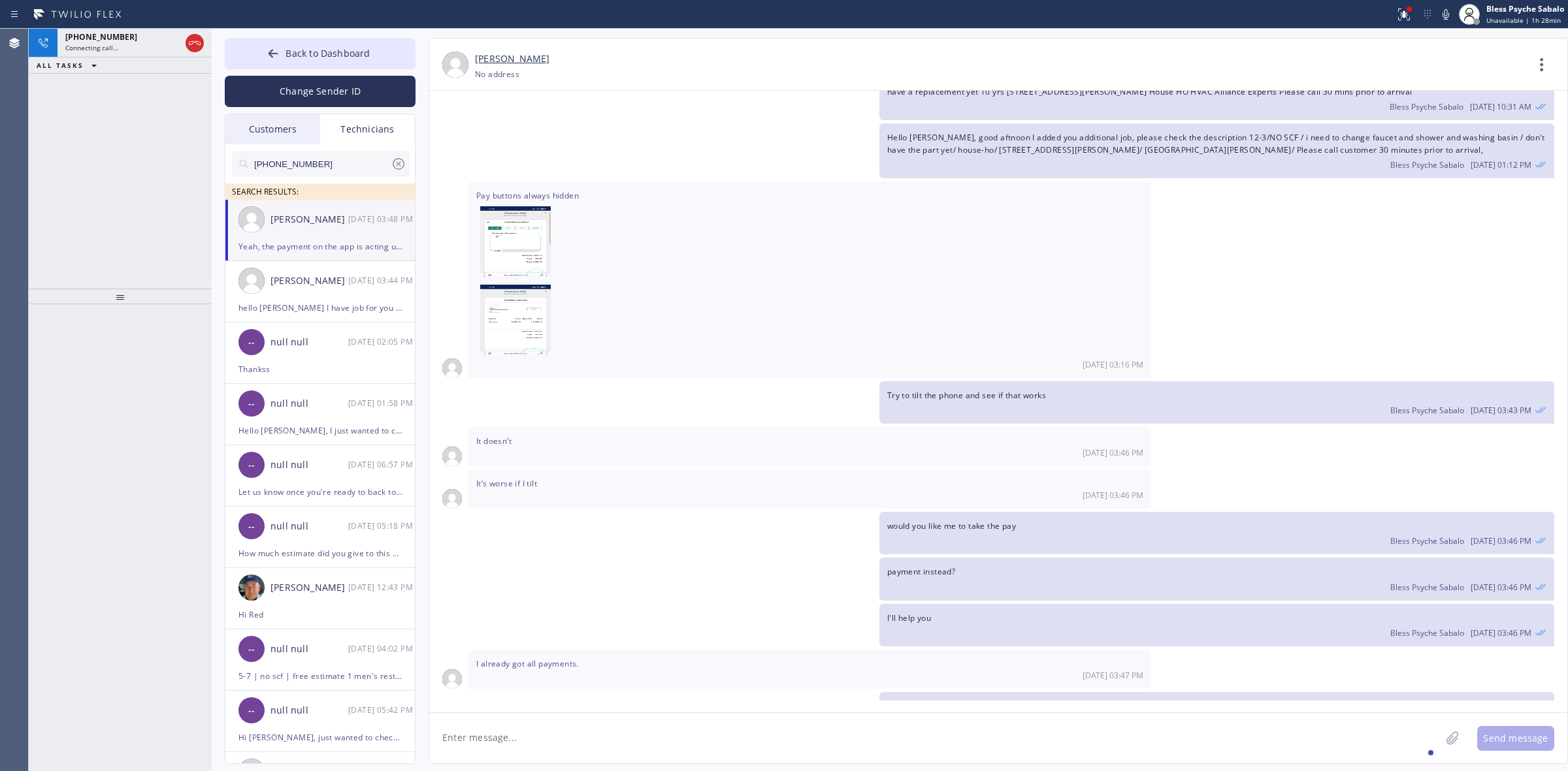
click at [854, 734] on textarea at bounding box center [935, 738] width 1011 height 50
click at [854, 726] on textarea at bounding box center [935, 738] width 1011 height 50
click at [198, 39] on icon at bounding box center [195, 43] width 16 height 16
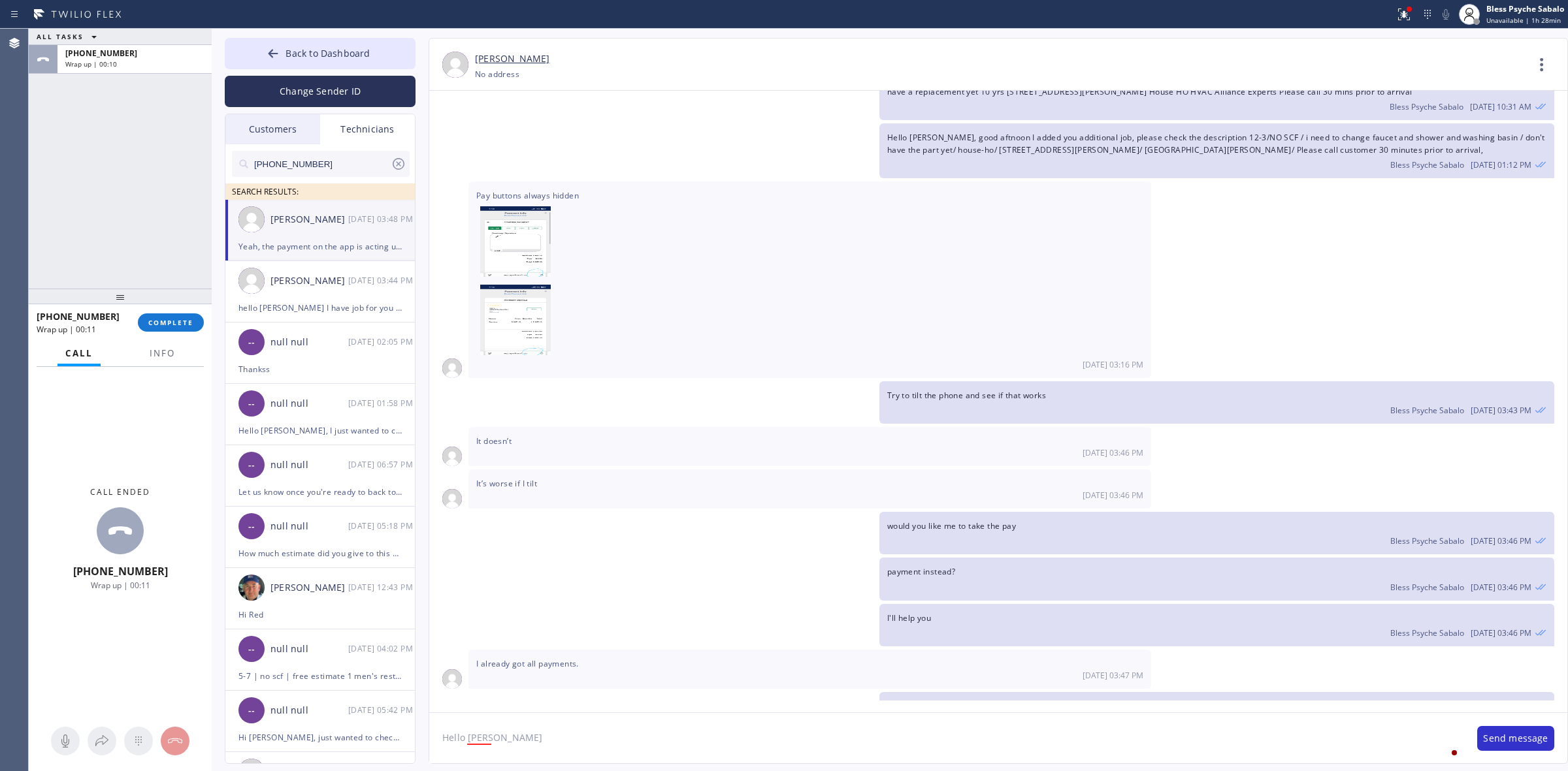
drag, startPoint x: 1060, startPoint y: 217, endPoint x: 978, endPoint y: 189, distance: 86.6
click at [925, 217] on span "Pay buttons always hidden" at bounding box center [809, 274] width 667 height 168
click at [534, 738] on textarea "Hello Jacob" at bounding box center [947, 738] width 1034 height 50
click at [155, 314] on button "COMPLETE" at bounding box center [170, 323] width 66 height 19
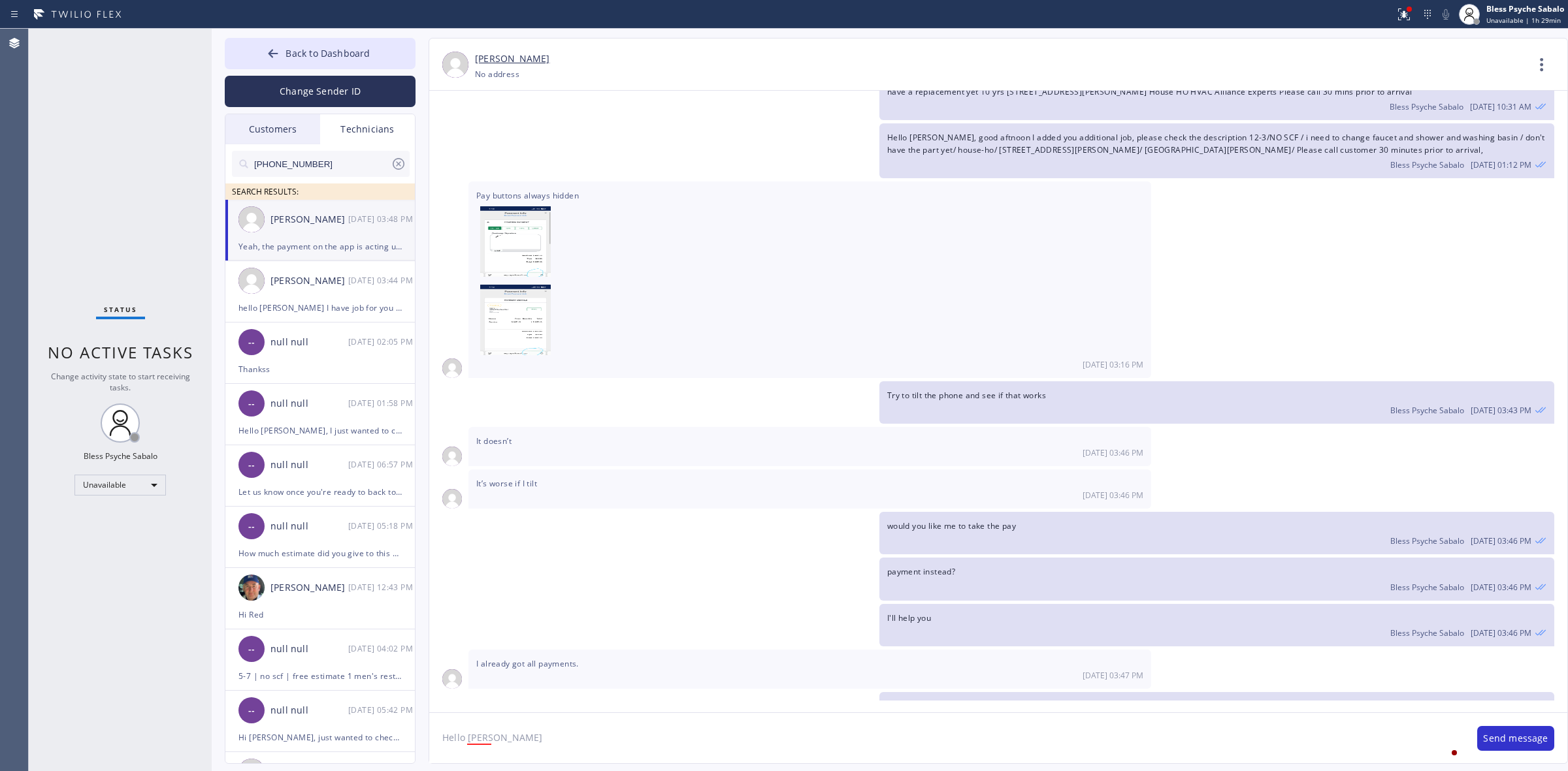
click at [534, 723] on textarea "Hello Jacob" at bounding box center [947, 738] width 1034 height 50
paste textarea "JPR6D5"
click at [500, 742] on textarea "Hello Jacob JPR6D5" at bounding box center [947, 738] width 1034 height 50
paste textarea "JPR6D5"
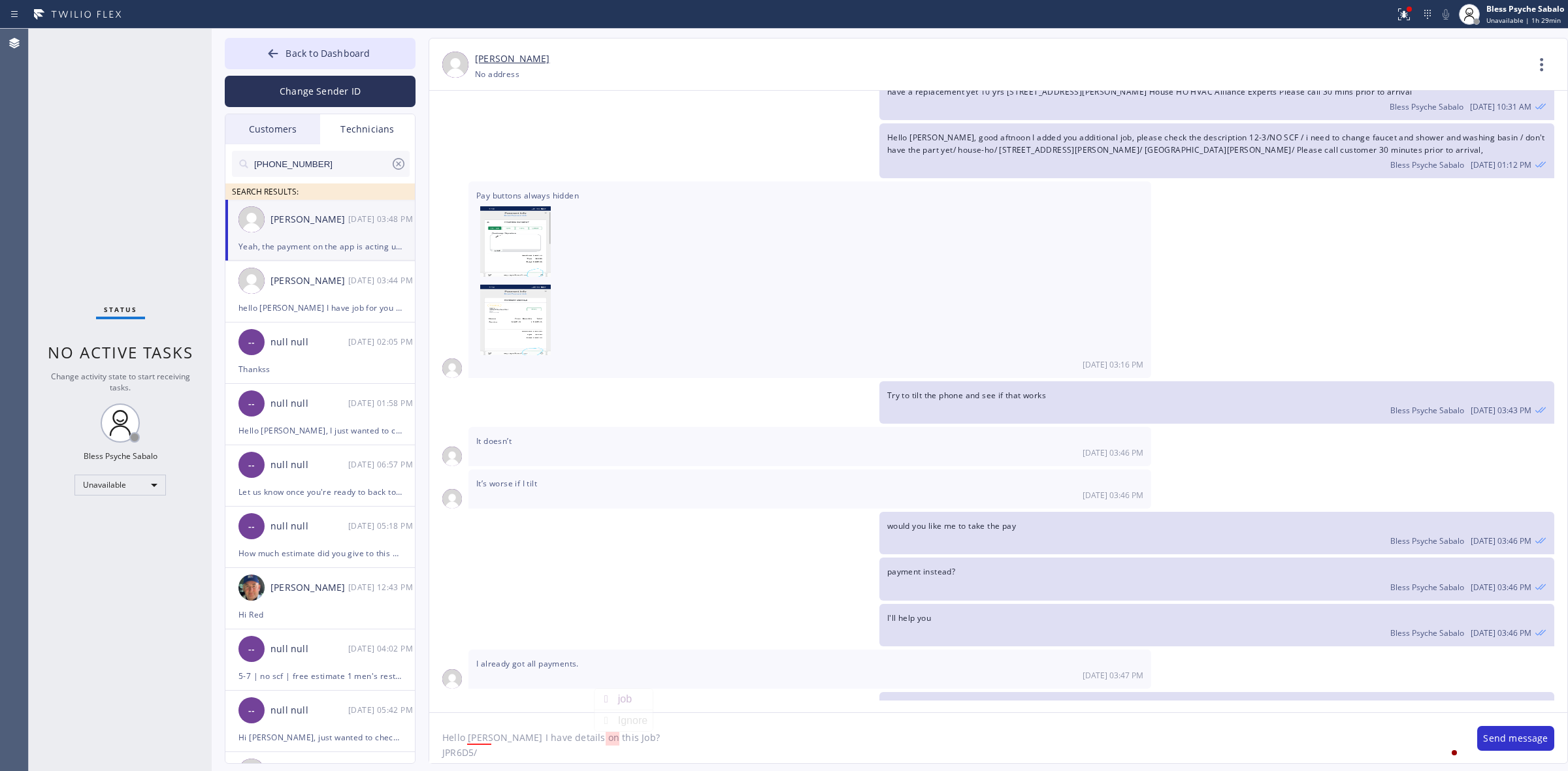
click at [567, 742] on textarea "Hello Jacob Can I have details on this Job? JPR6D5/" at bounding box center [947, 738] width 1034 height 50
paste textarea "Diana Lau"
type textarea "Hello Jacob Can I have details on this Job? JPR6D5/Diana Lau John has been aski…"
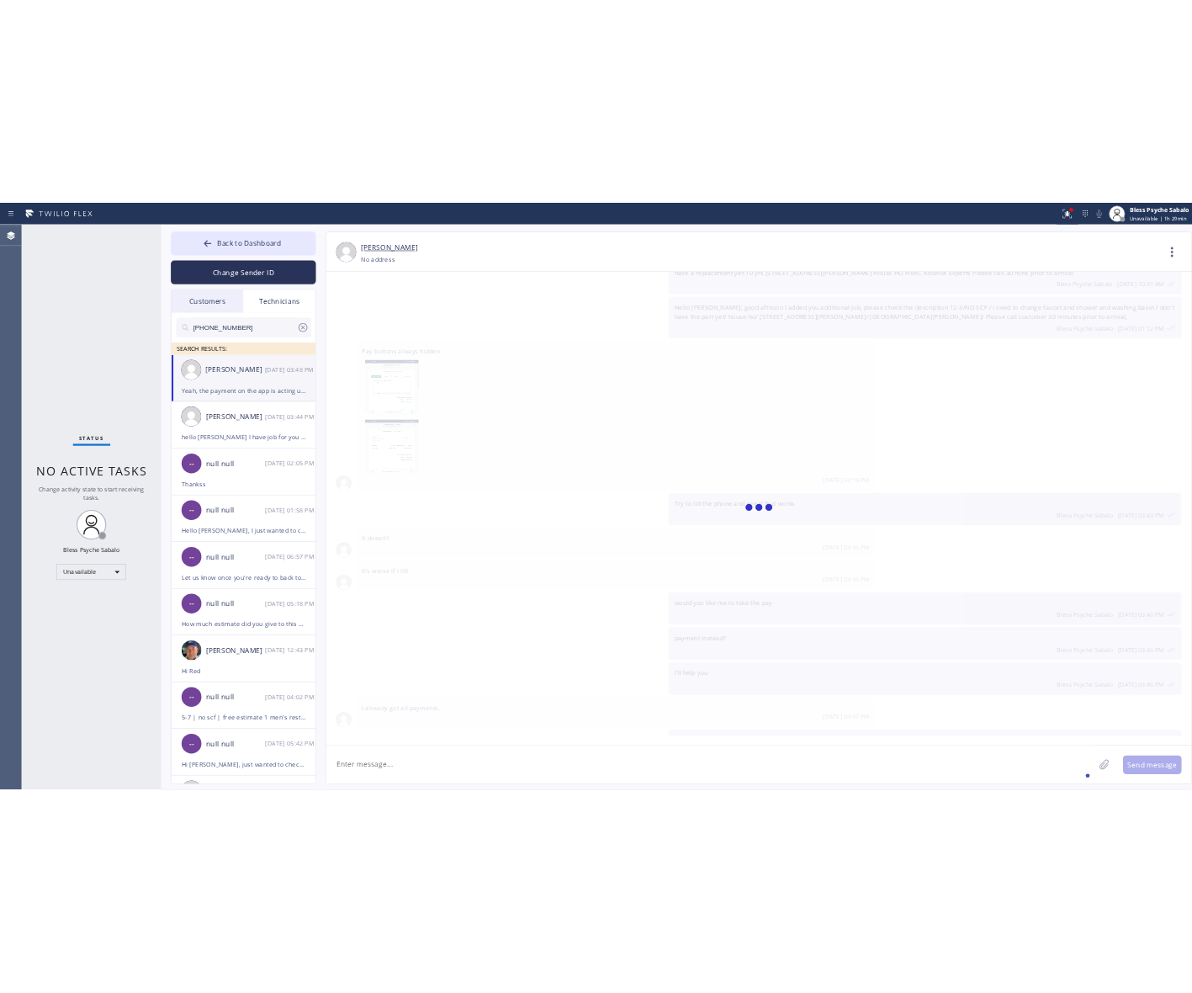
scroll to position [14043, 0]
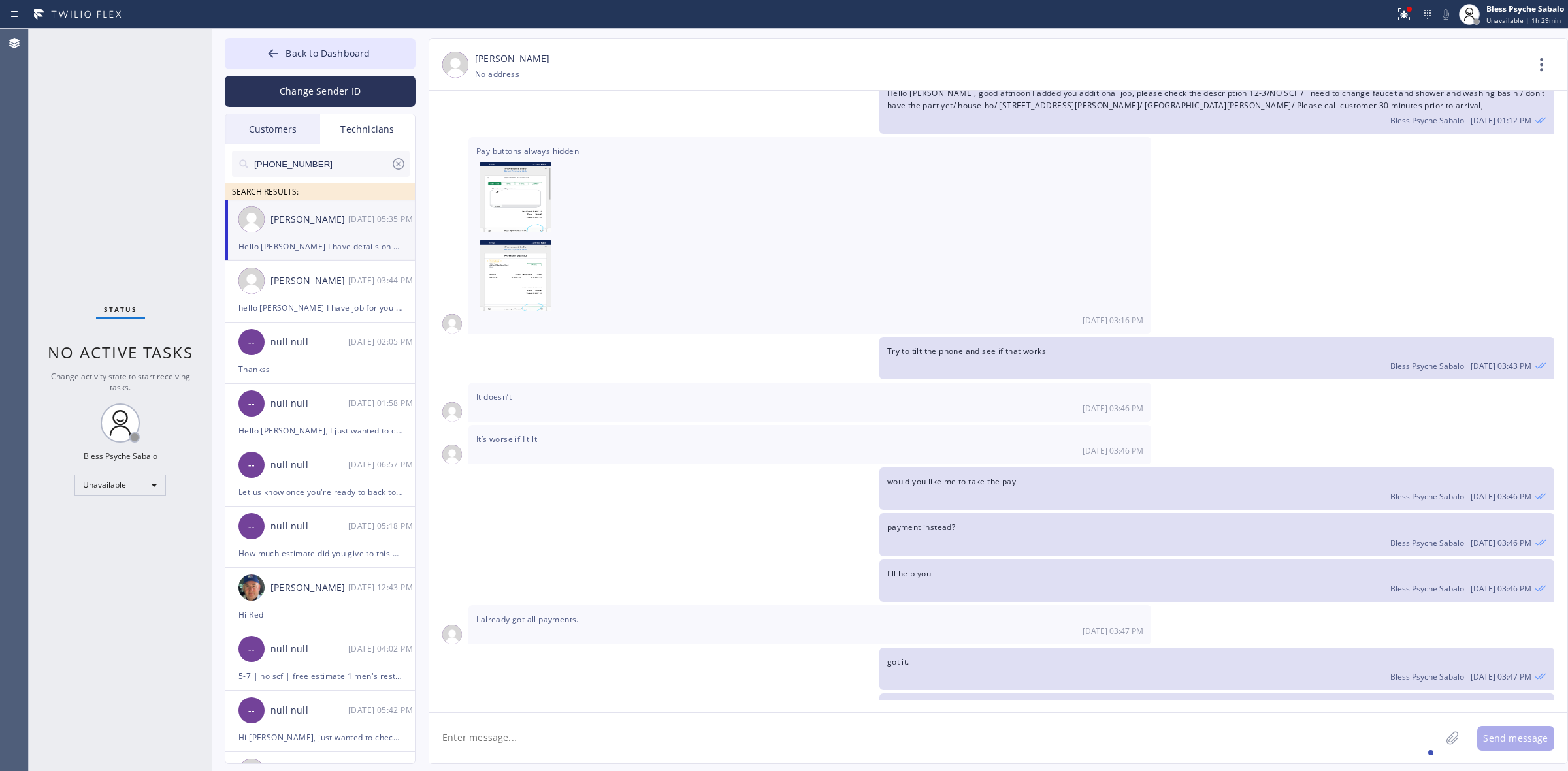
click at [727, 648] on div "got it. Bless Psyche Sabalo 09/17 03:47 PM" at bounding box center [992, 669] width 1125 height 43
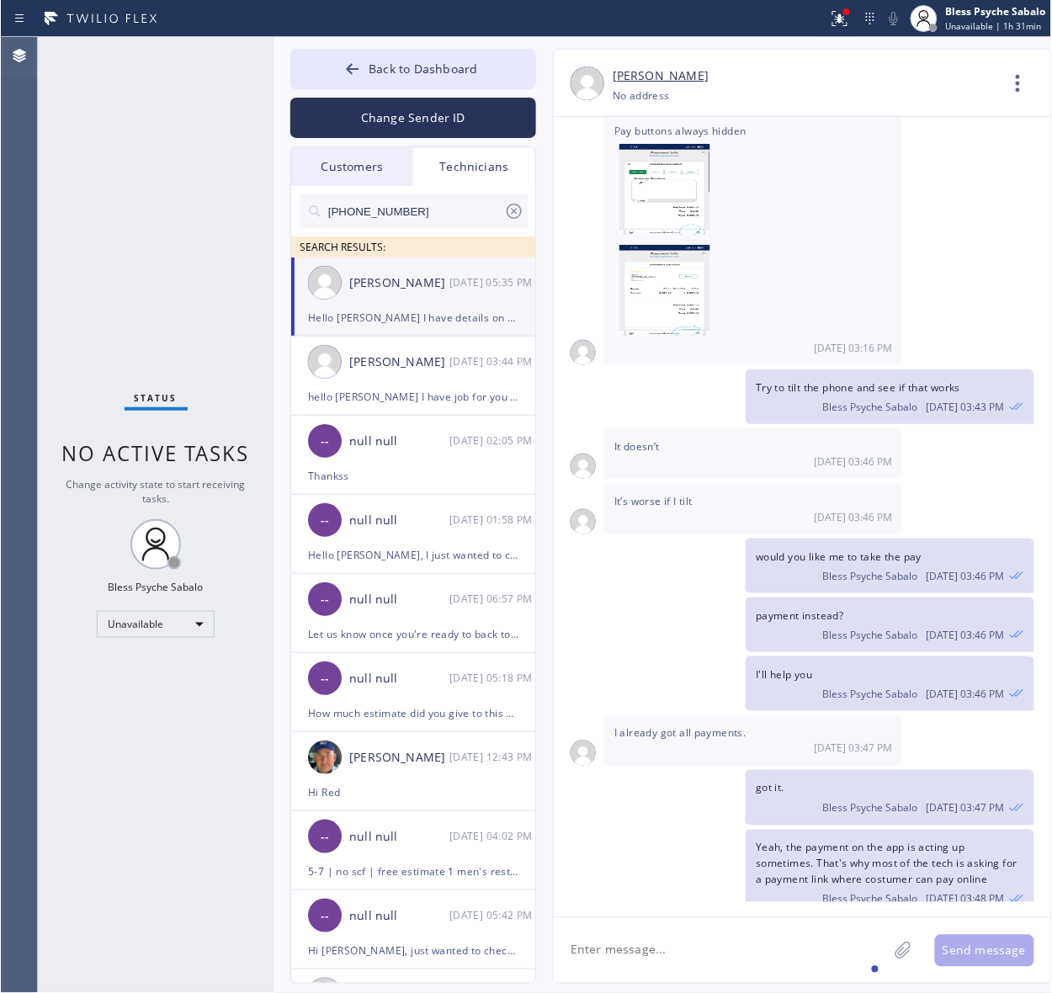
scroll to position [16788, 0]
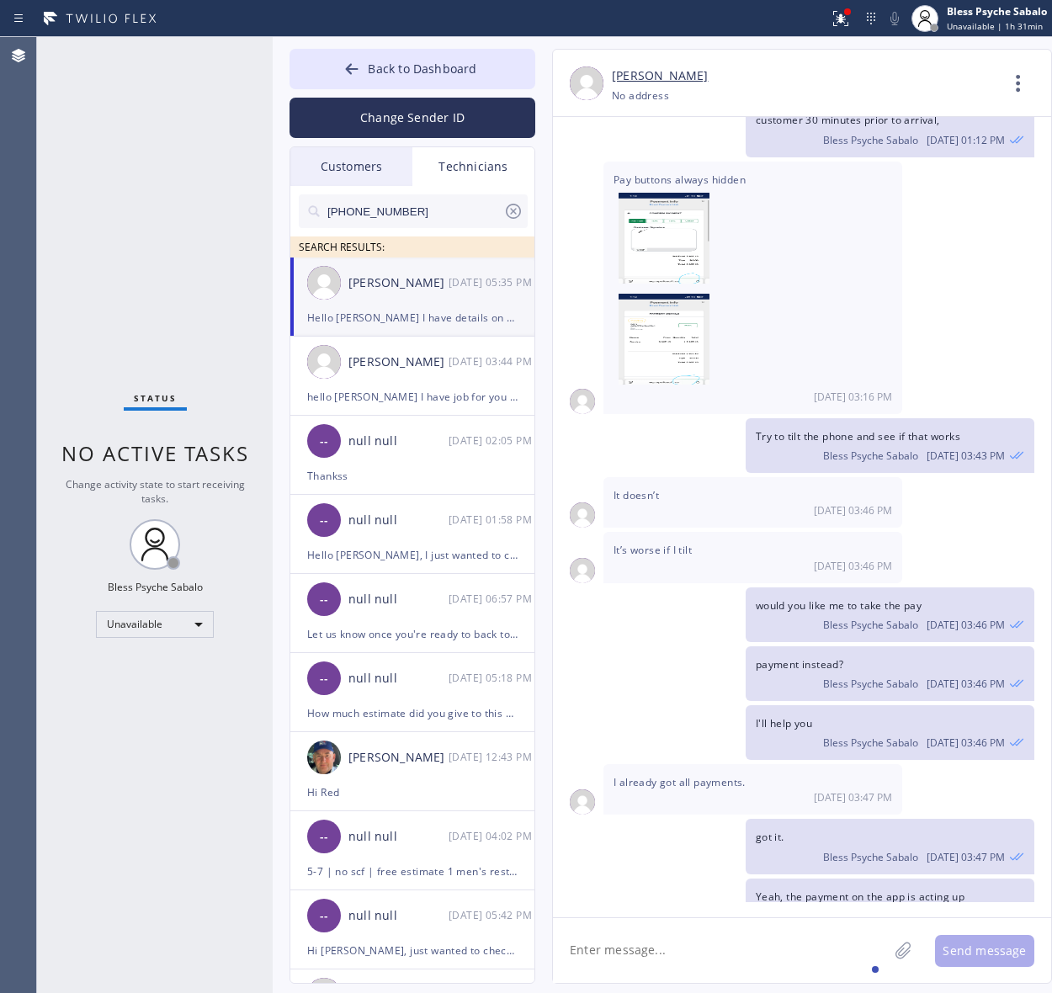
click at [897, 212] on div "Pay buttons always hidden 09/17 03:16 PM" at bounding box center [752, 288] width 299 height 252
click at [1039, 76] on div "Contact Full Information Call to Technician" at bounding box center [1024, 86] width 53 height 40
click at [1018, 81] on icon at bounding box center [1018, 83] width 40 height 40
click at [902, 172] on li "Call to Technician" at bounding box center [916, 173] width 244 height 44
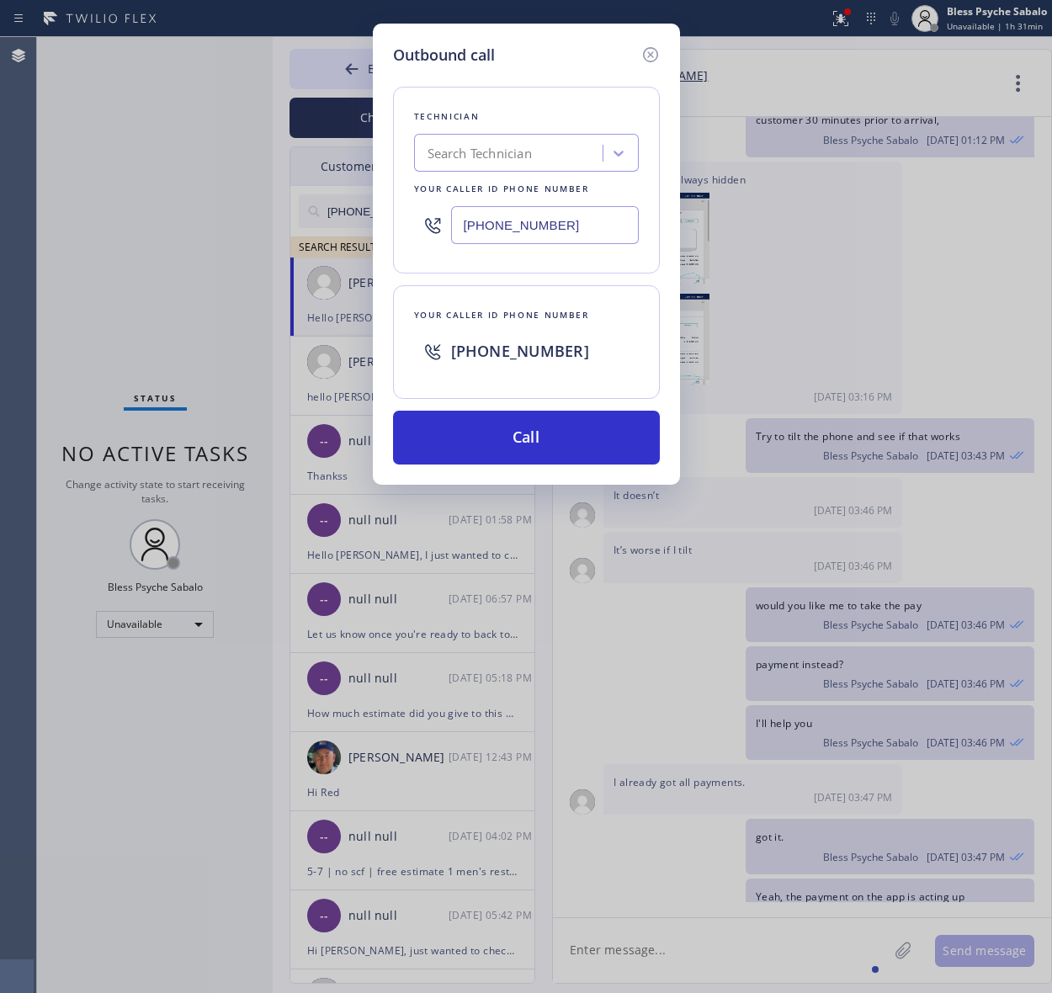
click at [854, 221] on div "Outbound call Technician Search Technician Your caller id phone number (415) 90…" at bounding box center [526, 496] width 1052 height 993
click at [498, 439] on button "Call" at bounding box center [526, 438] width 267 height 54
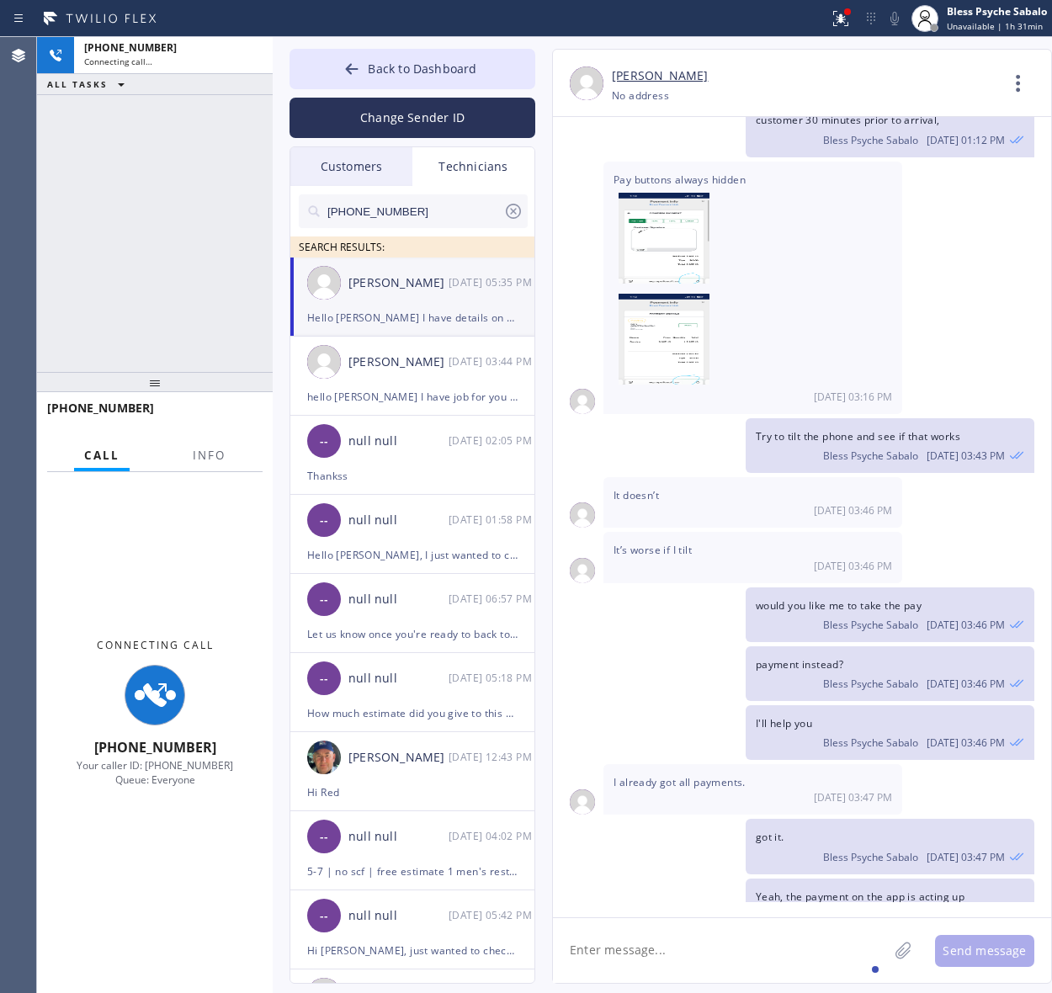
click at [607, 477] on div "It doesn’t 09/17 03:46 PM" at bounding box center [752, 502] width 299 height 50
click at [460, 149] on div "Technicians" at bounding box center [473, 166] width 122 height 39
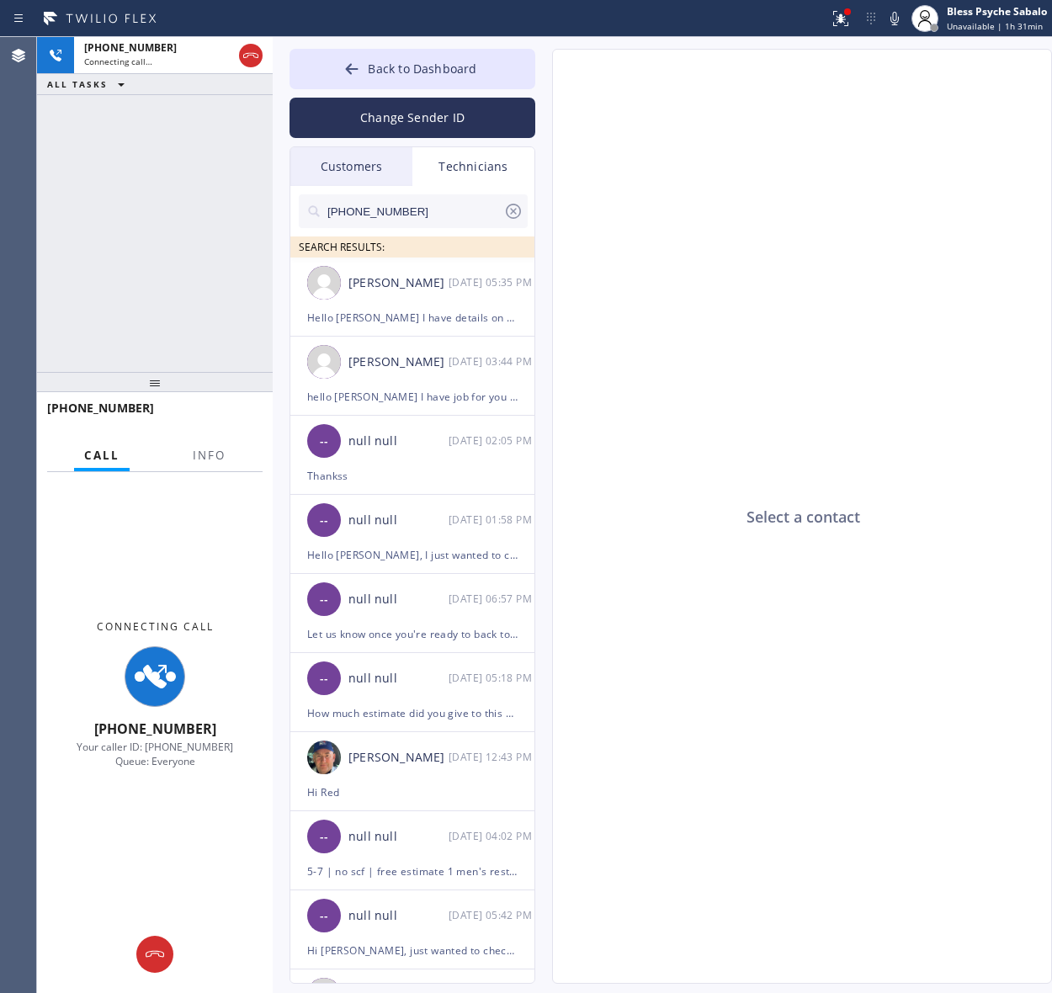
click at [346, 160] on div "Customers" at bounding box center [351, 166] width 122 height 39
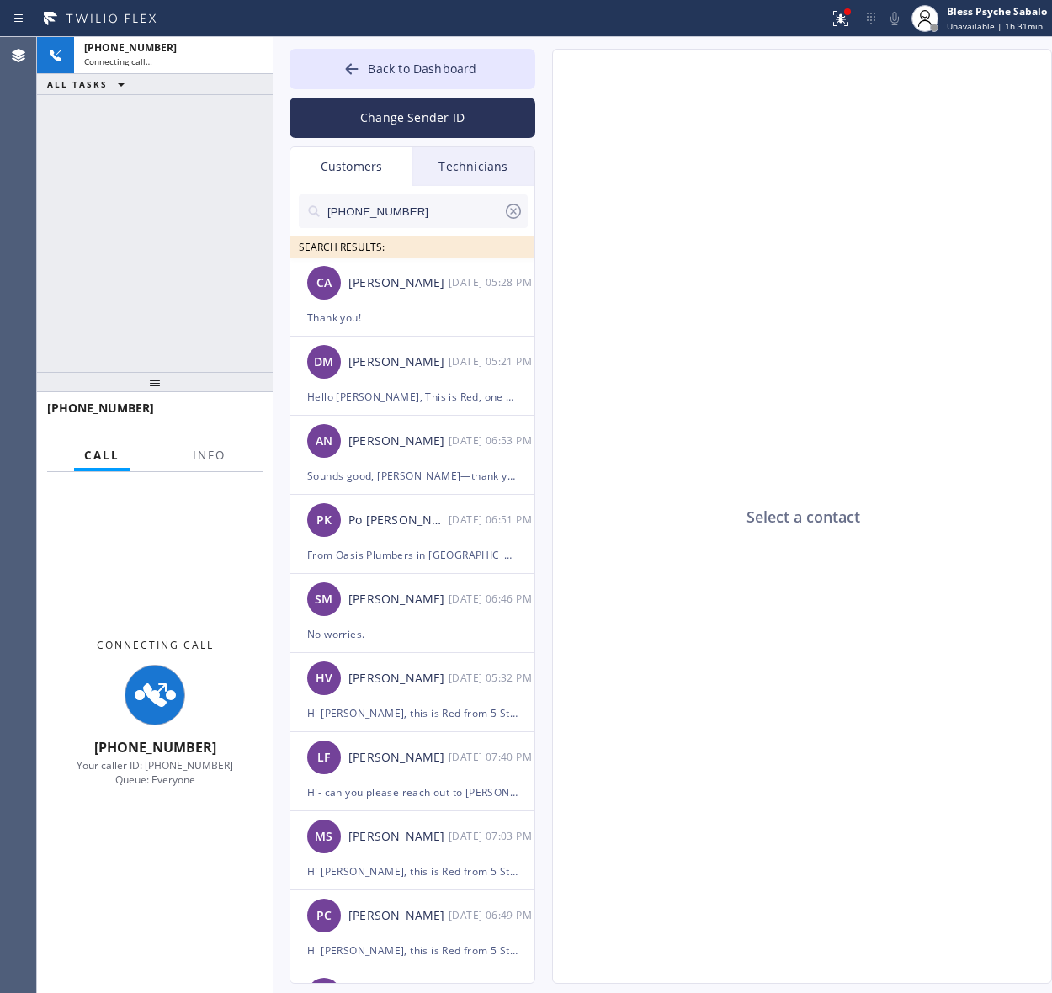
drag, startPoint x: 366, startPoint y: 210, endPoint x: 383, endPoint y: 209, distance: 16.9
click at [367, 210] on input "(626) 475-3504" at bounding box center [414, 211] width 177 height 34
click at [394, 209] on input "(626) 475-3504" at bounding box center [414, 211] width 177 height 34
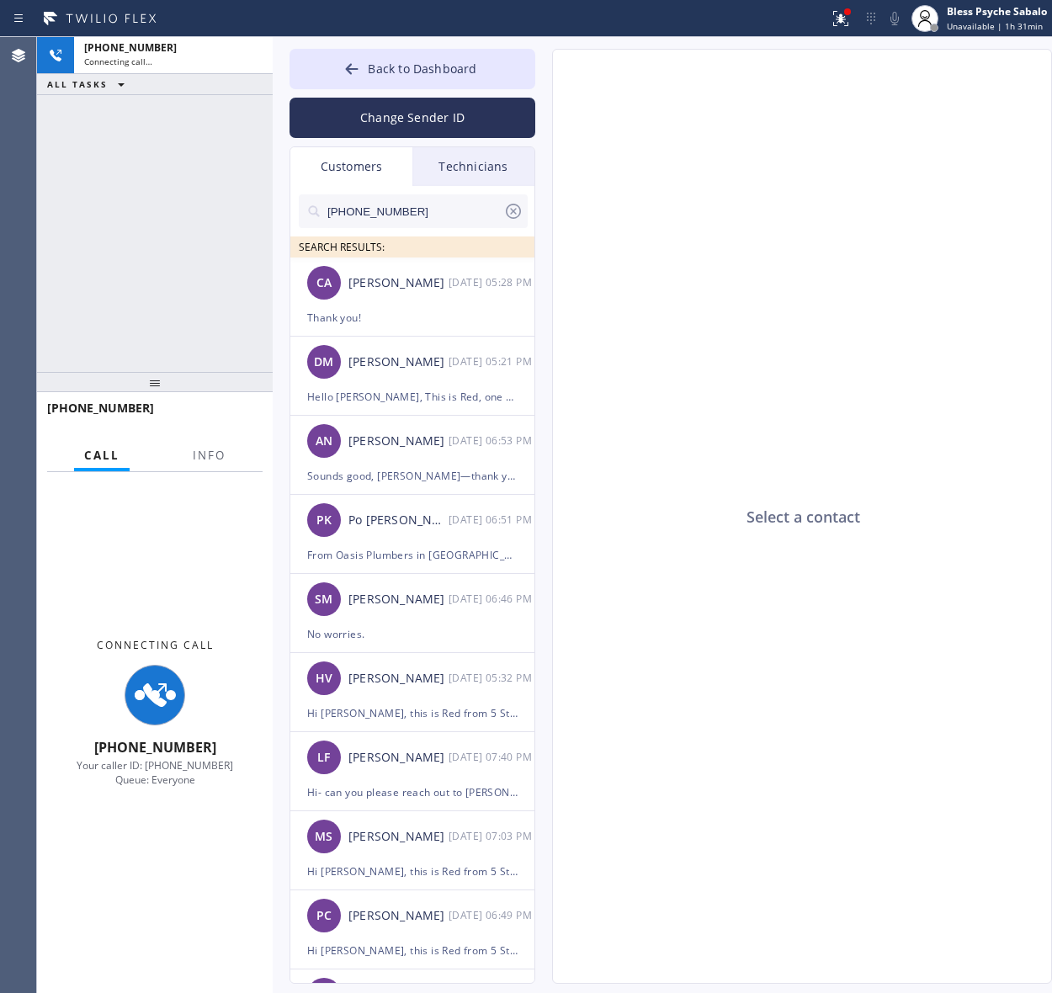
paste input "text"
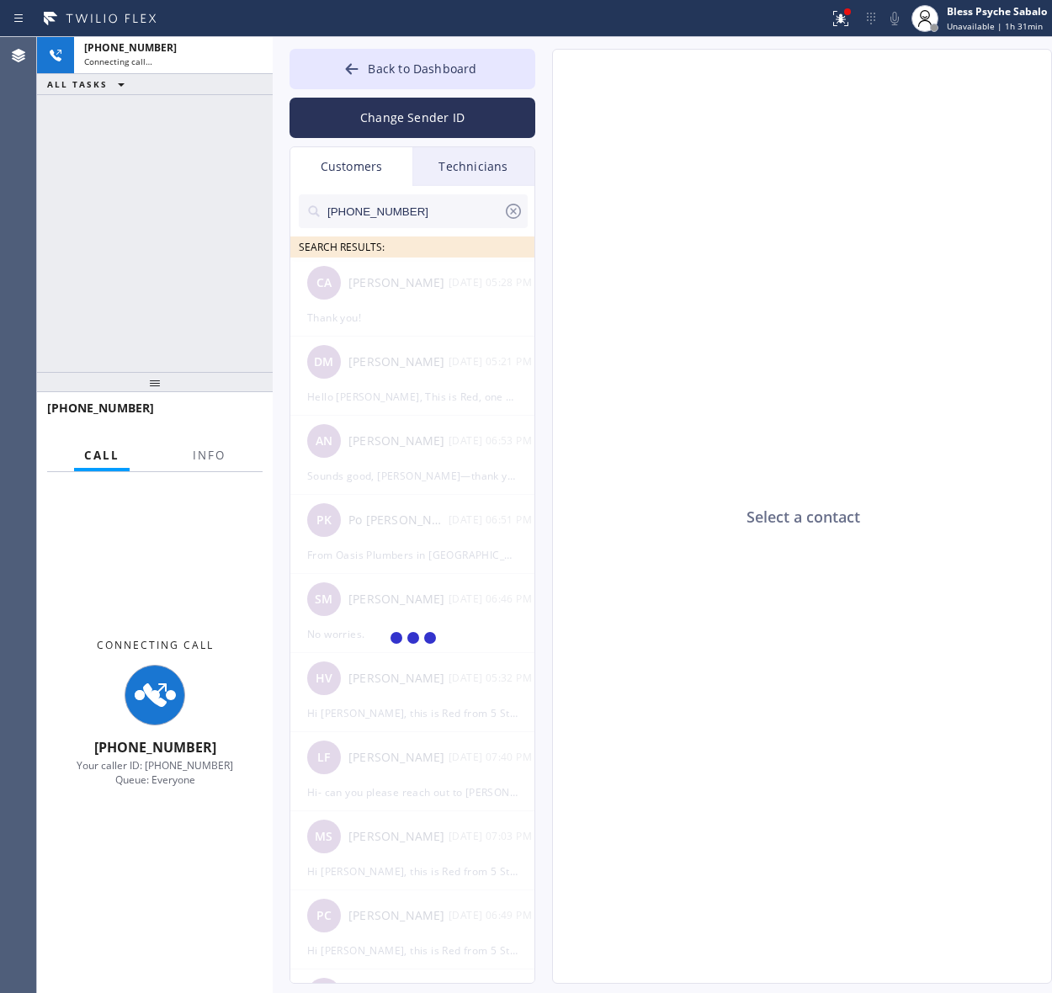
type input "(626) 475-3504"
click at [228, 455] on button "Info" at bounding box center [209, 455] width 53 height 33
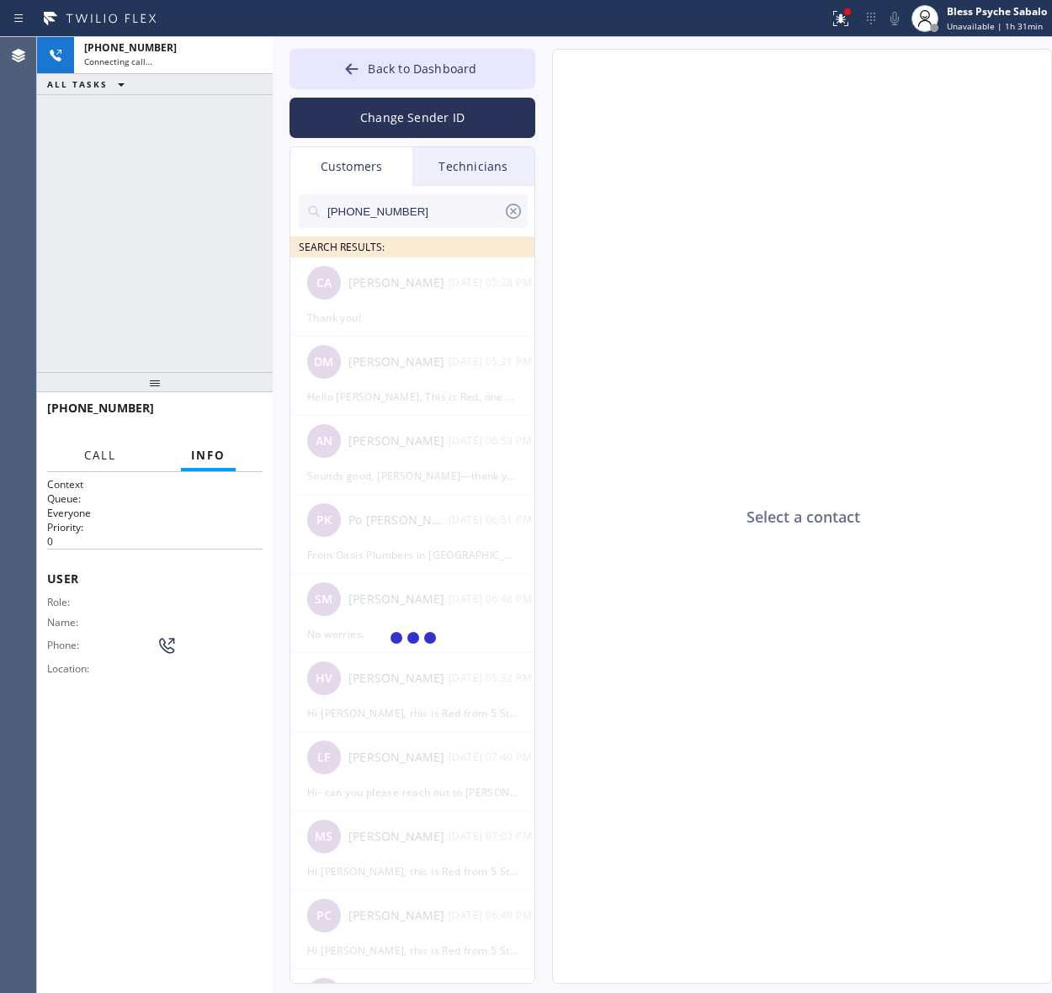
click at [94, 458] on span "Call" at bounding box center [100, 455] width 32 height 15
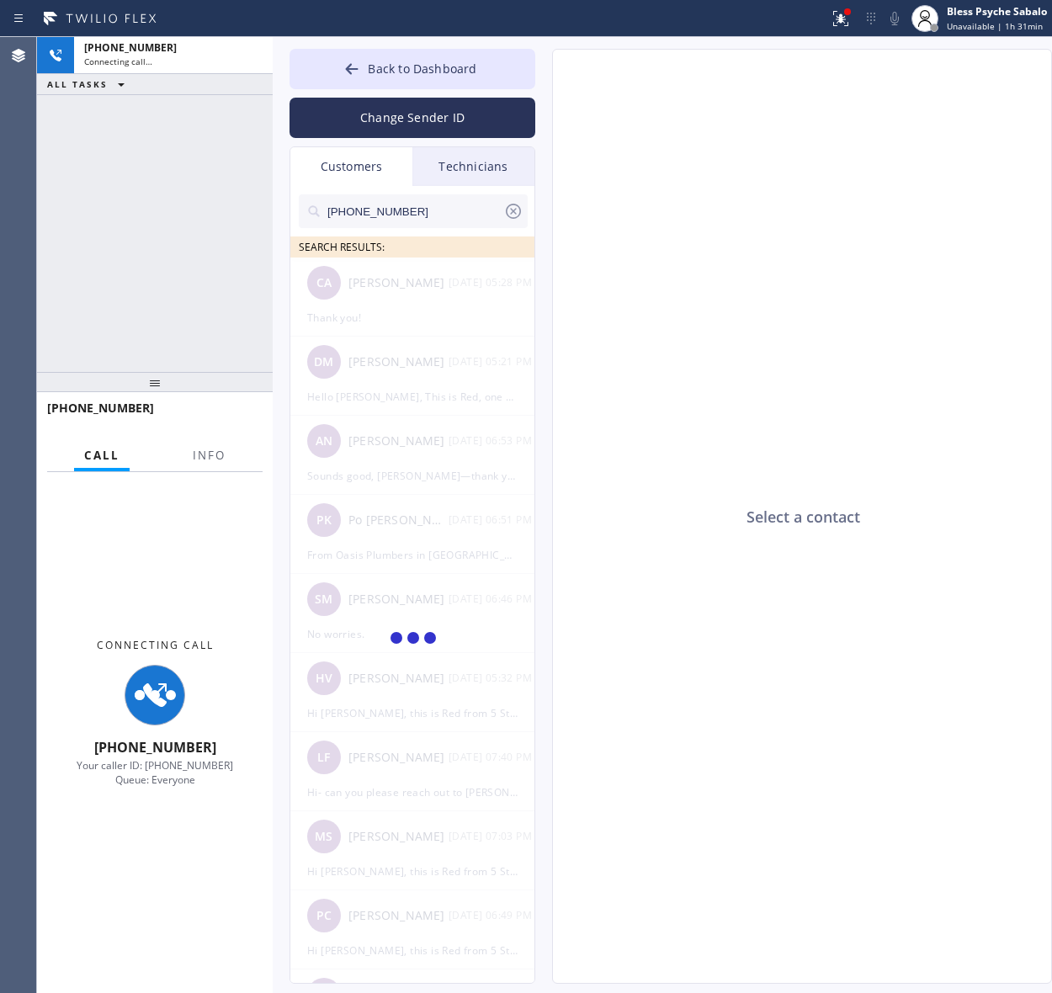
click at [204, 468] on div at bounding box center [209, 469] width 53 height 3
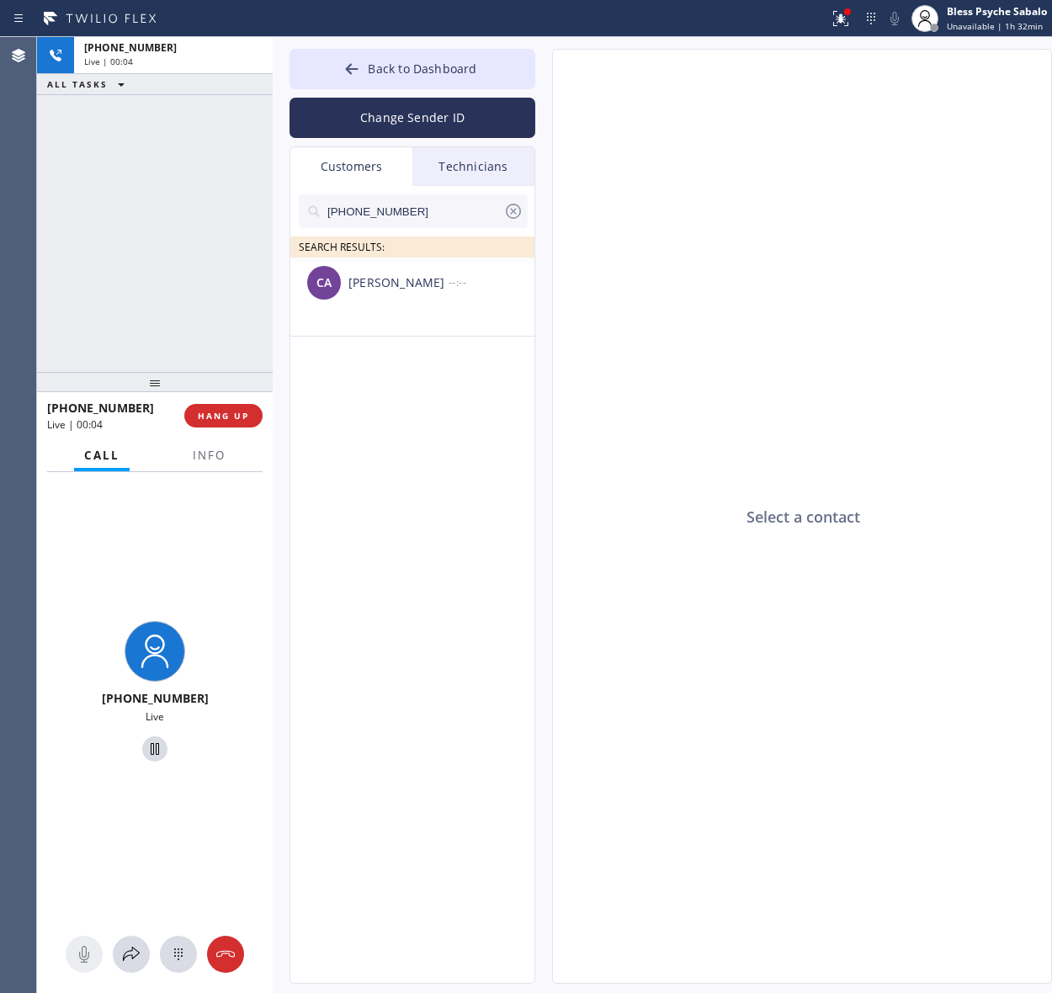
drag, startPoint x: 408, startPoint y: 578, endPoint x: 391, endPoint y: 372, distance: 206.8
click at [414, 569] on div "(626) 475-3504 SEARCH RESULTS: CA Chad Algorri --:--" at bounding box center [413, 603] width 246 height 835
click at [463, 161] on div "Technicians" at bounding box center [473, 166] width 122 height 39
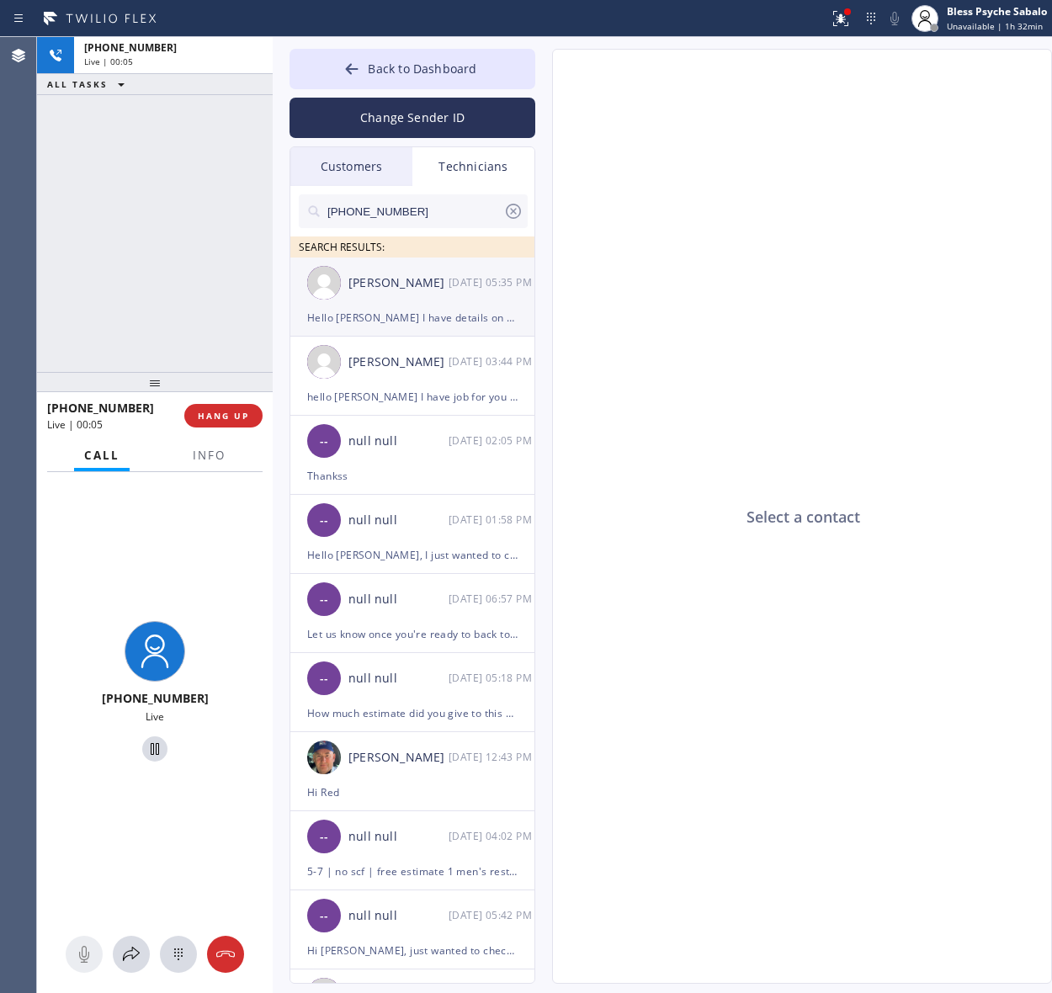
click at [426, 275] on div "[PERSON_NAME]" at bounding box center [398, 282] width 100 height 19
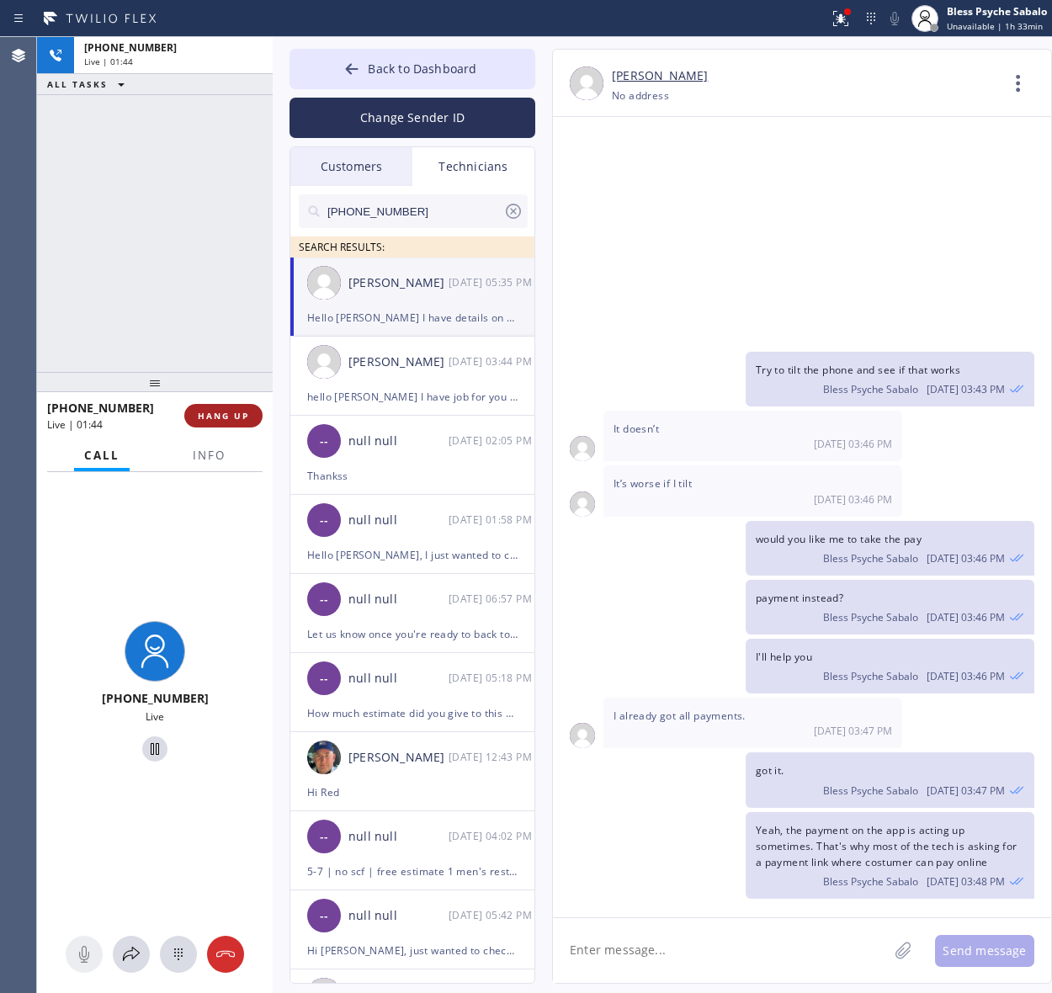
click at [203, 422] on button "HANG UP" at bounding box center [223, 416] width 78 height 24
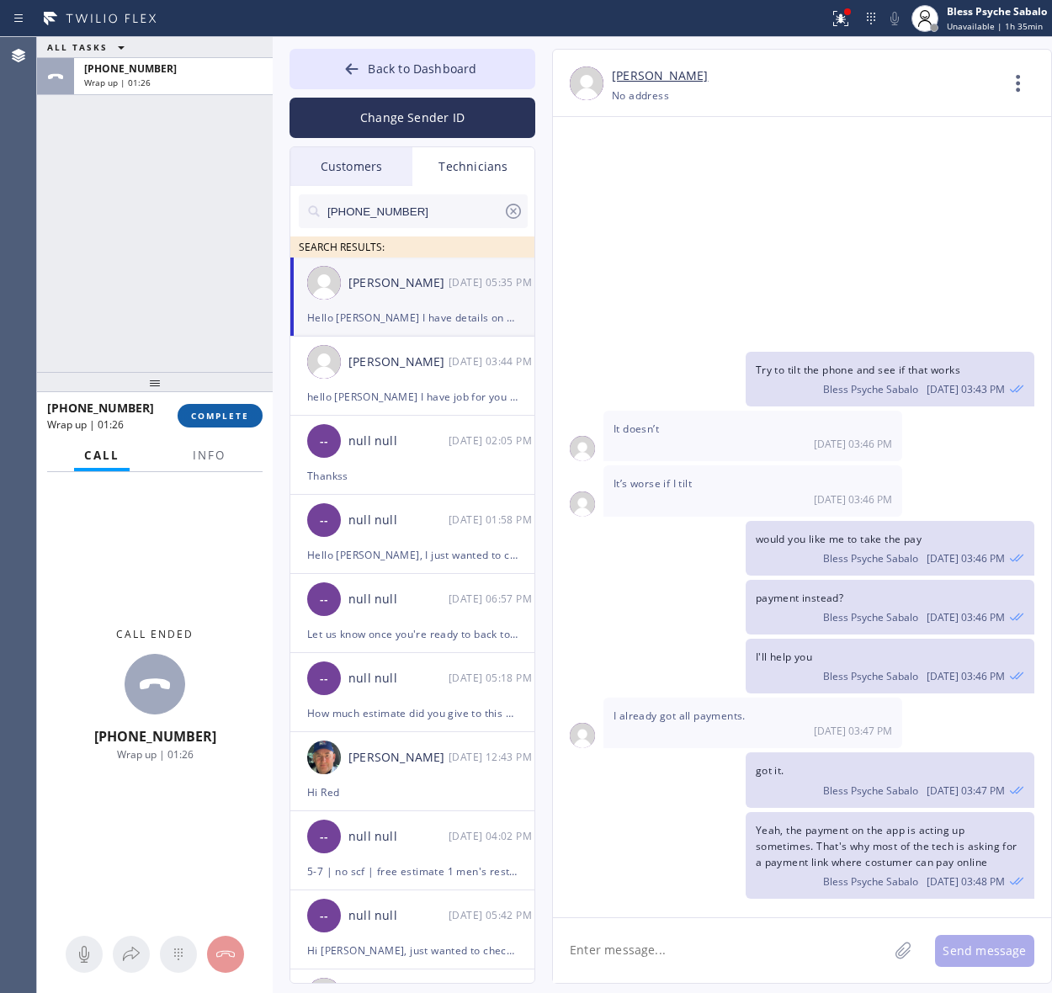
click at [249, 404] on button "COMPLETE" at bounding box center [219, 416] width 85 height 24
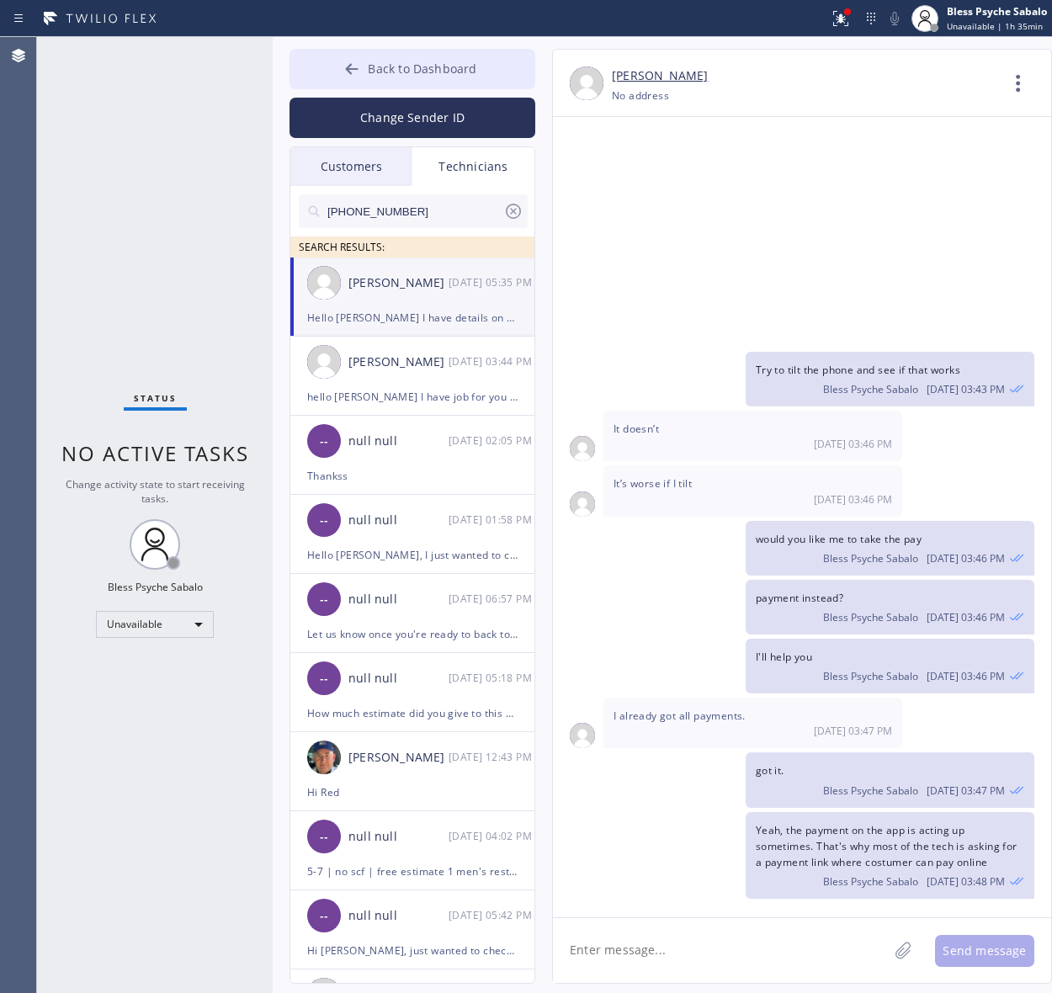
click at [387, 61] on span "Back to Dashboard" at bounding box center [422, 69] width 109 height 16
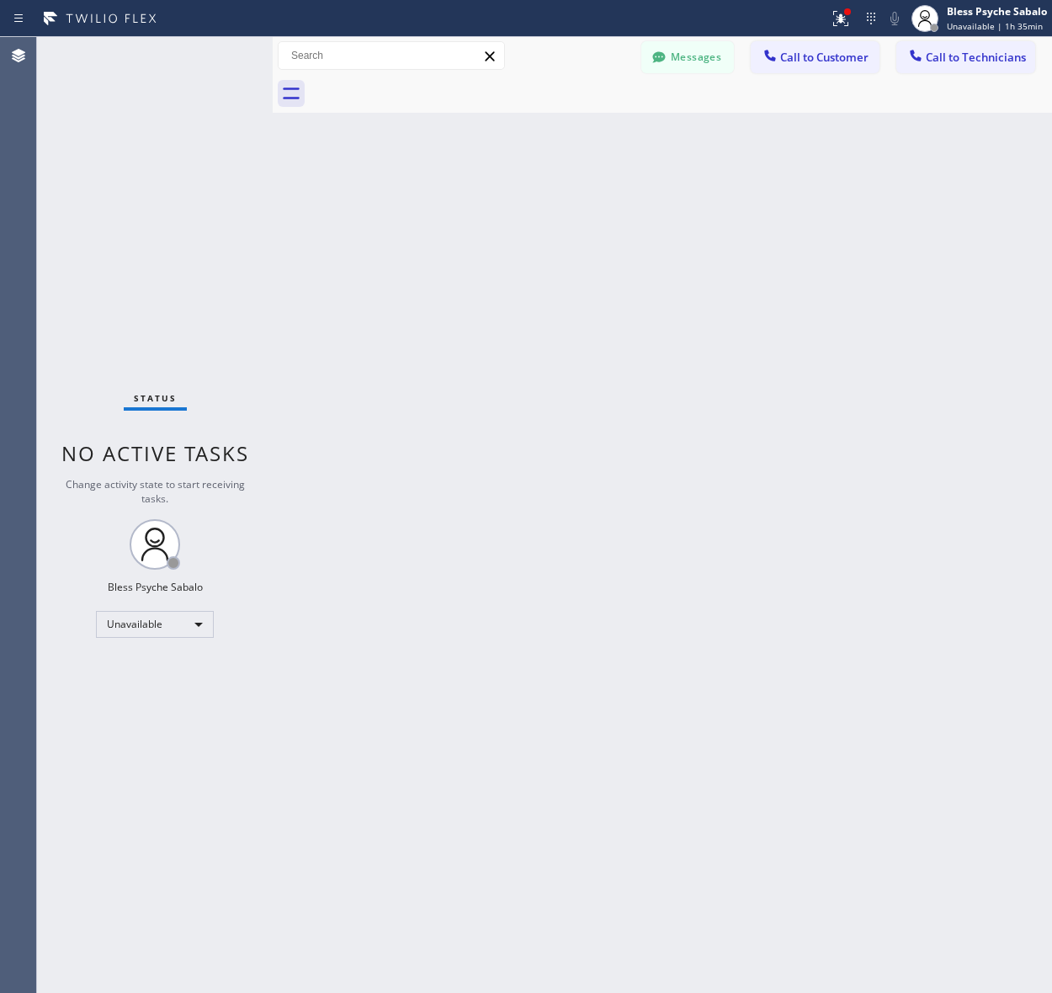
drag, startPoint x: 686, startPoint y: 196, endPoint x: 792, endPoint y: 90, distance: 150.5
click at [687, 195] on div "Back to Dashboard Change Sender ID Customers Technicians (626) 475-3504 SEARCH …" at bounding box center [662, 515] width 779 height 956
click at [835, 56] on span "Call to Customer" at bounding box center [824, 57] width 88 height 15
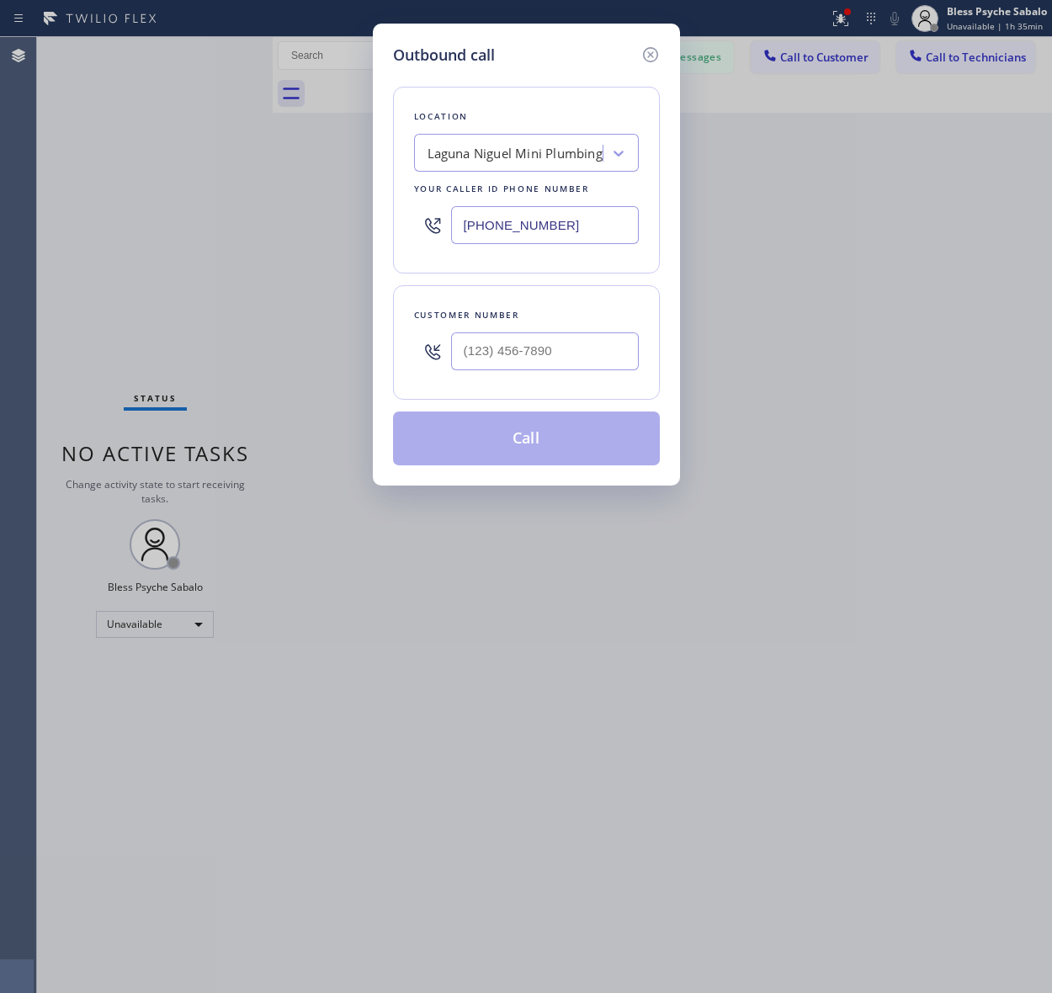
click at [476, 135] on div "Laguna Niguel Mini Plumbing" at bounding box center [526, 153] width 225 height 38
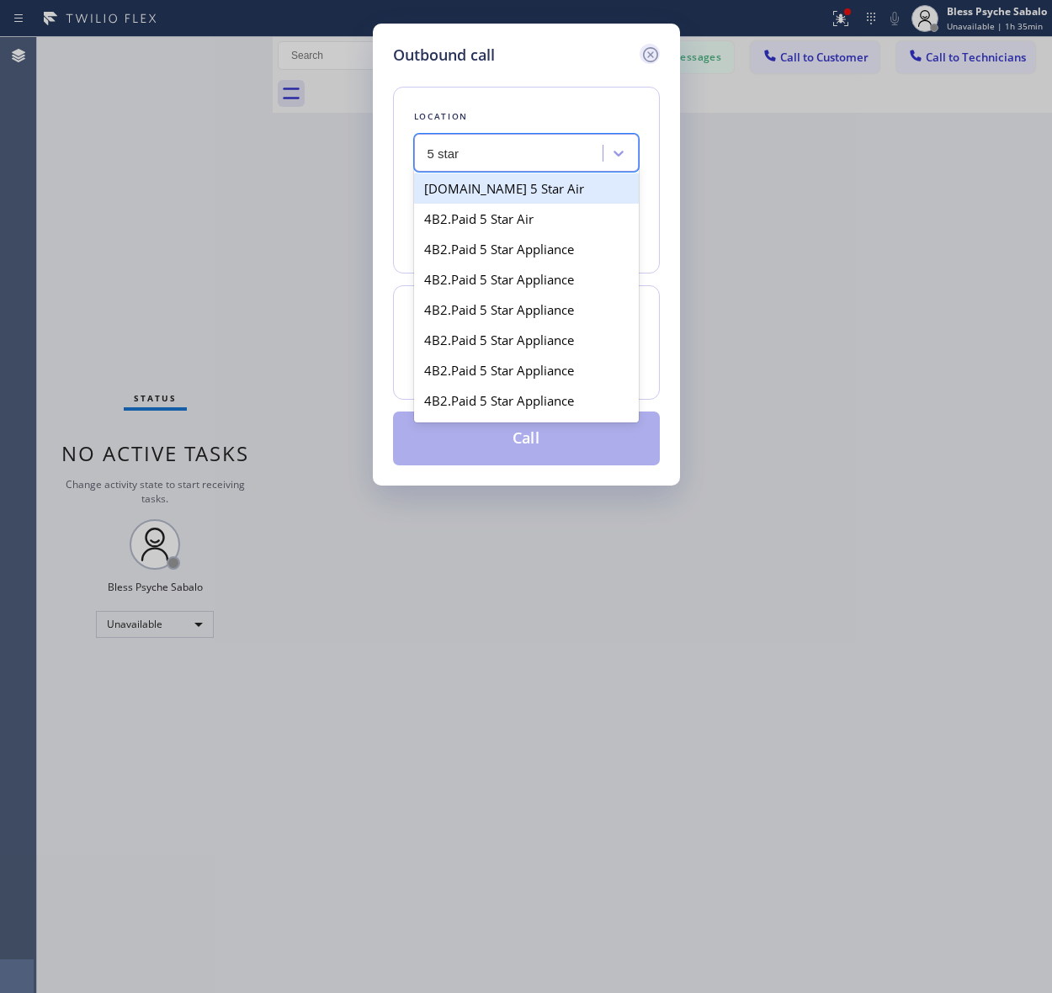
type input "5 star"
click at [640, 48] on icon at bounding box center [650, 55] width 20 height 20
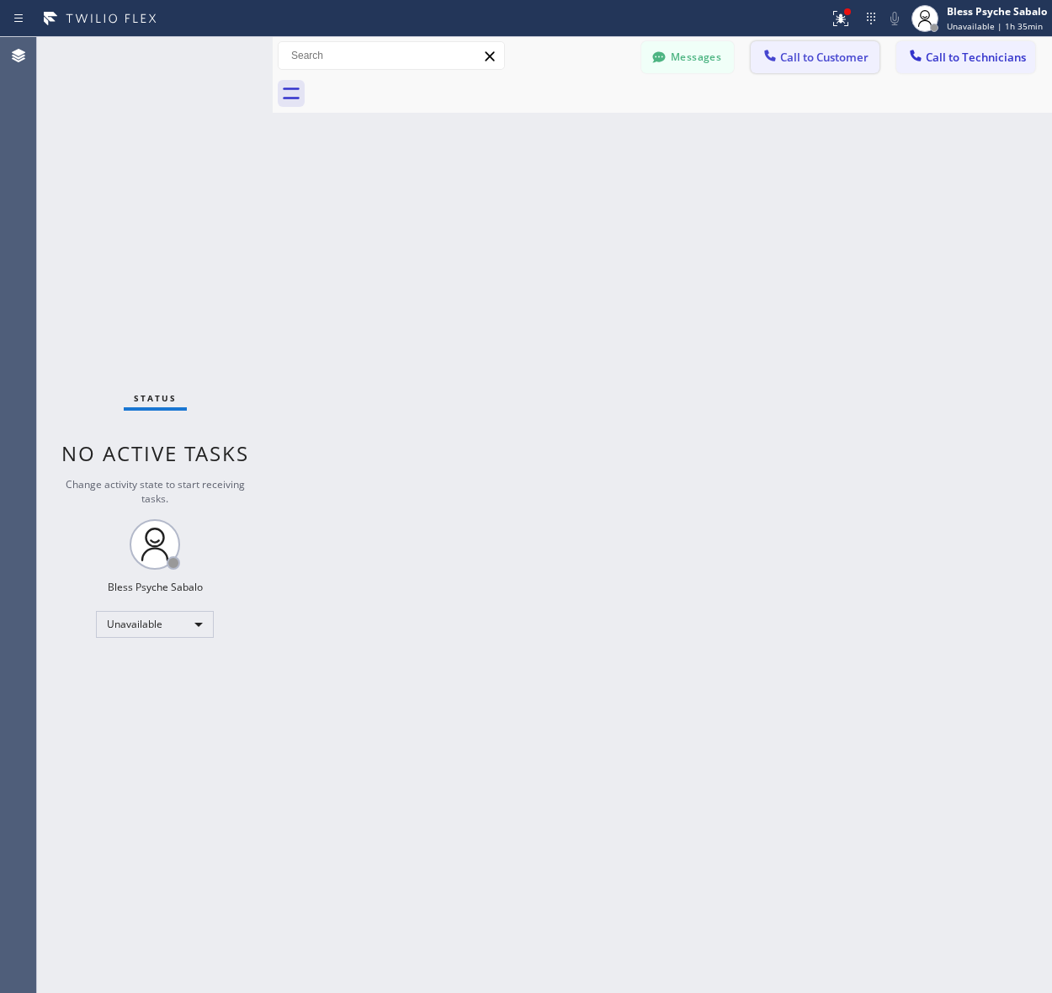
click at [734, 93] on div at bounding box center [681, 94] width 742 height 38
click at [918, 61] on icon at bounding box center [915, 55] width 17 height 17
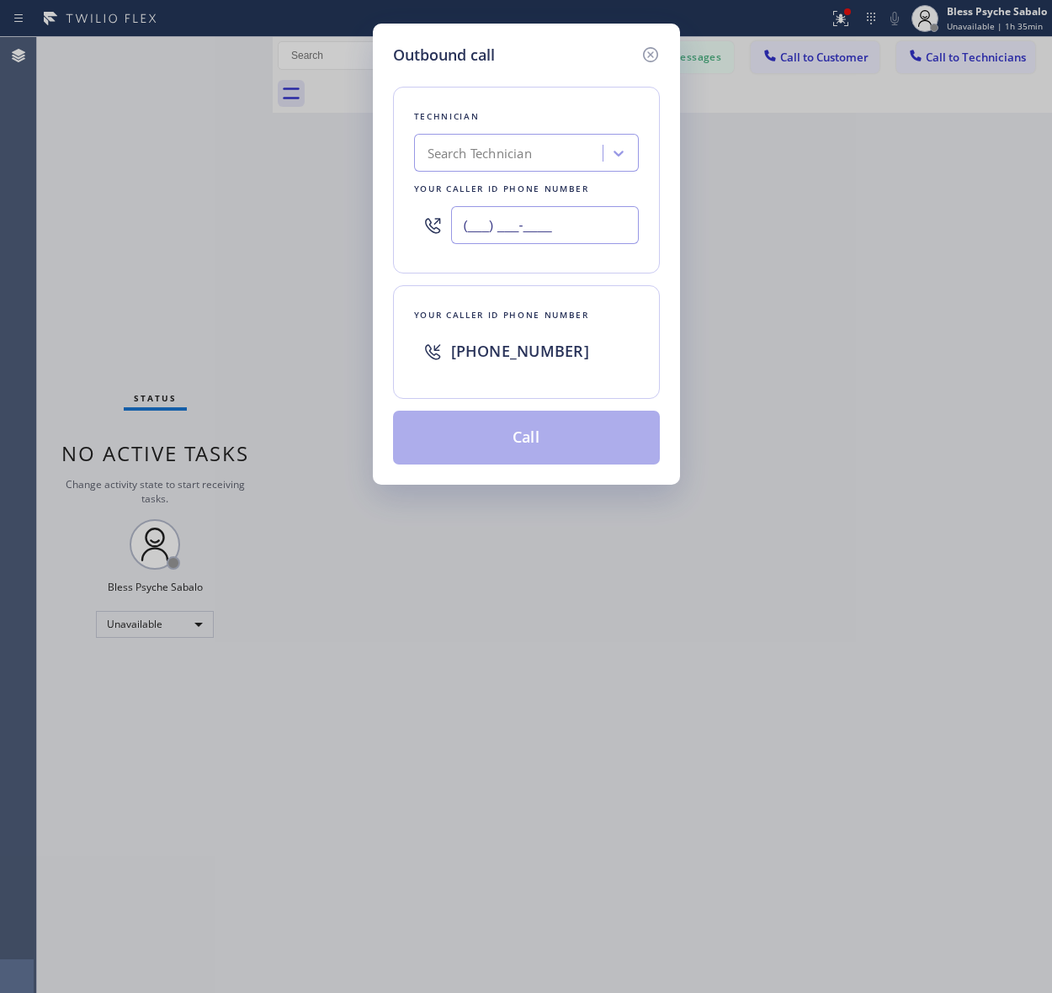
click at [564, 230] on input "(___) ___-____" at bounding box center [545, 225] width 188 height 38
paste input "310) 600-557"
click at [749, 355] on div "Outbound call Technician Search Technician Your caller id phone number (310) 60…" at bounding box center [526, 496] width 1052 height 993
click at [457, 136] on div "Search Technician" at bounding box center [526, 153] width 225 height 38
click at [572, 240] on input "(310) 600-557_" at bounding box center [545, 225] width 188 height 38
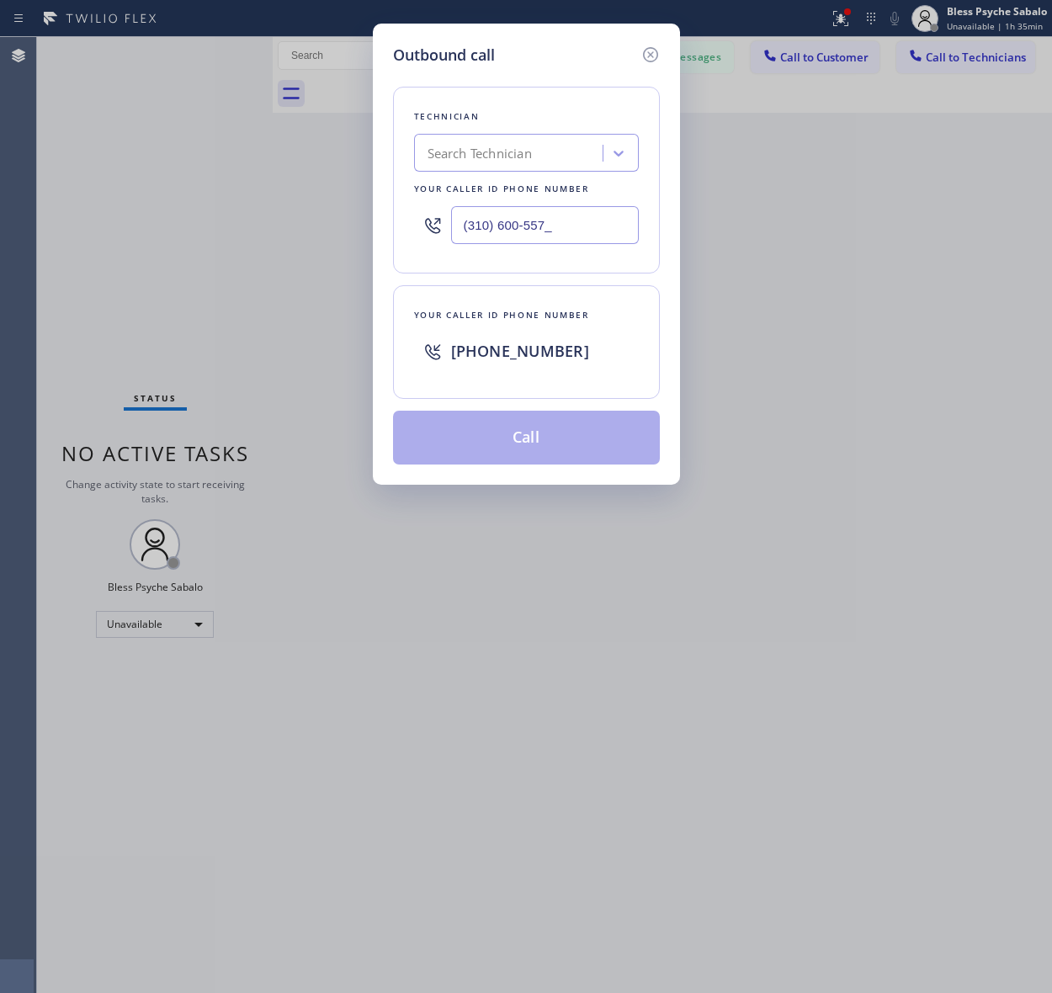
click at [566, 231] on input "(310) 600-557_" at bounding box center [545, 225] width 188 height 38
click at [638, 237] on div "Technician Search Technician Your caller id phone number (310) 600-557_" at bounding box center [526, 180] width 267 height 187
drag, startPoint x: 603, startPoint y: 219, endPoint x: 379, endPoint y: 220, distance: 224.6
click at [379, 220] on div "Outbound call Technician Search Technician Your caller id phone number (310) 60…" at bounding box center [526, 254] width 307 height 461
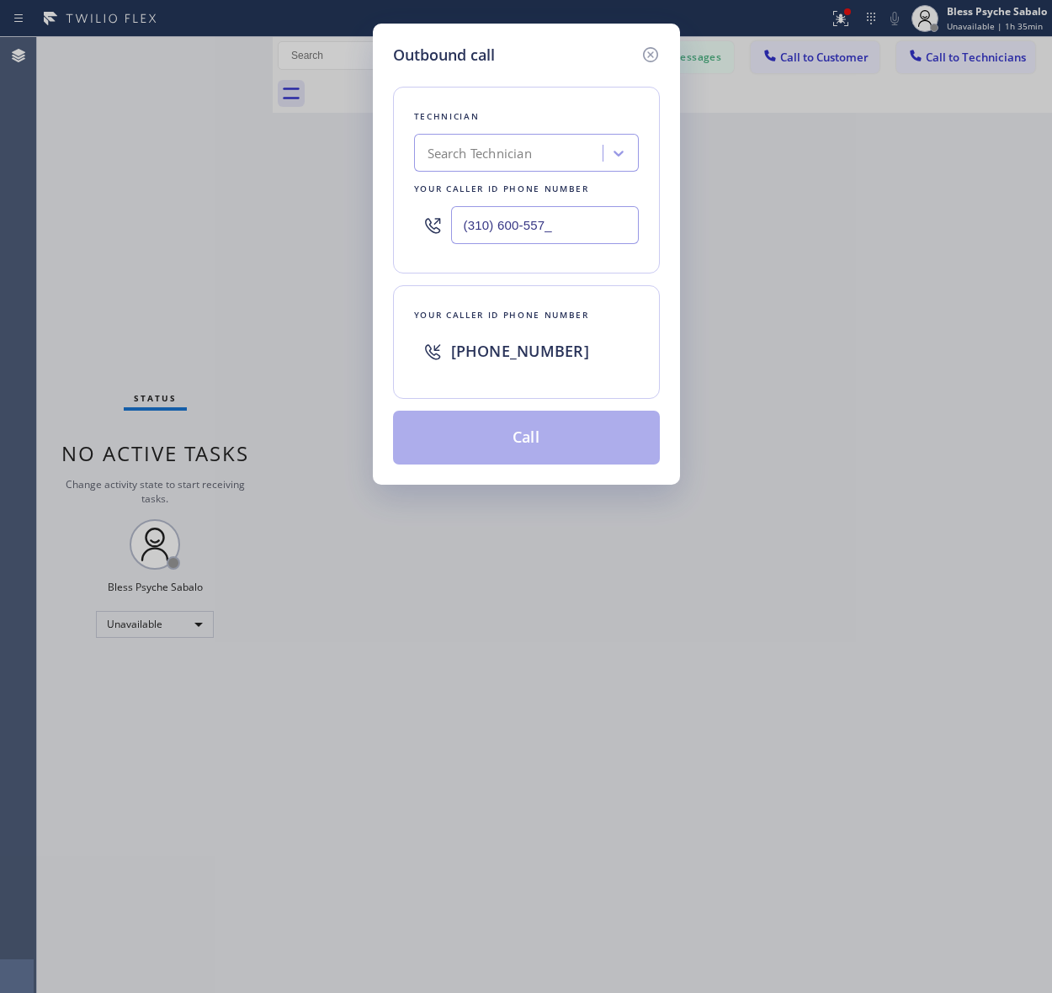
paste input "text"
drag, startPoint x: 633, startPoint y: 241, endPoint x: 453, endPoint y: 213, distance: 182.3
click at [453, 213] on input "(310) 600-557_" at bounding box center [545, 225] width 188 height 38
paste input "5"
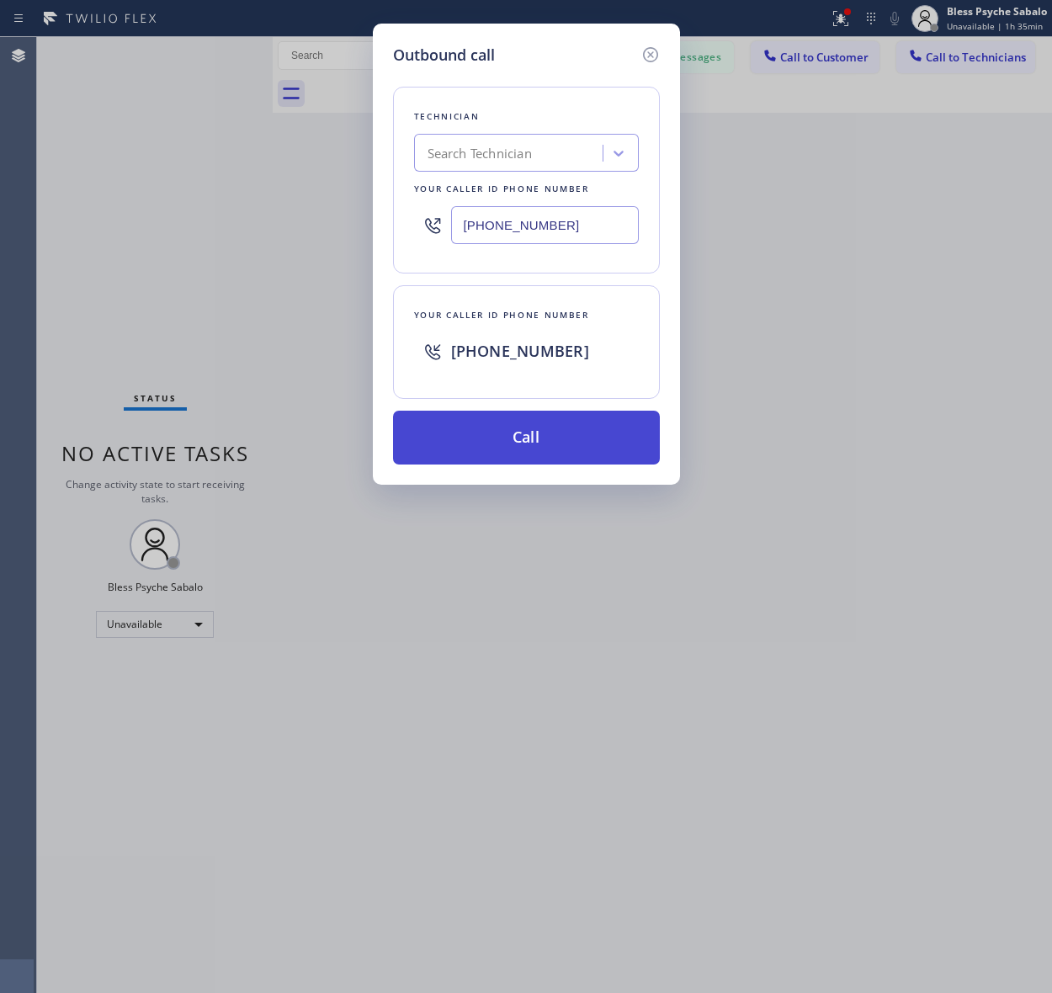
type input "(310) 600-5575"
click at [532, 451] on button "Call" at bounding box center [526, 438] width 267 height 54
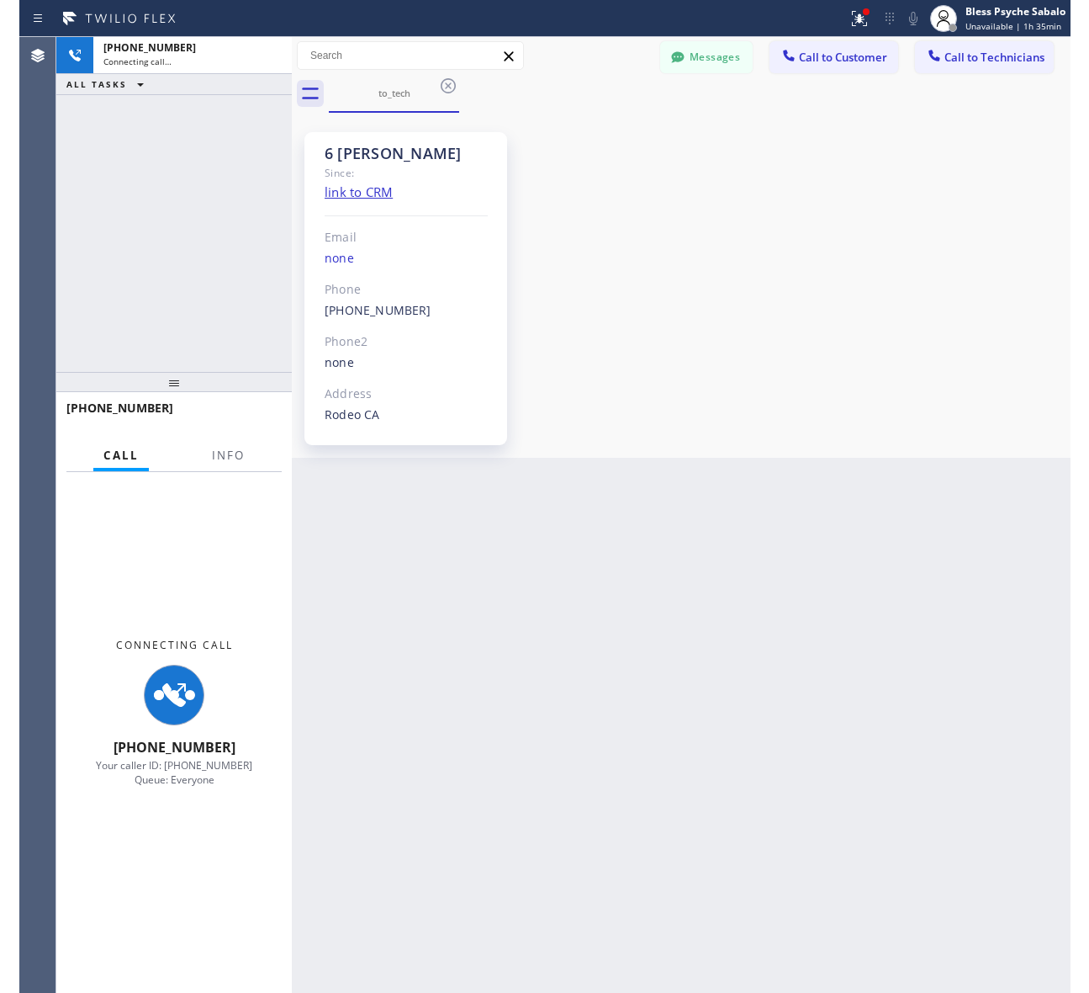
scroll to position [16855, 0]
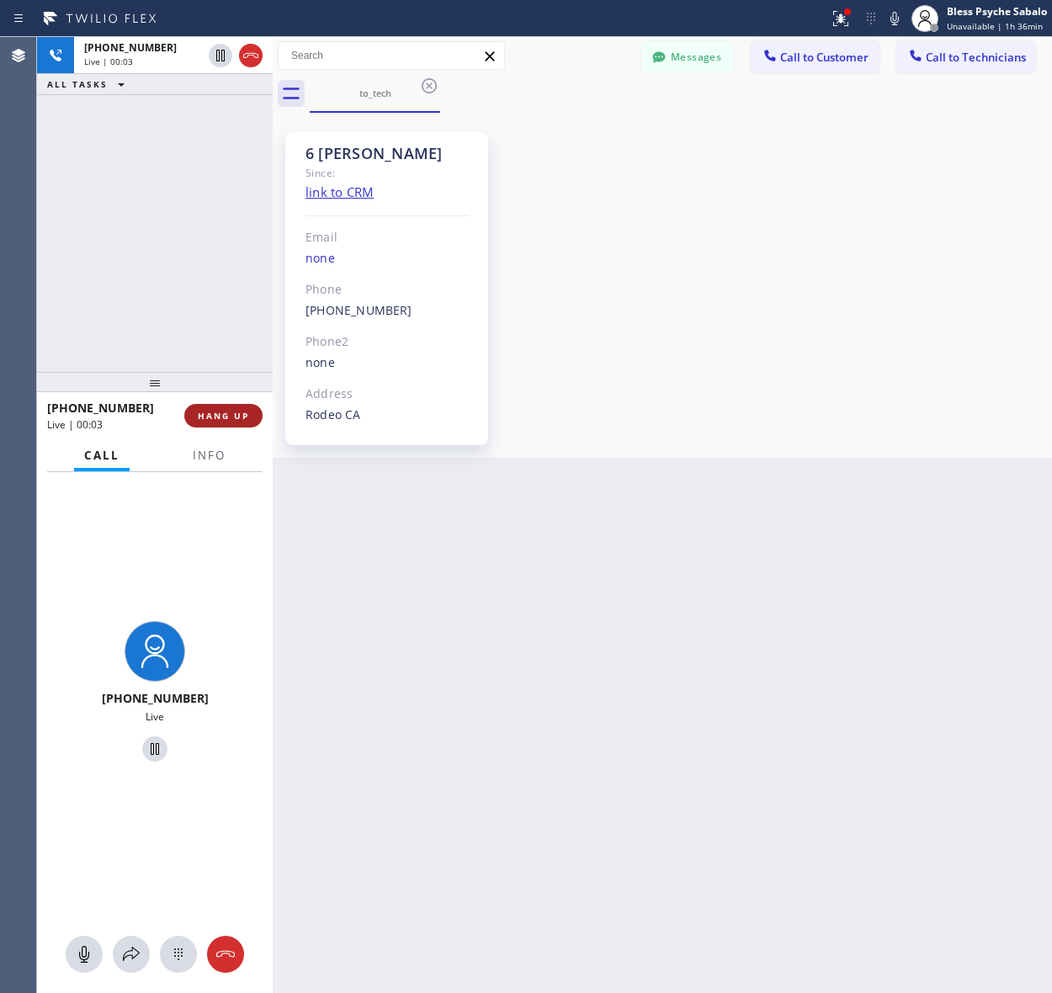
click at [231, 413] on span "HANG UP" at bounding box center [223, 416] width 51 height 12
click at [523, 585] on div "Back to Dashboard Change Sender ID Customers Technicians (626) 475-3504 SEARCH …" at bounding box center [662, 515] width 779 height 956
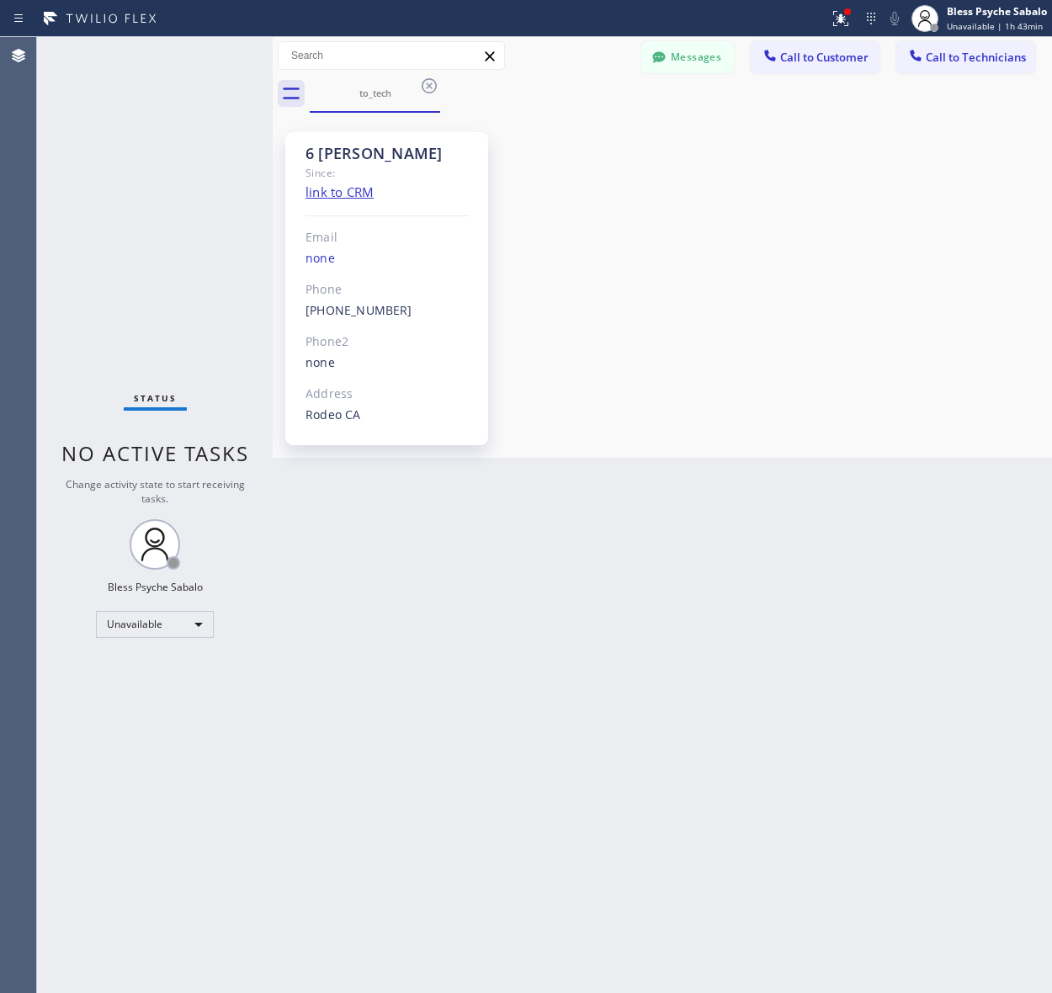
click at [657, 580] on div "Back to Dashboard Change Sender ID Customers Technicians (626) 475-3504 SEARCH …" at bounding box center [662, 515] width 779 height 956
drag, startPoint x: 350, startPoint y: 639, endPoint x: 351, endPoint y: 621, distance: 18.5
click at [351, 639] on div "Back to Dashboard Change Sender ID Customers Technicians (626) 475-3504 SEARCH …" at bounding box center [662, 515] width 779 height 956
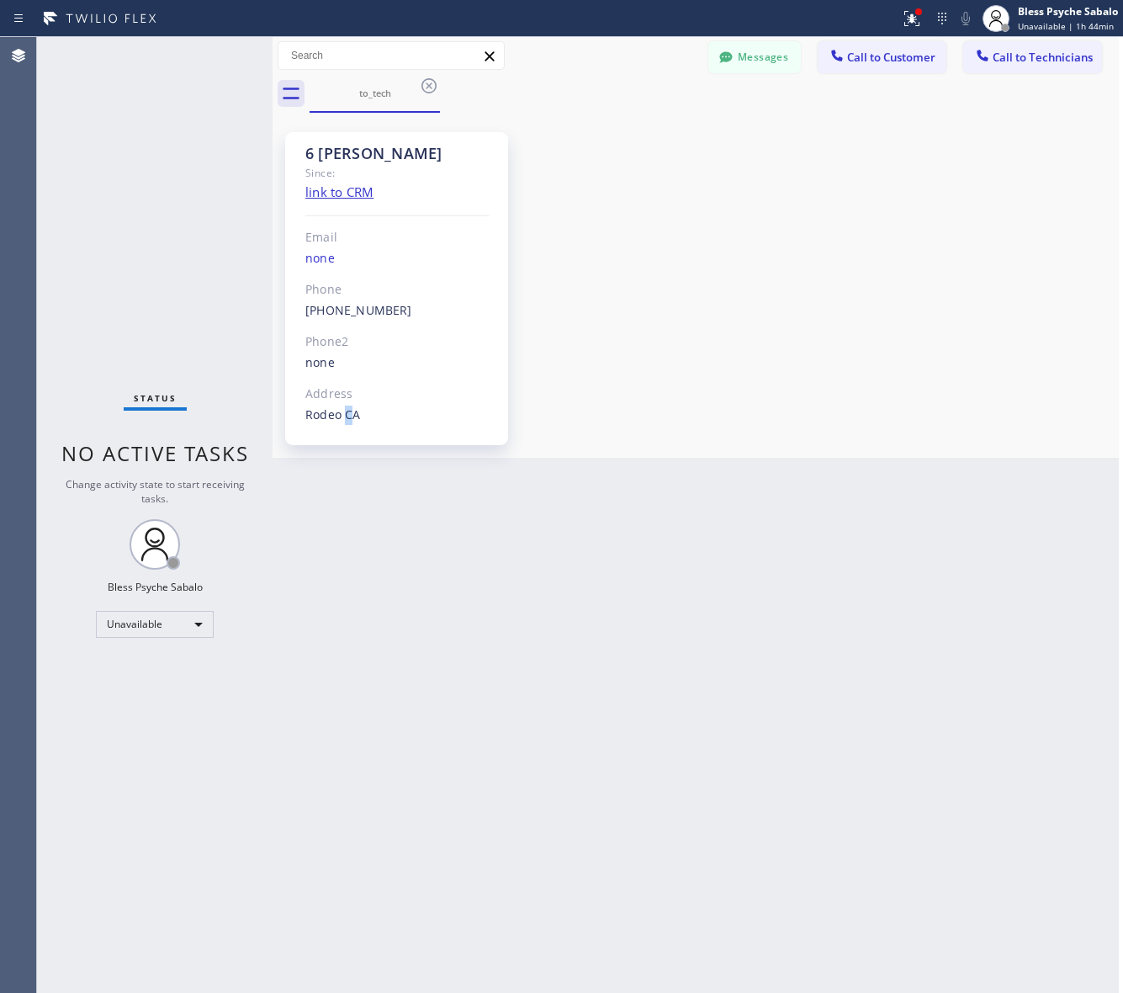
scroll to position [16289, 0]
click at [724, 64] on icon at bounding box center [730, 57] width 17 height 17
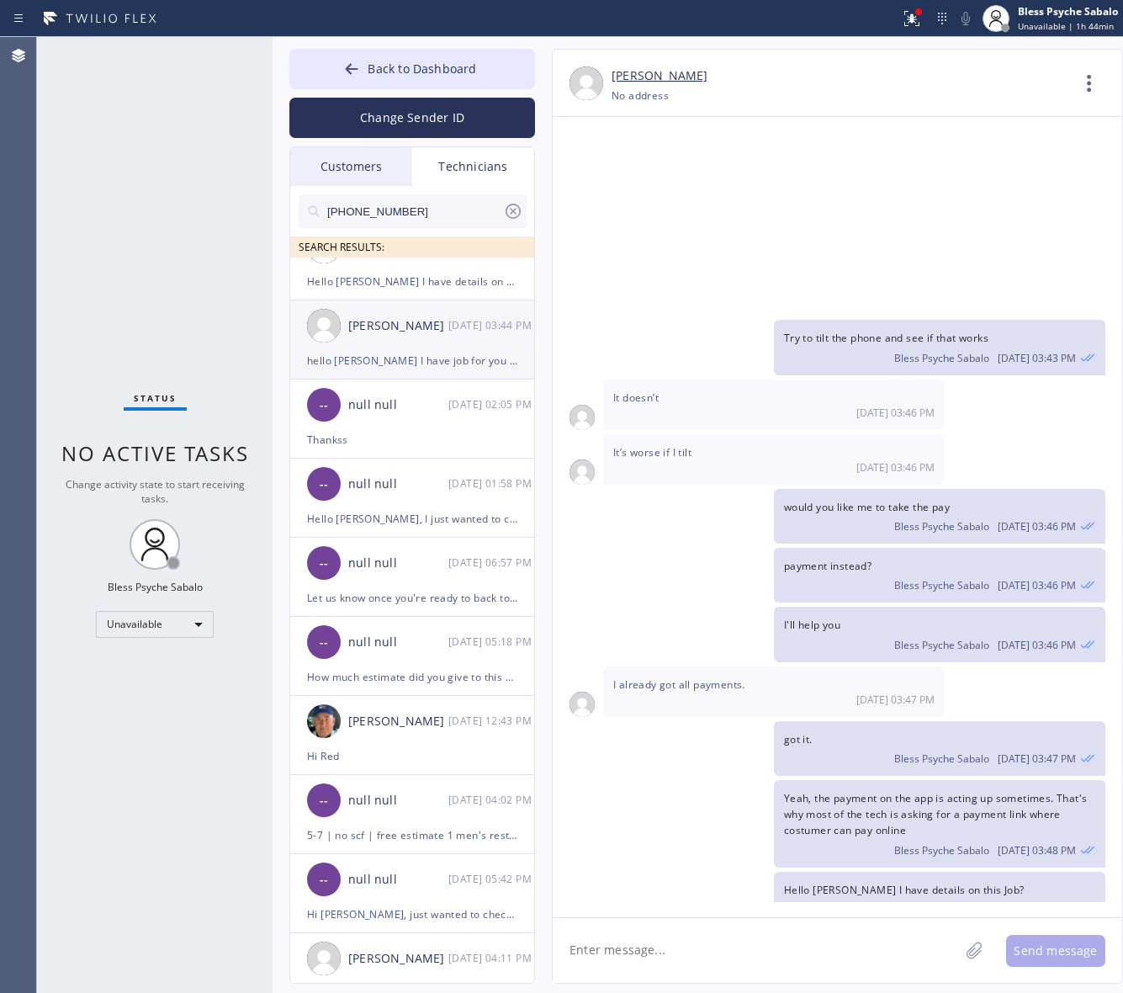
scroll to position [0, 0]
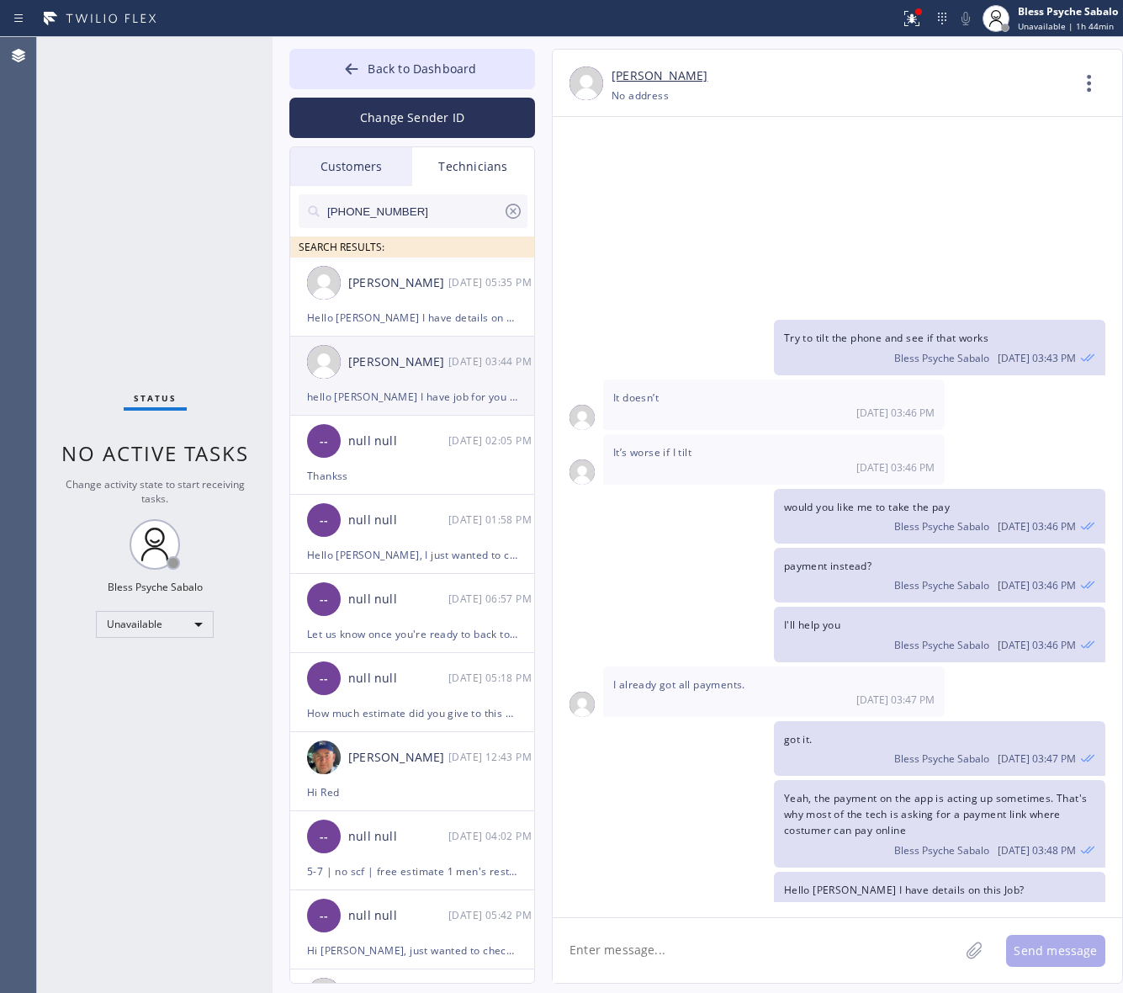
click at [442, 339] on div "[PERSON_NAME] [DATE] 03:44 PM" at bounding box center [413, 361] width 246 height 50
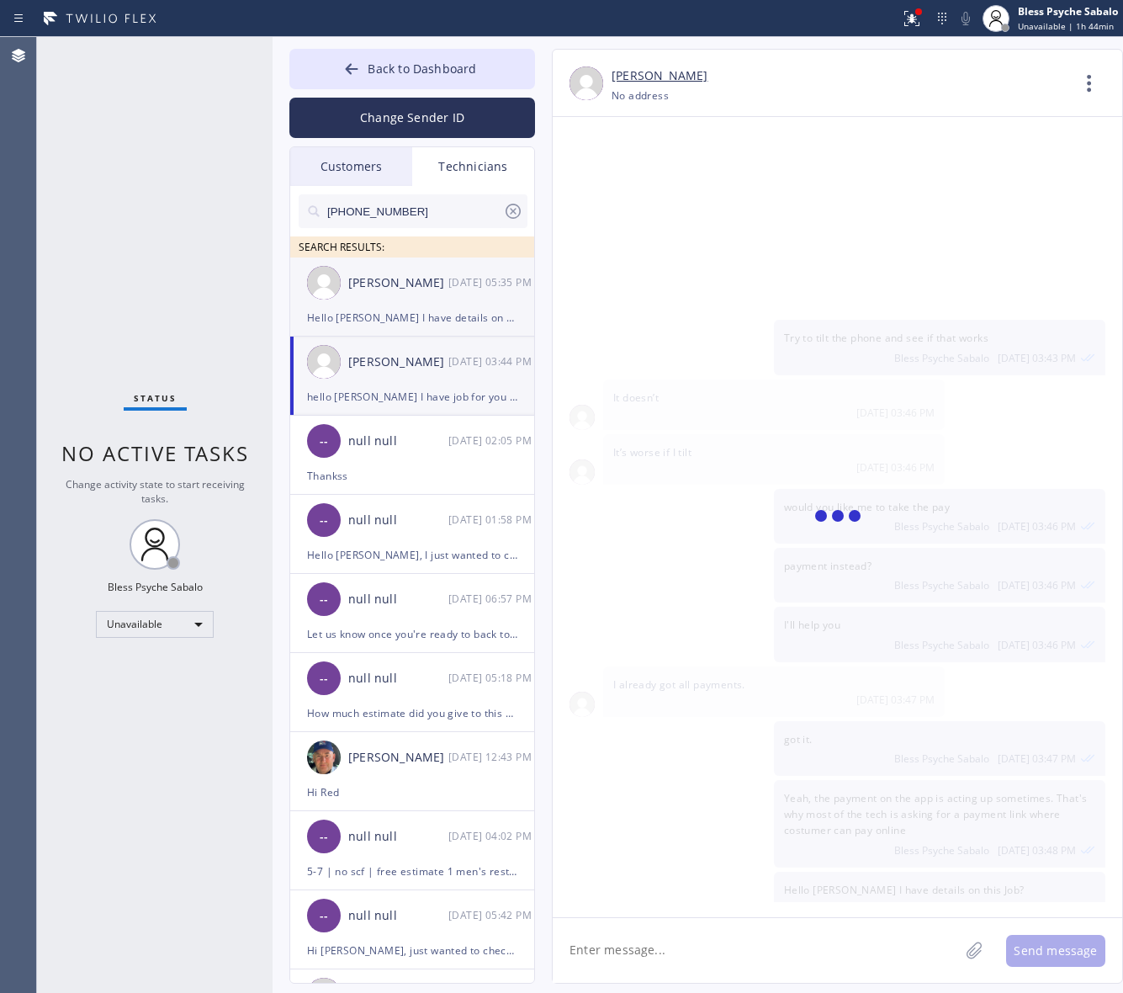
click at [457, 300] on div "Jacob Solomon 09/17 05:35 PM" at bounding box center [413, 282] width 246 height 50
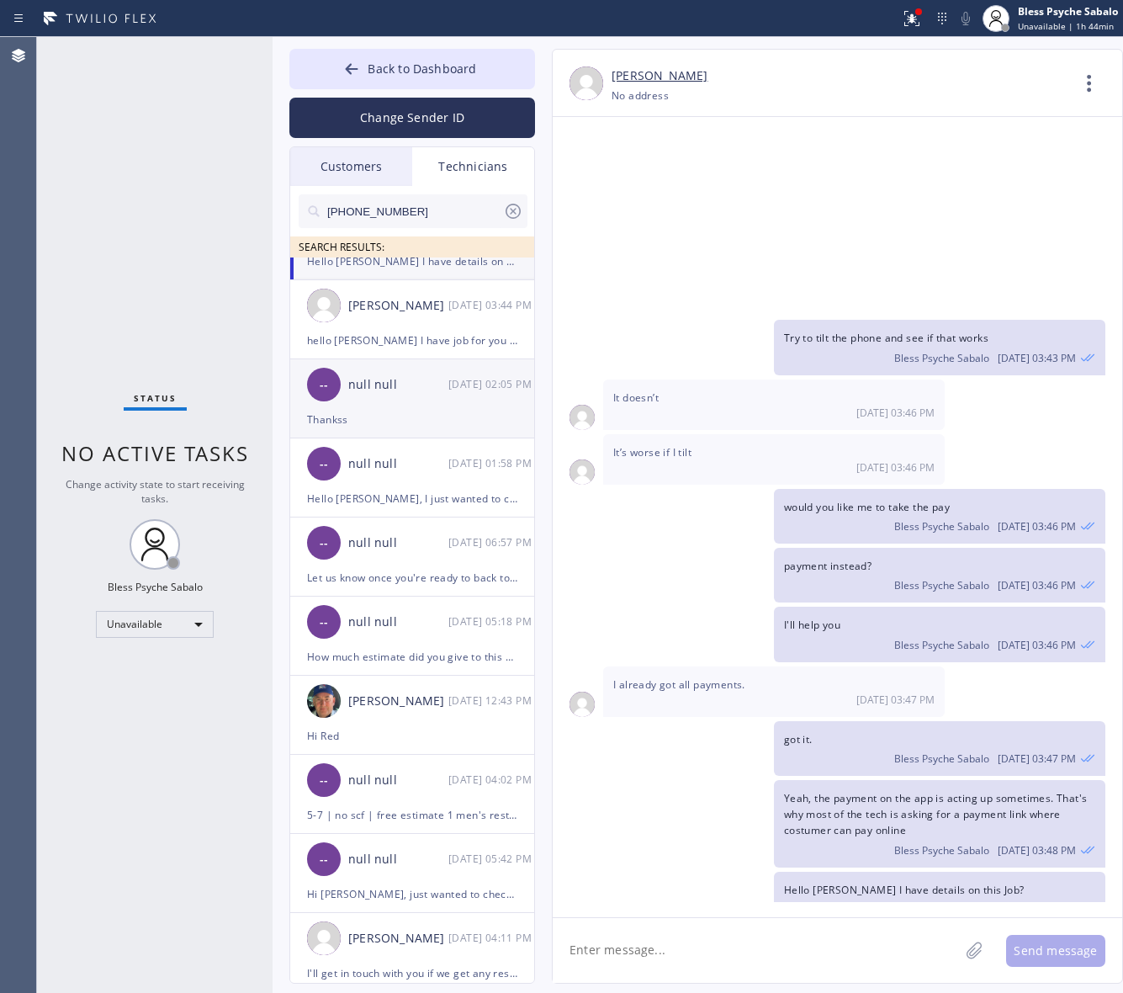
scroll to position [105, 0]
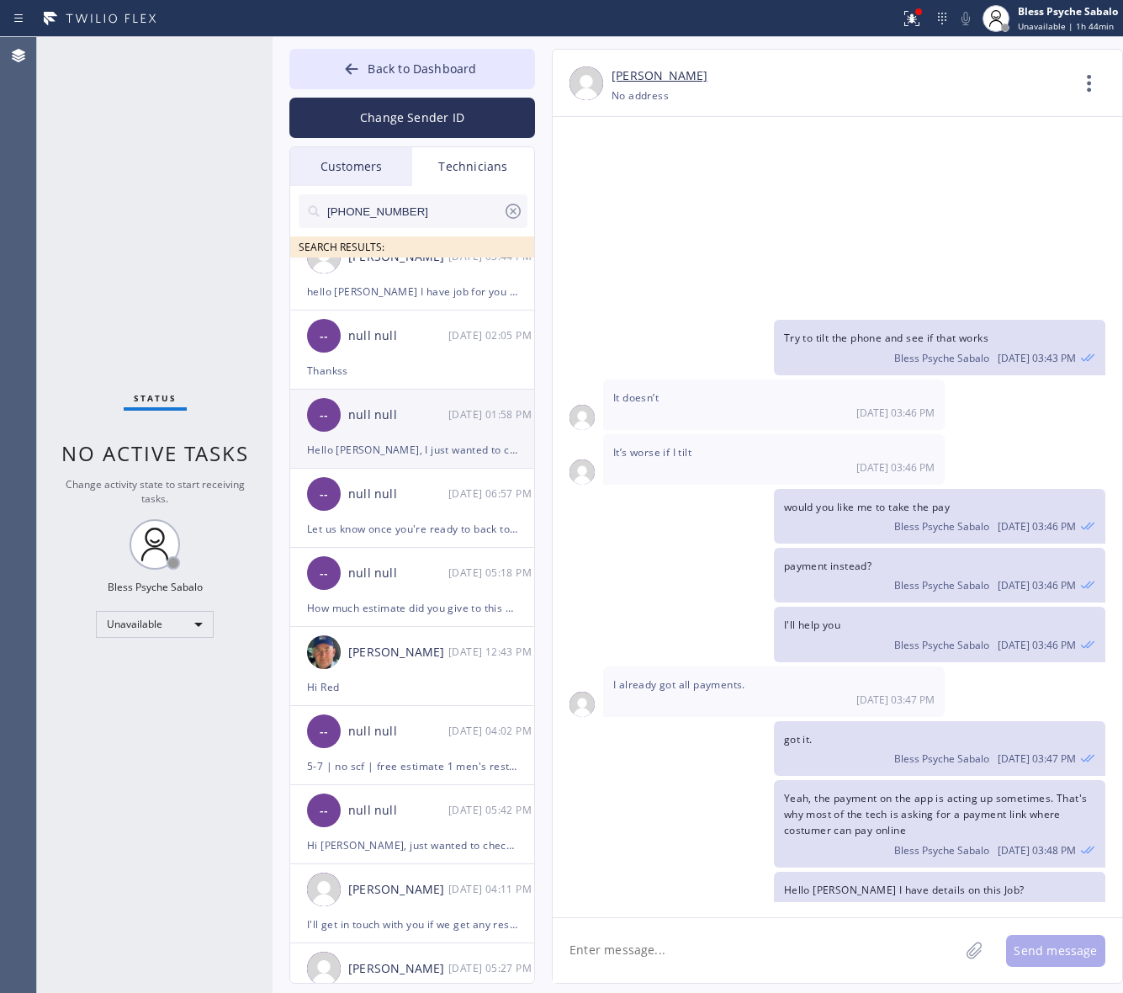
click at [413, 396] on div "-- null null 09/17 01:58 PM" at bounding box center [413, 414] width 246 height 50
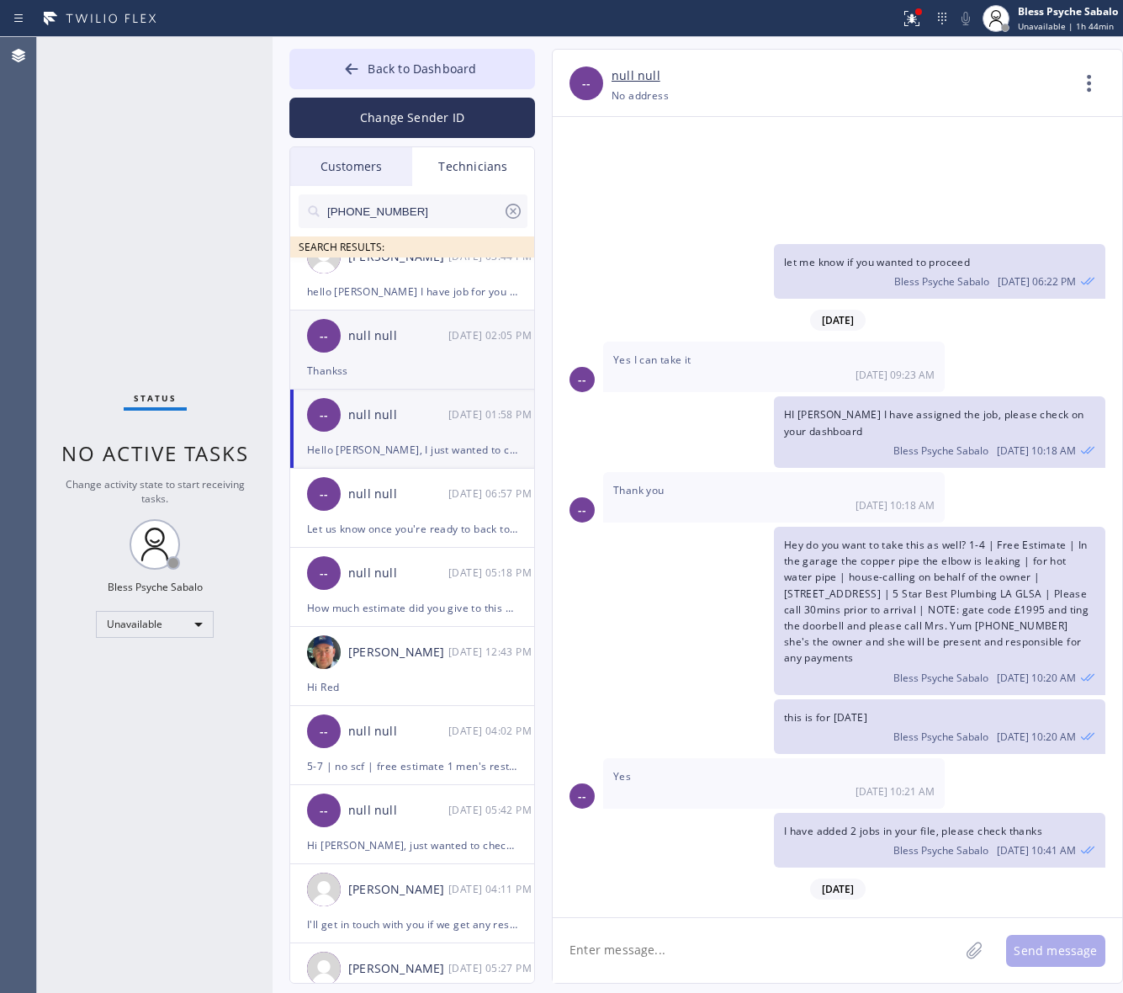
click at [434, 346] on div "-- null null 09/17 02:05 PM" at bounding box center [413, 335] width 246 height 50
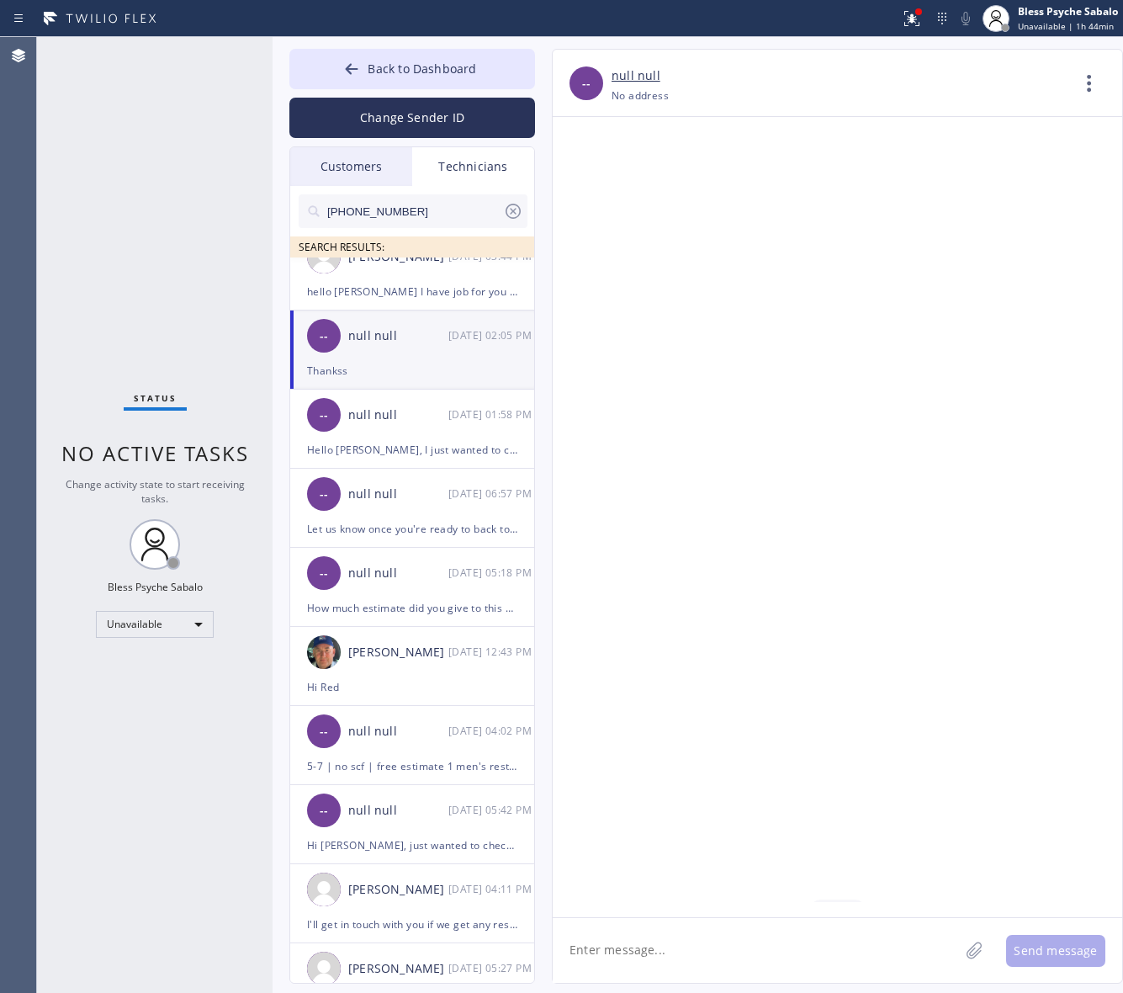
scroll to position [10382, 0]
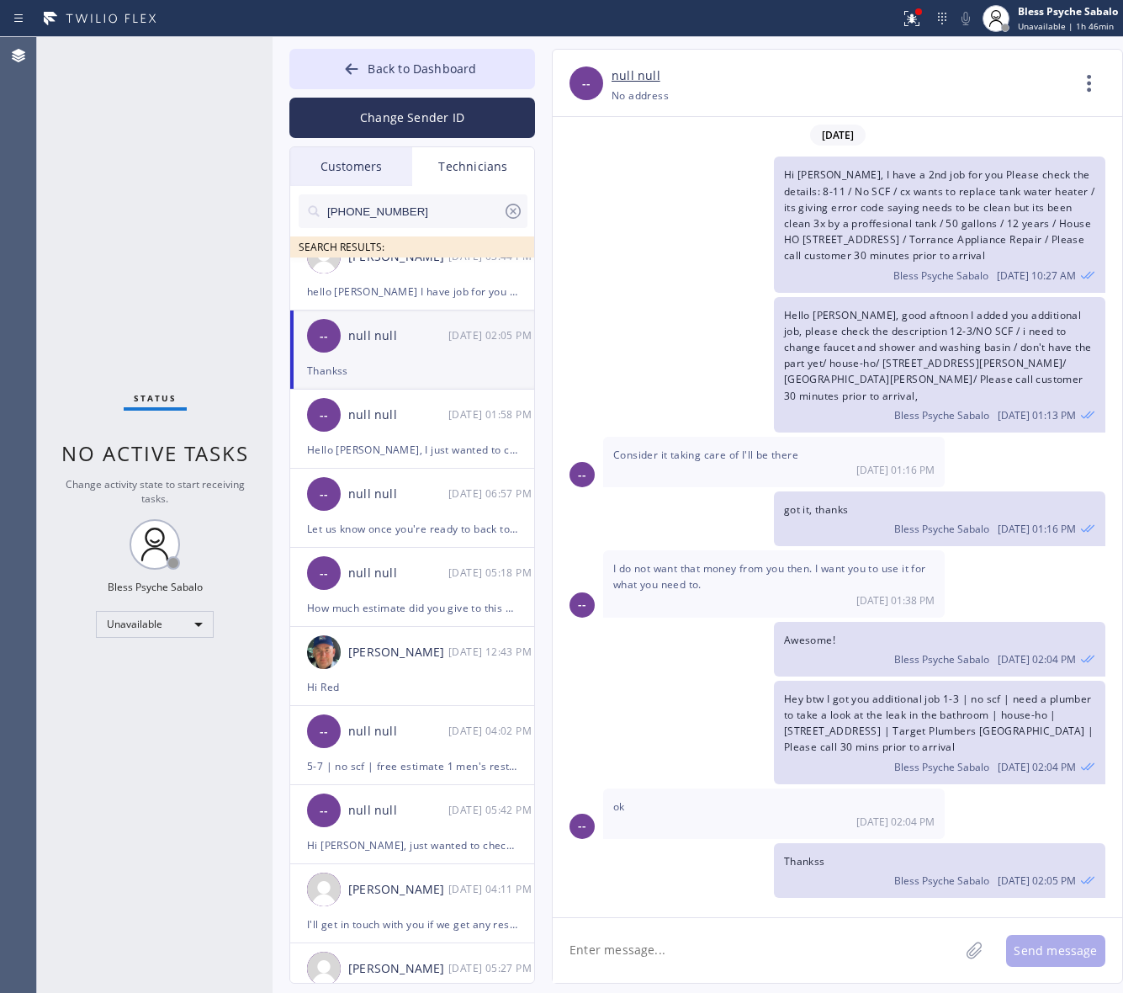
click at [774, 196] on div "Hi Andrew, I have a 2nd job for you Please check the details: 8-11 / No SCF / c…" at bounding box center [829, 223] width 553 height 135
drag, startPoint x: 473, startPoint y: 56, endPoint x: 497, endPoint y: 56, distance: 24.4
click at [475, 56] on button "Back to Dashboard" at bounding box center [412, 69] width 246 height 40
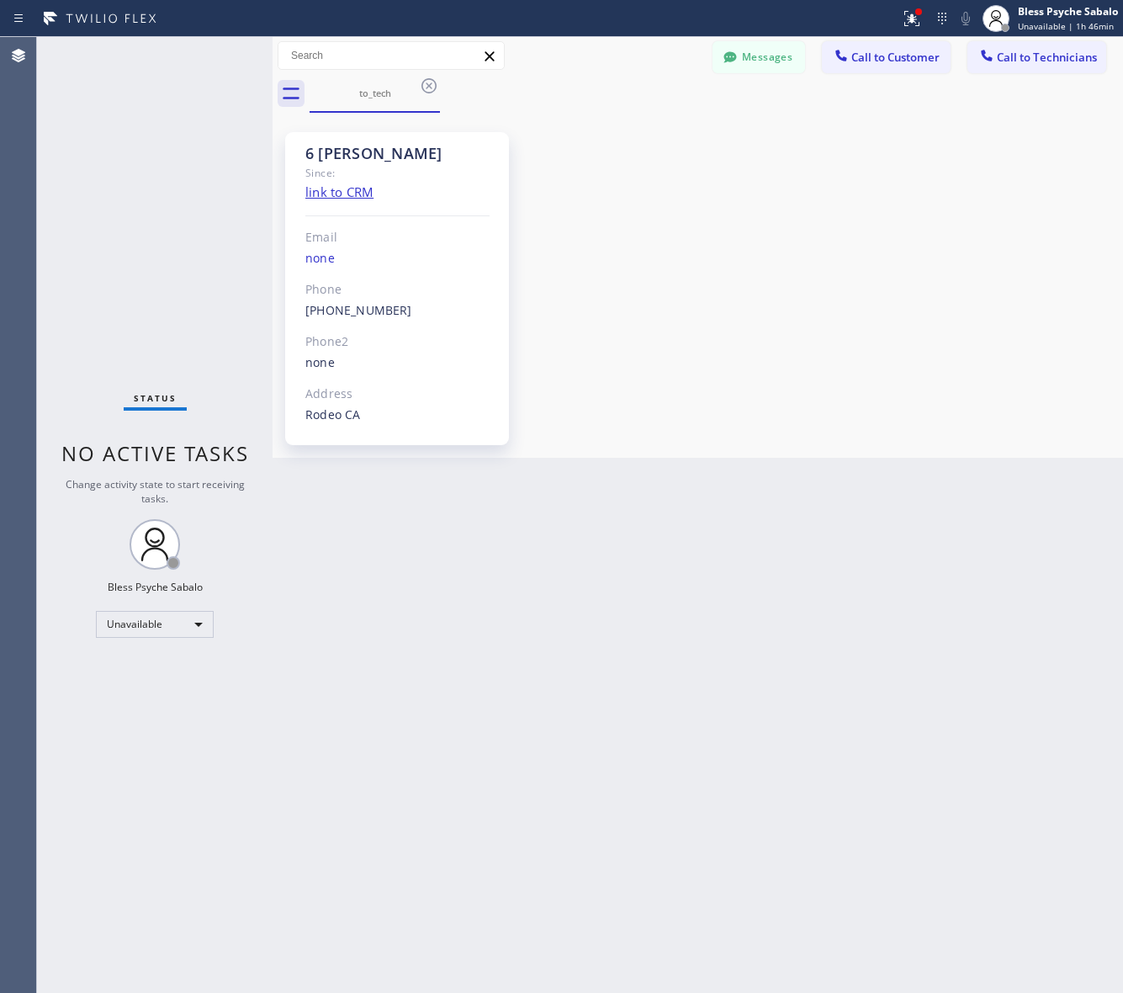
click at [863, 133] on div "6 SF Jacob Since: link to CRM Email none Phone (415) 907-8007 Outbound call Tec…" at bounding box center [698, 285] width 842 height 336
click at [1048, 61] on span "Call to Technicians" at bounding box center [1047, 57] width 100 height 15
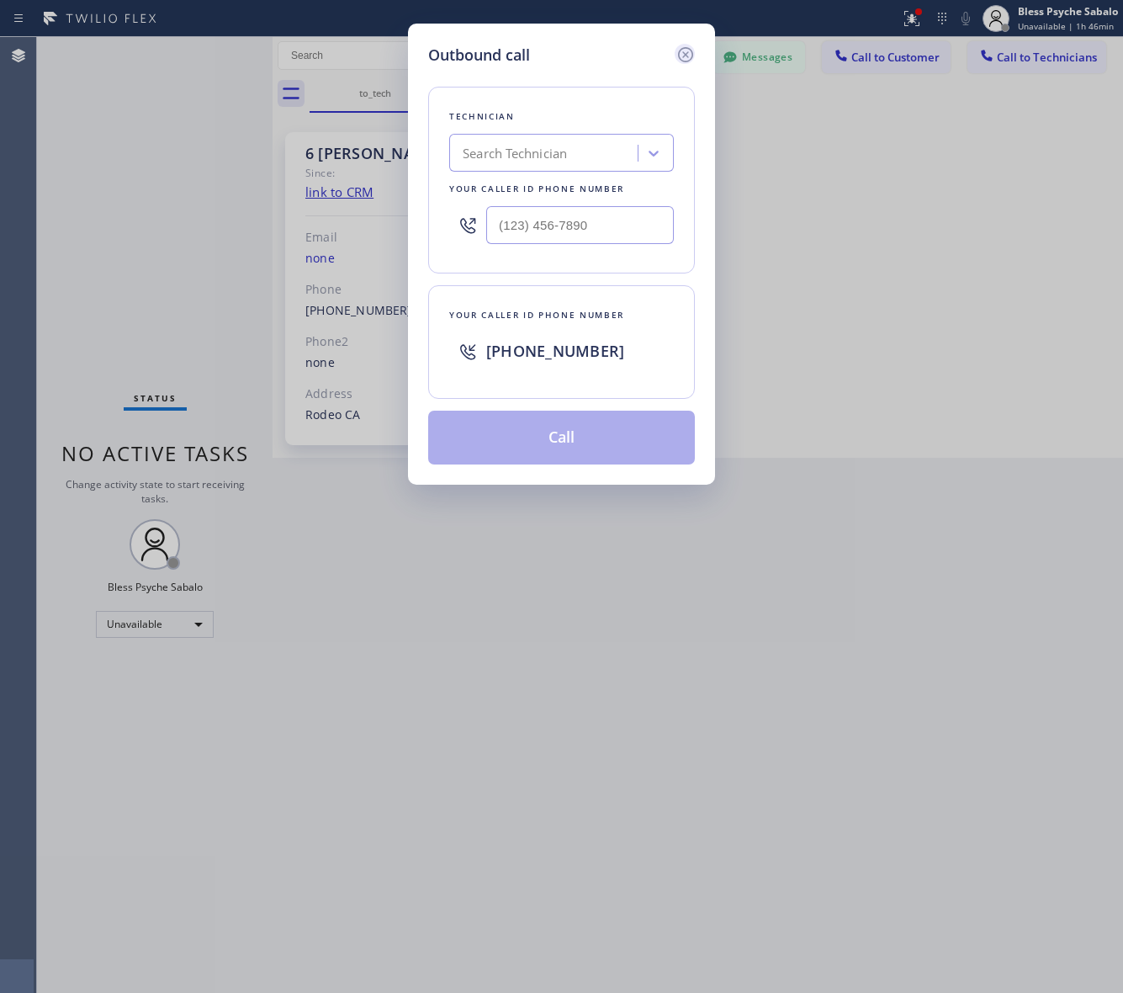
click at [691, 52] on icon at bounding box center [685, 54] width 15 height 15
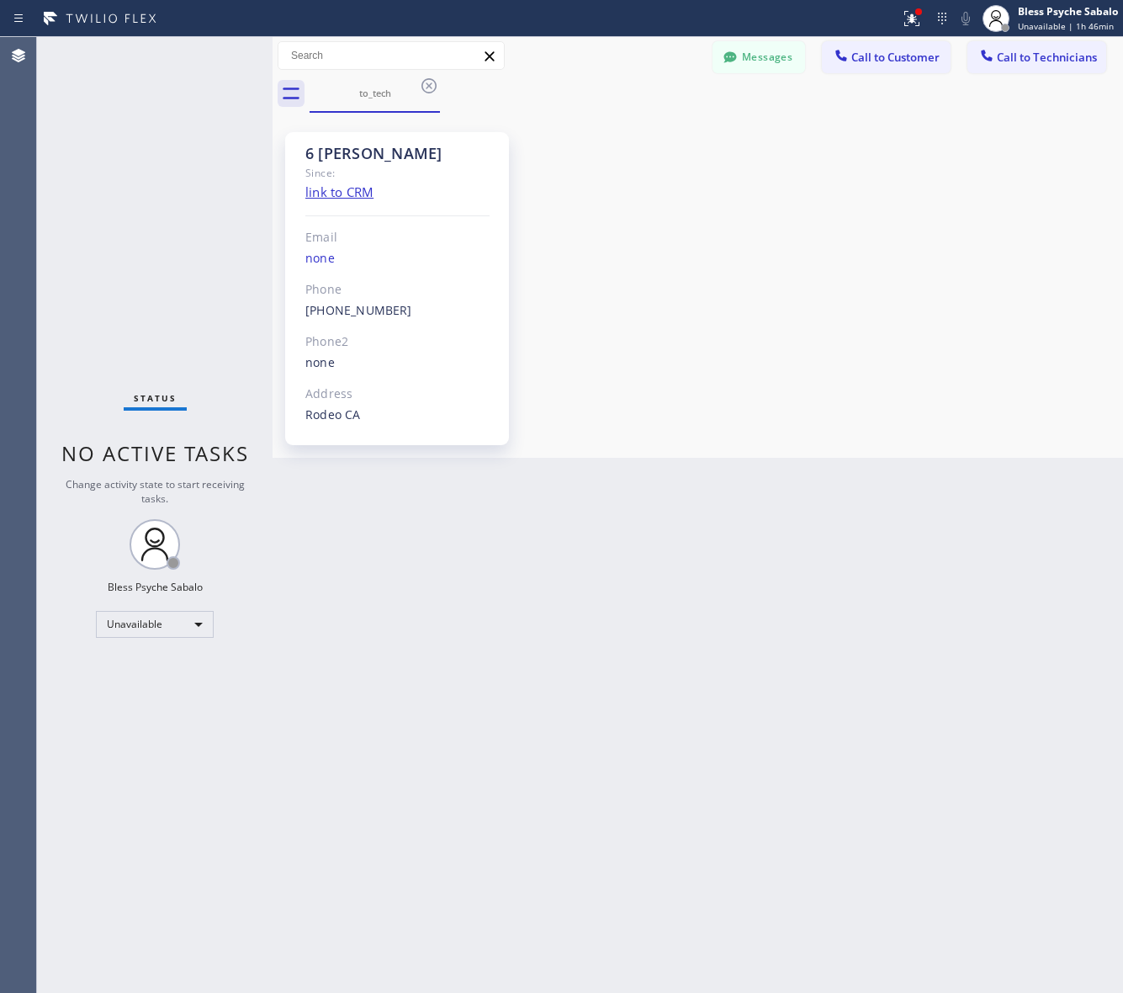
click at [698, 94] on div "to_tech" at bounding box center [716, 94] width 813 height 38
click at [429, 87] on icon at bounding box center [429, 86] width 20 height 20
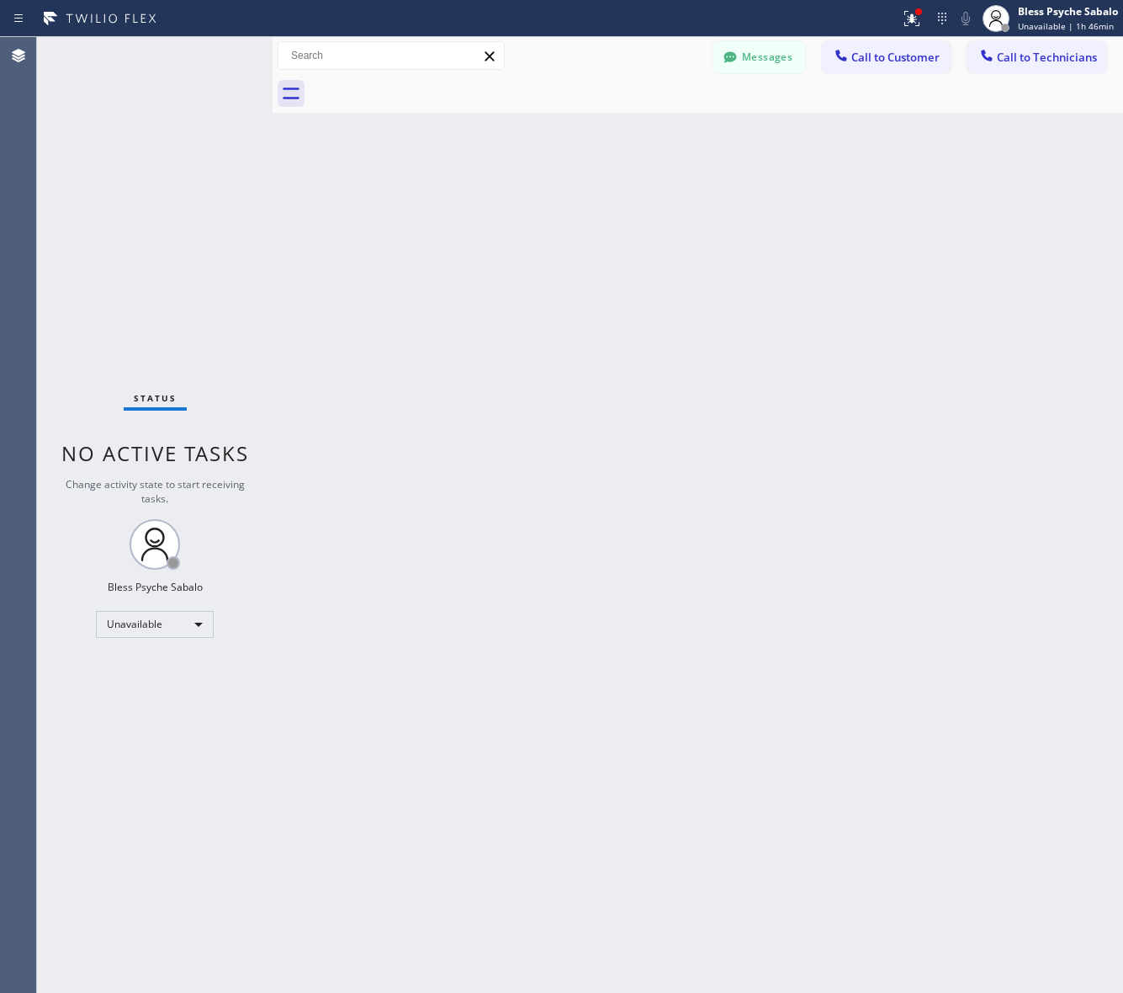
click at [569, 156] on div "Back to Dashboard Change Sender ID Customers Technicians (626) 475-3504 SEARCH …" at bounding box center [698, 515] width 850 height 956
click at [570, 158] on div "Back to Dashboard Change Sender ID Customers Technicians (626) 475-3504 SEARCH …" at bounding box center [698, 515] width 850 height 956
click at [877, 56] on span "Call to Customer" at bounding box center [895, 57] width 88 height 15
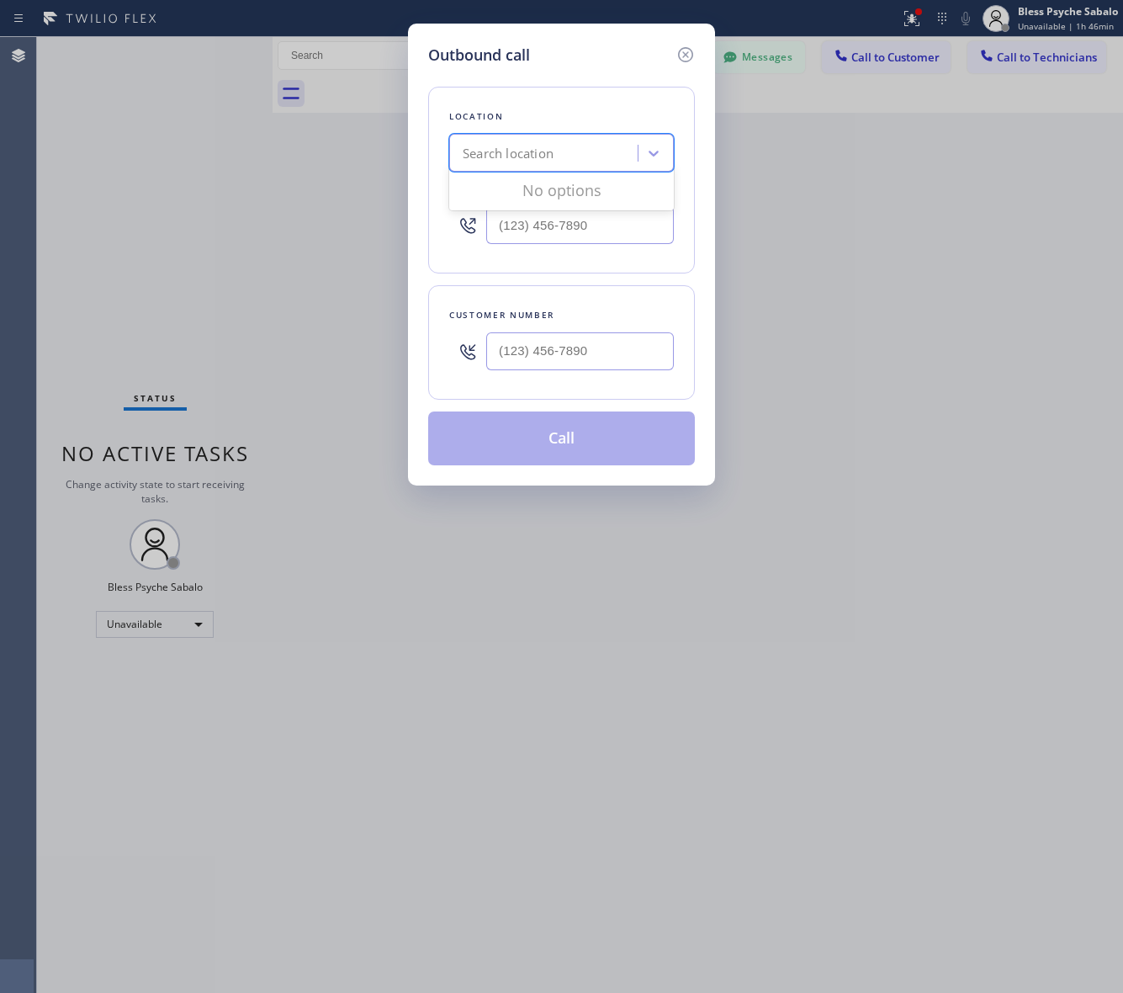
click at [600, 135] on div "Search location" at bounding box center [561, 153] width 225 height 38
paste input "Emergency Plumbing Services"
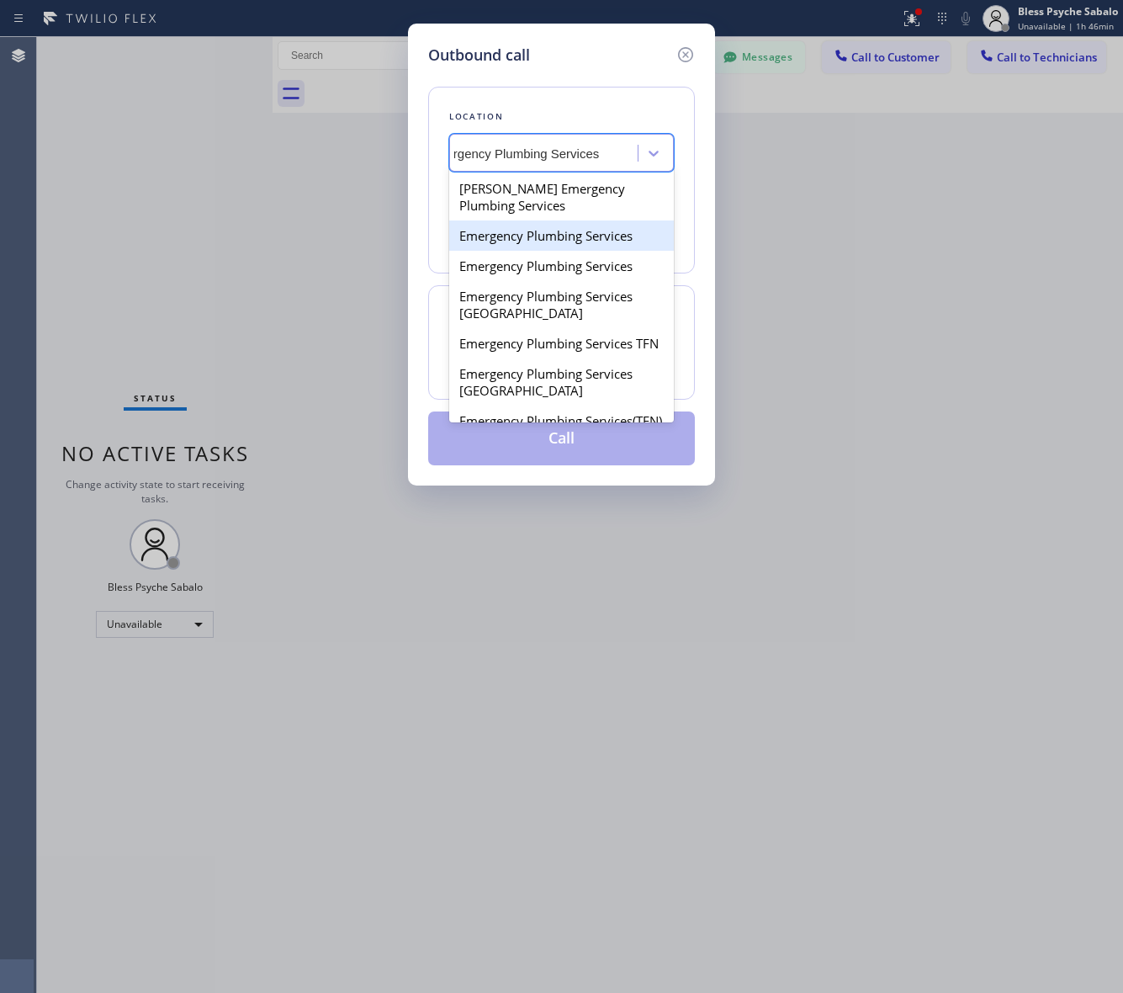
scroll to position [0, 35]
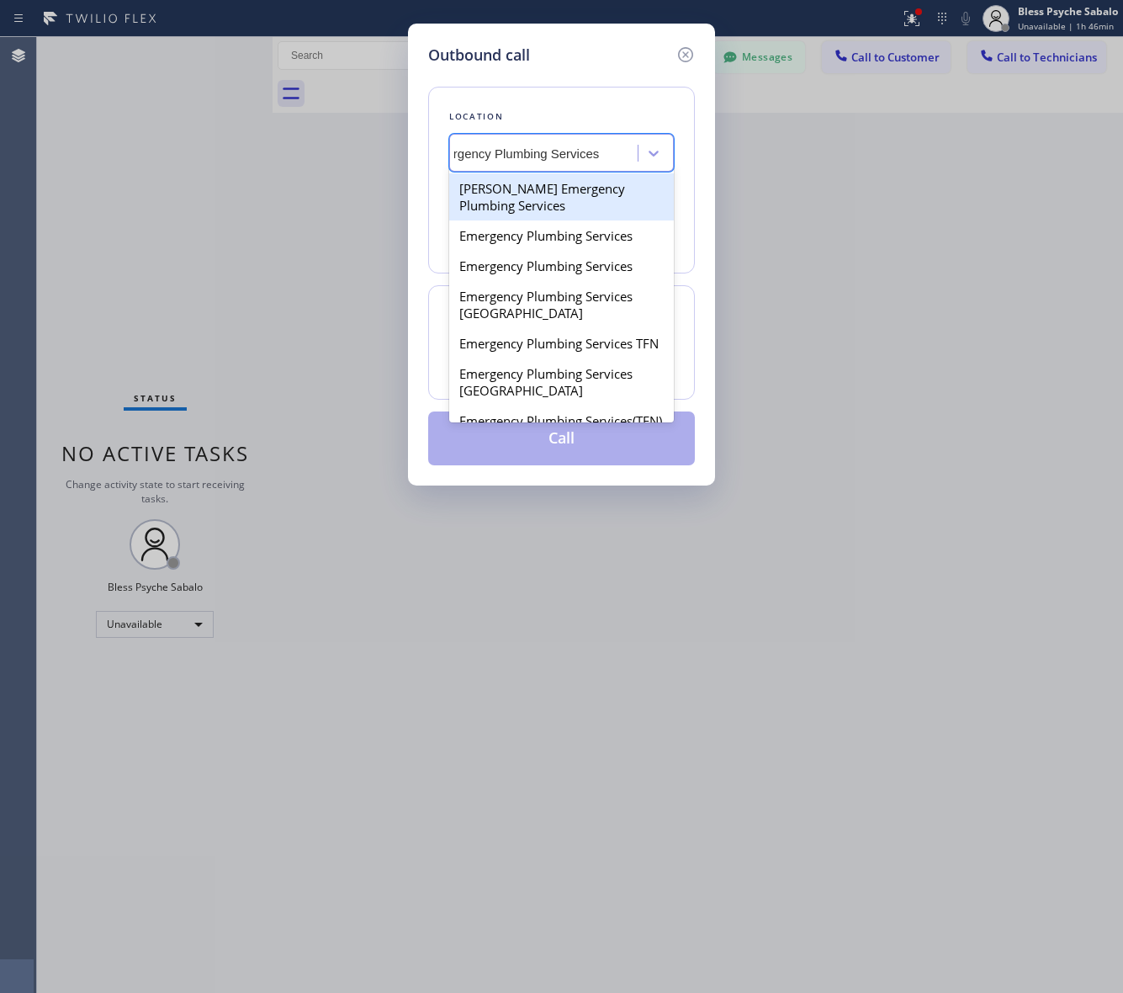
type input "Emergency Plumbing Services"
click at [860, 156] on div "Outbound call Location option Laguna Niguel Mini Plumbing, selected. option Bro…" at bounding box center [561, 496] width 1123 height 993
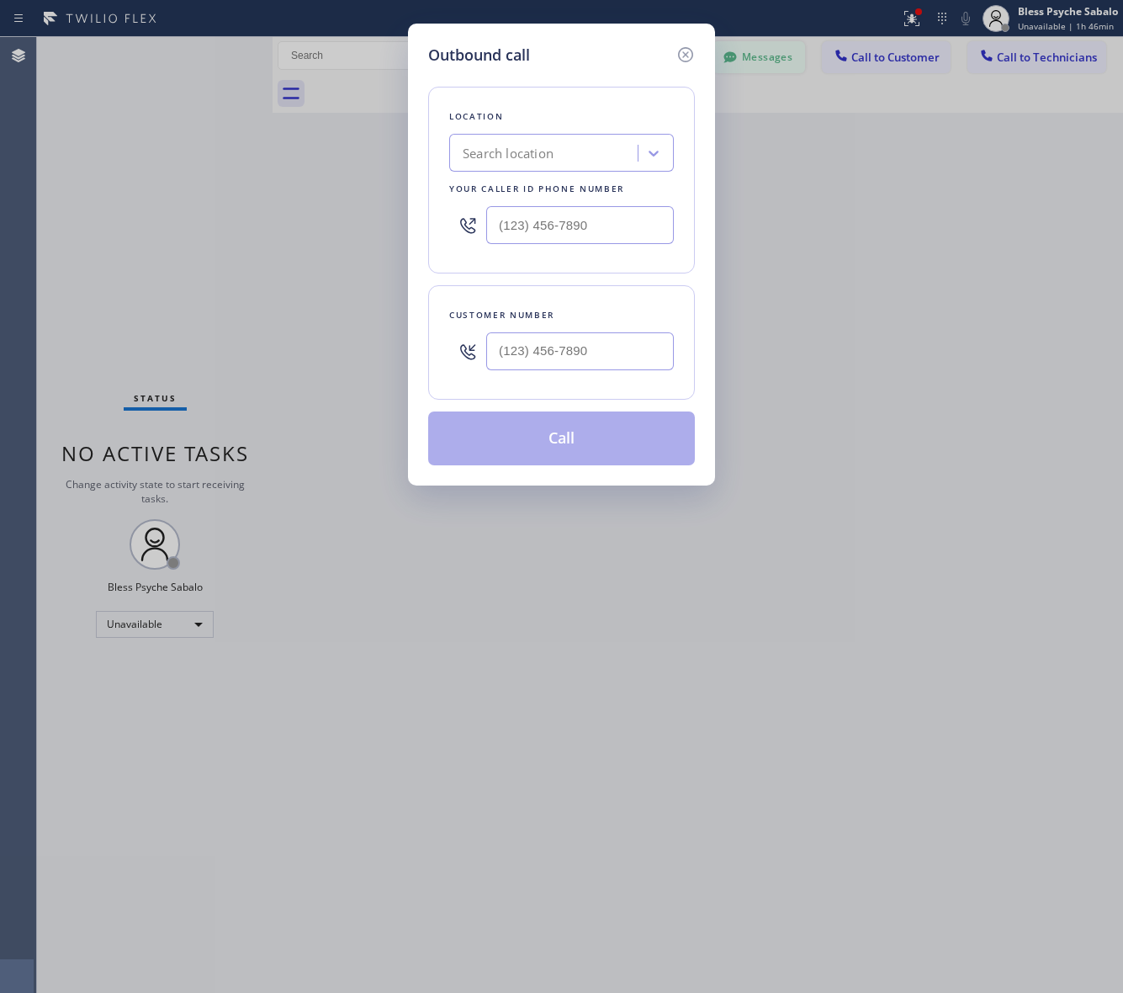
drag, startPoint x: 677, startPoint y: 51, endPoint x: 751, endPoint y: 61, distance: 74.7
click at [678, 51] on icon at bounding box center [686, 55] width 20 height 20
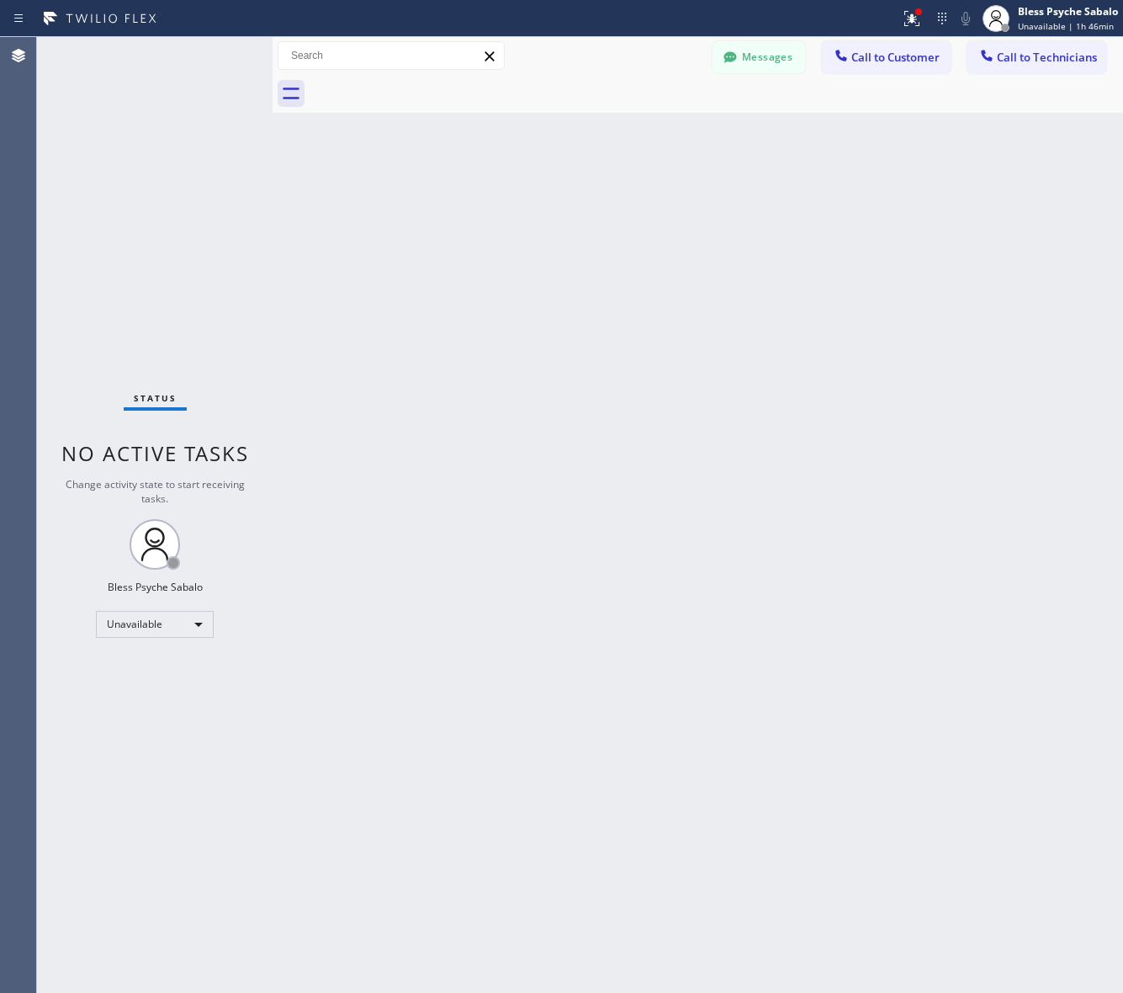
drag, startPoint x: 817, startPoint y: 98, endPoint x: 1044, endPoint y: 67, distance: 229.1
click at [835, 98] on div at bounding box center [716, 94] width 813 height 38
click at [1057, 60] on span "Call to Technicians" at bounding box center [1047, 57] width 100 height 15
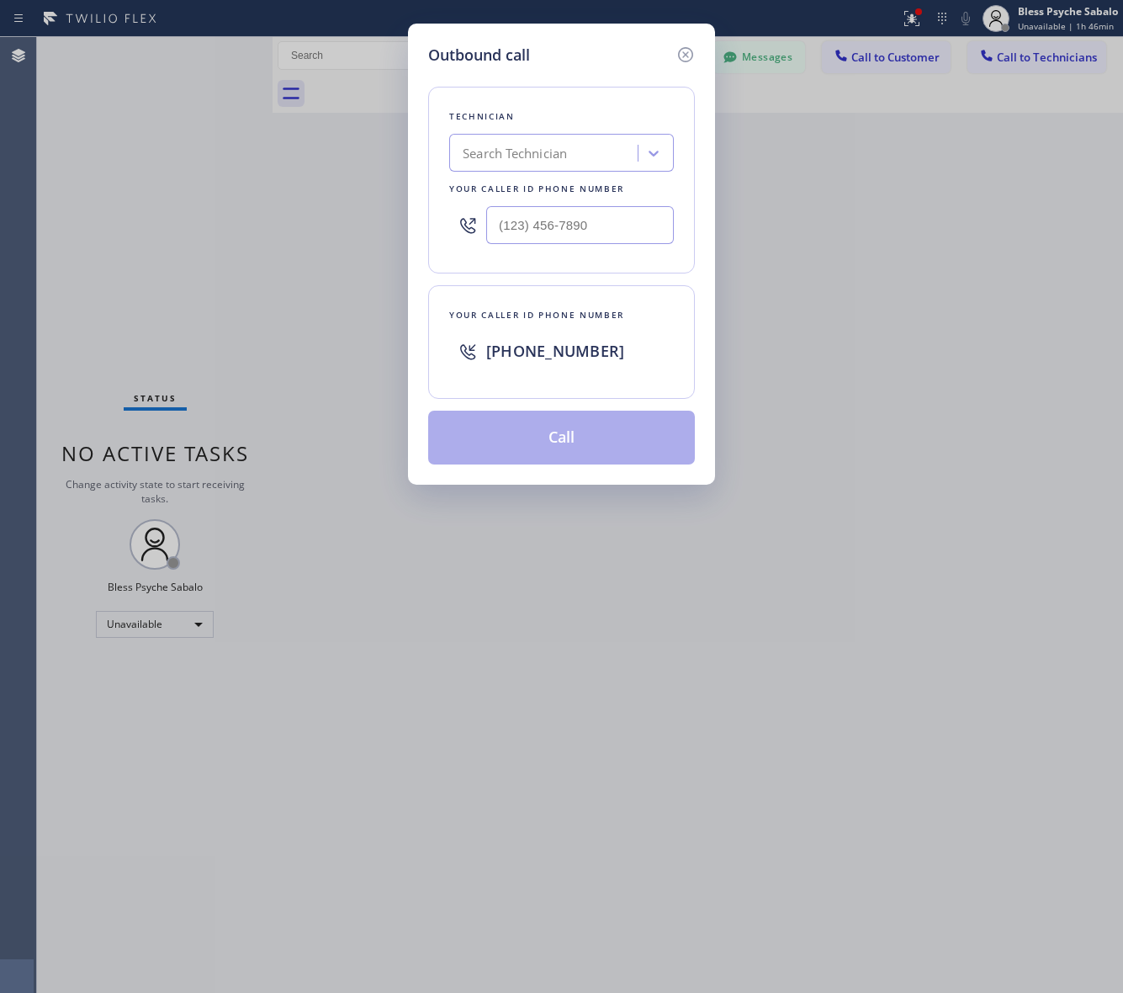
click at [599, 152] on div "Search Technician" at bounding box center [545, 153] width 183 height 29
type input "firuz"
click at [585, 192] on div "Firuz Dadadzhanov" at bounding box center [561, 188] width 225 height 30
type input "(949) 919-2234"
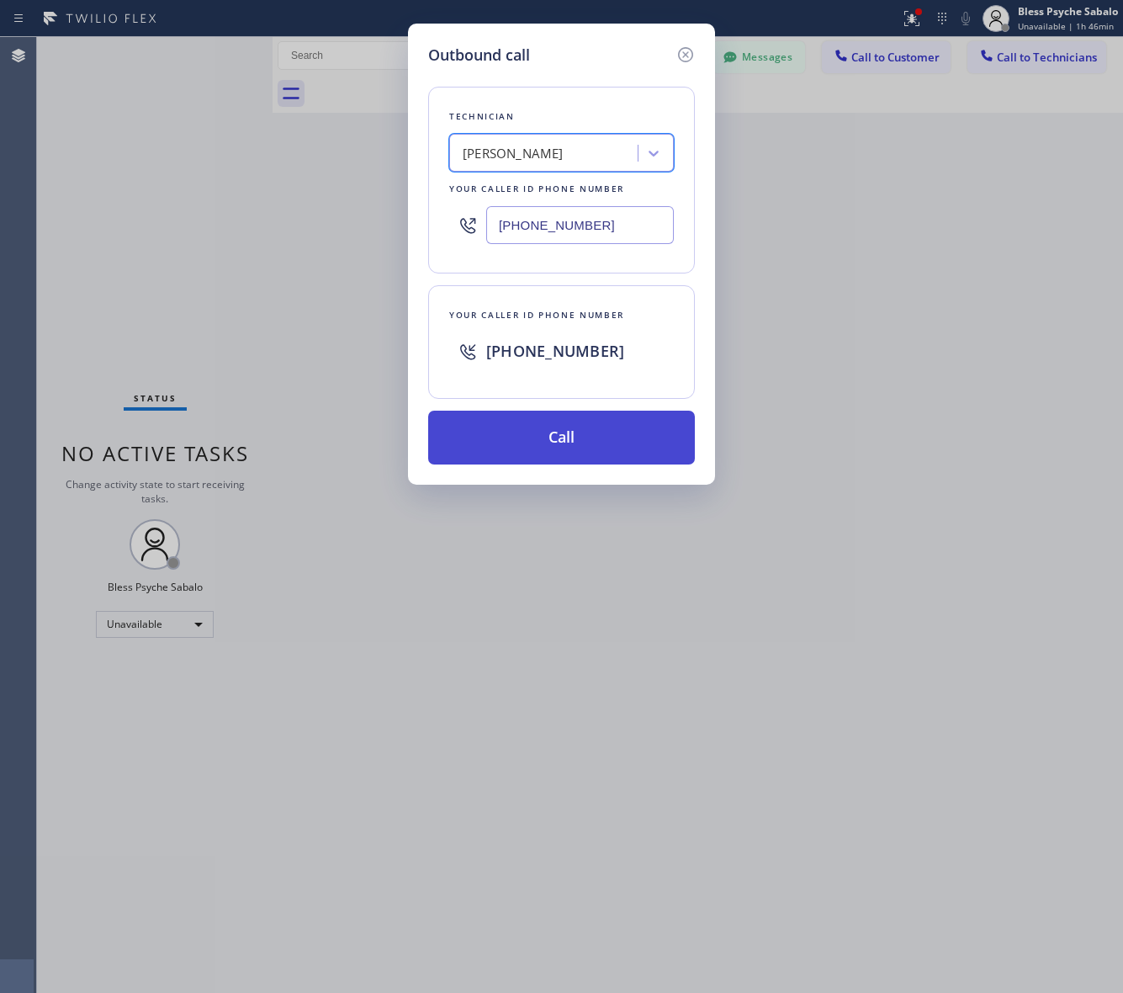
click at [577, 439] on button "Call" at bounding box center [561, 438] width 267 height 54
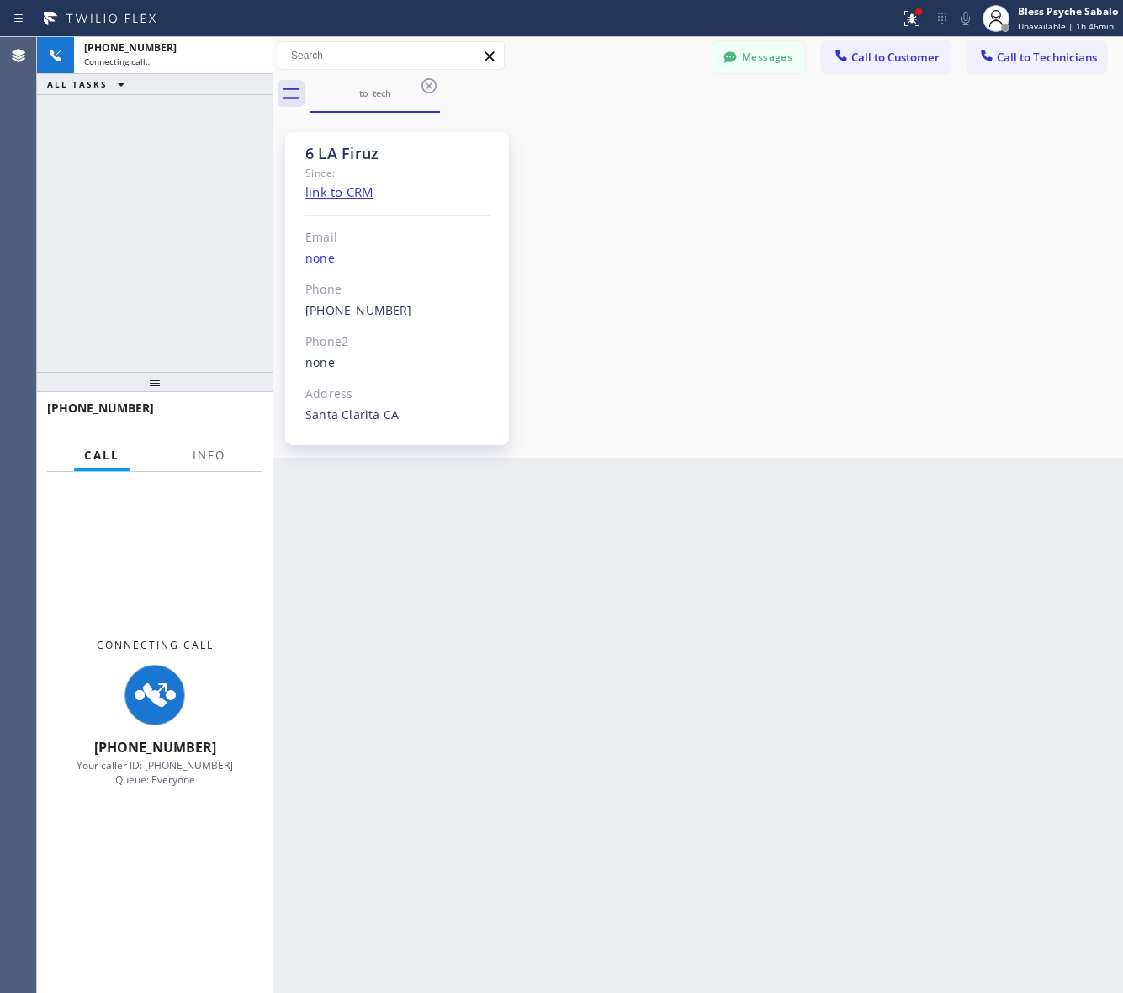
scroll to position [5476, 0]
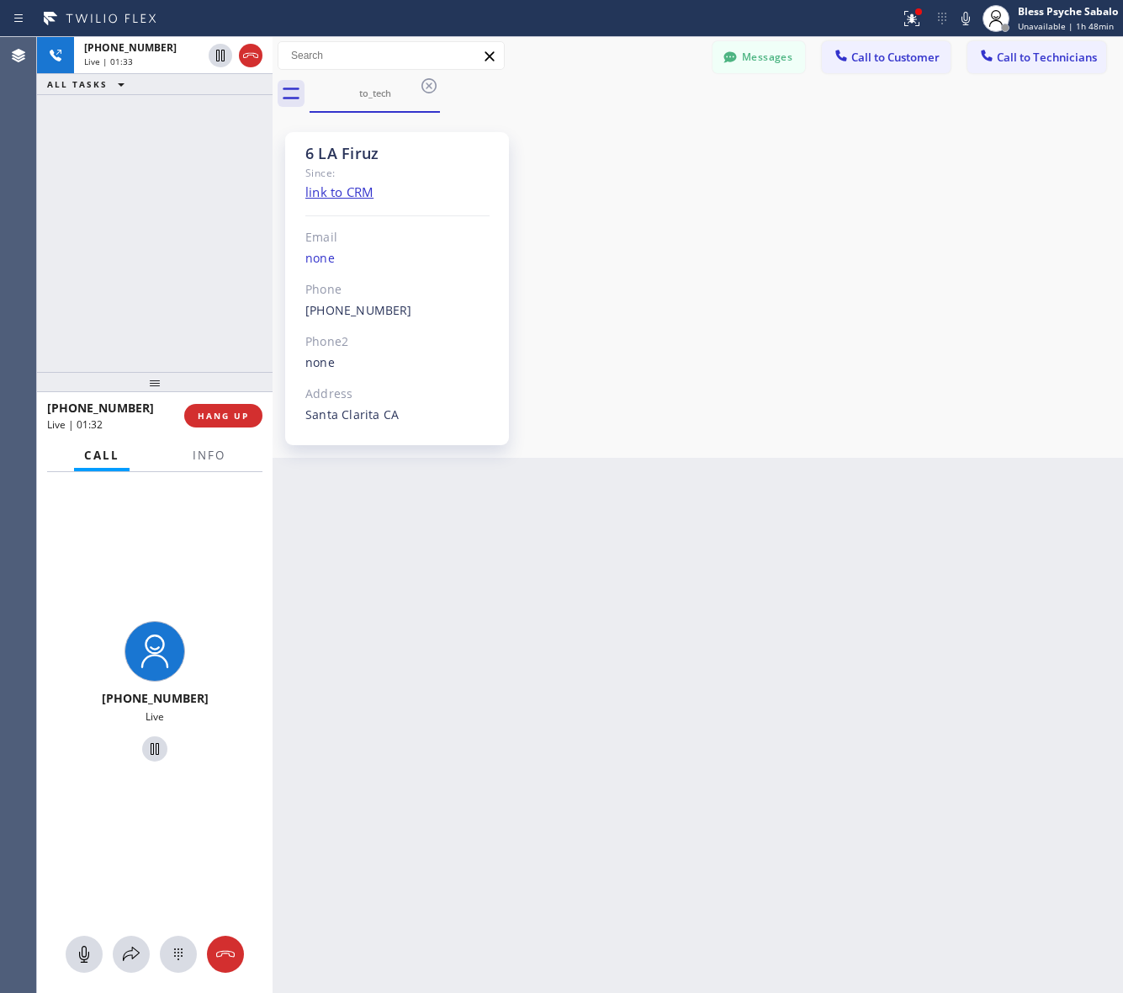
click at [392, 628] on div "Back to Dashboard Change Sender ID Customers Technicians (626) 475-3504 SEARCH …" at bounding box center [698, 515] width 850 height 956
click at [238, 410] on span "HANG UP" at bounding box center [223, 416] width 51 height 12
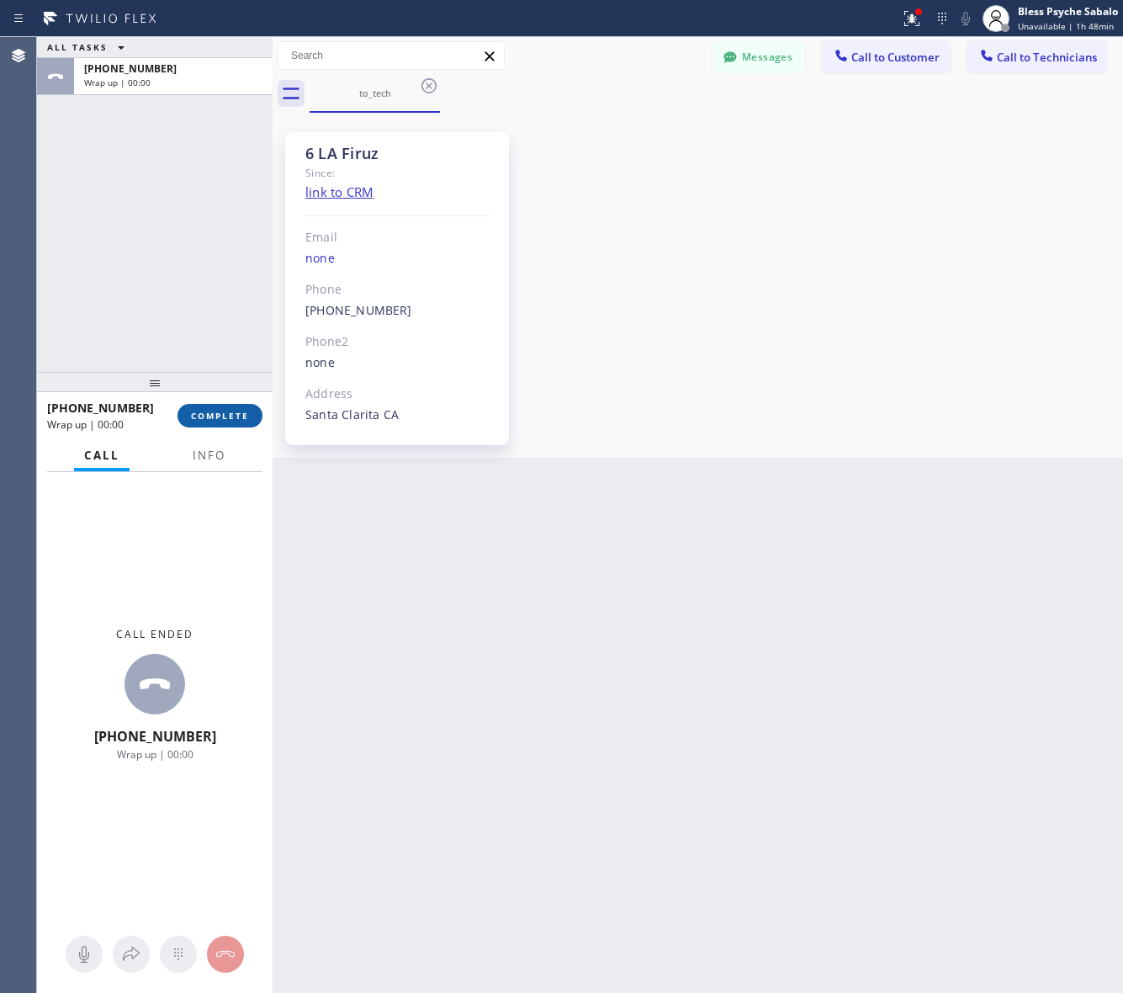
click at [202, 408] on button "COMPLETE" at bounding box center [219, 416] width 85 height 24
click at [490, 565] on div "Back to Dashboard Change Sender ID Customers Technicians (626) 475-3504 SEARCH …" at bounding box center [698, 515] width 850 height 956
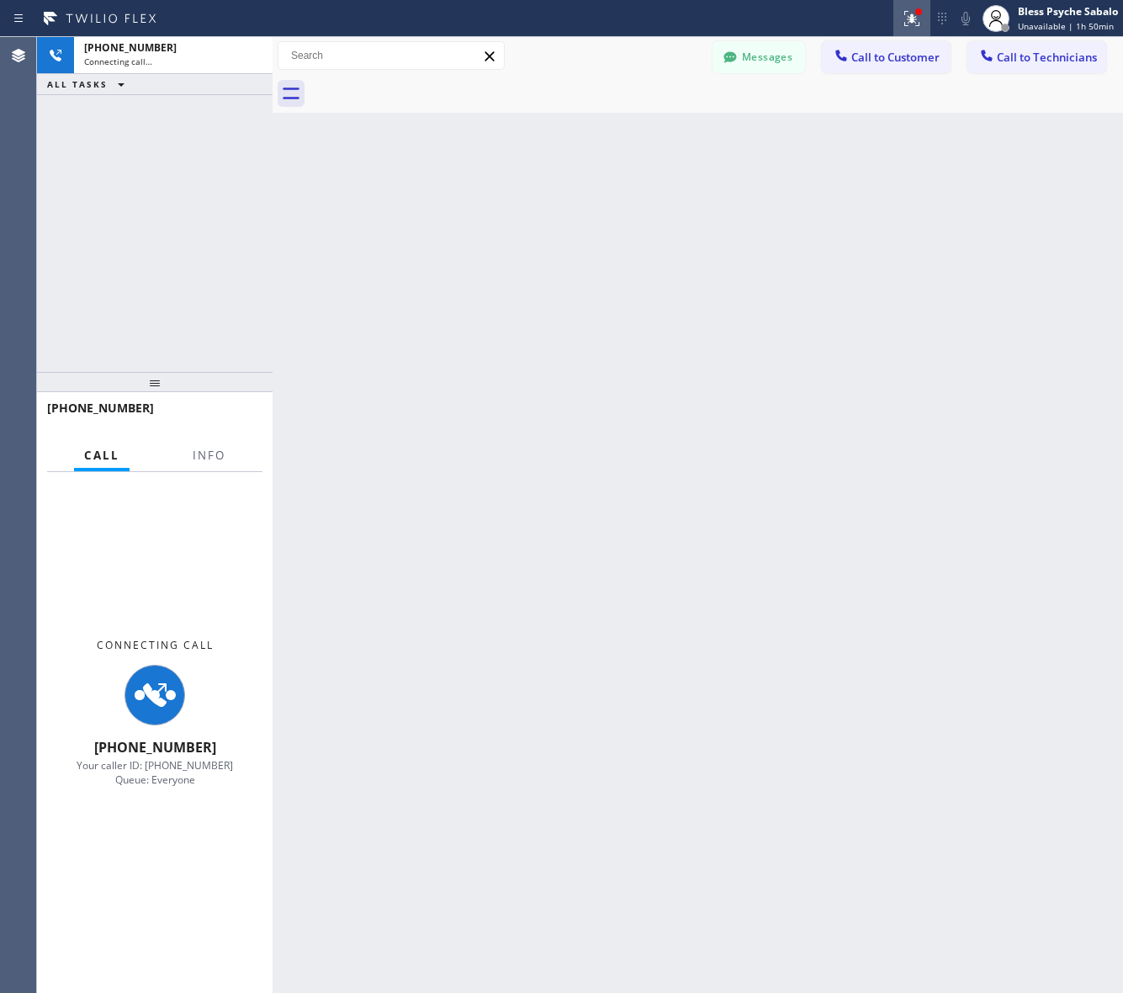
click at [902, 18] on icon at bounding box center [912, 18] width 20 height 20
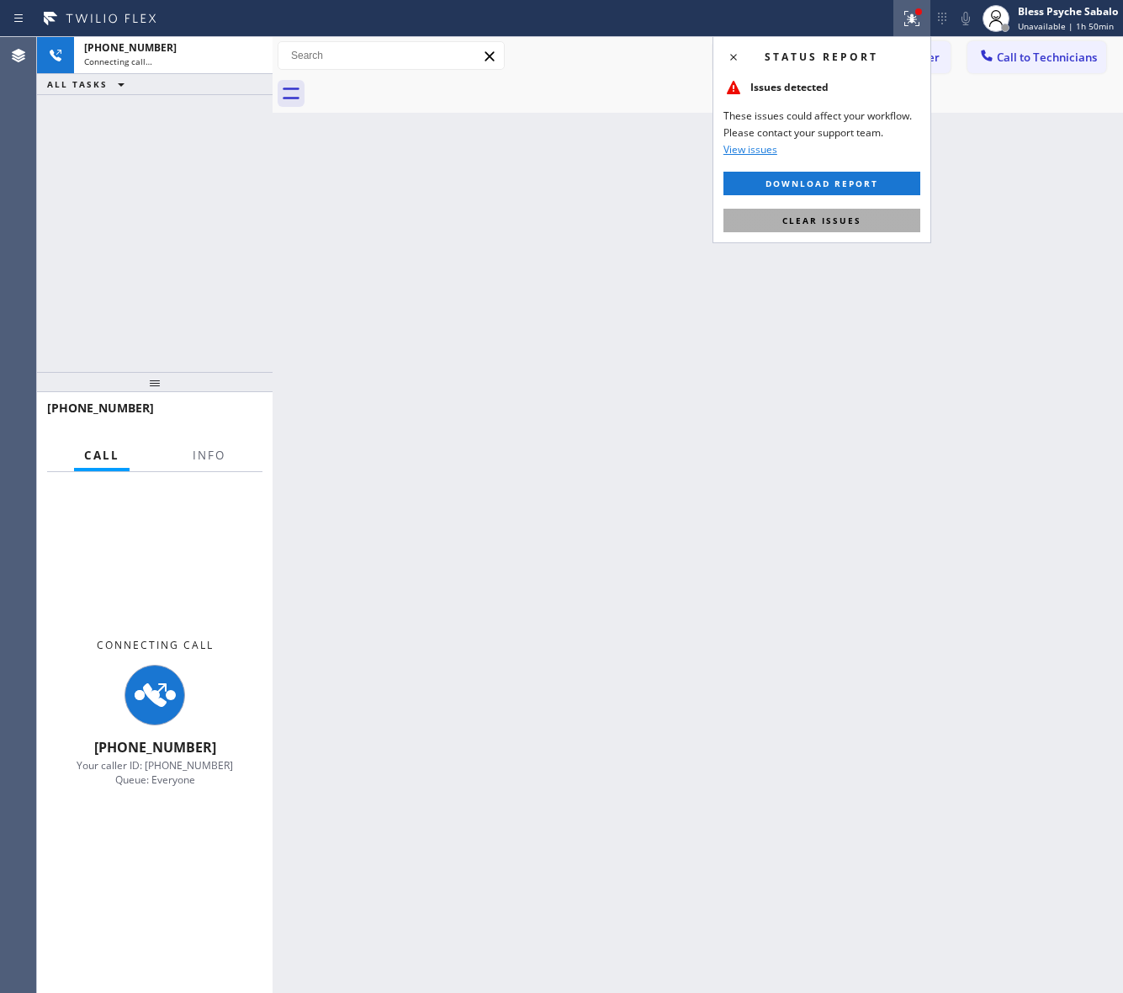
click at [846, 215] on span "Clear issues" at bounding box center [821, 221] width 79 height 12
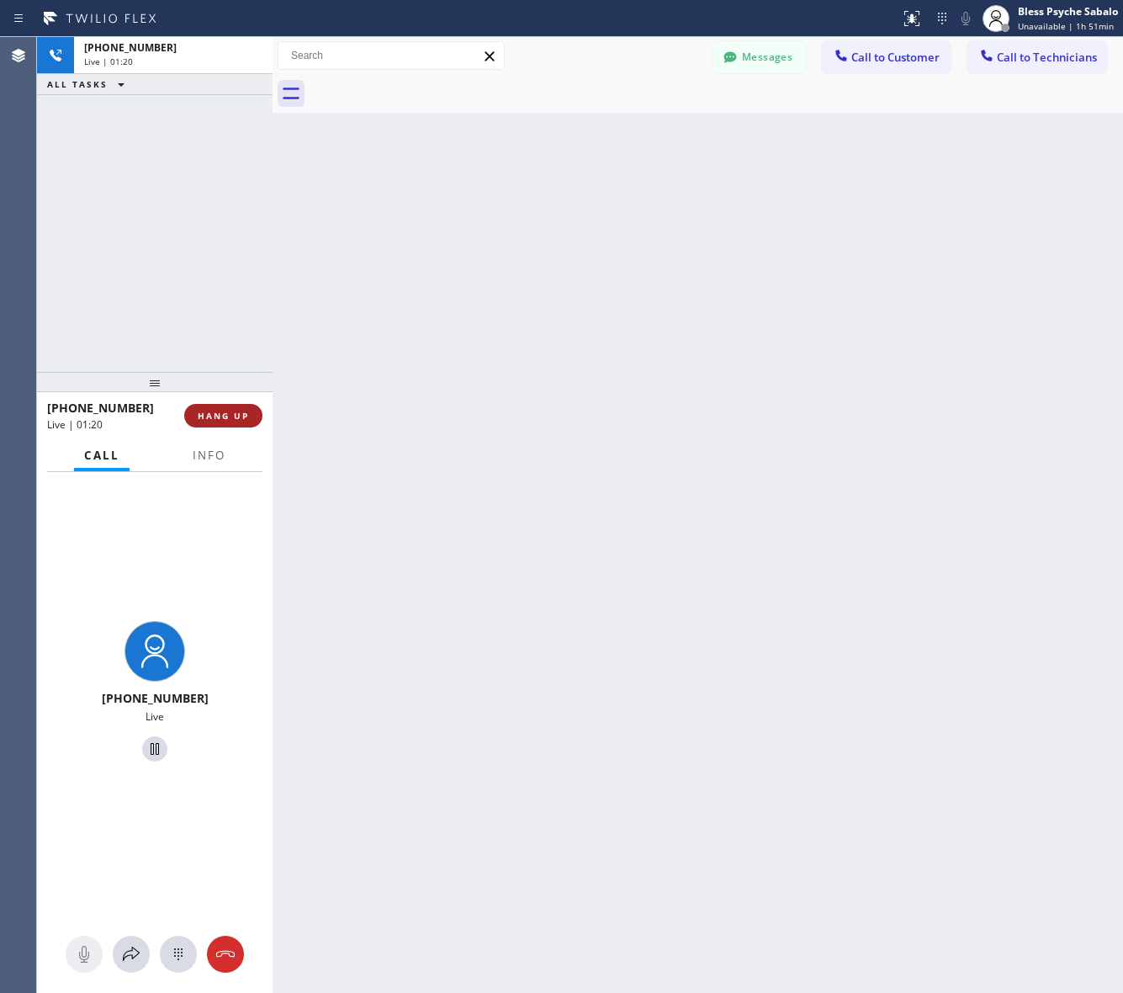
click at [229, 411] on span "HANG UP" at bounding box center [223, 416] width 51 height 12
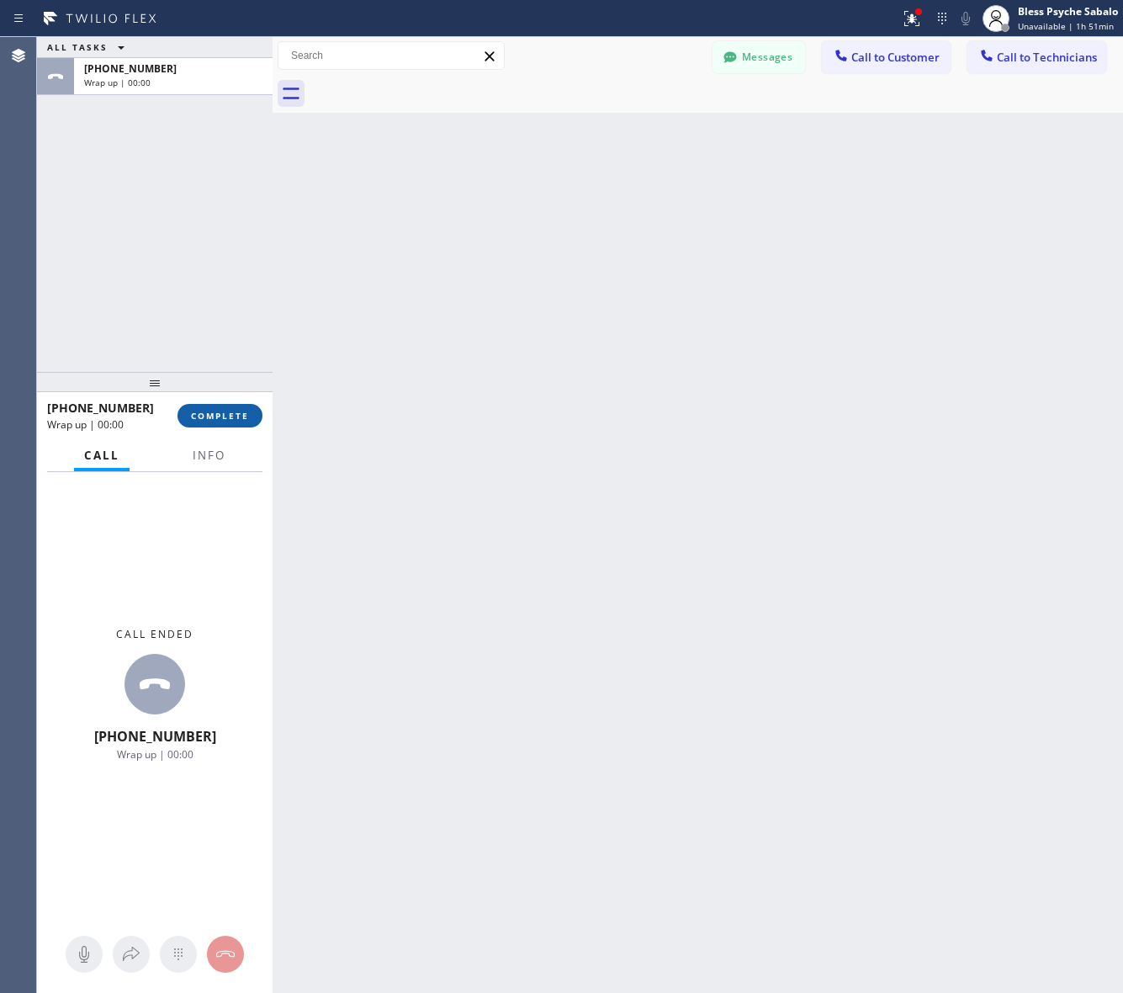
click at [237, 416] on span "COMPLETE" at bounding box center [220, 416] width 58 height 12
drag, startPoint x: 488, startPoint y: 341, endPoint x: 1100, endPoint y: 328, distance: 612.5
click at [490, 341] on div "Back to Dashboard Change Sender ID Customers Technicians (626) 475-3504 SEARCH …" at bounding box center [698, 515] width 850 height 956
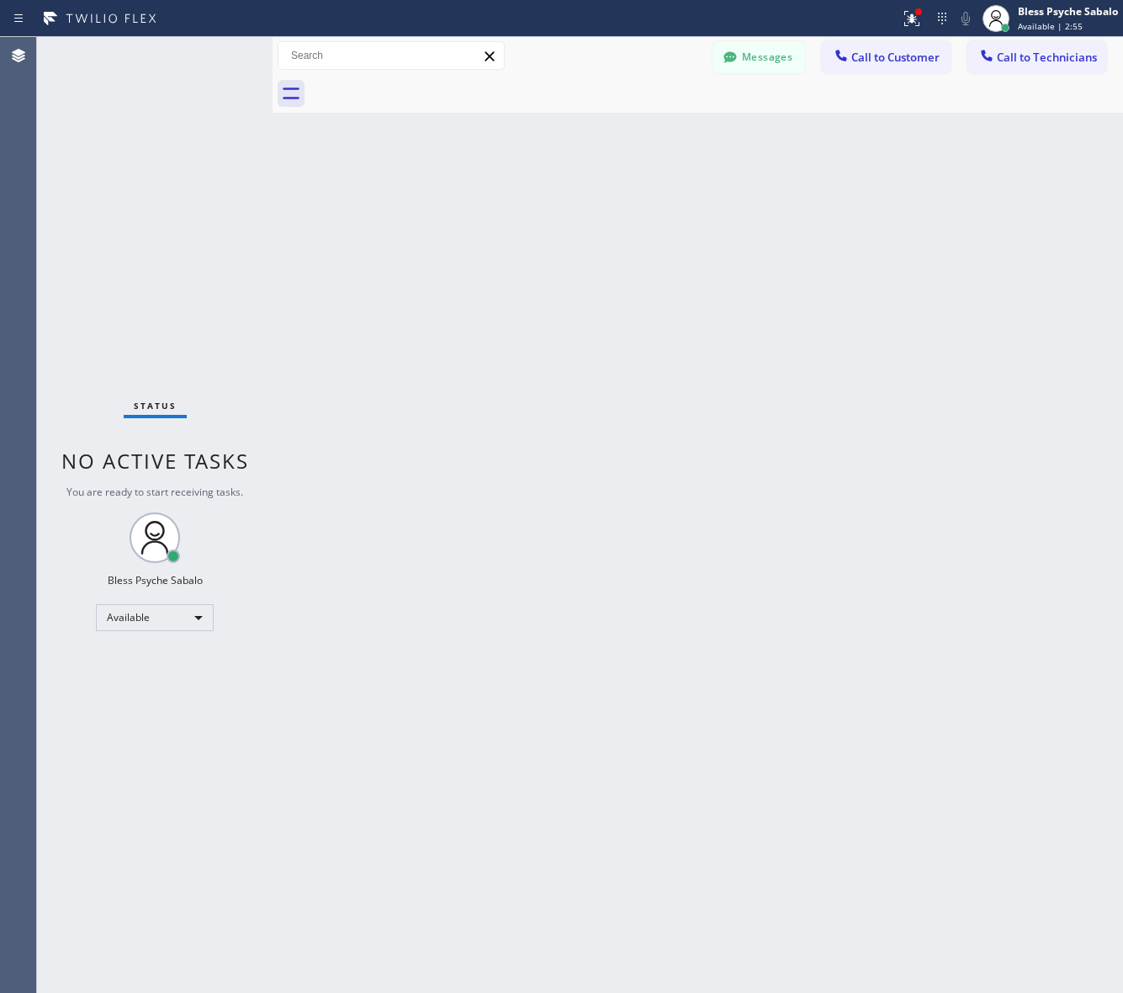
drag, startPoint x: 649, startPoint y: 557, endPoint x: 650, endPoint y: 297, distance: 259.9
click at [650, 556] on div "Back to Dashboard Change Sender ID Customers Technicians (626) 475-3504 SEARCH …" at bounding box center [698, 515] width 850 height 956
